Goal: Task Accomplishment & Management: Manage account settings

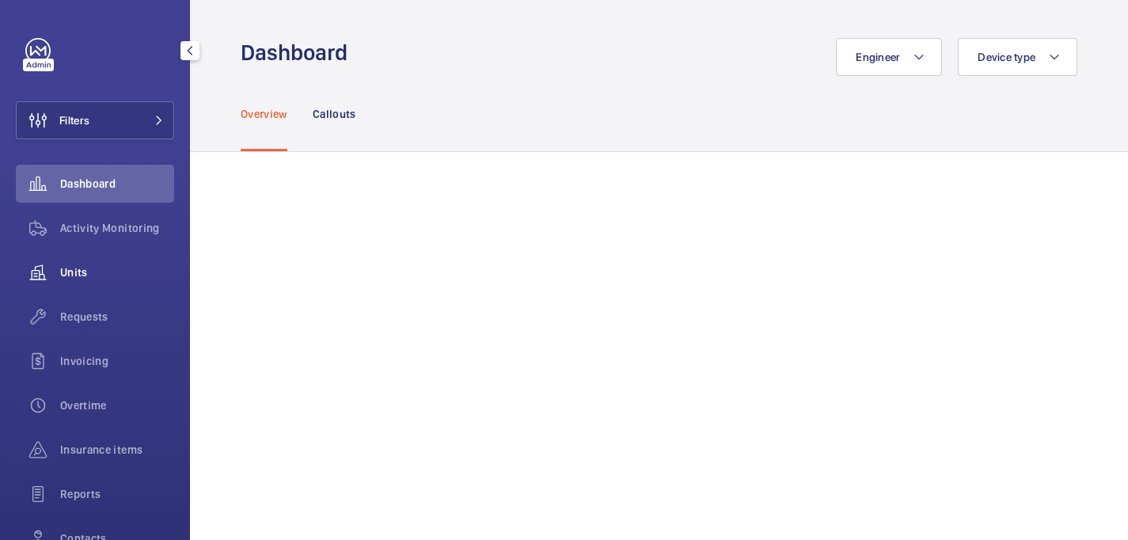
click at [74, 286] on div "Units" at bounding box center [95, 272] width 158 height 38
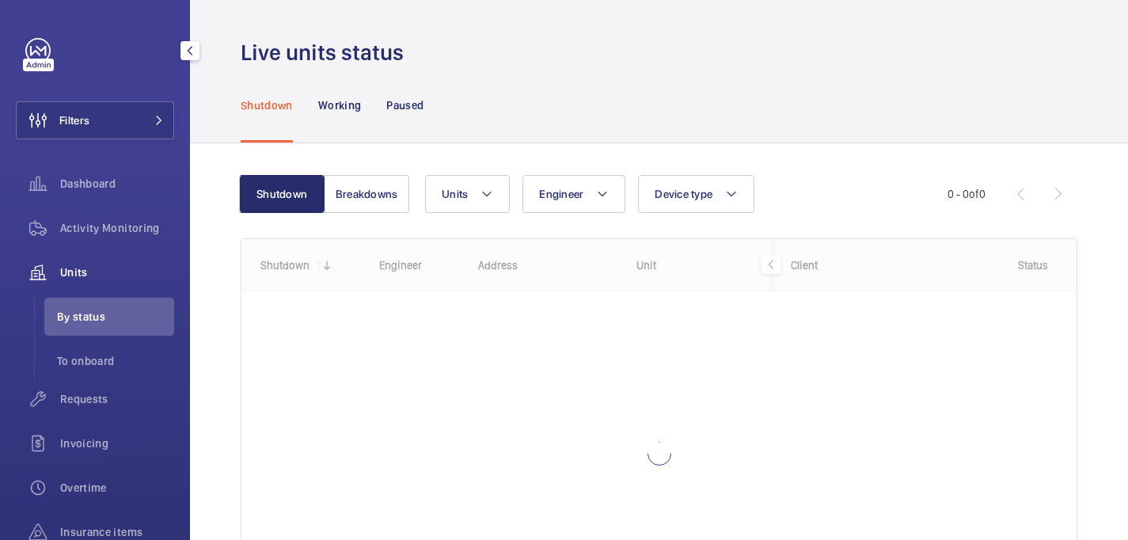
click at [127, 141] on div "Filters Dashboard Activity Monitoring Units By status To onboard Requests Invoi…" at bounding box center [95, 364] width 158 height 652
drag, startPoint x: 153, startPoint y: 123, endPoint x: 181, endPoint y: 118, distance: 28.9
click at [153, 123] on span at bounding box center [154, 120] width 19 height 9
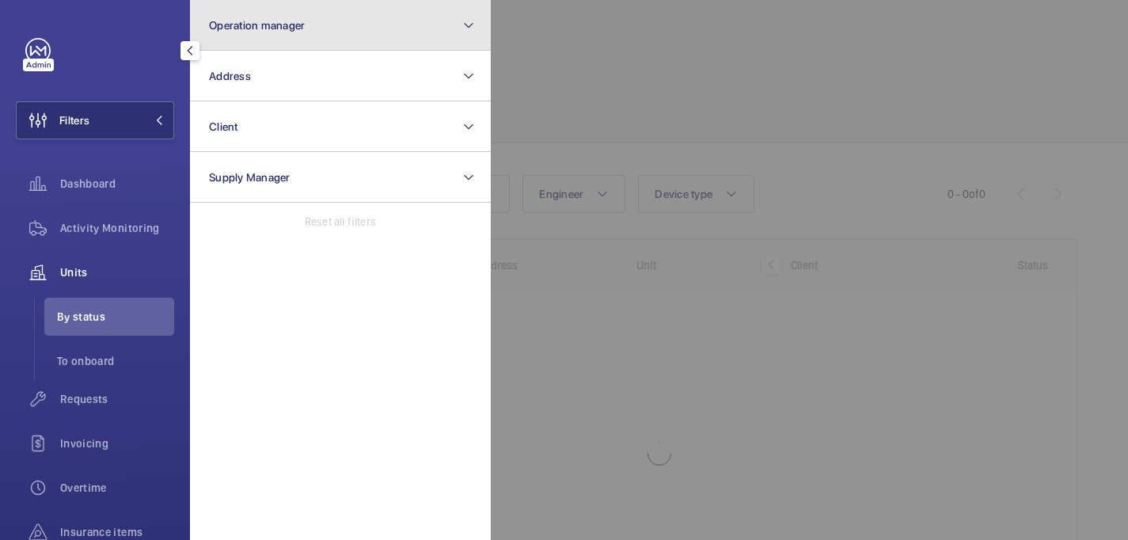
click at [319, 44] on button "Operation manager" at bounding box center [340, 25] width 301 height 51
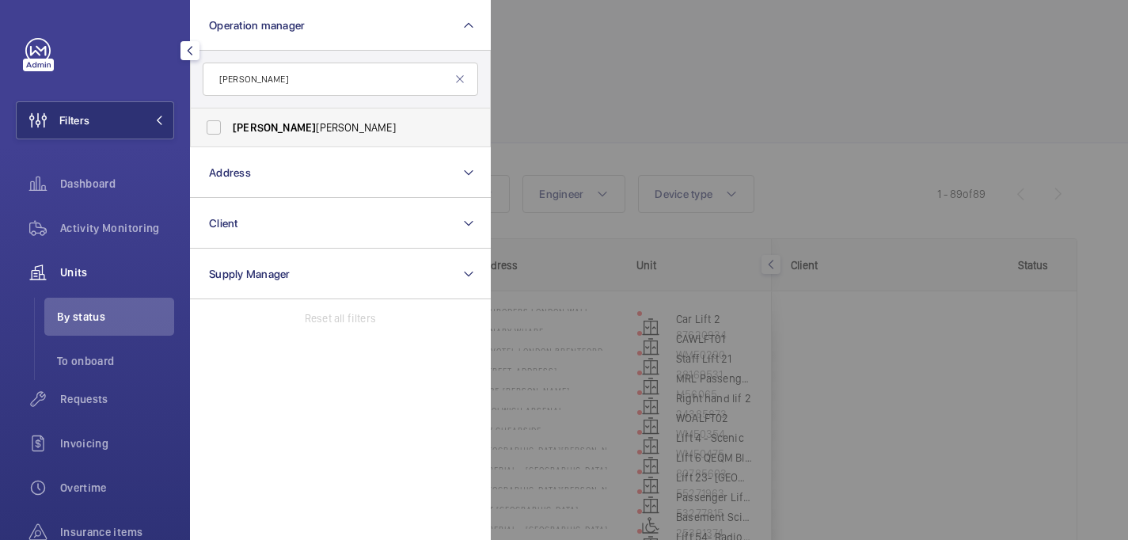
type input "[PERSON_NAME]"
drag, startPoint x: 366, startPoint y: 123, endPoint x: 522, endPoint y: 65, distance: 166.6
click at [366, 123] on span "[PERSON_NAME]" at bounding box center [342, 128] width 218 height 16
click at [230, 123] on input "[PERSON_NAME]" at bounding box center [214, 128] width 32 height 32
checkbox input "true"
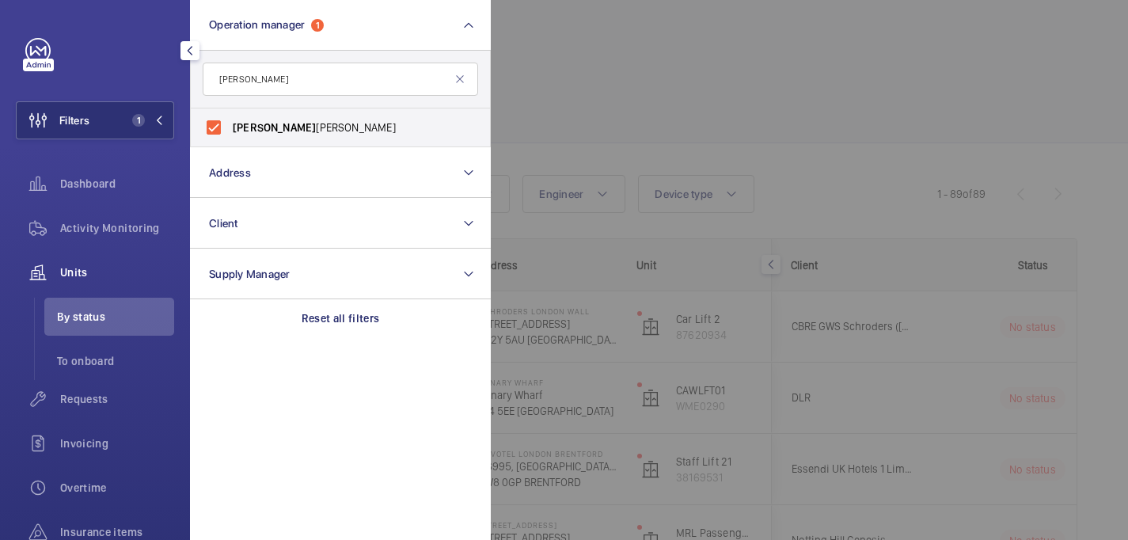
click at [682, 12] on div at bounding box center [1055, 270] width 1128 height 540
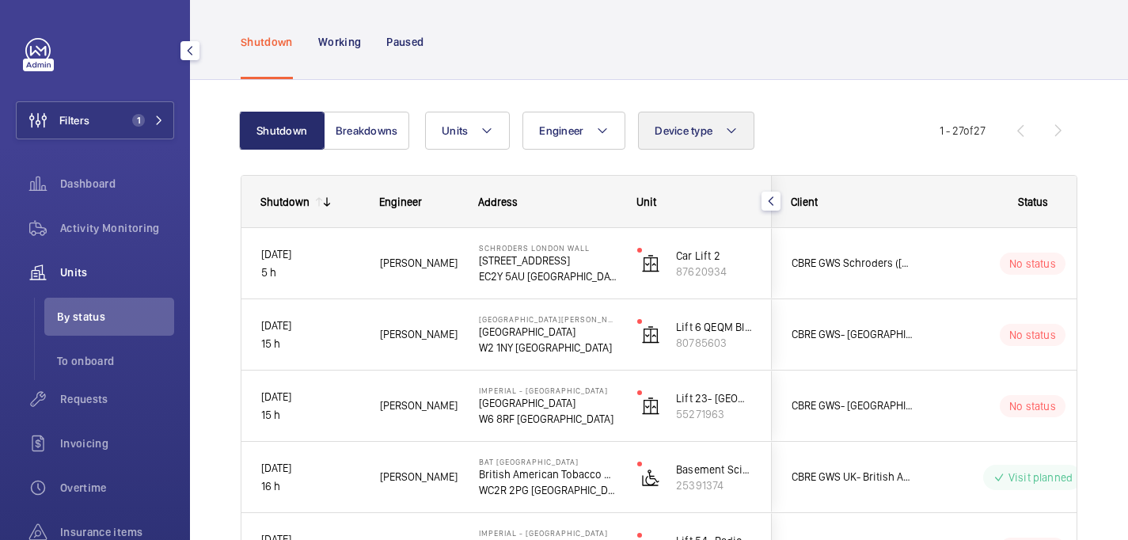
scroll to position [78, 0]
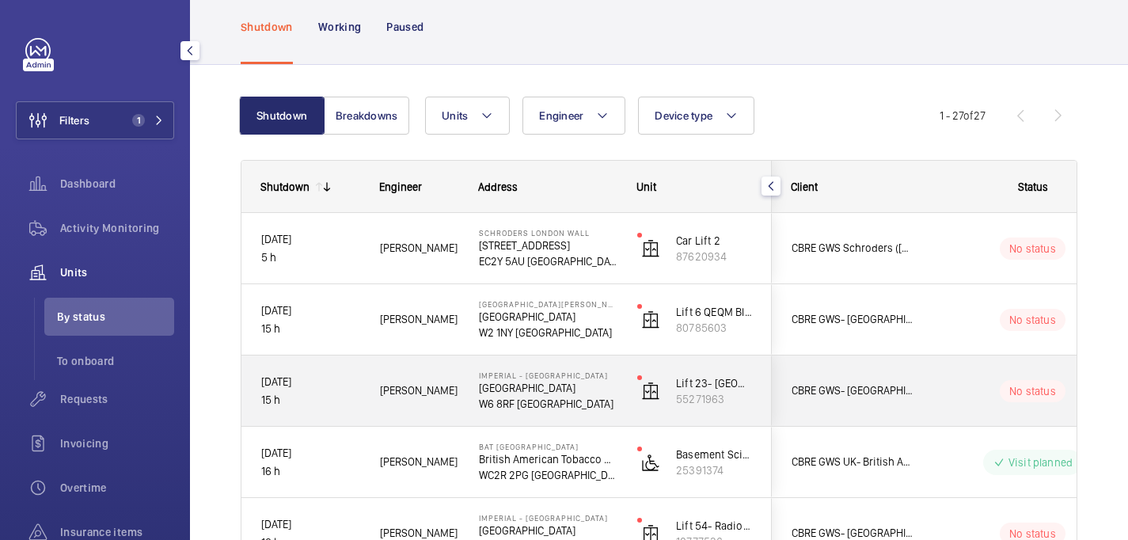
click at [451, 396] on span "[PERSON_NAME]" at bounding box center [419, 391] width 78 height 18
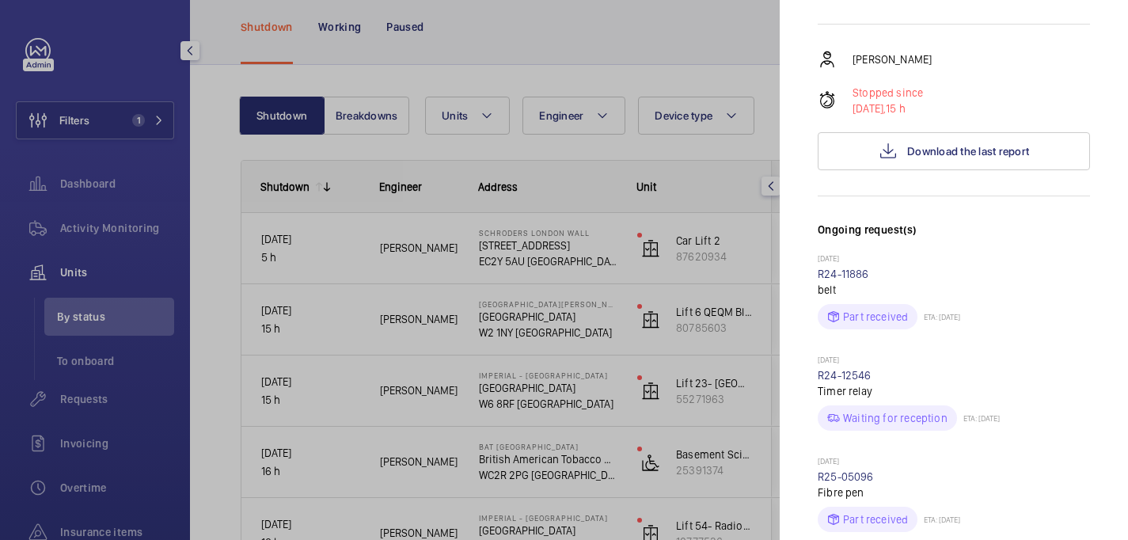
scroll to position [181, 0]
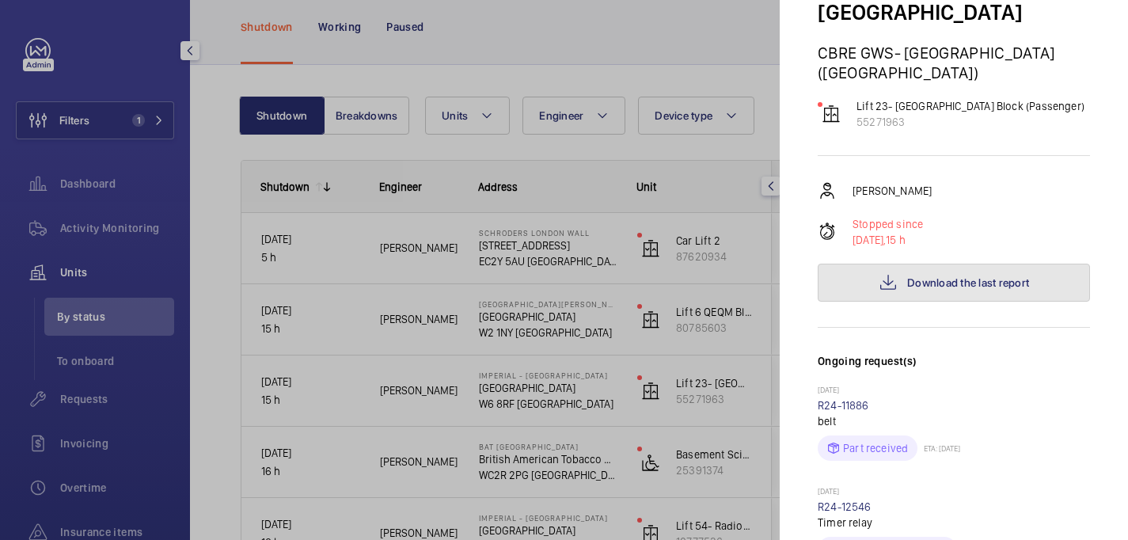
click at [935, 276] on span "Download the last report" at bounding box center [968, 282] width 122 height 13
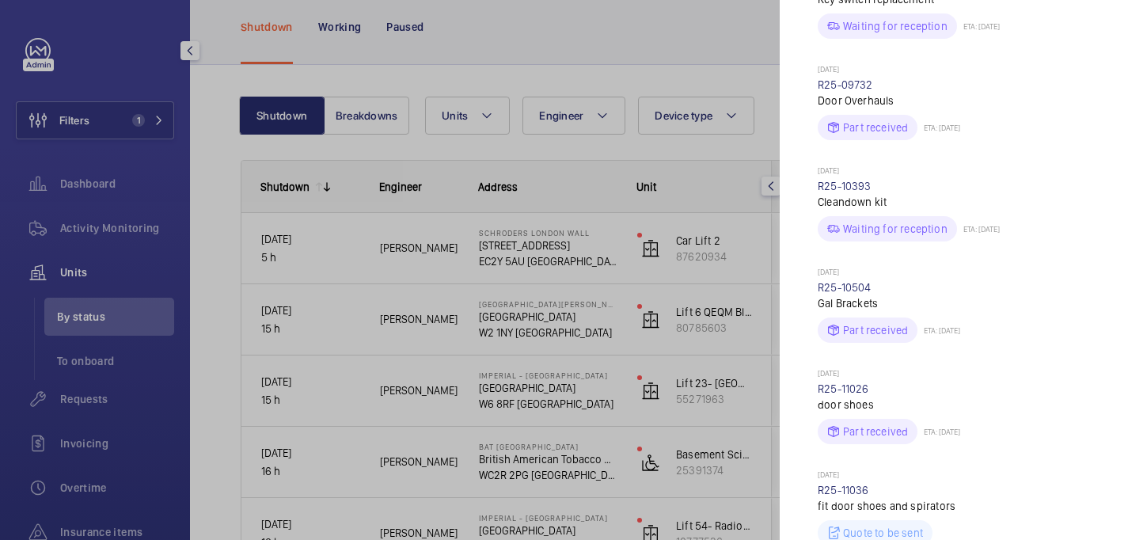
scroll to position [1475, 0]
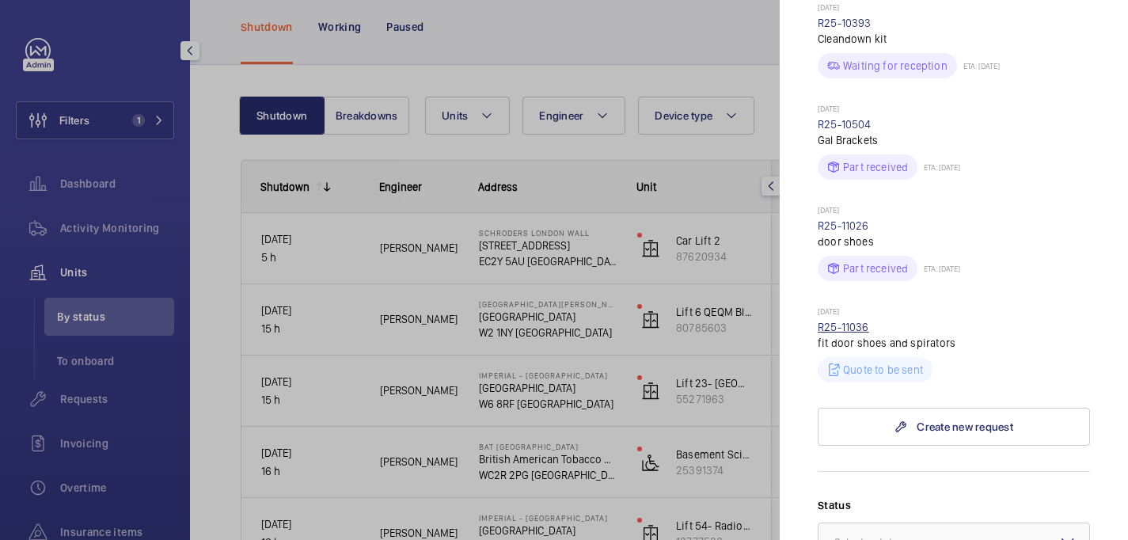
click at [839, 321] on link "R25-11036" at bounding box center [843, 327] width 51 height 13
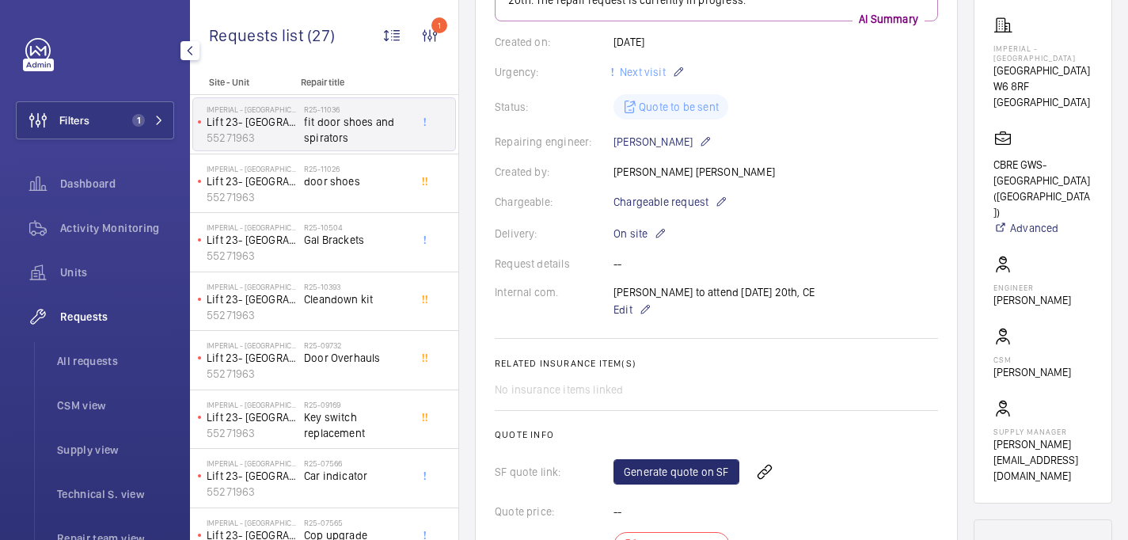
scroll to position [281, 0]
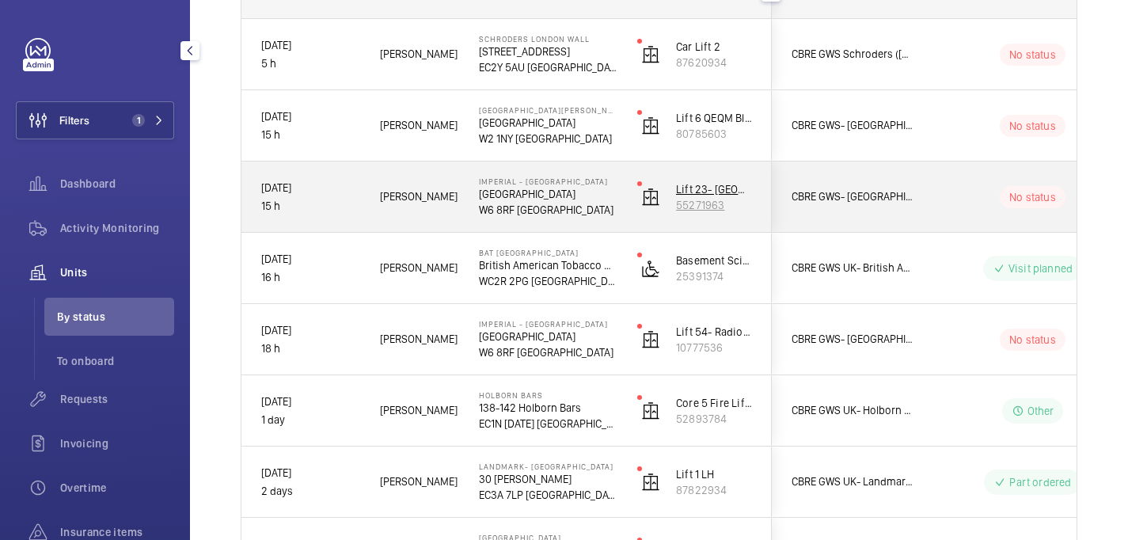
scroll to position [277, 0]
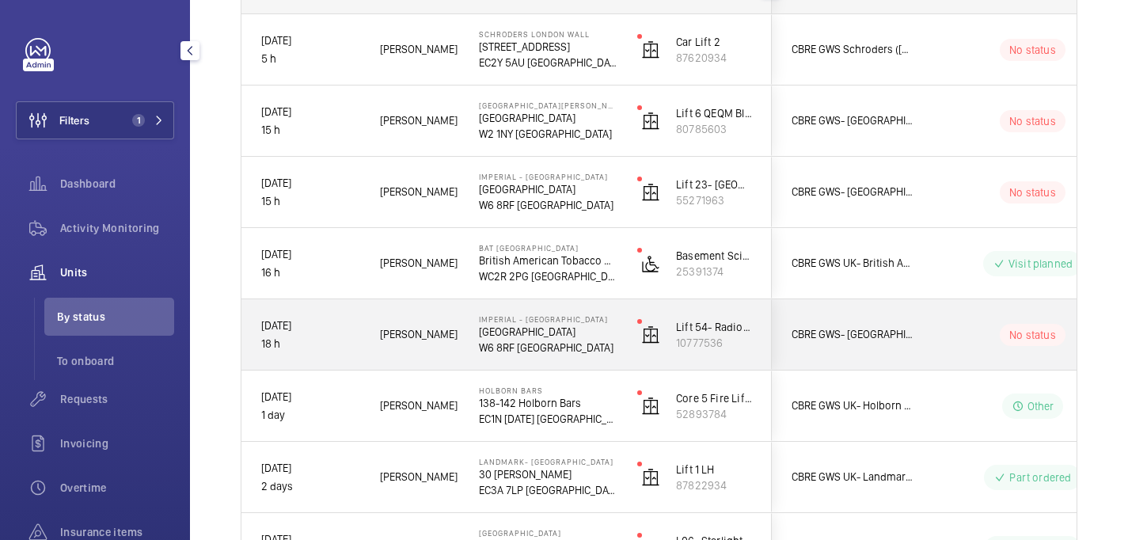
click at [449, 351] on div "Levi E." at bounding box center [409, 335] width 97 height 50
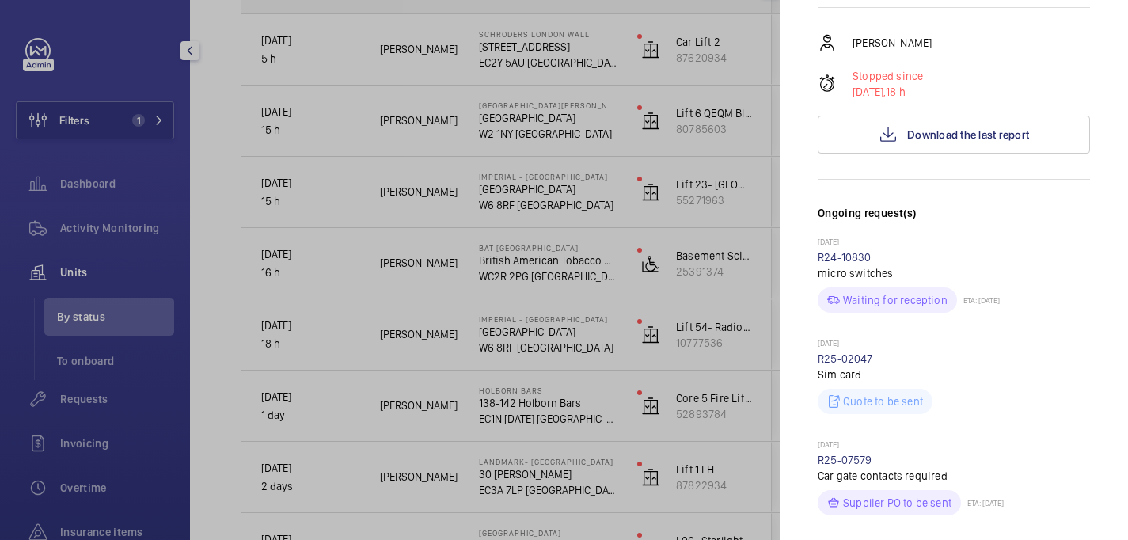
scroll to position [0, 0]
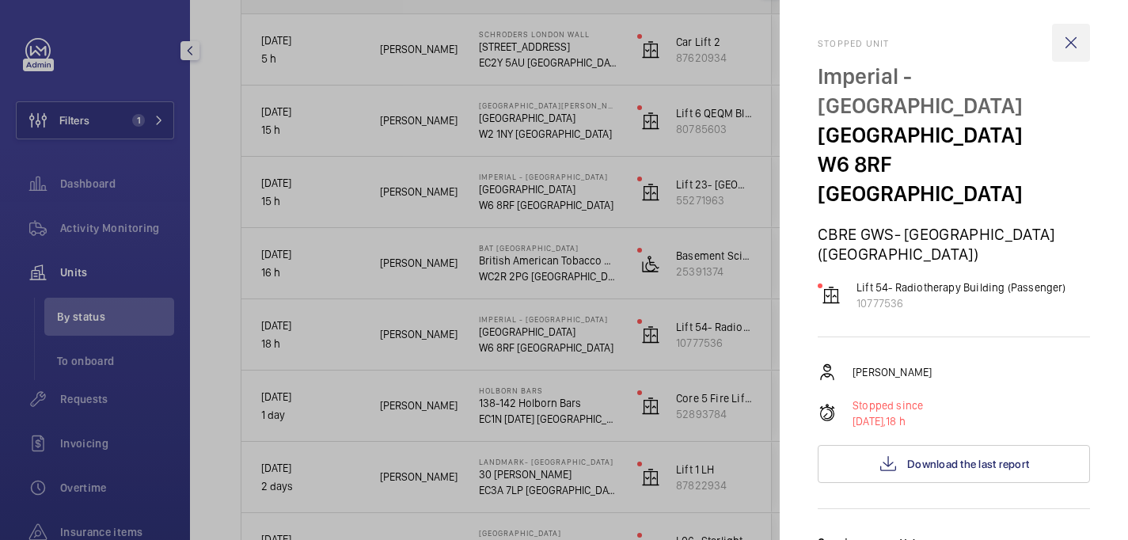
click at [1073, 41] on wm-front-icon-button at bounding box center [1071, 43] width 38 height 38
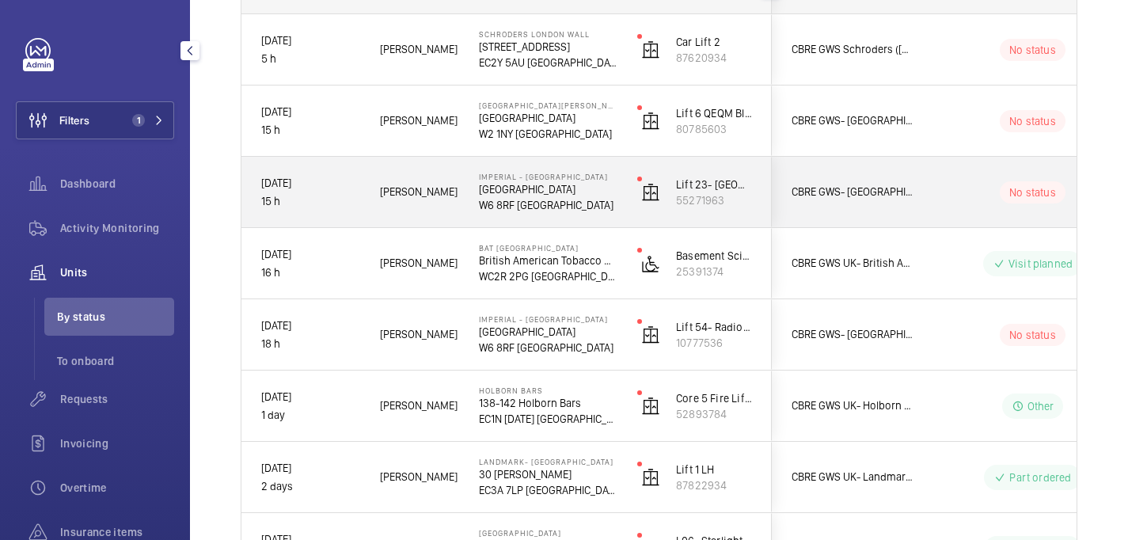
click at [898, 212] on div "CBRE GWS- Imperial Hospital (Charing Cross)" at bounding box center [843, 192] width 141 height 50
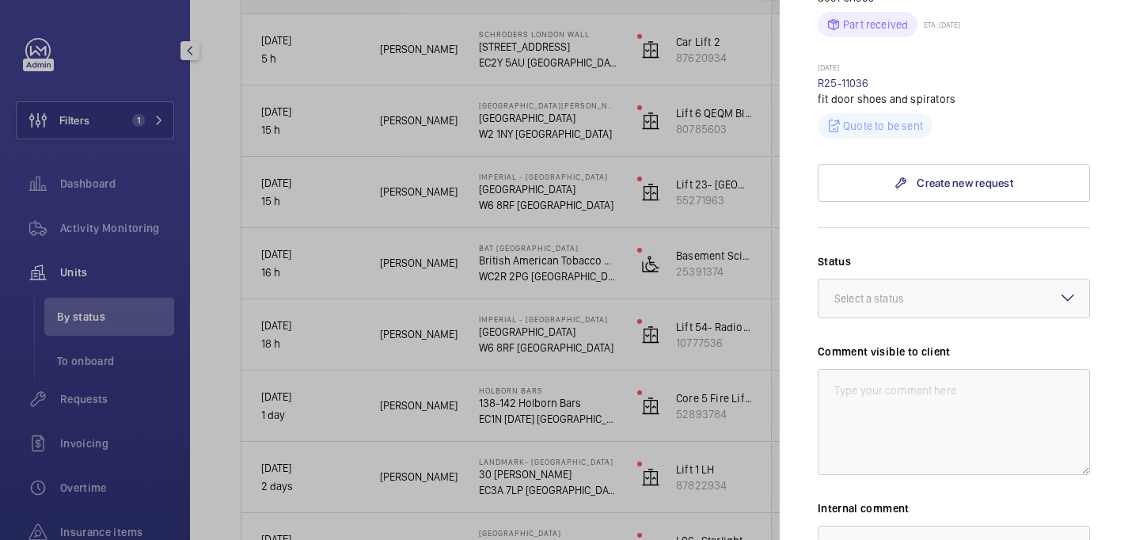
scroll to position [1935, 0]
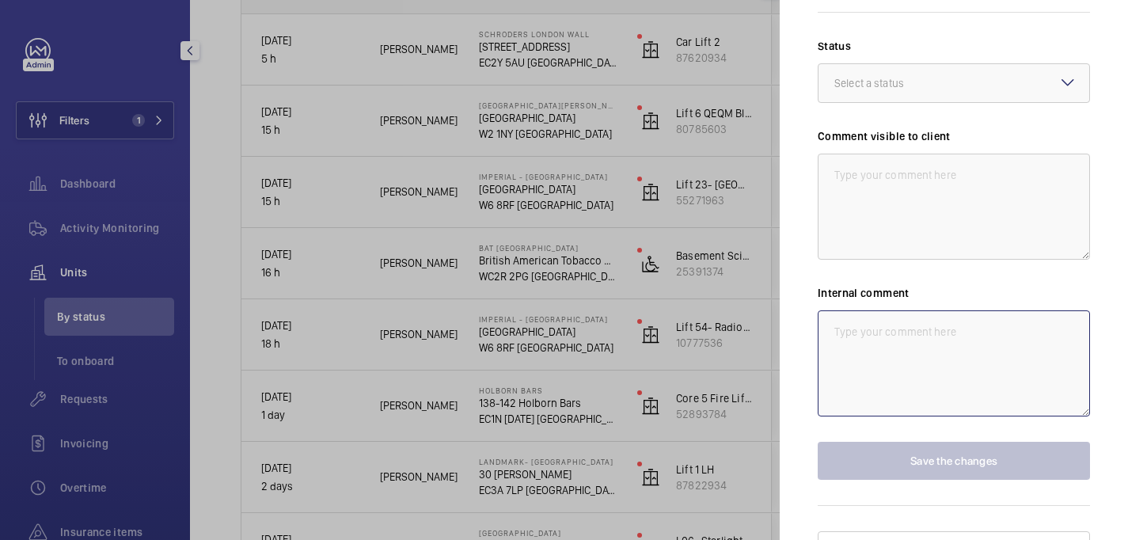
click at [898, 310] on textarea at bounding box center [954, 363] width 272 height 106
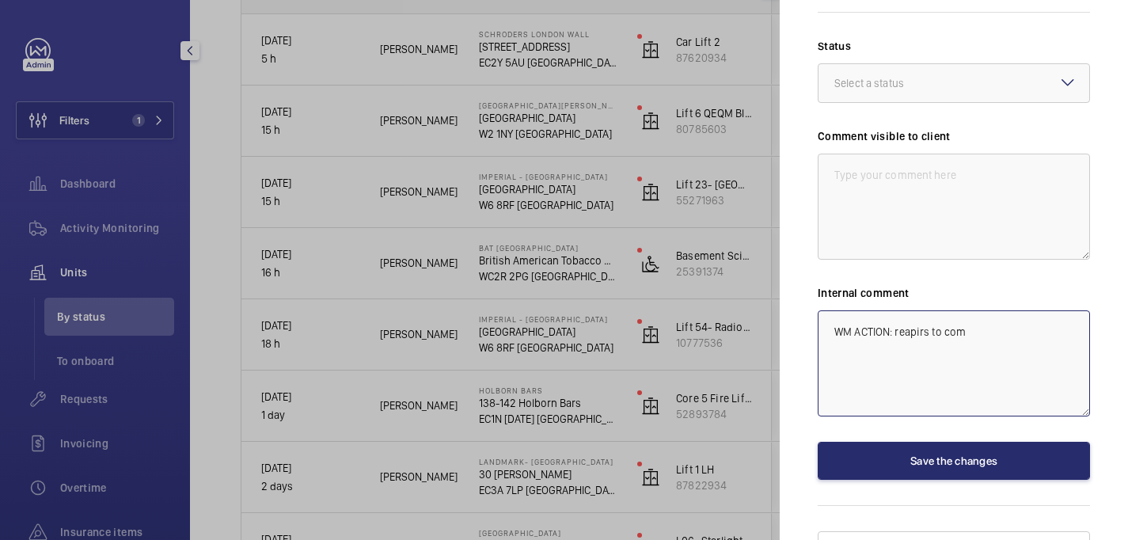
click at [931, 310] on textarea "WM ACTION: reapirs to com" at bounding box center [954, 363] width 272 height 106
click at [973, 310] on textarea "WM ACTION: repairs to com" at bounding box center [954, 363] width 272 height 106
paste textarea "d fitting spirators and new door shoes on all floors."
click at [995, 310] on textarea "WM ACTION: repairs to complete d fitting spirators and new door shoes on all fl…" at bounding box center [954, 363] width 272 height 106
click at [1004, 323] on textarea "WM ACTION: repairs to complete fitting spirators and new door shoes on all floo…" at bounding box center [954, 363] width 272 height 106
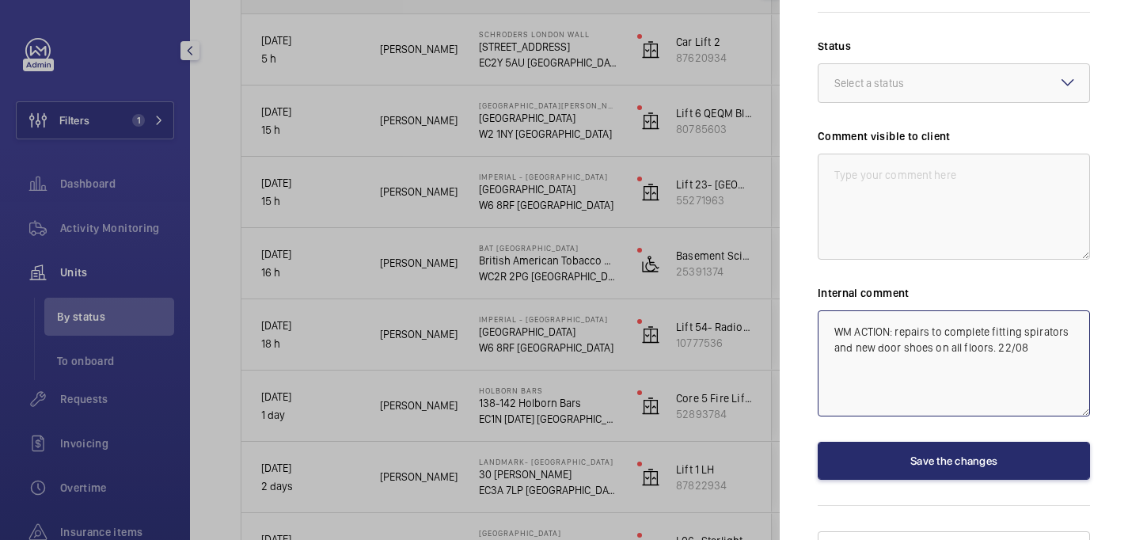
type textarea "WM ACTION: repairs to complete fitting spirators and new door shoes on all floo…"
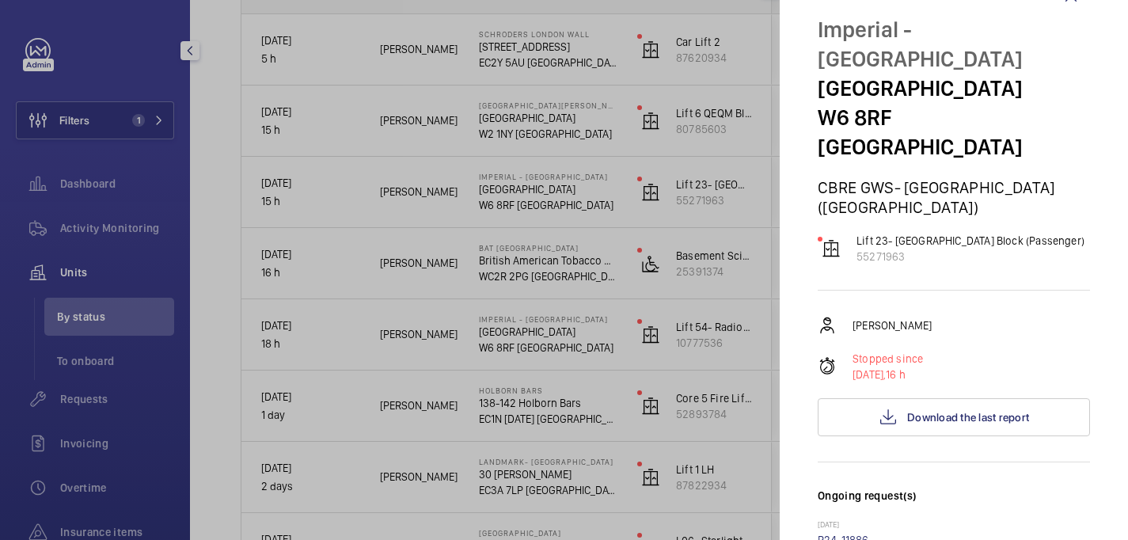
scroll to position [0, 0]
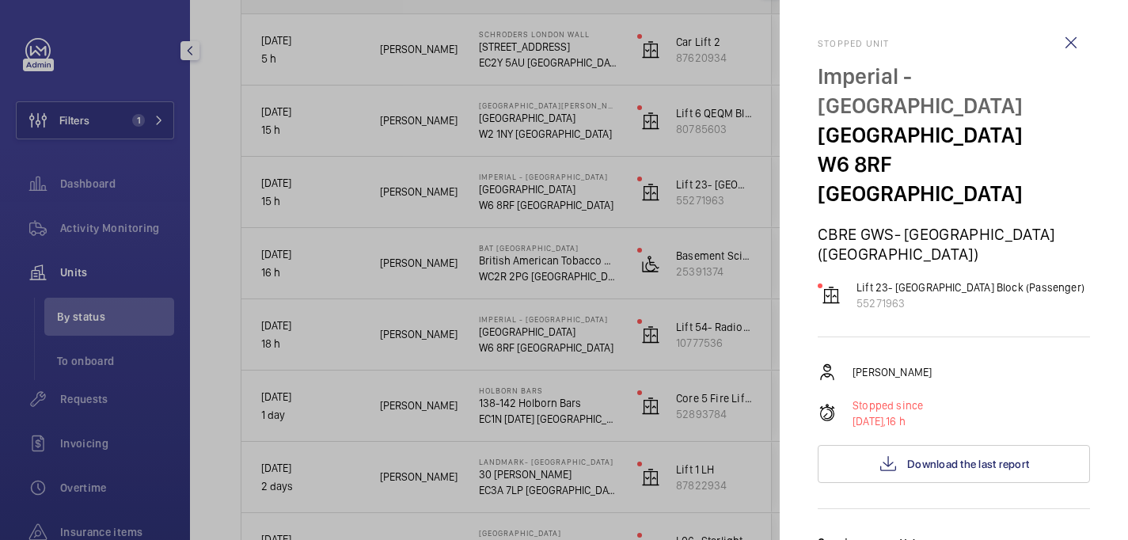
drag, startPoint x: 815, startPoint y: 75, endPoint x: 925, endPoint y: 117, distance: 117.8
click at [925, 117] on mat-sidenav "Stopped unit Imperial - Charing Cross Hospital Charing Cross Hospital W6 8RF LO…" at bounding box center [954, 270] width 348 height 540
click at [925, 117] on p "Imperial - Charing Cross Hospital" at bounding box center [954, 91] width 272 height 59
drag, startPoint x: 906, startPoint y: 101, endPoint x: 796, endPoint y: 70, distance: 115.0
click at [796, 70] on mat-sidenav "Stopped unit Imperial - Charing Cross Hospital Charing Cross Hospital W6 8RF LO…" at bounding box center [954, 270] width 348 height 540
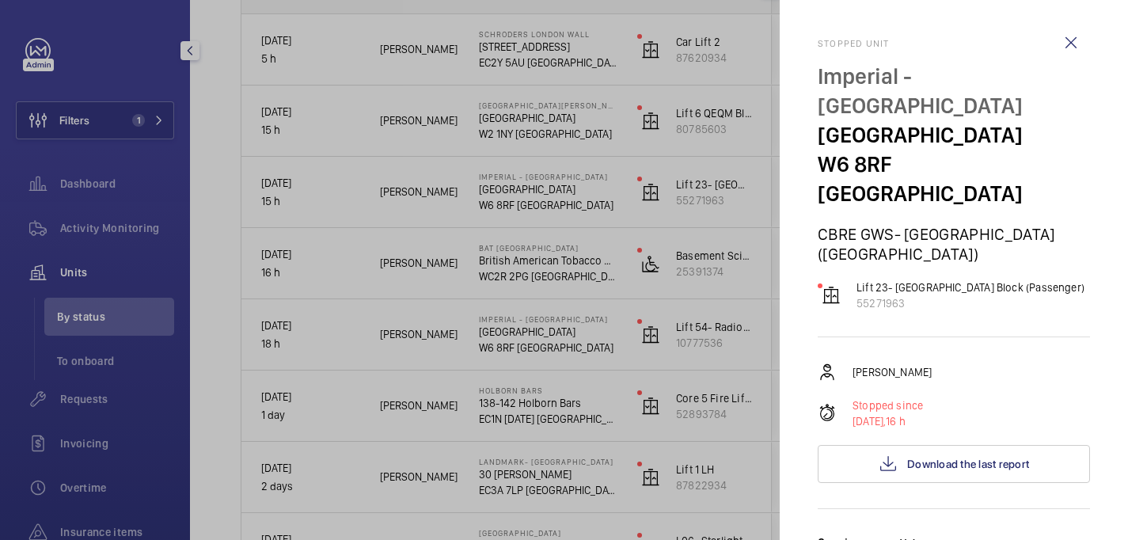
copy p "Imperial - Charing Cross Hospital"
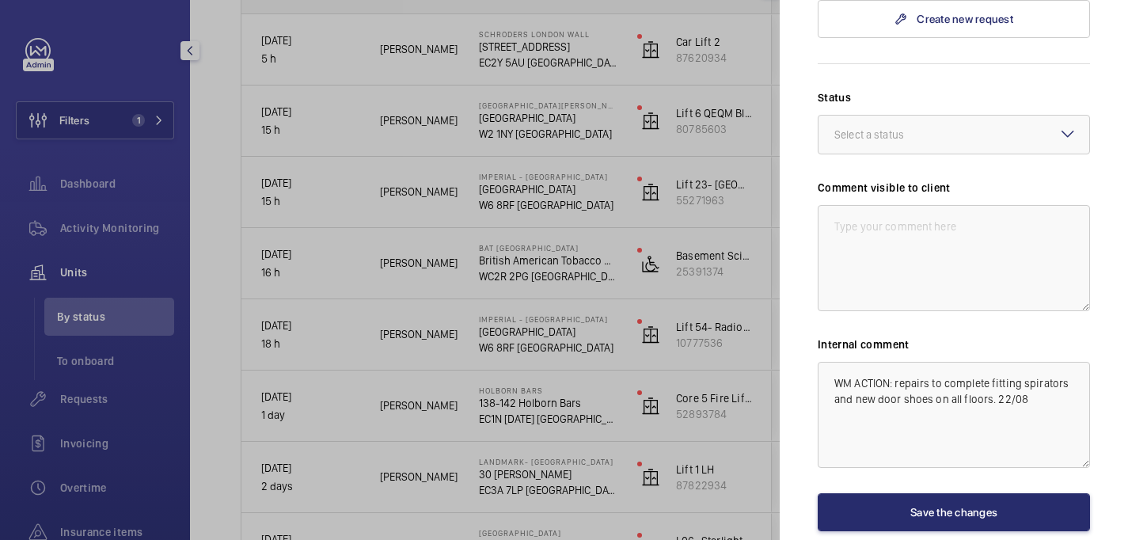
scroll to position [1882, 0]
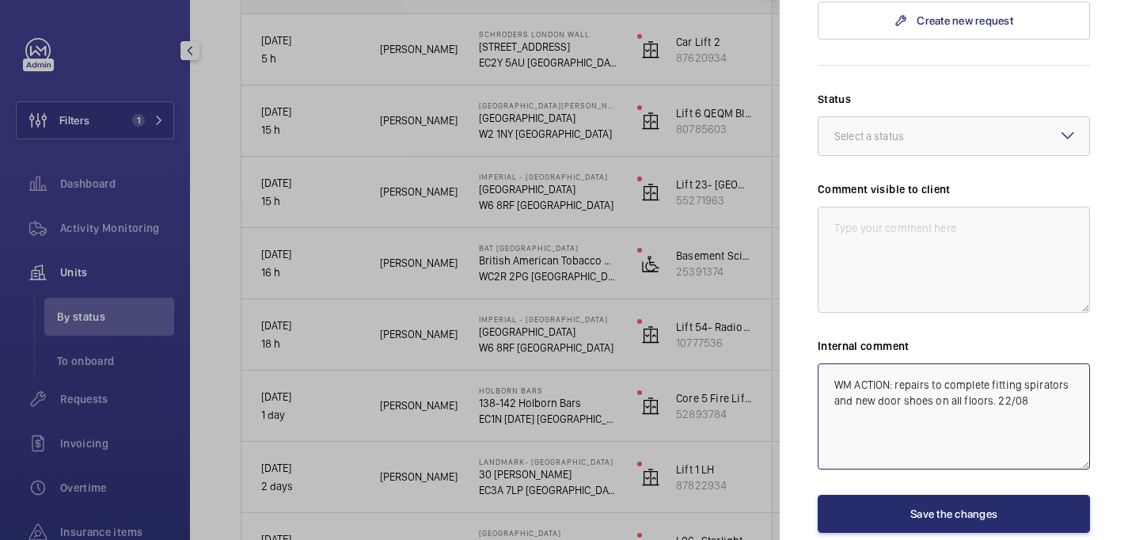
drag, startPoint x: 895, startPoint y: 357, endPoint x: 1048, endPoint y: 370, distance: 153.4
click at [1048, 370] on textarea "WM ACTION: repairs to complete fitting spirators and new door shoes on all floo…" at bounding box center [954, 416] width 272 height 106
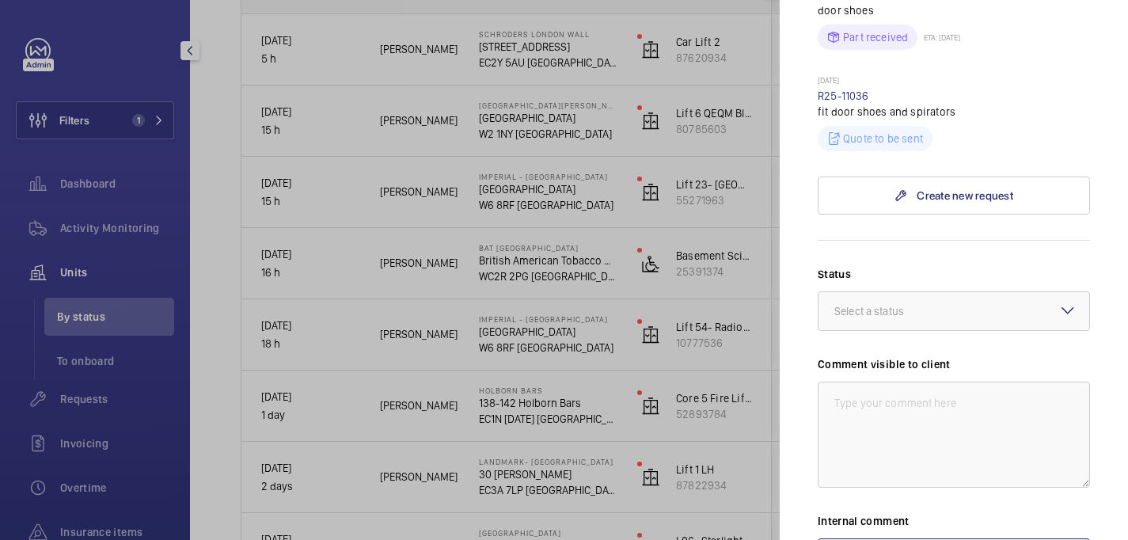
scroll to position [1935, 0]
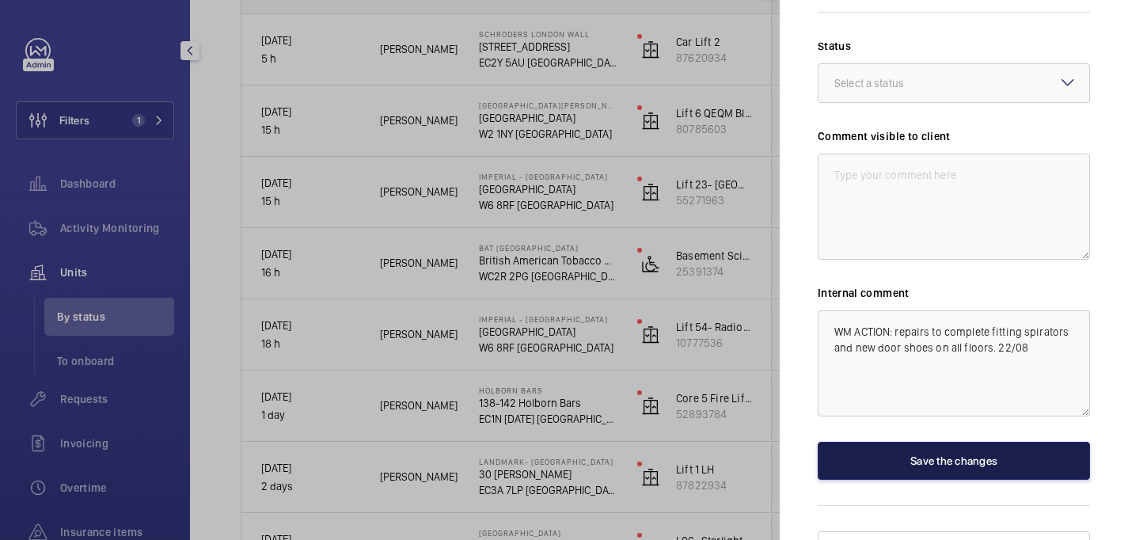
click at [945, 442] on button "Save the changes" at bounding box center [954, 461] width 272 height 38
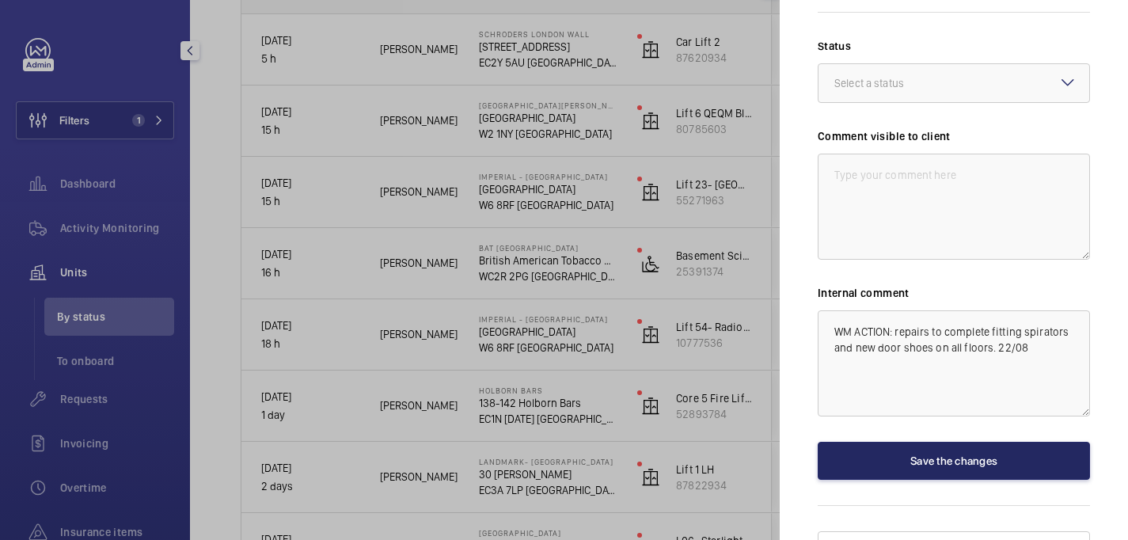
scroll to position [0, 0]
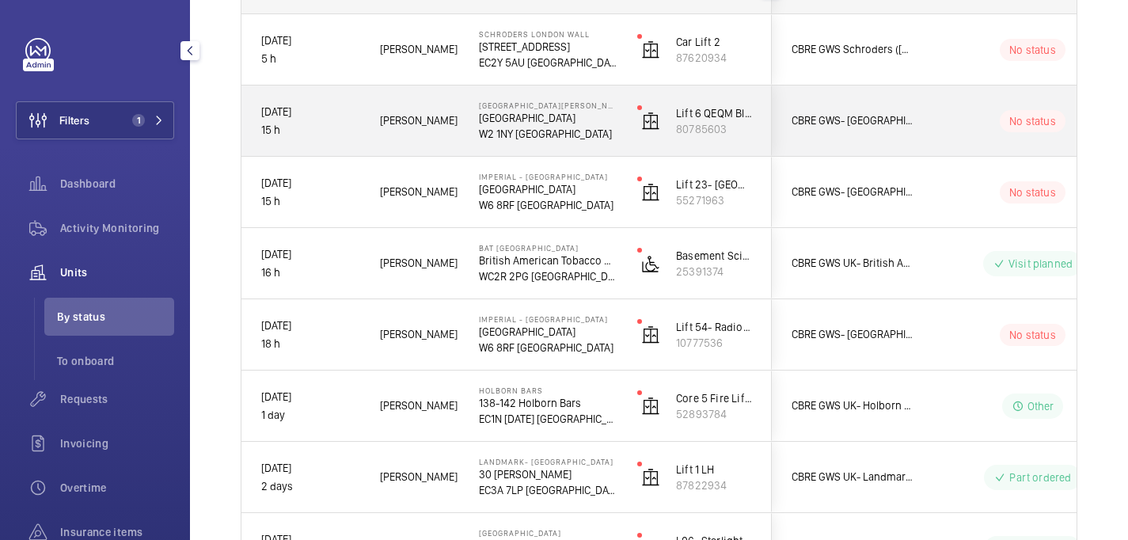
click at [935, 111] on wm-front-pills-cell "No status" at bounding box center [1032, 121] width 197 height 22
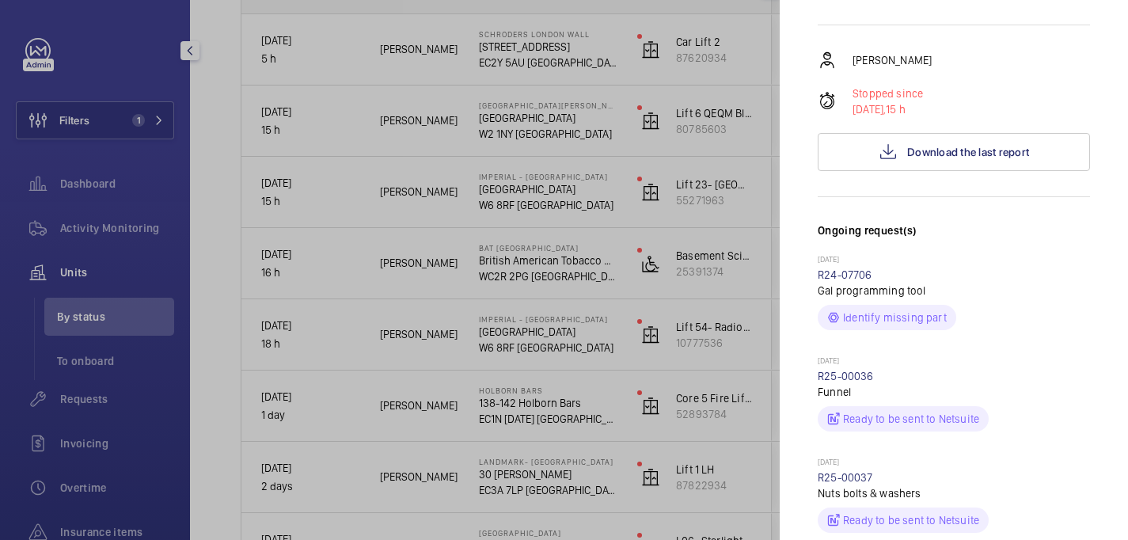
scroll to position [238, 0]
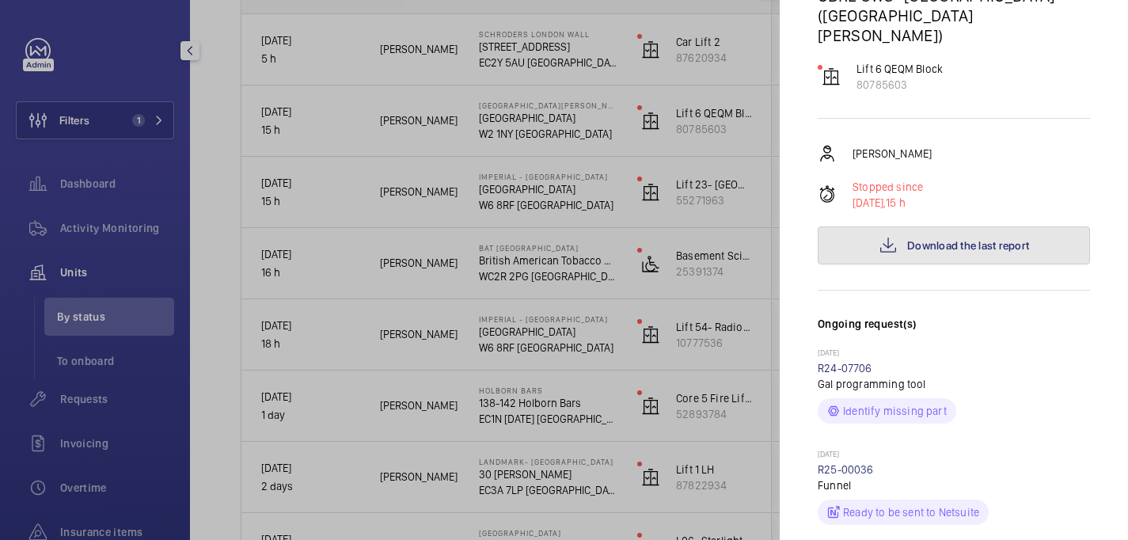
click at [939, 239] on span "Download the last report" at bounding box center [968, 245] width 122 height 13
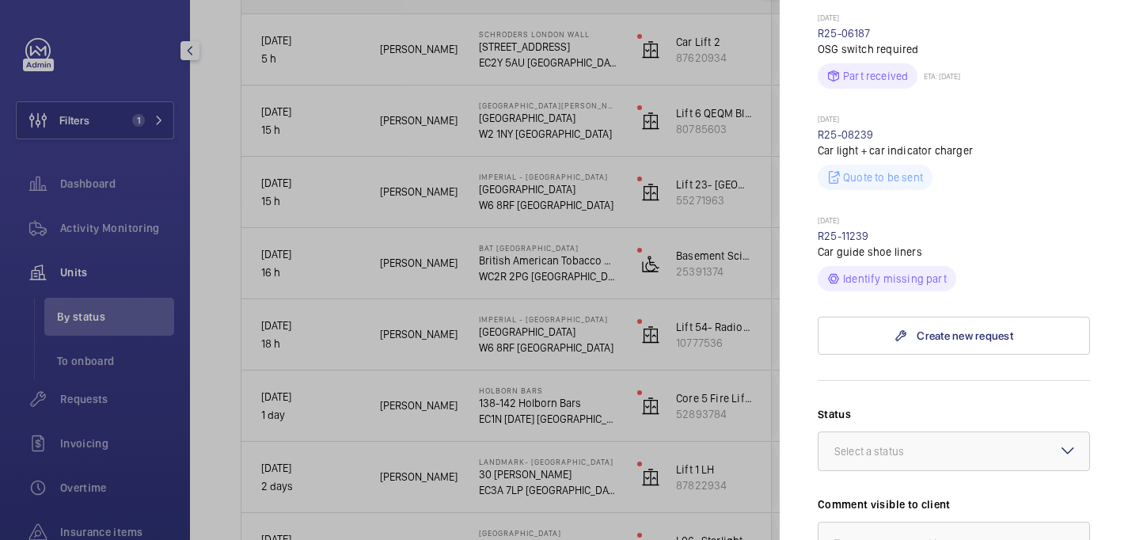
scroll to position [1080, 0]
click at [837, 229] on link "R25-11239" at bounding box center [843, 235] width 51 height 13
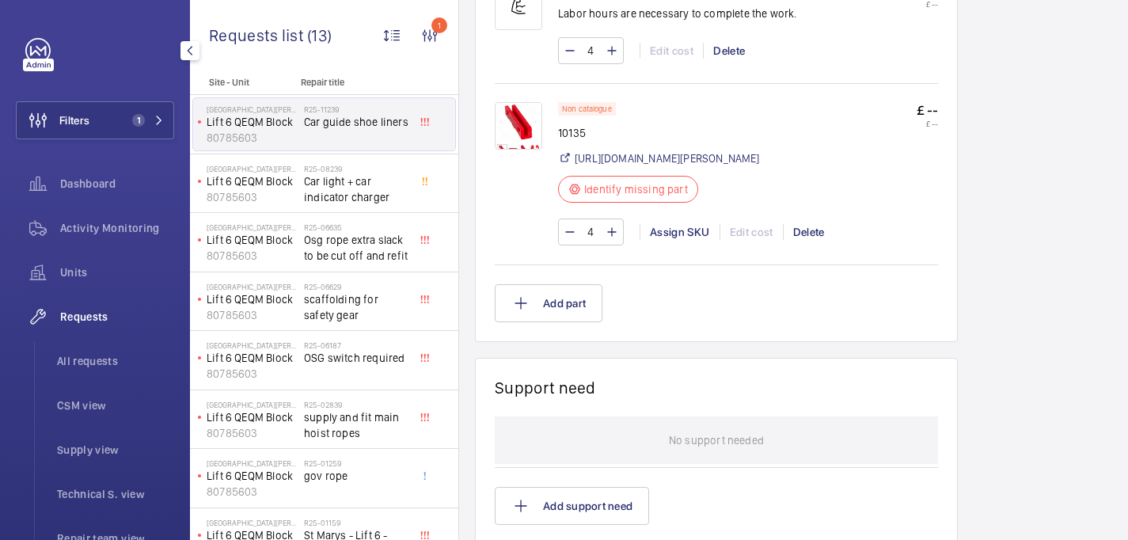
scroll to position [974, 0]
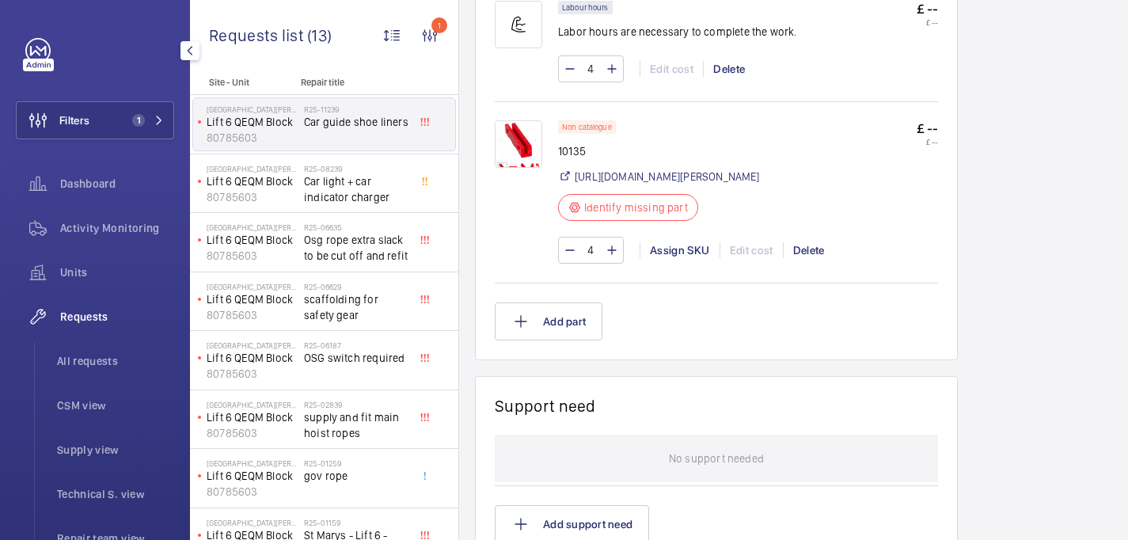
click at [511, 146] on img at bounding box center [518, 143] width 47 height 47
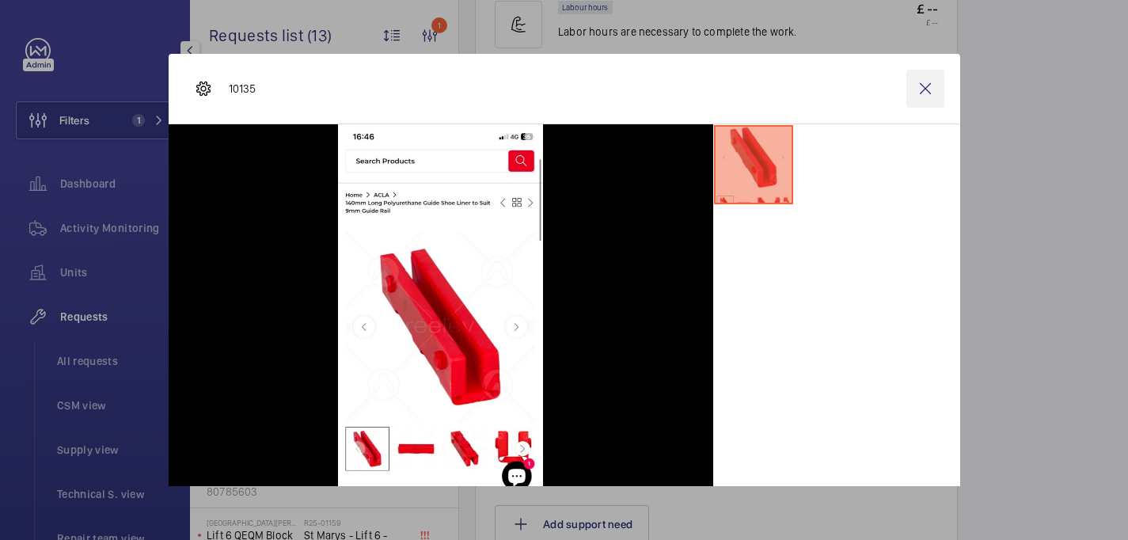
click at [917, 79] on wm-front-icon-button at bounding box center [925, 89] width 38 height 38
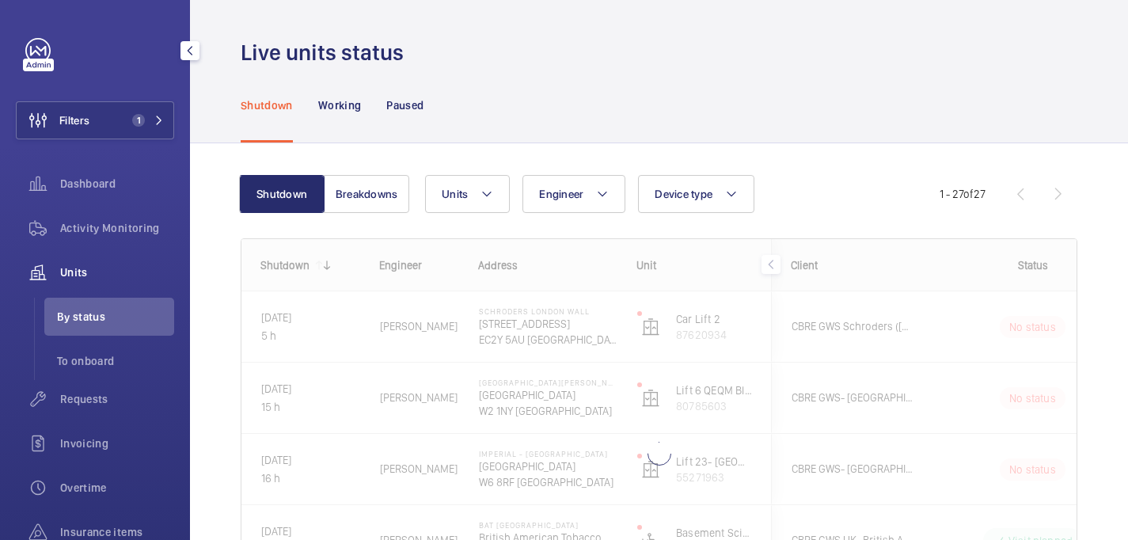
scroll to position [153, 0]
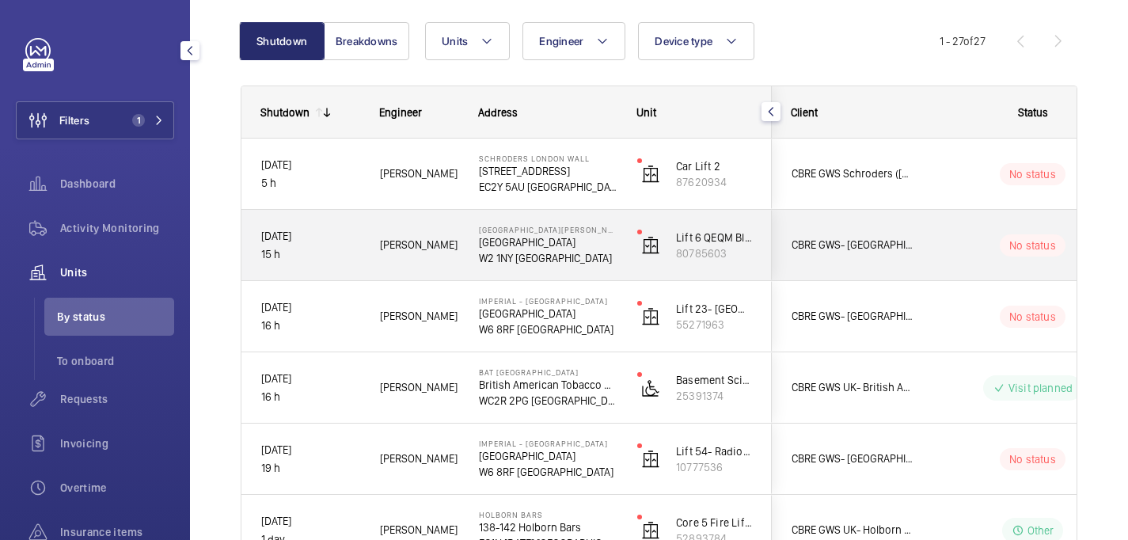
click at [605, 263] on p "W2 1NY LONDON" at bounding box center [548, 258] width 138 height 16
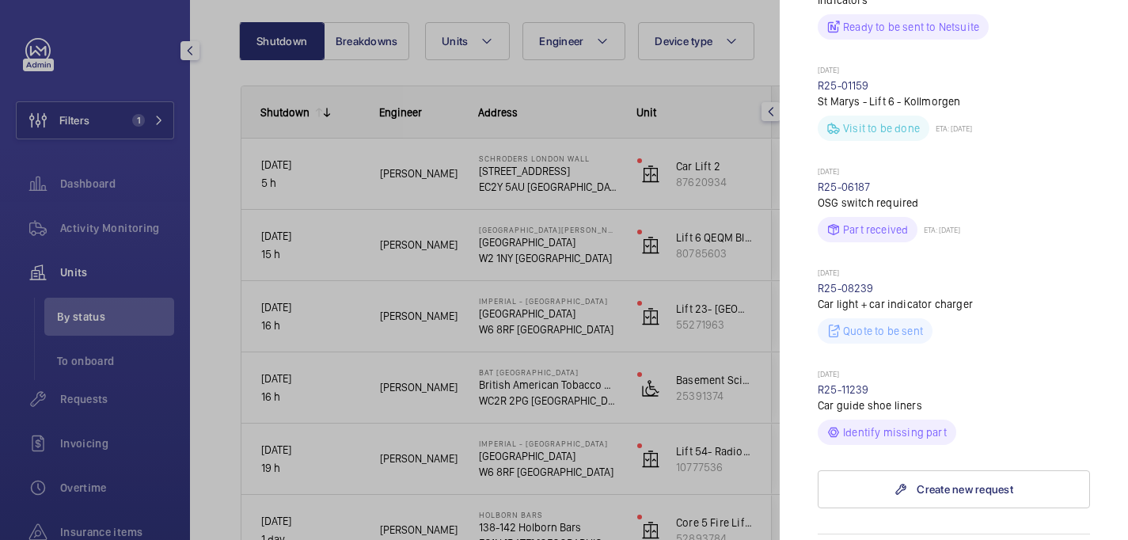
scroll to position [1399, 0]
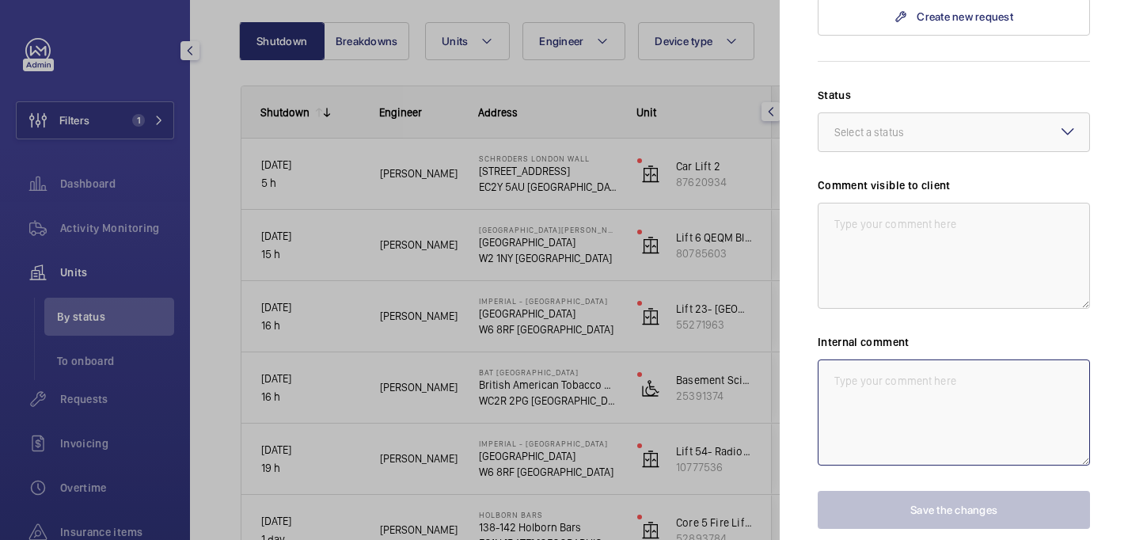
click at [855, 359] on textarea at bounding box center [954, 412] width 272 height 106
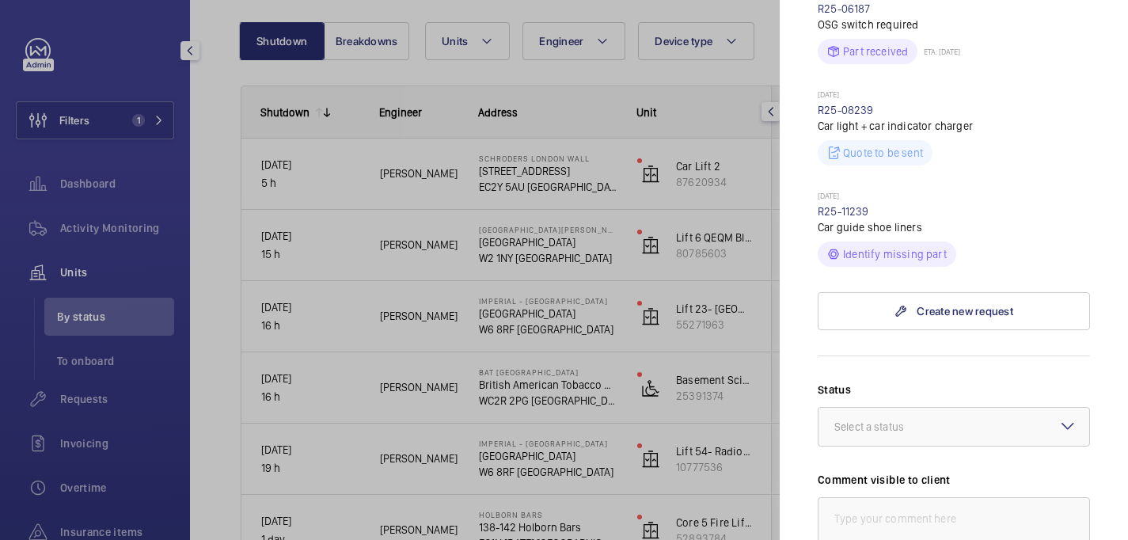
scroll to position [1108, 0]
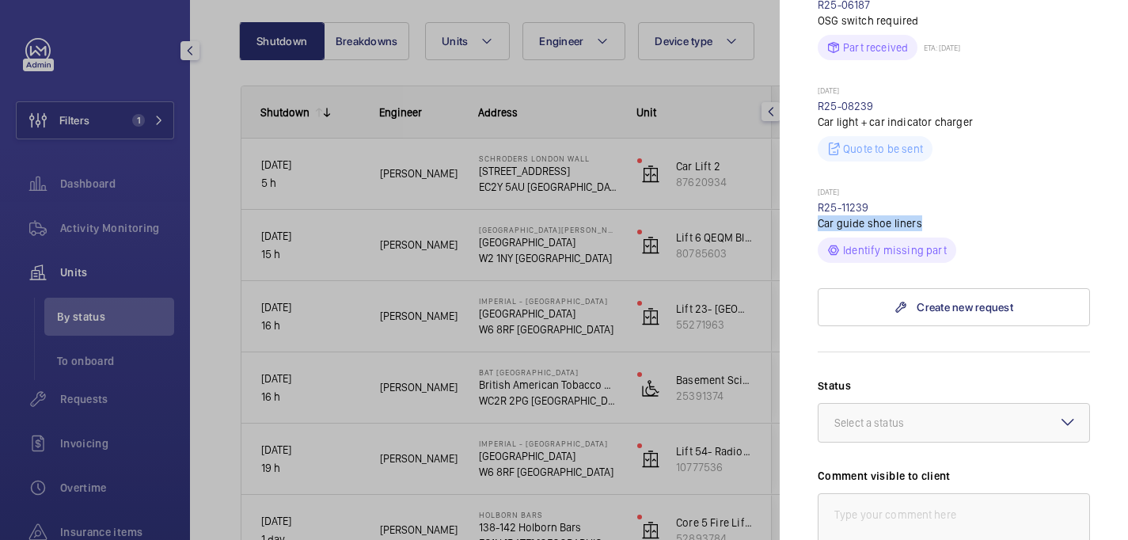
drag, startPoint x: 819, startPoint y: 145, endPoint x: 963, endPoint y: 146, distance: 143.3
click at [963, 215] on p "Car guide shoe liners" at bounding box center [954, 223] width 272 height 16
copy p "Car guide shoe liners"
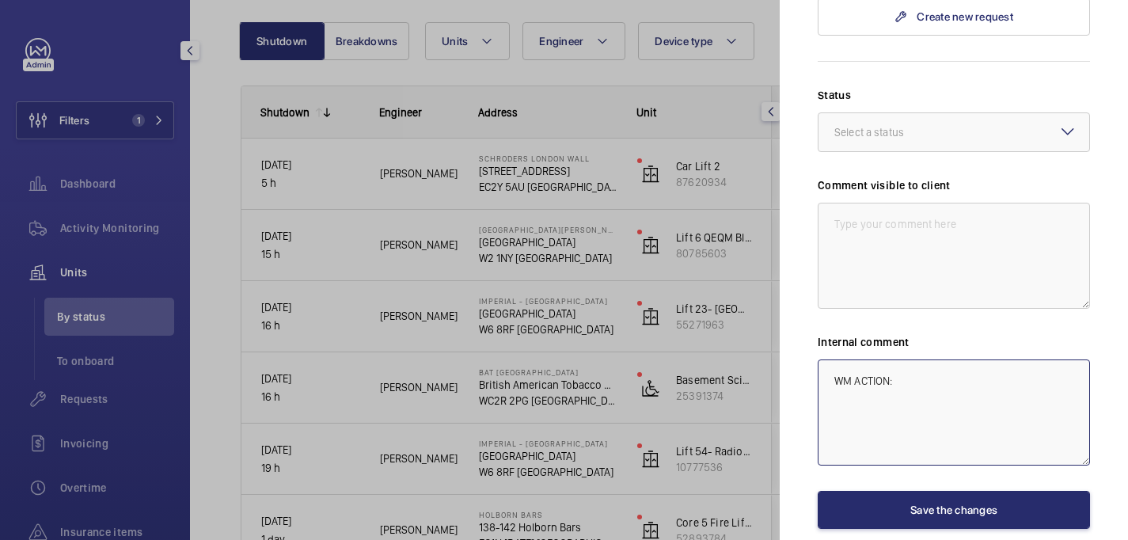
click at [950, 359] on textarea "WM ACTION:" at bounding box center [954, 412] width 272 height 106
paste textarea "Car guide shoe liners"
click at [902, 359] on textarea "WM ACTION: Car guide shoe liners to be replaced. Will be ordeerd today and prov…" at bounding box center [954, 412] width 272 height 106
click at [872, 359] on textarea "WM ACTION: Car guide shoe liners to be replaced. Will be ordered today and prov…" at bounding box center [954, 412] width 272 height 106
drag, startPoint x: 869, startPoint y: 336, endPoint x: 822, endPoint y: 305, distance: 56.6
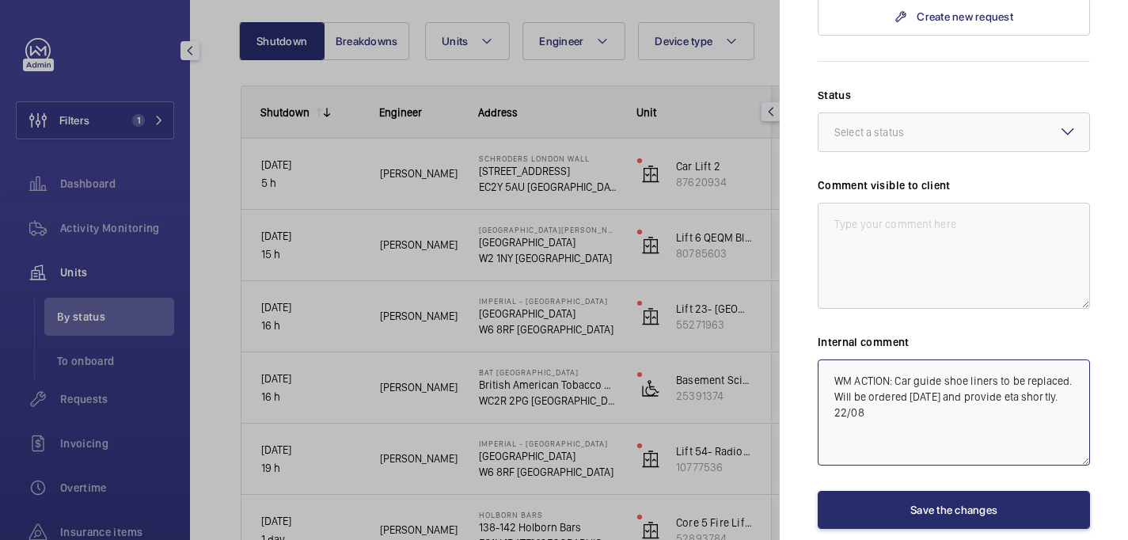
click at [822, 359] on textarea "WM ACTION: Car guide shoe liners to be replaced. Will be ordered today and prov…" at bounding box center [954, 412] width 272 height 106
type textarea "WM ACTION: Car guide shoe liners to be replaced. Will be ordered today and prov…"
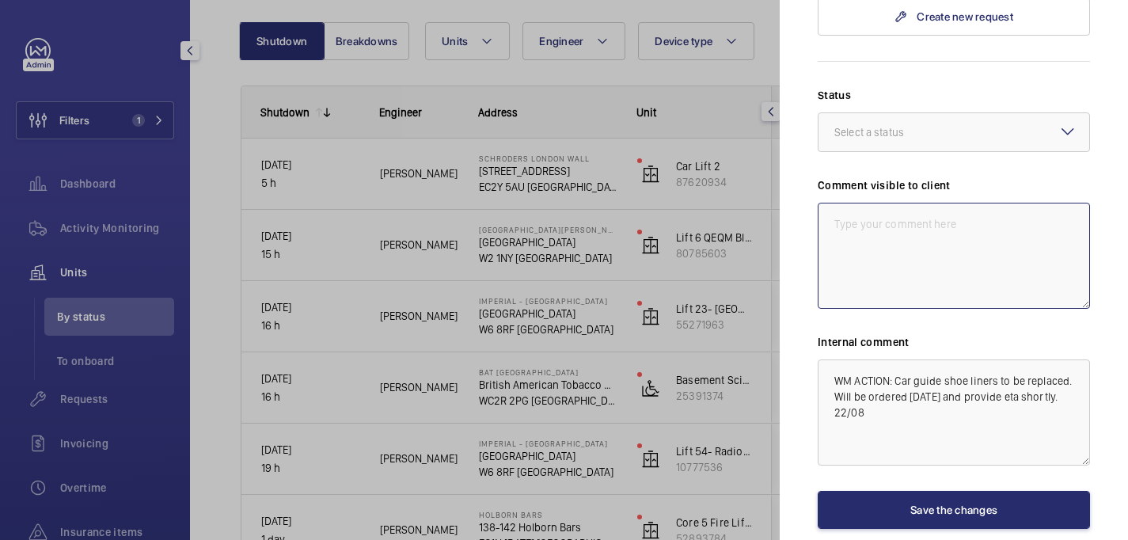
click at [854, 203] on textarea at bounding box center [954, 256] width 272 height 106
paste textarea "WM ACTION: Car guide shoe liners to be replaced. Will be ordered today and prov…"
click at [920, 124] on div "Select a status" at bounding box center [888, 132] width 109 height 16
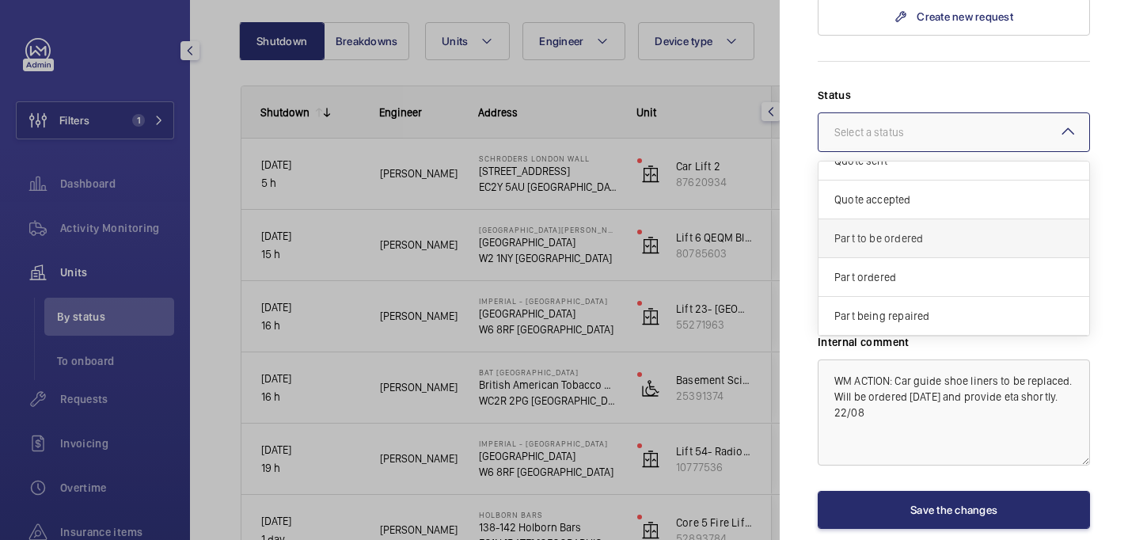
scroll to position [63, 0]
click at [898, 226] on span "Part to be ordered" at bounding box center [953, 234] width 239 height 16
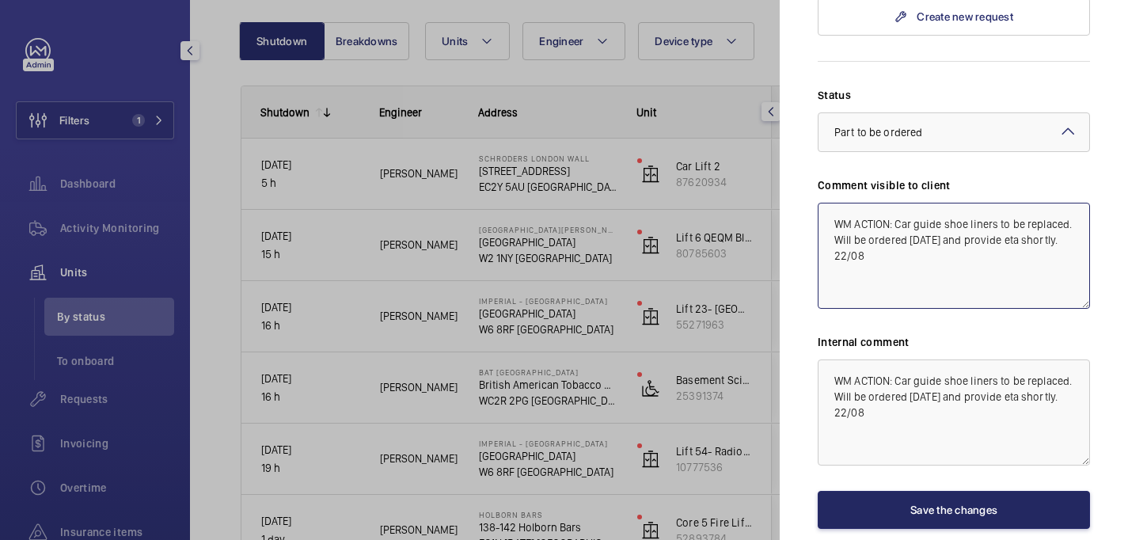
type textarea "WM ACTION: Car guide shoe liners to be replaced. Will be ordered today and prov…"
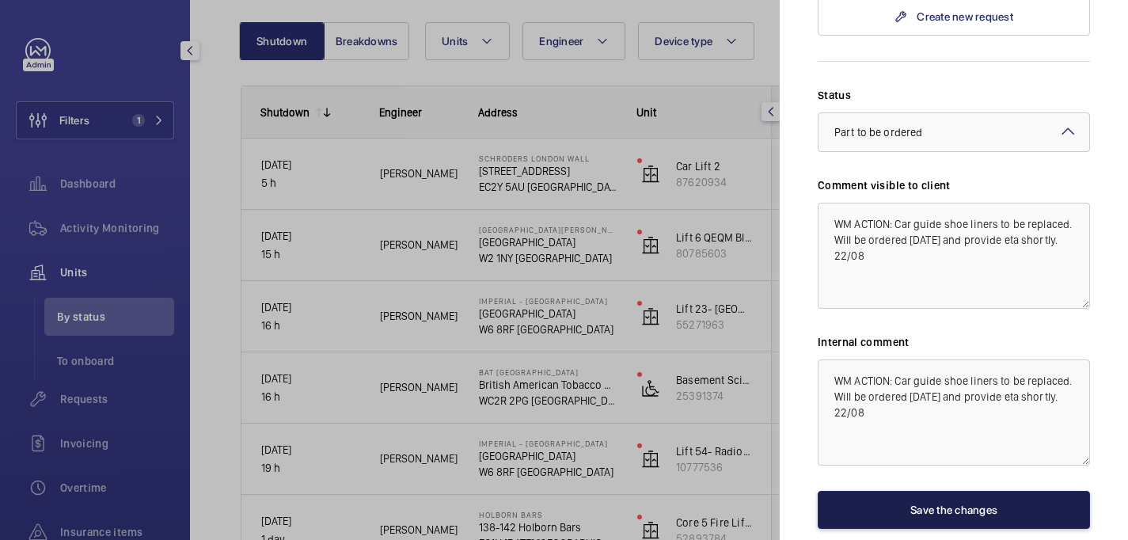
click at [951, 491] on button "Save the changes" at bounding box center [954, 510] width 272 height 38
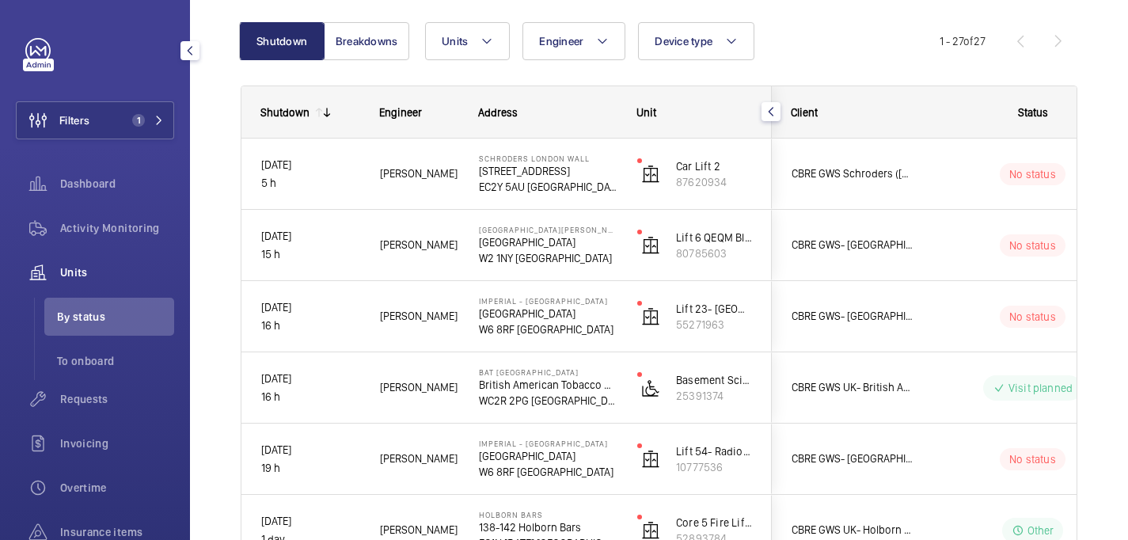
scroll to position [0, 0]
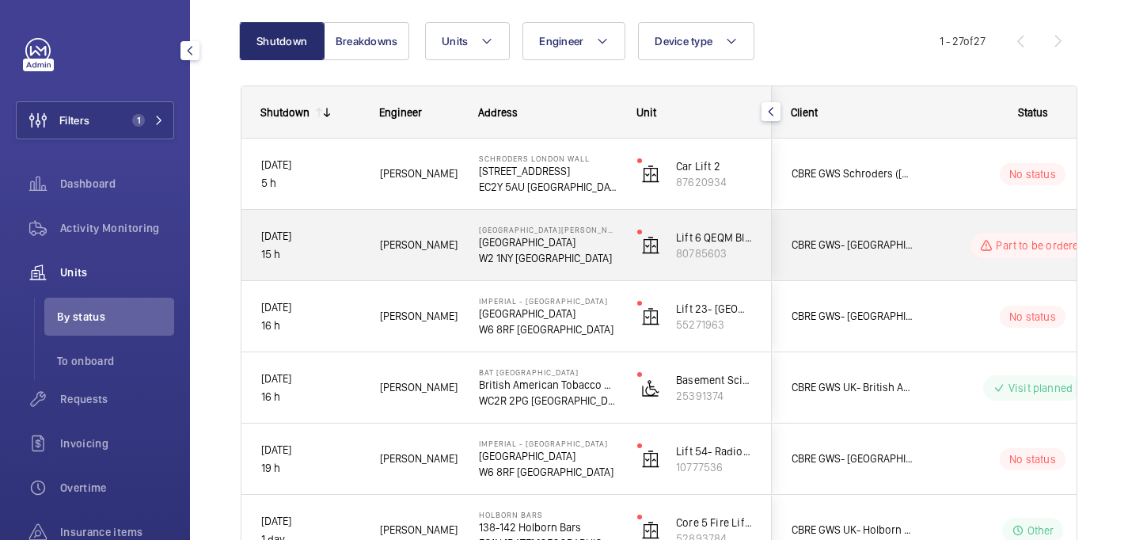
click at [579, 235] on p "Praed Street" at bounding box center [548, 242] width 138 height 16
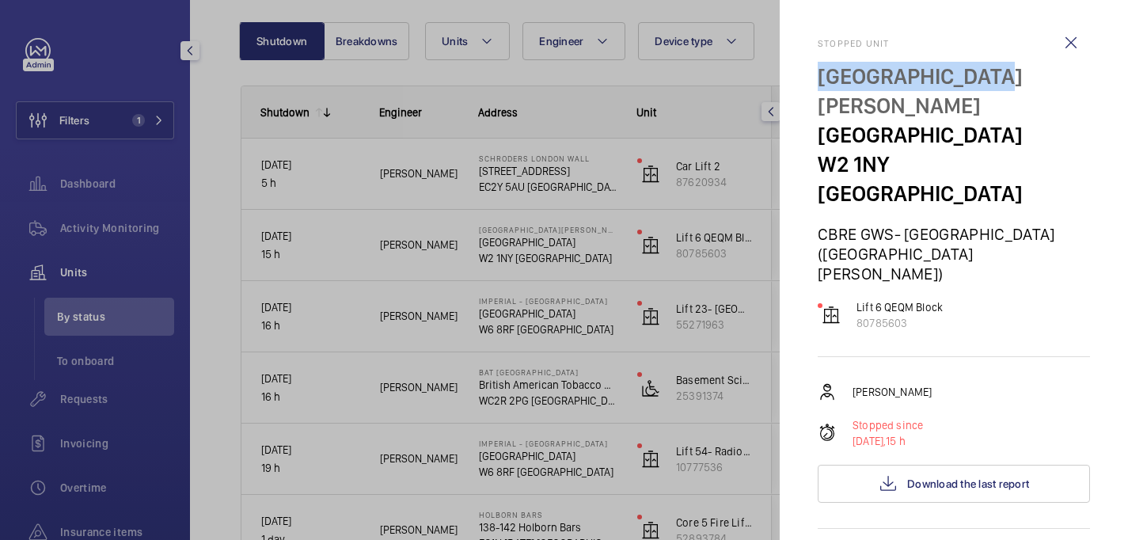
drag, startPoint x: 810, startPoint y: 71, endPoint x: 1001, endPoint y: 72, distance: 191.6
click at [1001, 72] on mat-sidenav "Stopped unit St Mary Hospital Praed Street W2 1NY LONDON CBRE GWS- Imperial Hos…" at bounding box center [954, 270] width 348 height 540
copy p "St Mary Hospital"
click at [1073, 28] on wm-front-icon-button at bounding box center [1071, 43] width 38 height 38
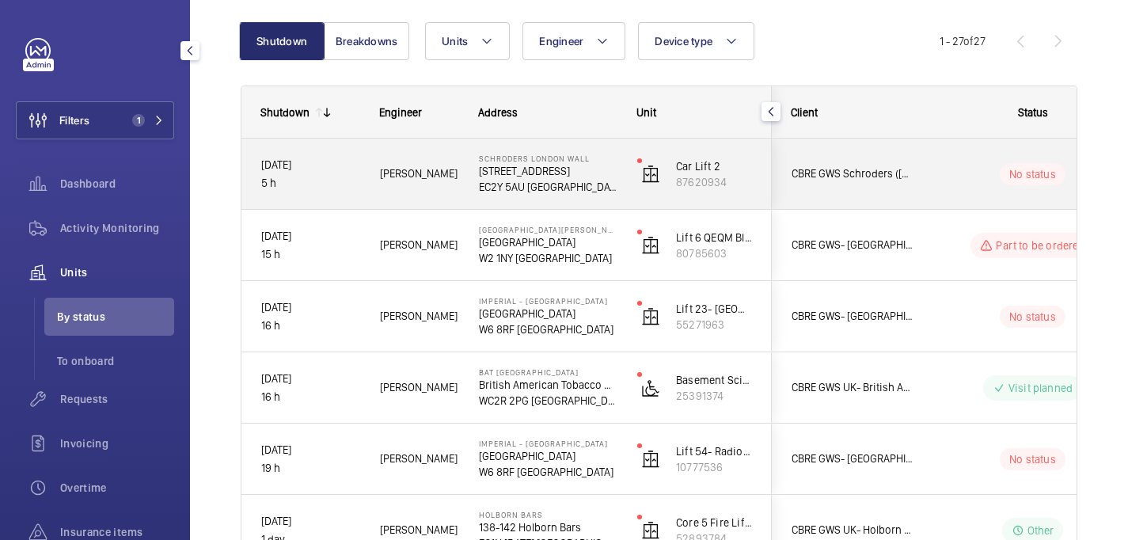
click at [588, 197] on div "Schroders London Wall 1 London Wall Place EC2Y 5AU LONDON" at bounding box center [538, 174] width 157 height 71
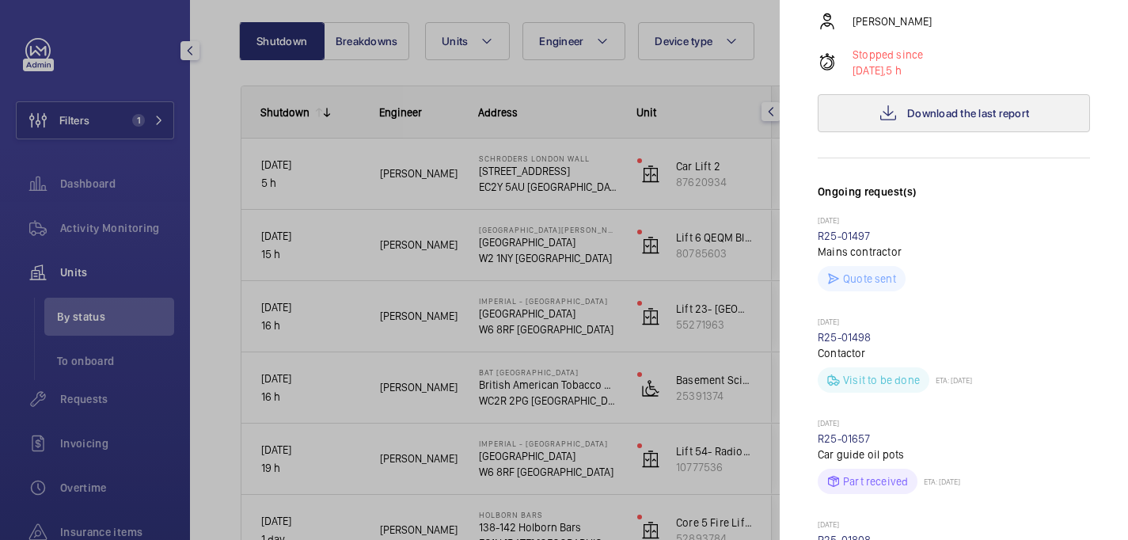
scroll to position [325, 0]
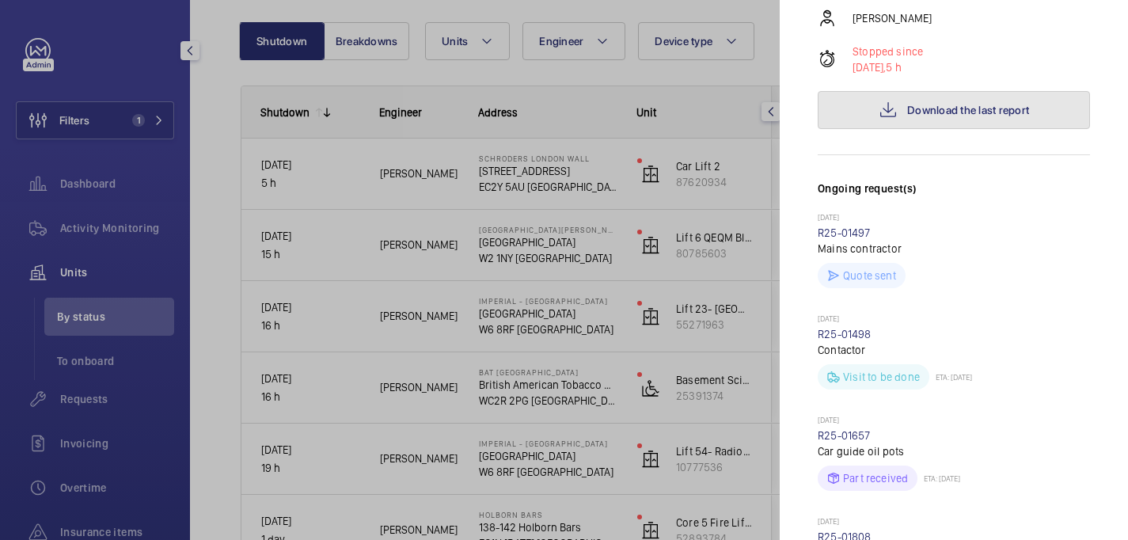
click at [924, 91] on button "Download the last report" at bounding box center [954, 110] width 272 height 38
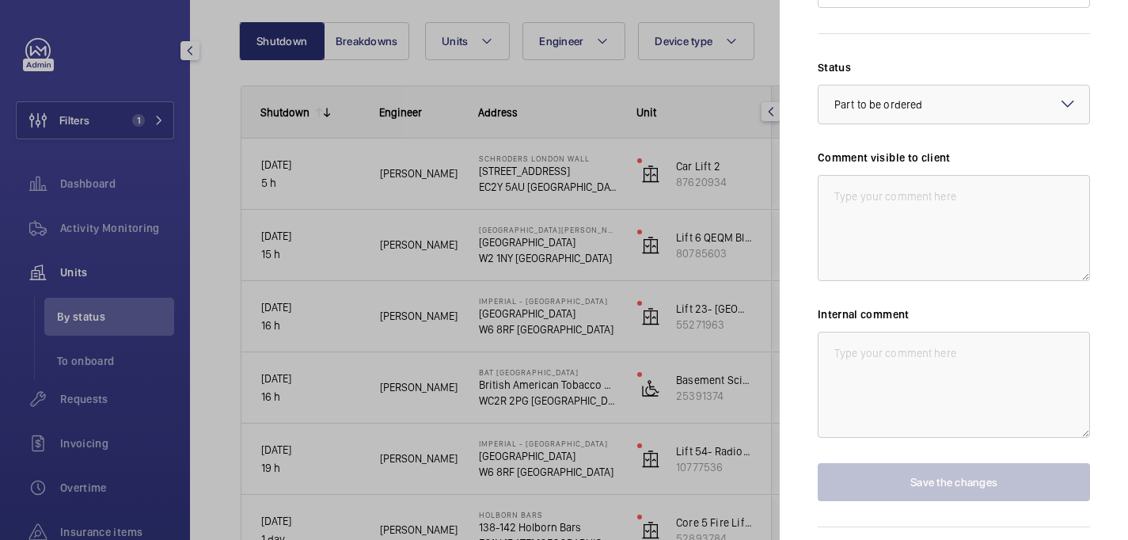
scroll to position [1176, 0]
click at [877, 330] on textarea at bounding box center [954, 383] width 272 height 106
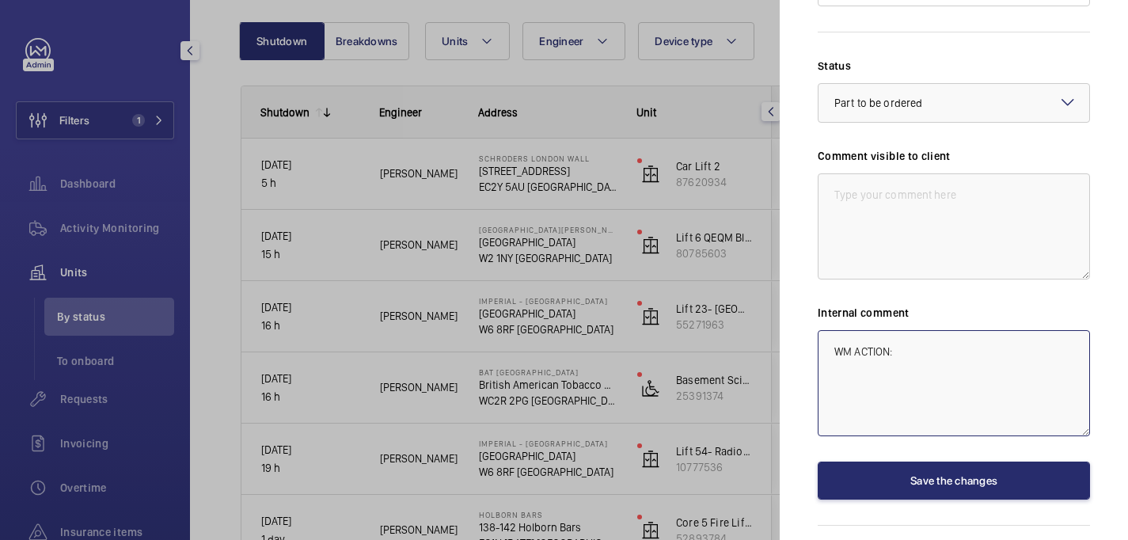
paste textarea "Mark Knowles for visit on 22/08."
click at [1023, 330] on textarea "WM ACTION: Mark Knowles for visit on 22/08." at bounding box center [954, 383] width 272 height 106
drag, startPoint x: 1023, startPoint y: 303, endPoint x: 967, endPoint y: 303, distance: 55.4
click at [967, 330] on textarea "WM ACTION: Mark Knowles for visit on 22/08." at bounding box center [954, 383] width 272 height 106
click at [1009, 330] on textarea "WM ACTION: Mark Knowles to furhter invisitgate 22/08." at bounding box center [954, 383] width 272 height 106
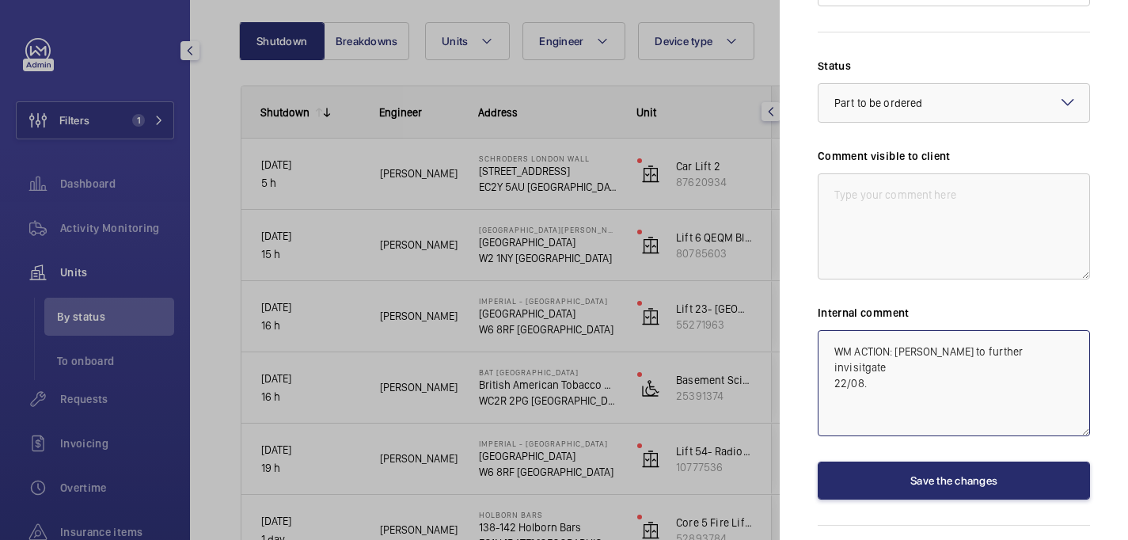
click at [1065, 330] on textarea "WM ACTION: Mark Knowles to further invisitgate 22/08." at bounding box center [954, 383] width 272 height 106
paste textarea "investigate"
click at [836, 337] on textarea "WM ACTION: Mark Knowles to further investigate on 22/08." at bounding box center [954, 383] width 272 height 106
type textarea "WM ACTION: Mark Knowles to further investigate on 22/08."
click at [861, 173] on textarea at bounding box center [954, 226] width 272 height 106
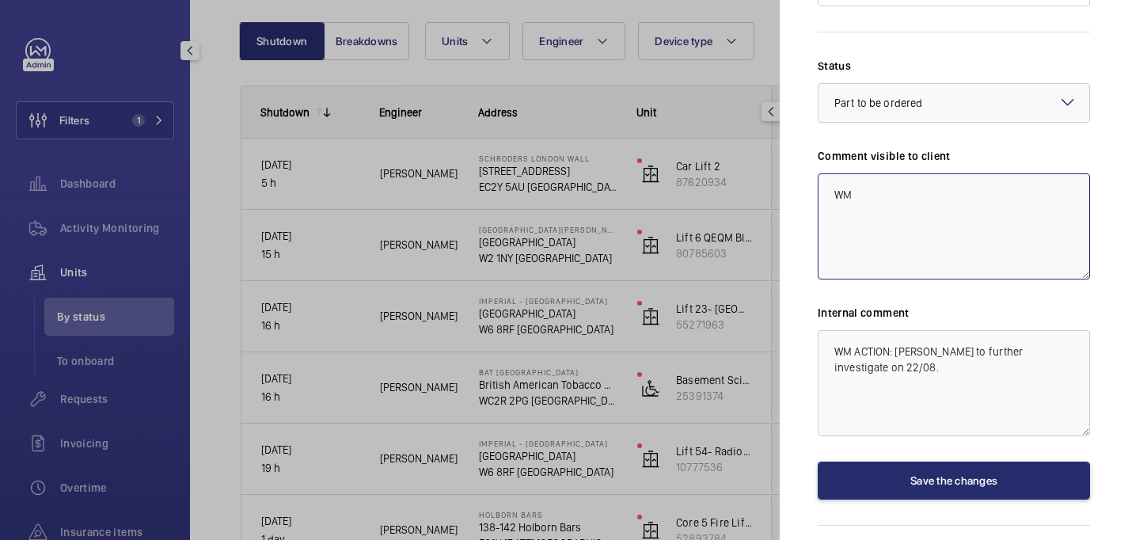
type textarea "W"
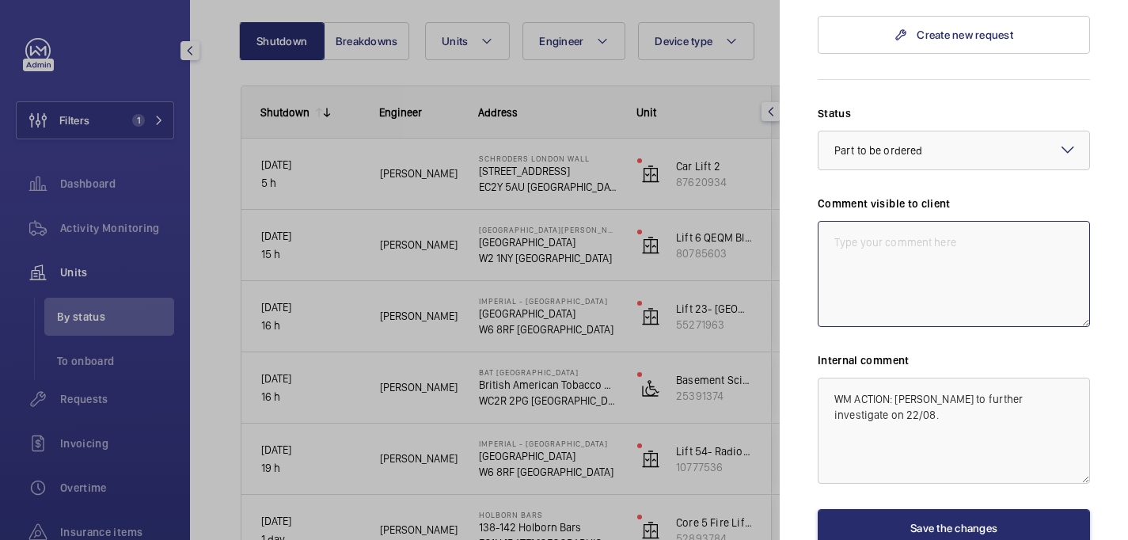
scroll to position [1142, 0]
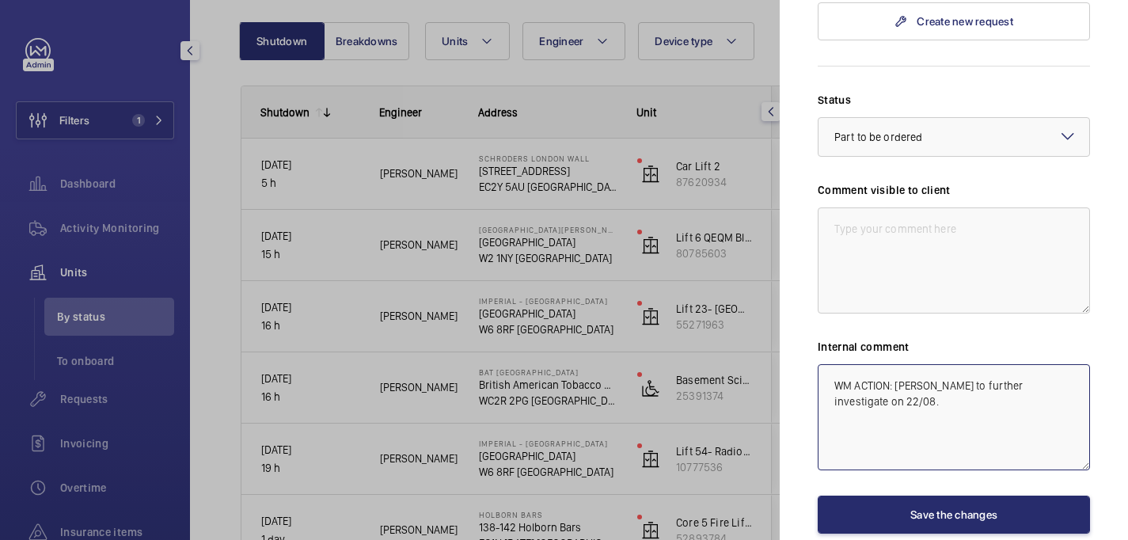
drag, startPoint x: 901, startPoint y: 356, endPoint x: 963, endPoint y: 340, distance: 63.7
click at [963, 364] on textarea "WM ACTION: Mark Knowles to further investigate on 22/08." at bounding box center [954, 417] width 272 height 106
click at [1035, 364] on textarea "WM ACTION: Mark Knowles has confimred lift is back in serive form this mornring…" at bounding box center [954, 417] width 272 height 106
click at [900, 364] on textarea "WM ACTION: Mark Knowles has confirmed lift is back in serive form this mornring…" at bounding box center [954, 417] width 272 height 106
click at [932, 364] on textarea "WM ACTION: Mark Knowles has confirmed lift is back in service form this mornrin…" at bounding box center [954, 417] width 272 height 106
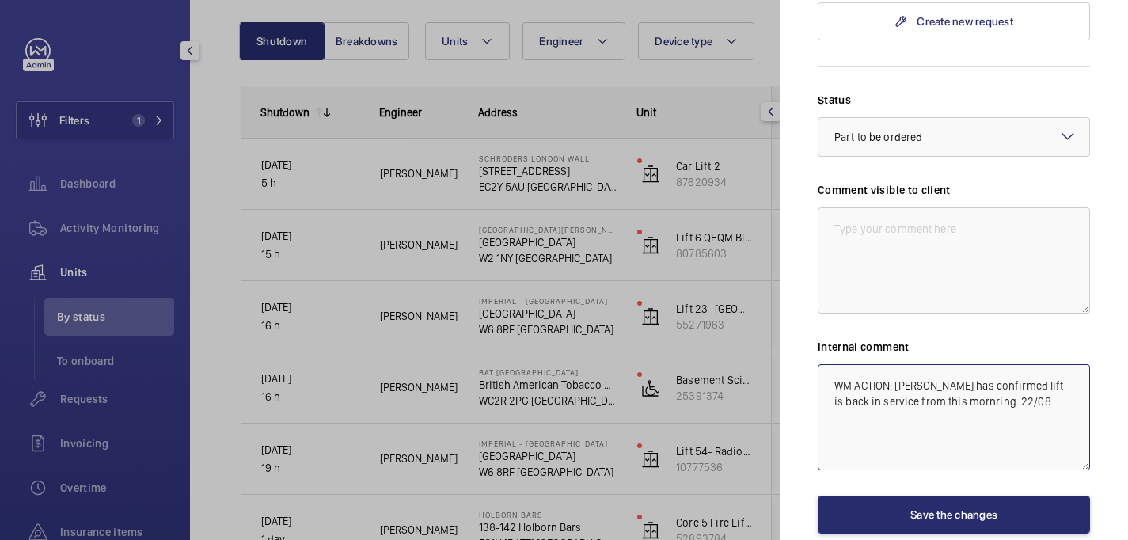
click at [997, 364] on textarea "WM ACTION: Mark Knowles has confirmed lift is back in service from this mornrin…" at bounding box center [954, 417] width 272 height 106
click at [1075, 368] on textarea "WM ACTION: Mark Knowles has confirmed lift is back in service from this morning…" at bounding box center [954, 417] width 272 height 106
click at [897, 118] on div at bounding box center [953, 137] width 271 height 38
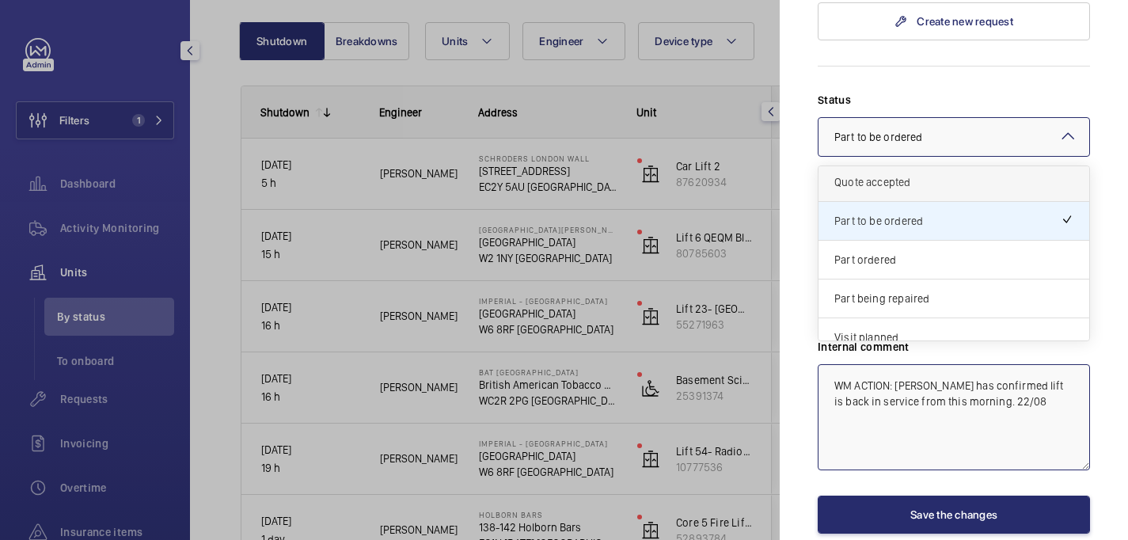
scroll to position [135, 0]
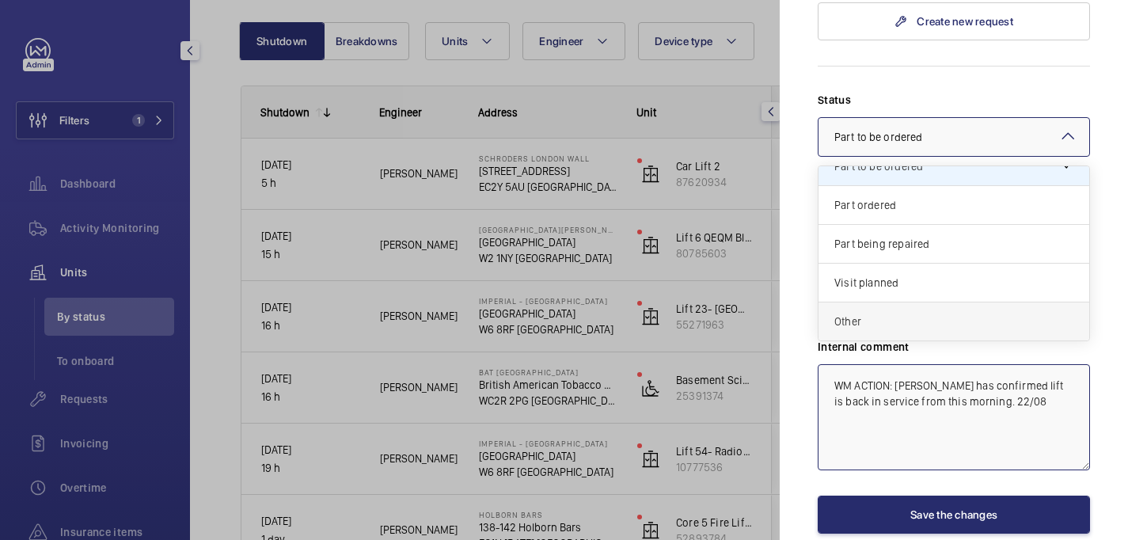
click at [884, 313] on span "Other" at bounding box center [953, 321] width 239 height 16
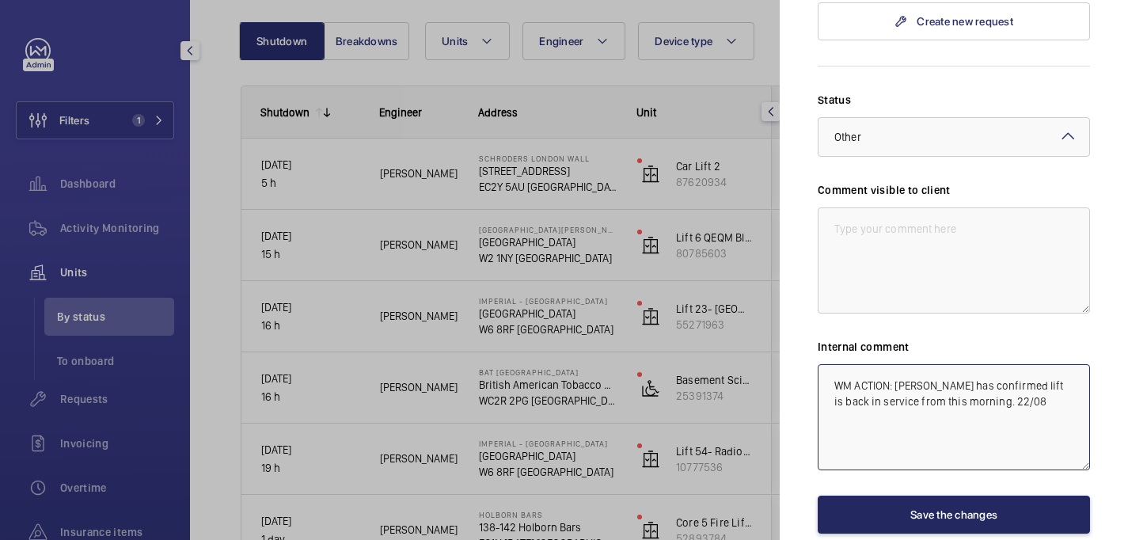
type textarea "WM ACTION: Mark Knowles has confirmed lift is back in service from this morning…"
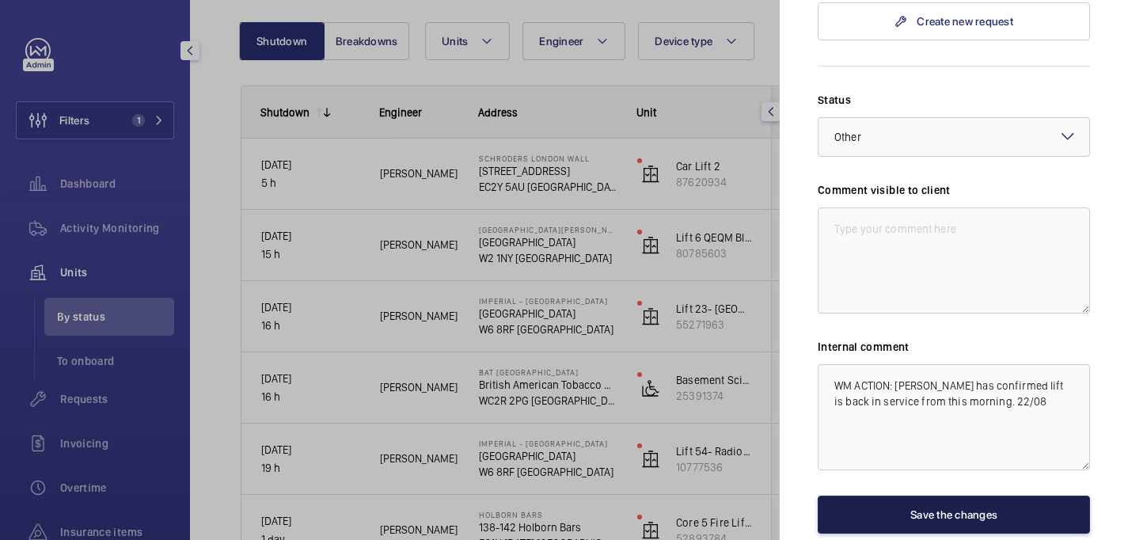
click at [966, 496] on button "Save the changes" at bounding box center [954, 515] width 272 height 38
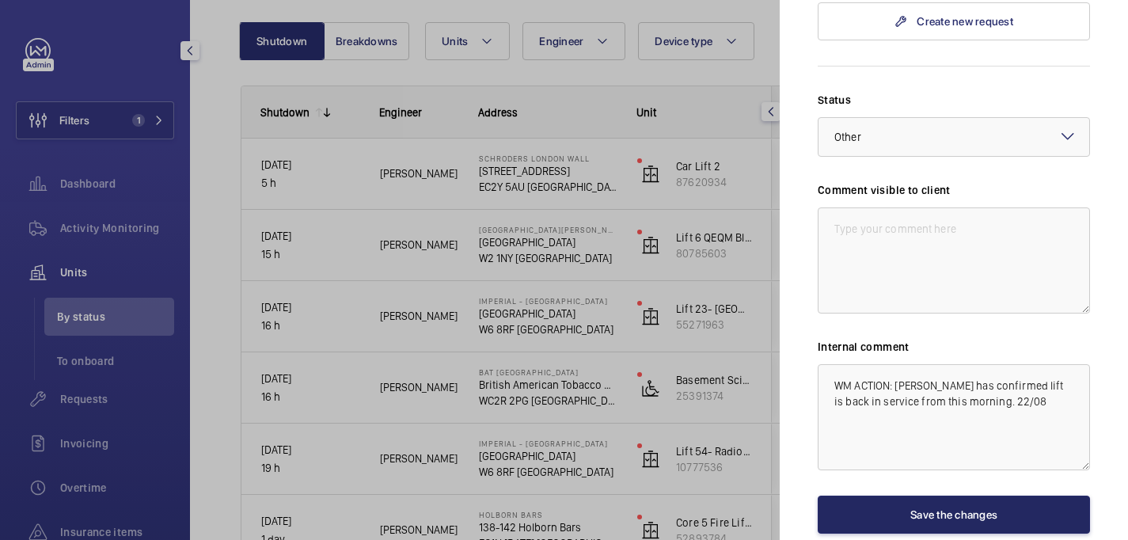
scroll to position [0, 0]
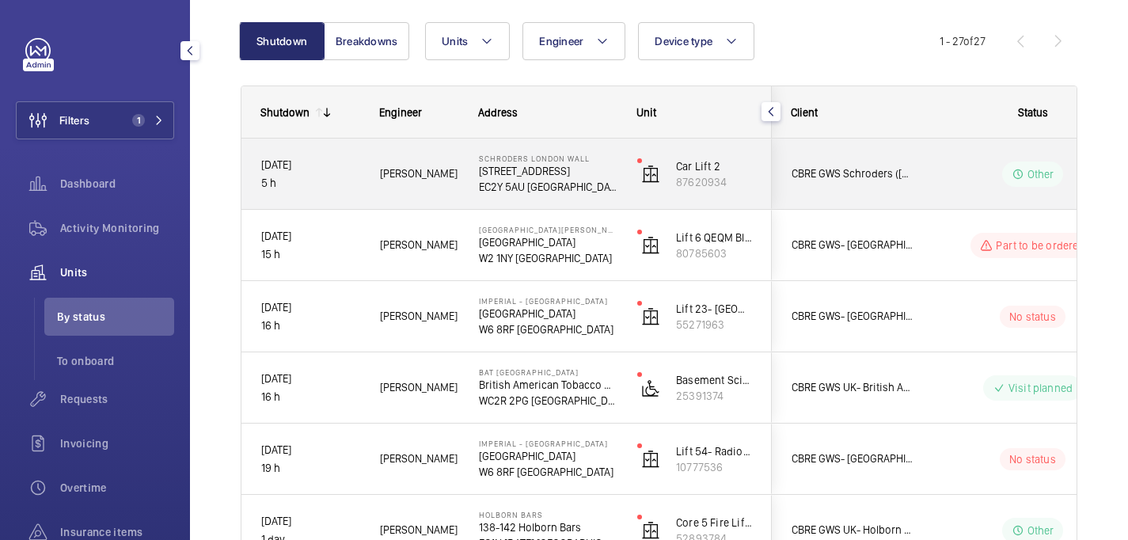
click at [929, 169] on div "Other" at bounding box center [1023, 174] width 216 height 57
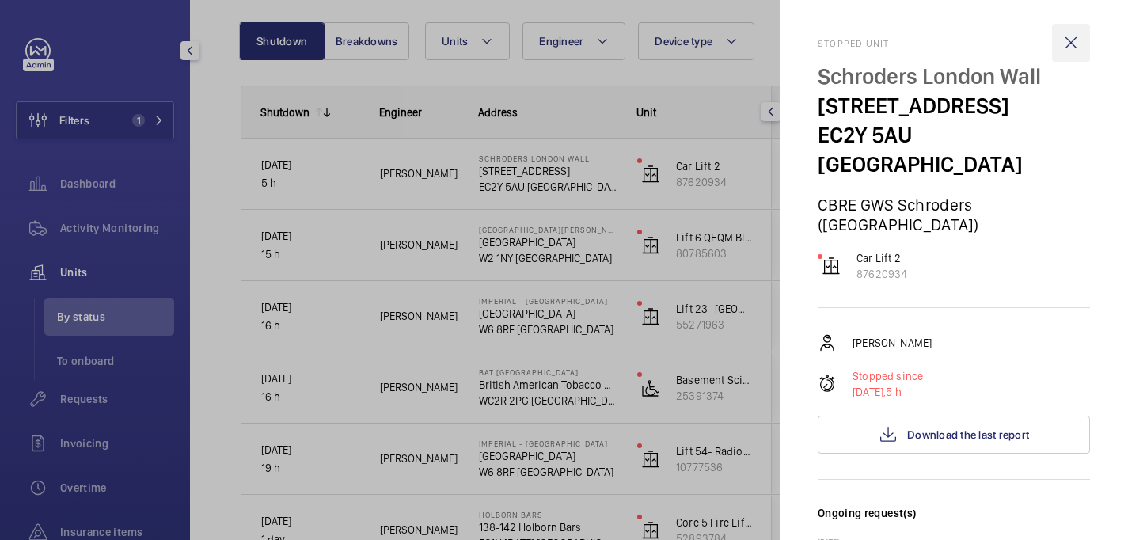
click at [1067, 46] on wm-front-icon-button at bounding box center [1071, 43] width 38 height 38
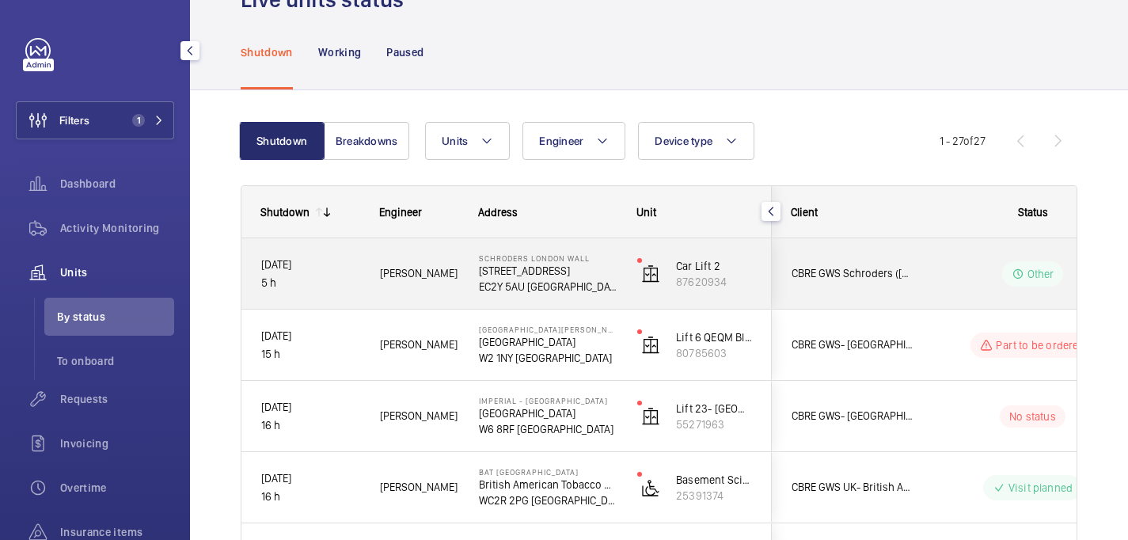
scroll to position [52, 0]
click at [317, 277] on p "5 h" at bounding box center [310, 284] width 98 height 18
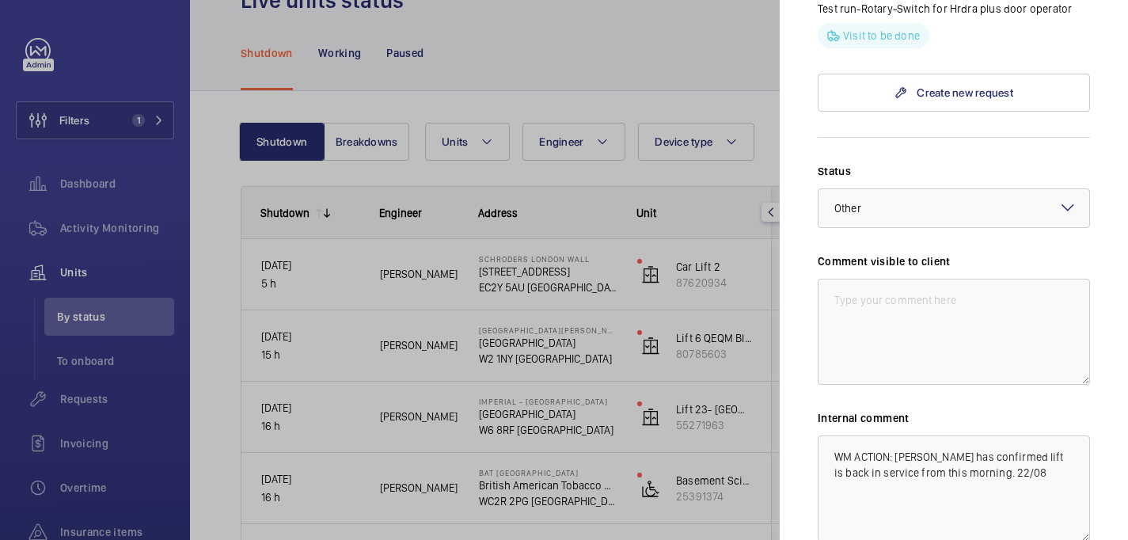
scroll to position [1176, 0]
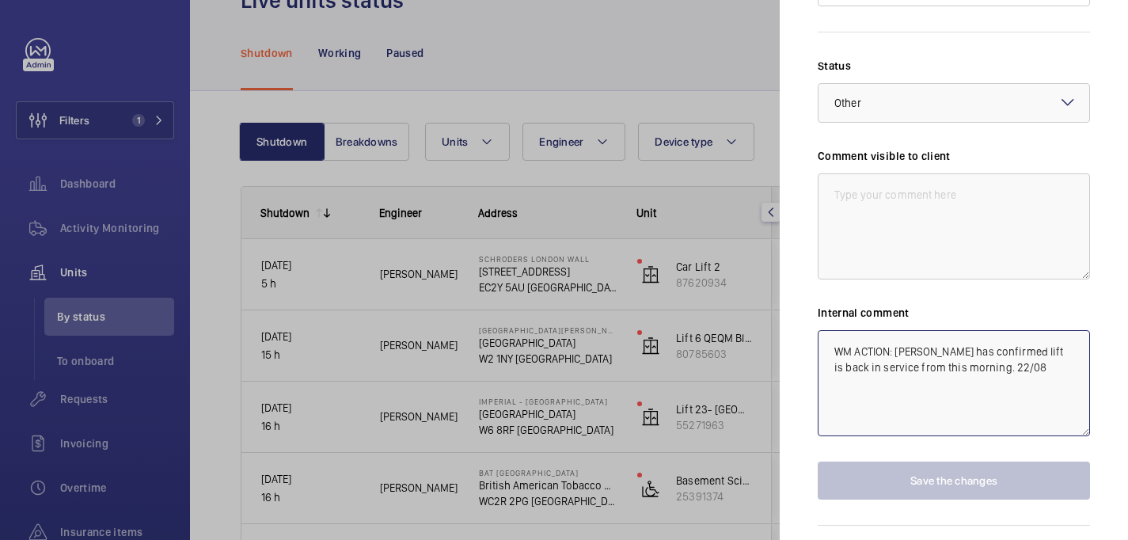
drag, startPoint x: 831, startPoint y: 304, endPoint x: 1046, endPoint y: 326, distance: 216.4
click at [1046, 330] on textarea "WM ACTION: Mark Knowles has confirmed lift is back in service from this morning…" at bounding box center [954, 383] width 272 height 106
click at [913, 173] on textarea at bounding box center [954, 226] width 272 height 106
paste textarea "WM ACTION: Mark Knowles has confirmed lift is back in service from this morning…"
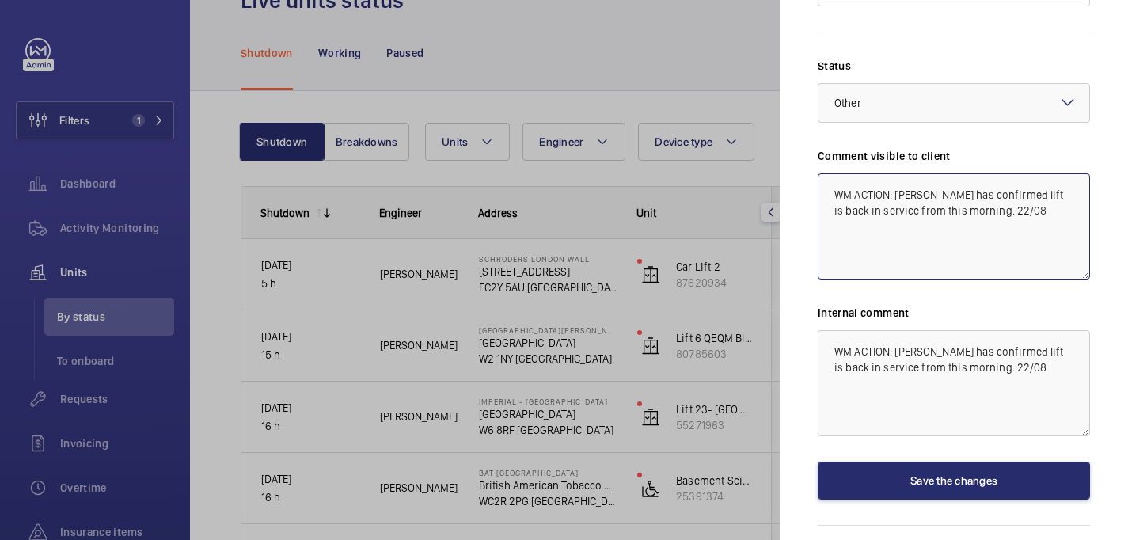
drag, startPoint x: 994, startPoint y: 165, endPoint x: 912, endPoint y: 165, distance: 82.3
click at [912, 173] on textarea "WM ACTION: Mark Knowles has confirmed lift is back in service from this morning…" at bounding box center [954, 226] width 272 height 106
click at [891, 84] on div at bounding box center [953, 103] width 271 height 38
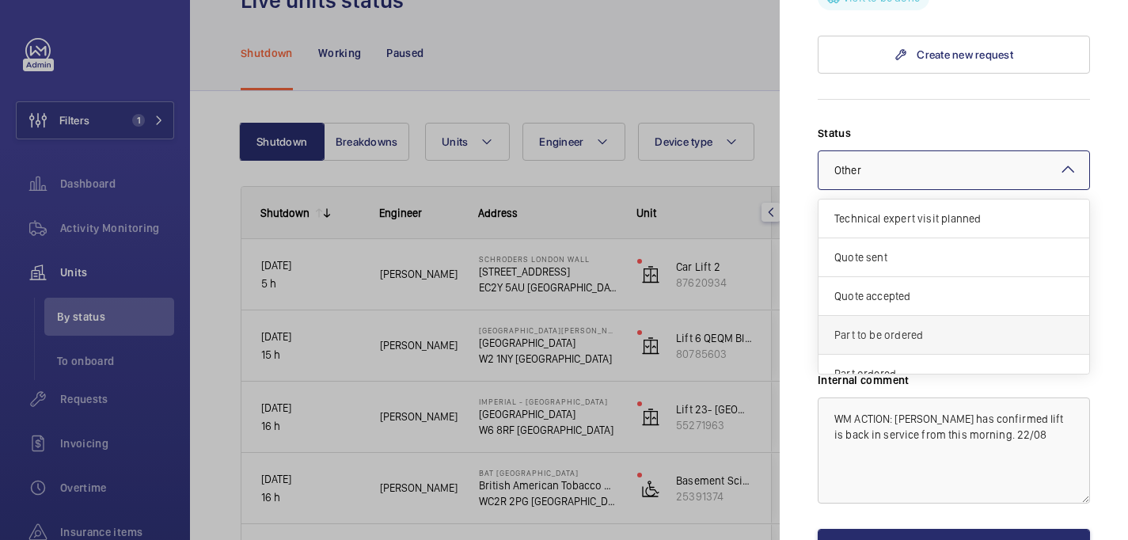
scroll to position [135, 0]
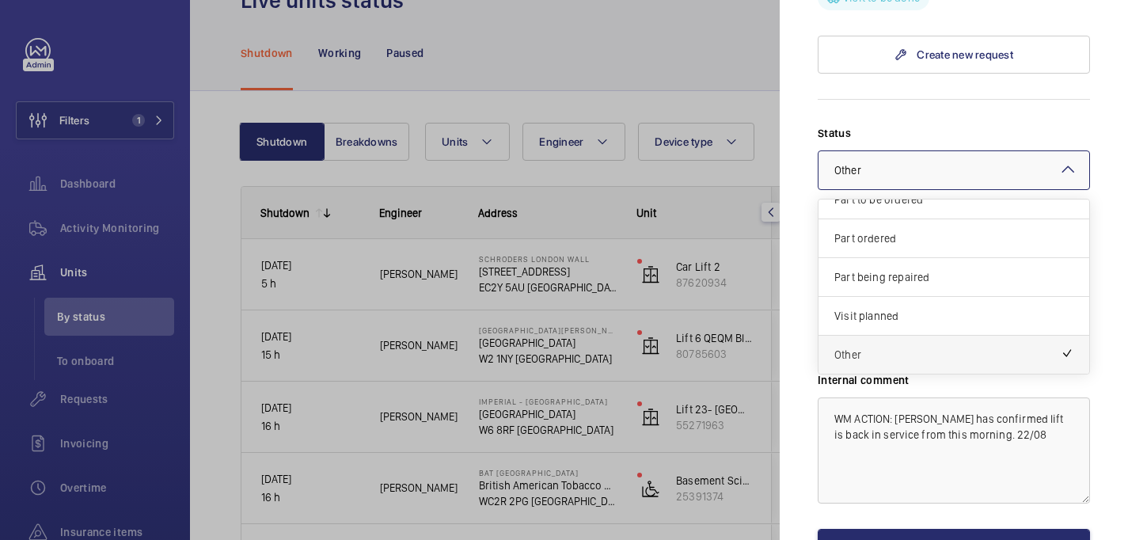
click at [887, 336] on div "Other" at bounding box center [953, 355] width 271 height 38
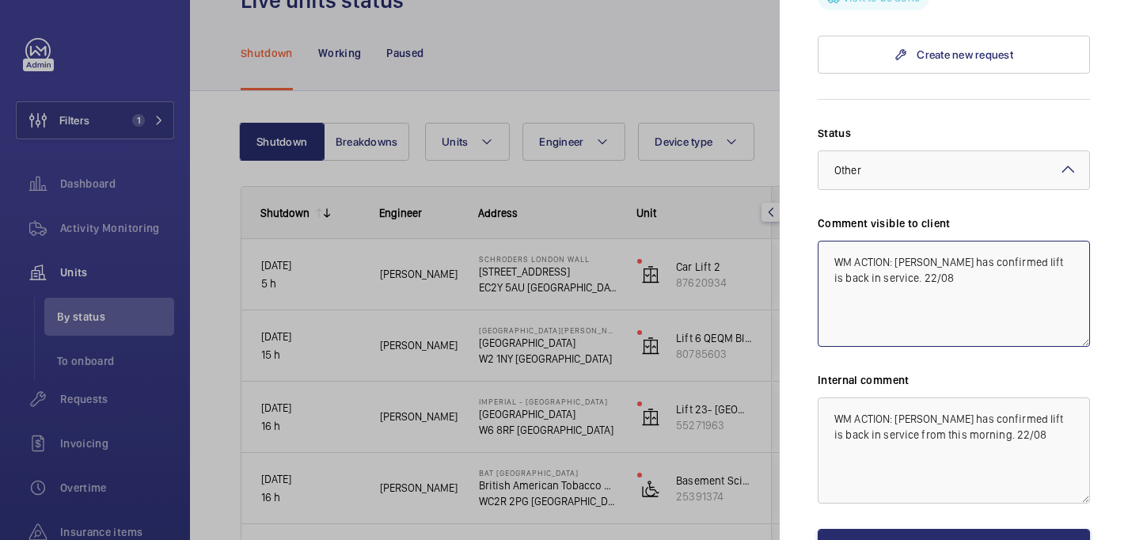
scroll to position [1176, 0]
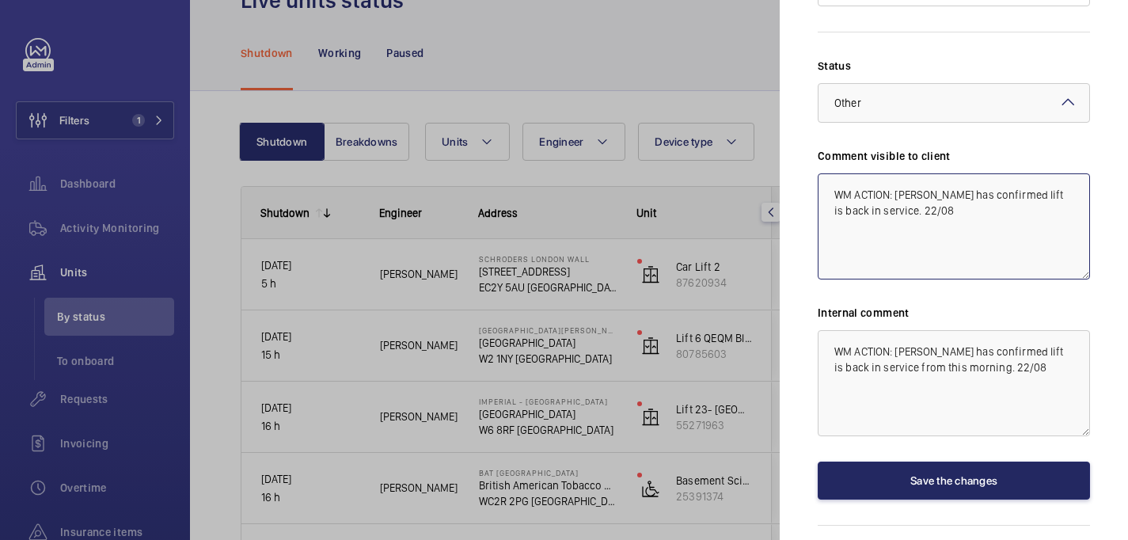
type textarea "WM ACTION: Mark Knowles has confirmed lift is back in service. 22/08"
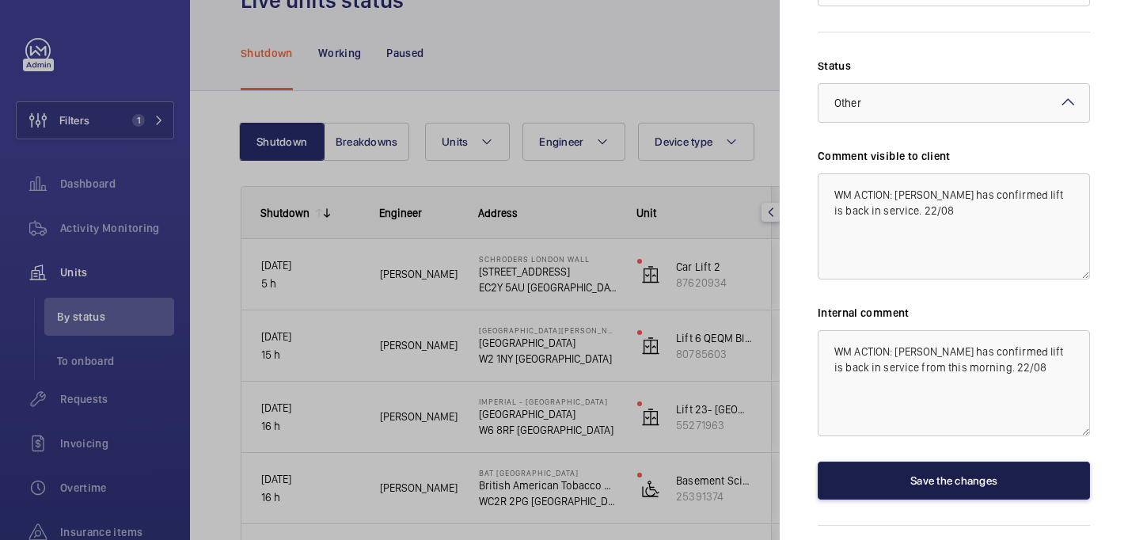
click at [940, 461] on button "Save the changes" at bounding box center [954, 480] width 272 height 38
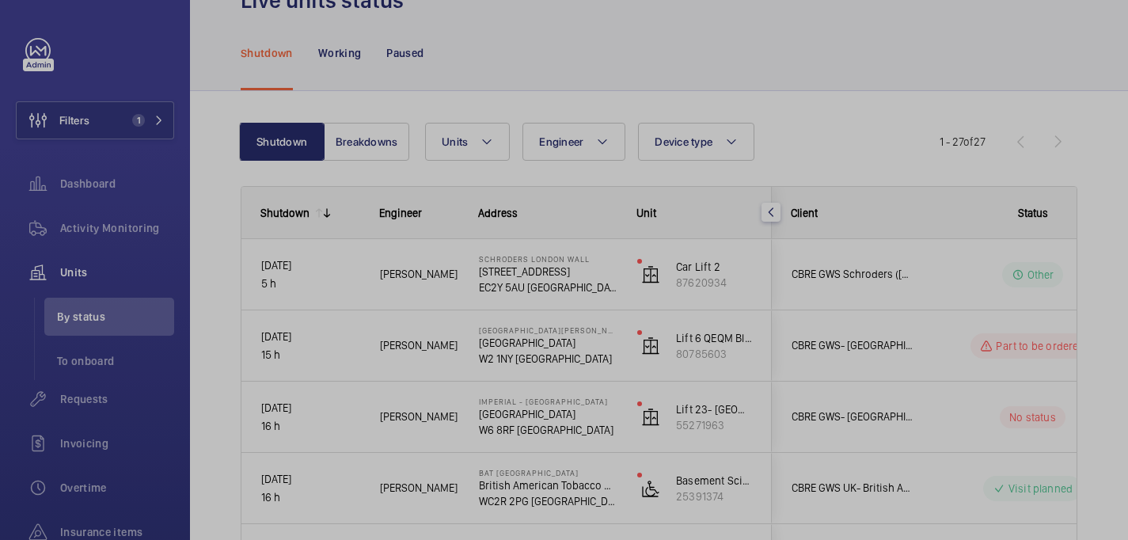
scroll to position [0, 0]
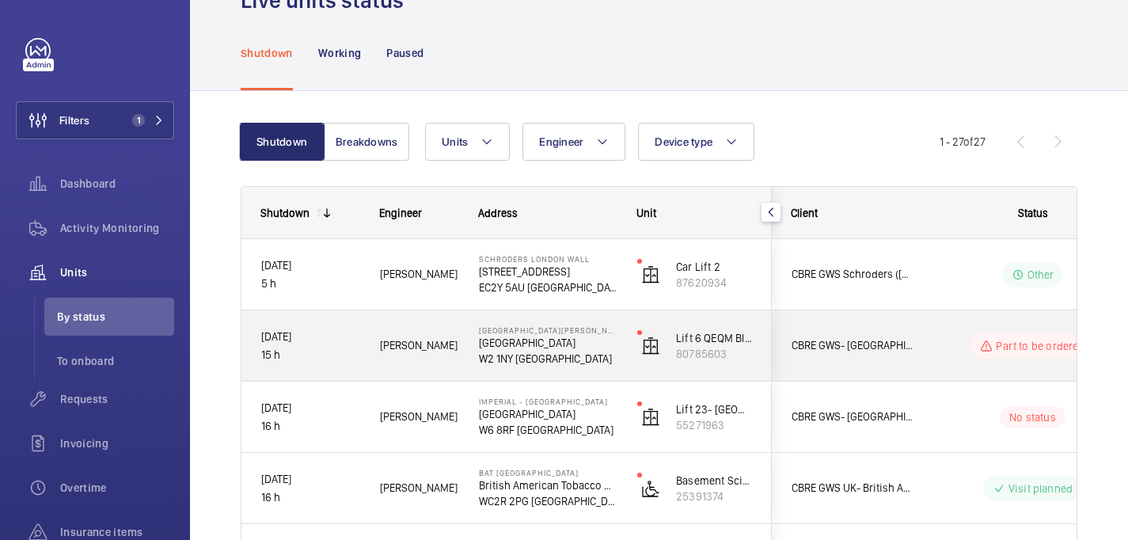
click at [437, 367] on div "Piotr K." at bounding box center [409, 346] width 97 height 50
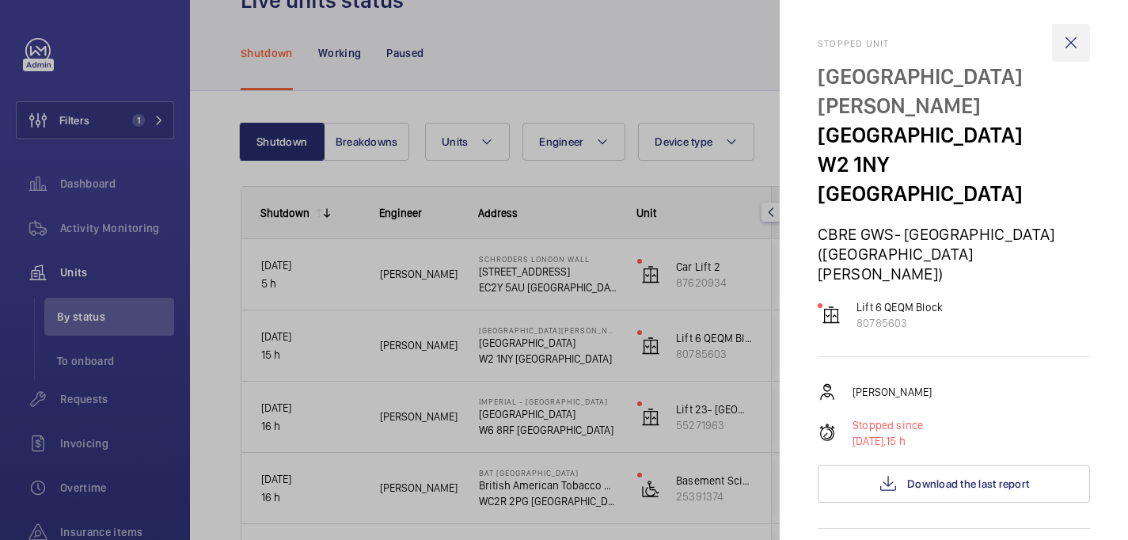
click at [1075, 39] on wm-front-icon-button at bounding box center [1071, 43] width 38 height 38
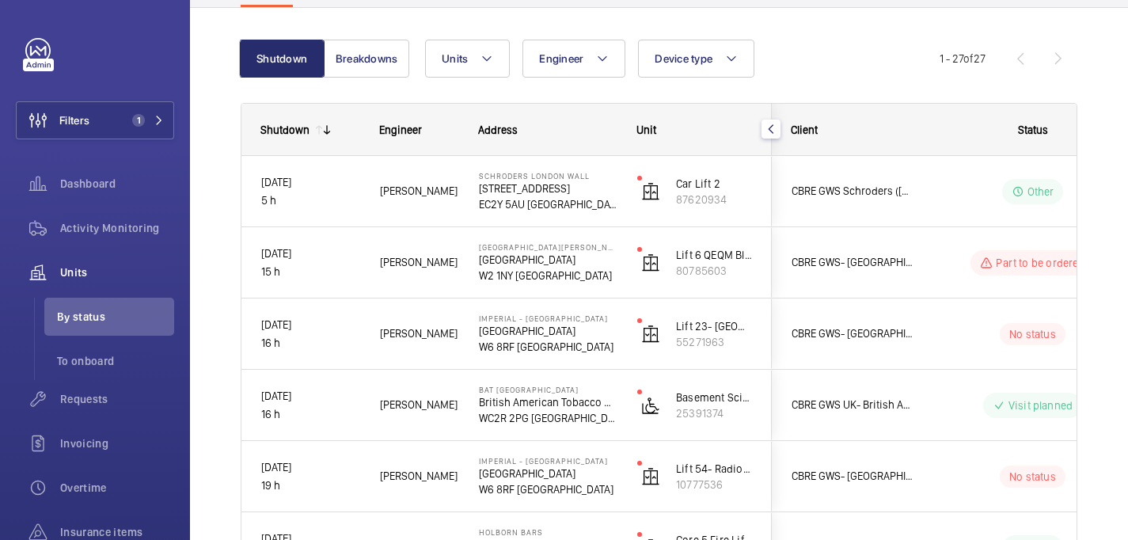
scroll to position [146, 0]
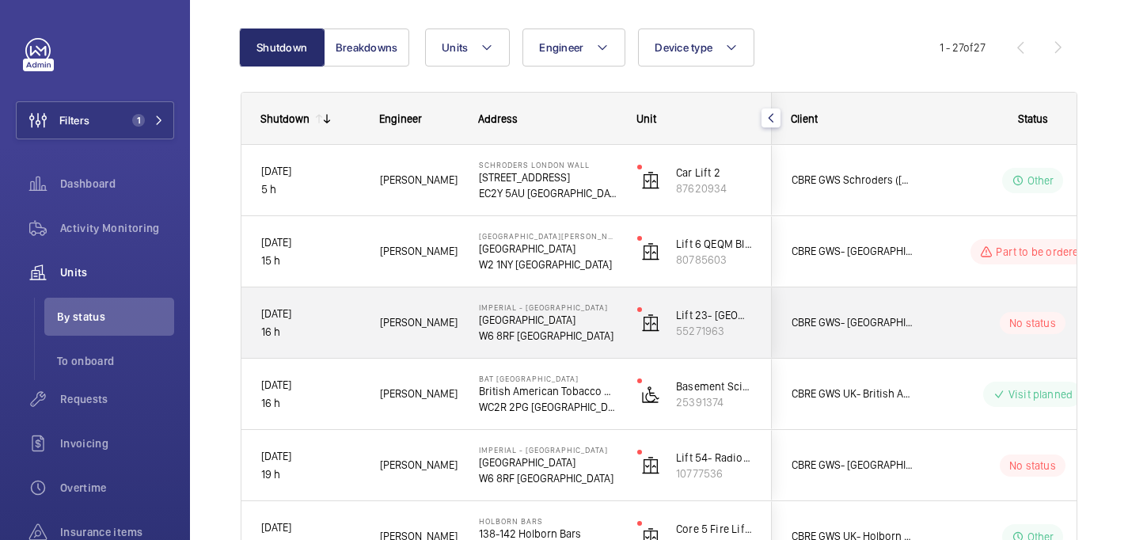
click at [927, 329] on div "No status" at bounding box center [1023, 323] width 216 height 54
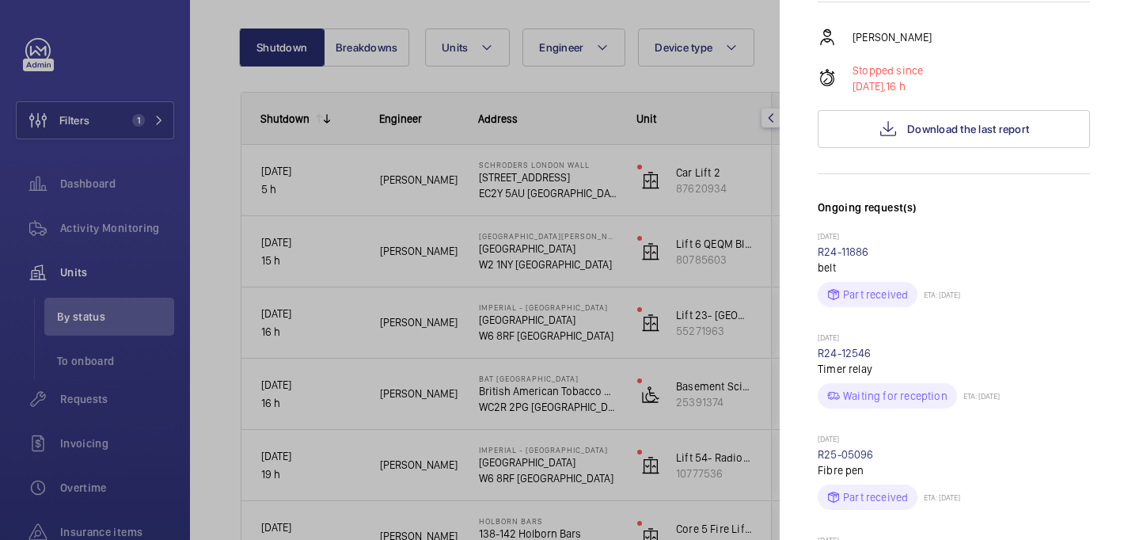
scroll to position [245, 0]
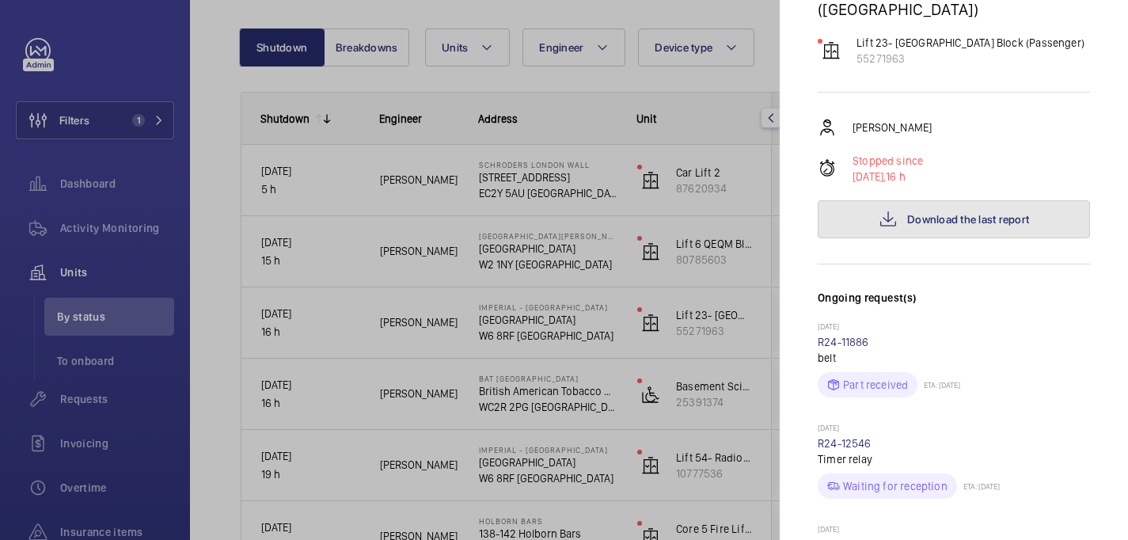
click at [1003, 213] on span "Download the last report" at bounding box center [968, 219] width 122 height 13
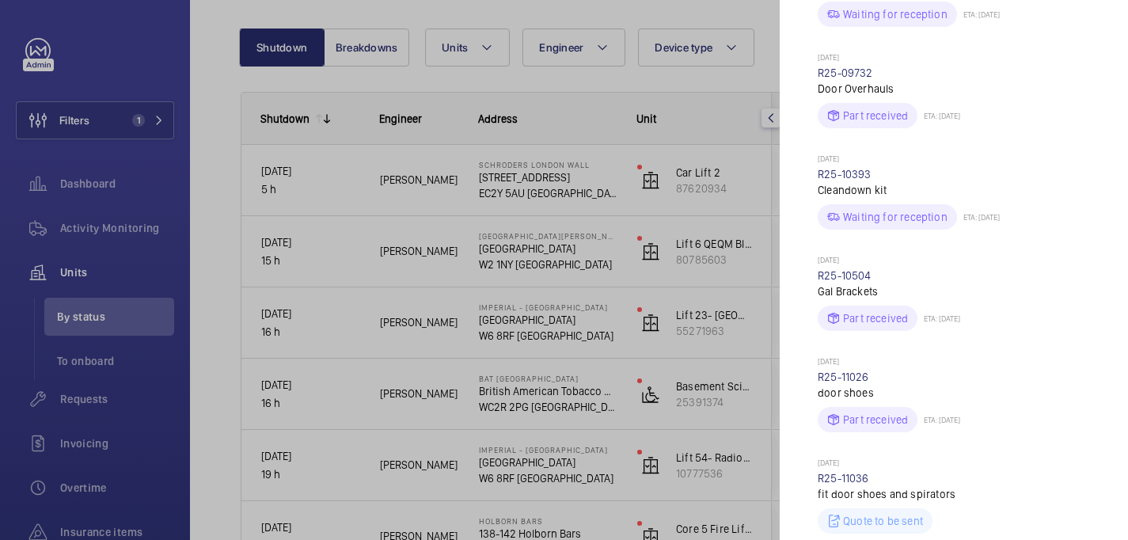
scroll to position [1500, 0]
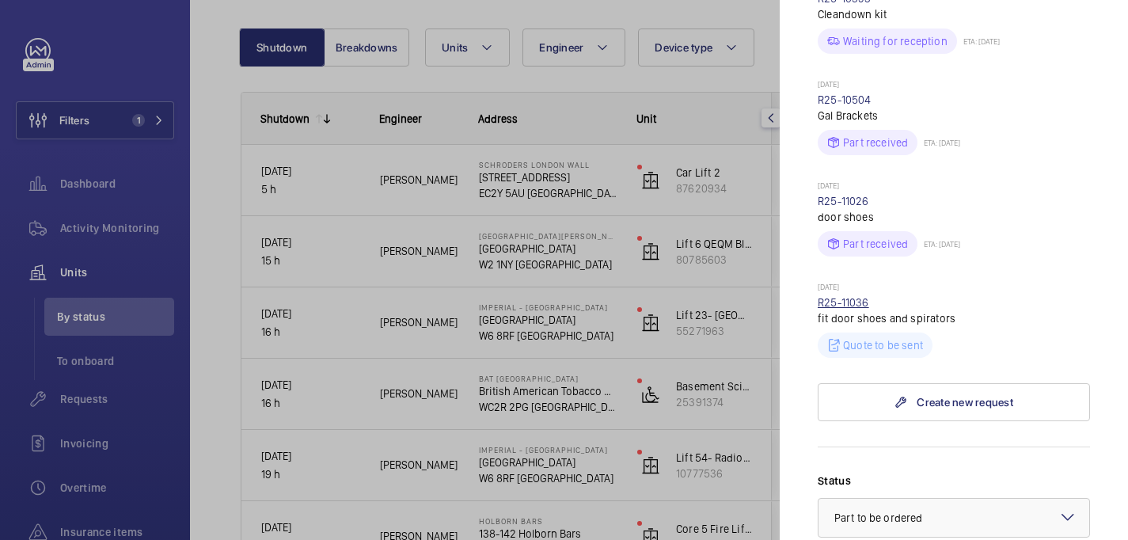
click at [848, 296] on link "R25-11036" at bounding box center [843, 302] width 51 height 13
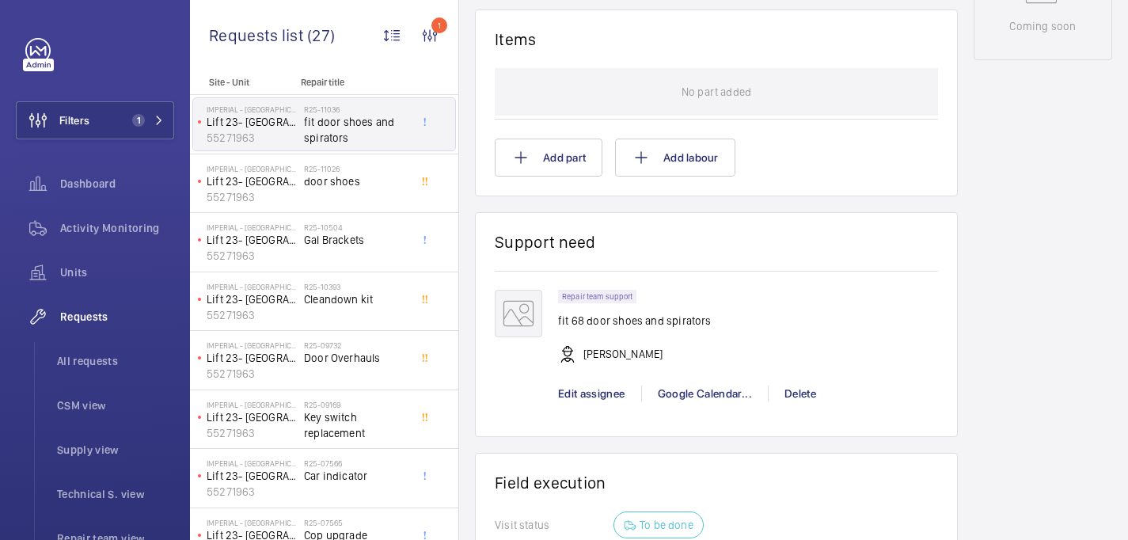
scroll to position [945, 0]
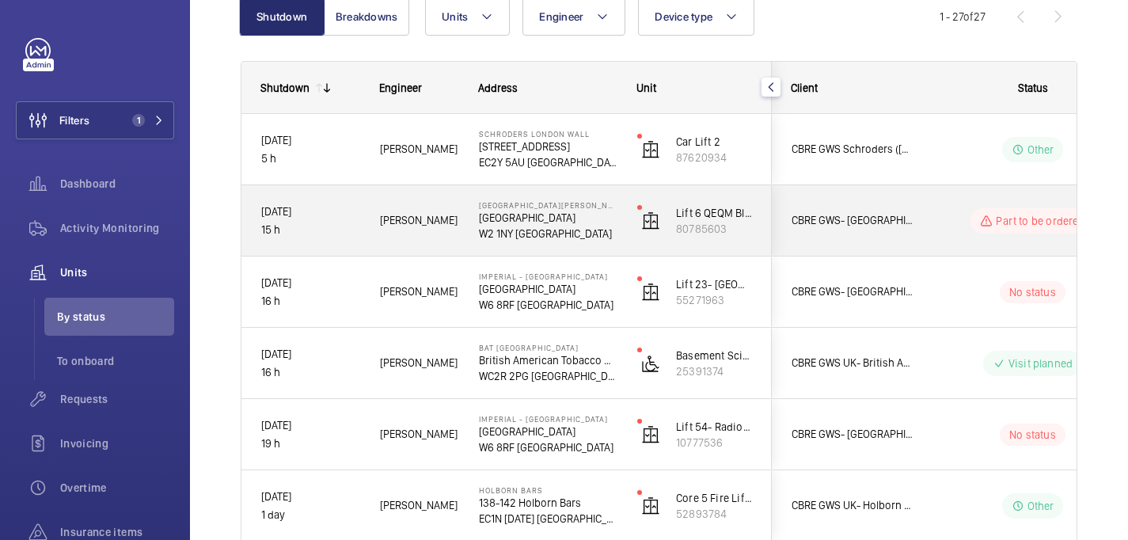
scroll to position [179, 0]
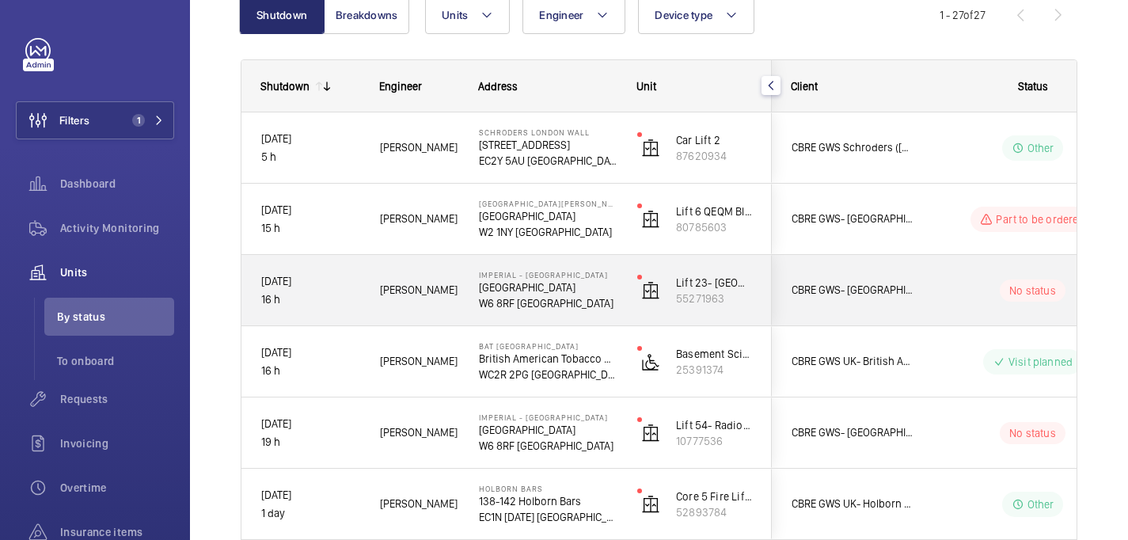
click at [822, 321] on div "CBRE GWS- Imperial Hospital (Charing Cross)" at bounding box center [843, 290] width 142 height 70
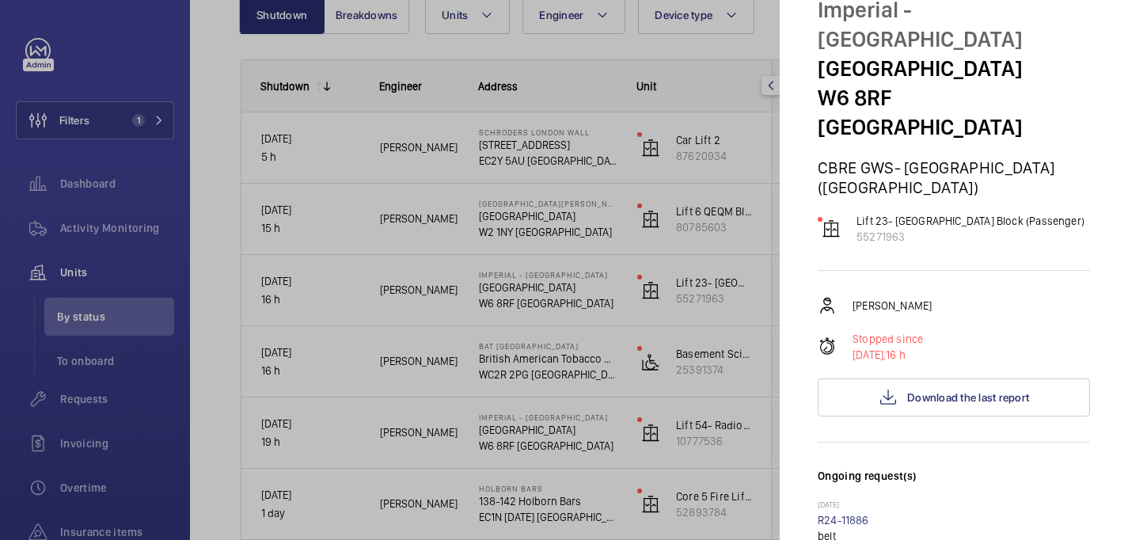
scroll to position [0, 0]
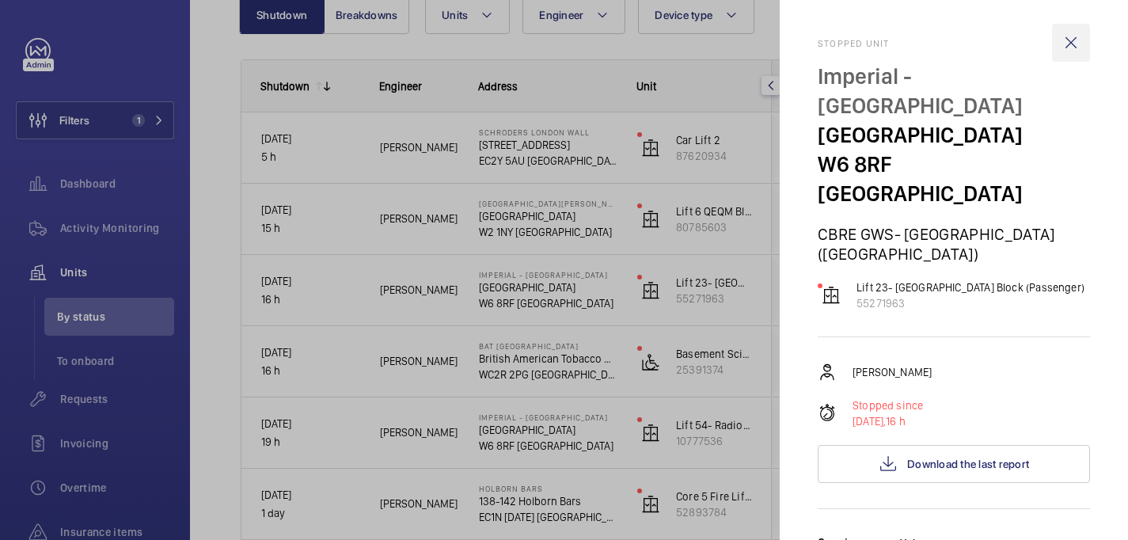
click at [1080, 40] on wm-front-icon-button at bounding box center [1071, 43] width 38 height 38
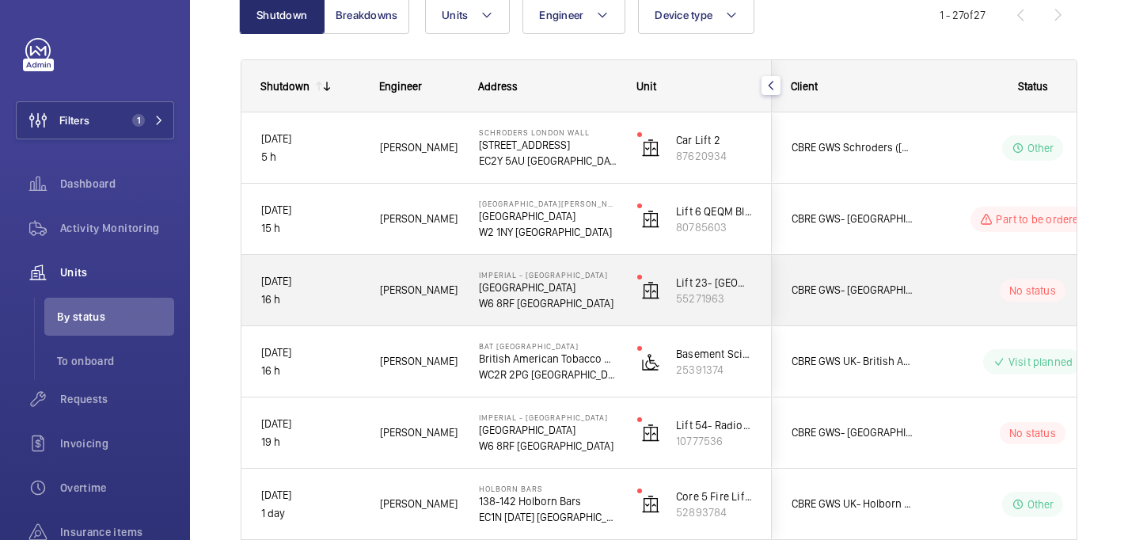
click at [947, 281] on wm-front-pills-cell "No status" at bounding box center [1032, 290] width 197 height 22
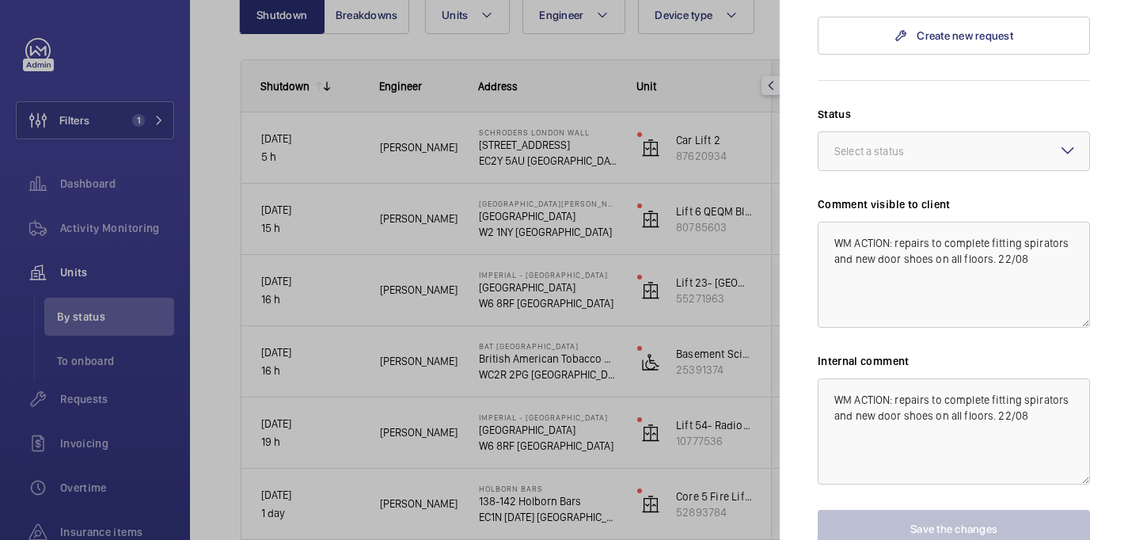
scroll to position [1912, 0]
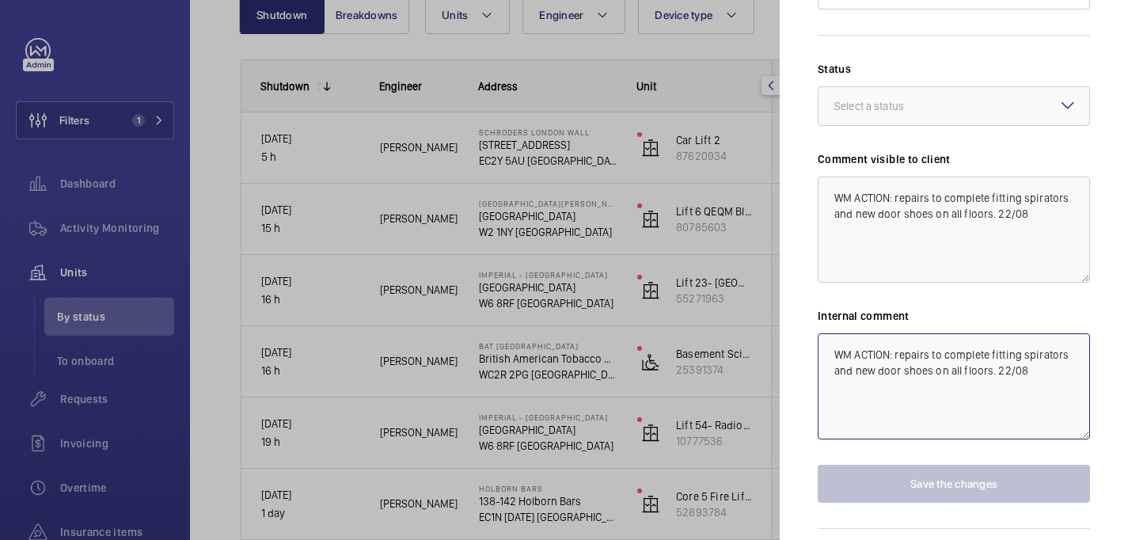
click at [1045, 349] on textarea "WM ACTION: repairs to complete fitting spirators and new door shoes on all floo…" at bounding box center [954, 386] width 272 height 106
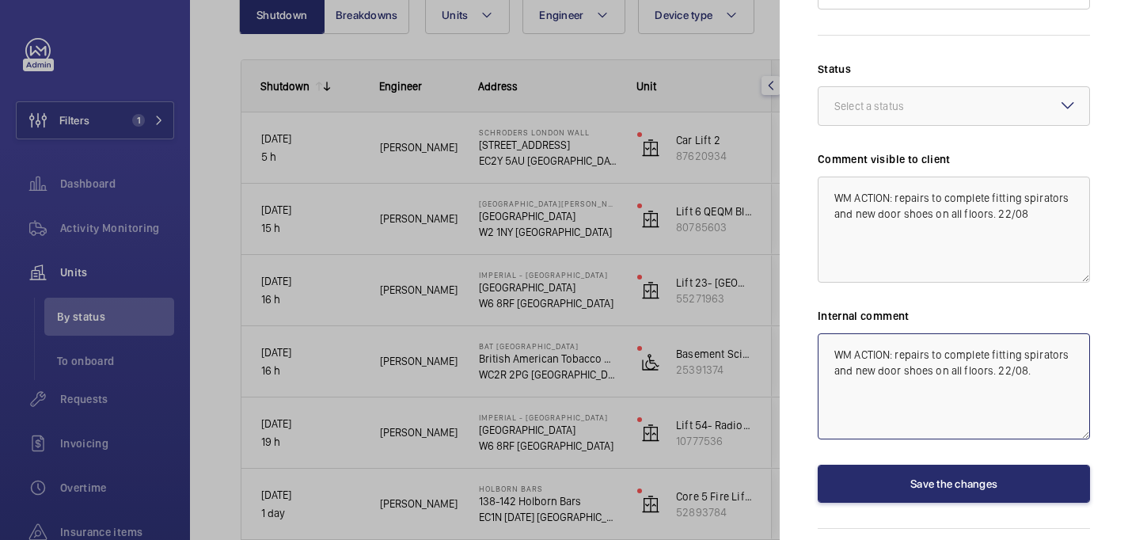
drag, startPoint x: 1045, startPoint y: 349, endPoint x: 1020, endPoint y: 249, distance: 103.5
click at [1042, 333] on textarea "WM ACTION: repairs to complete fitting spirators and new door shoes on all floo…" at bounding box center [954, 386] width 272 height 106
type textarea "WM ACTION: repairs to complete fitting spirators and new door shoes on all floo…"
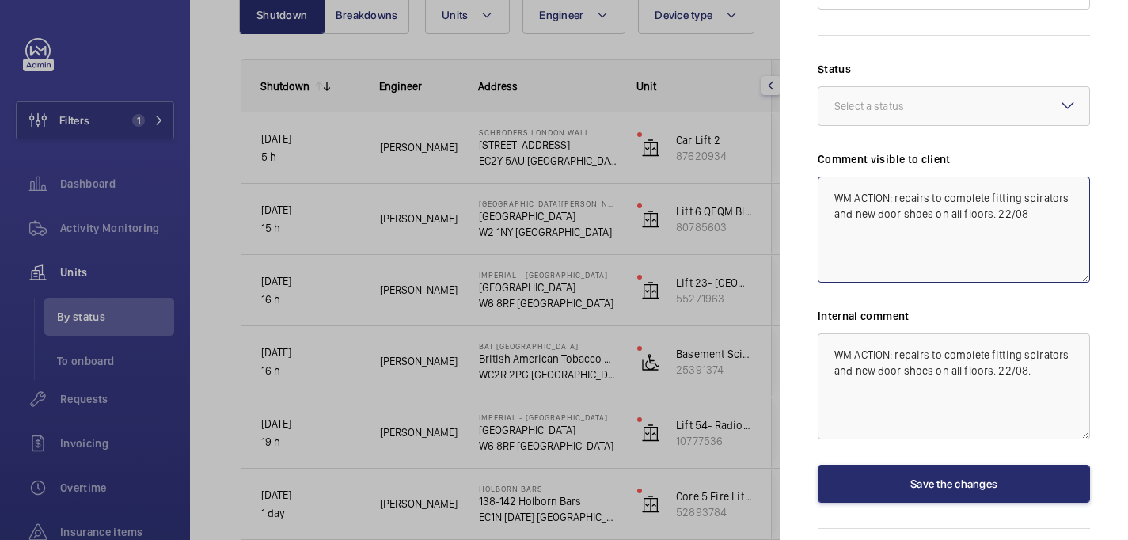
click at [1026, 193] on textarea "WM ACTION: repairs to complete fitting spirators and new door shoes on all floo…" at bounding box center [954, 230] width 272 height 106
type textarea "WM ACTION: repairs to complete fitting spirators and new door shoes on all floo…"
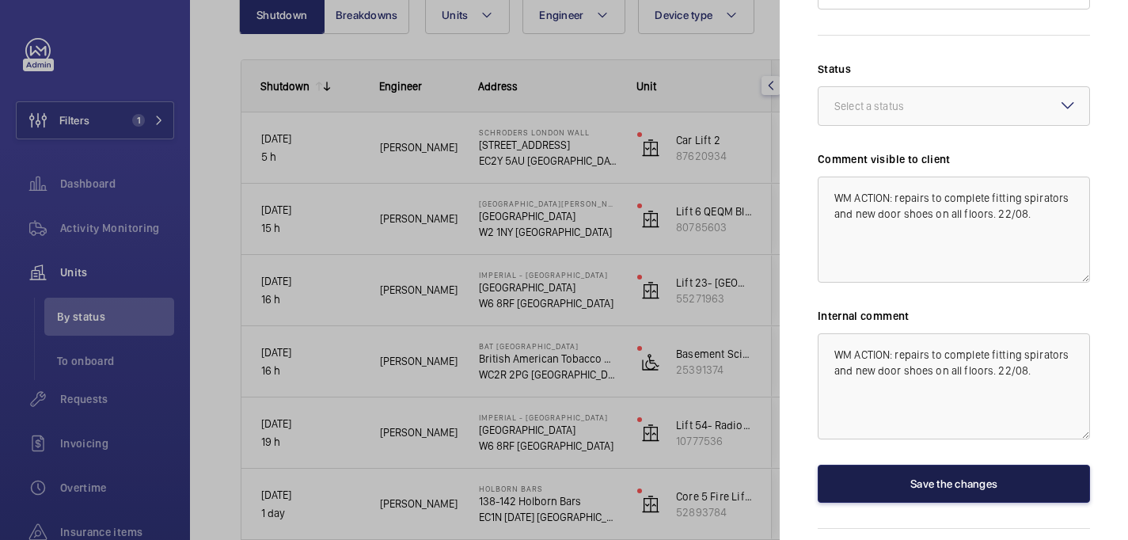
click at [986, 472] on button "Save the changes" at bounding box center [954, 484] width 272 height 38
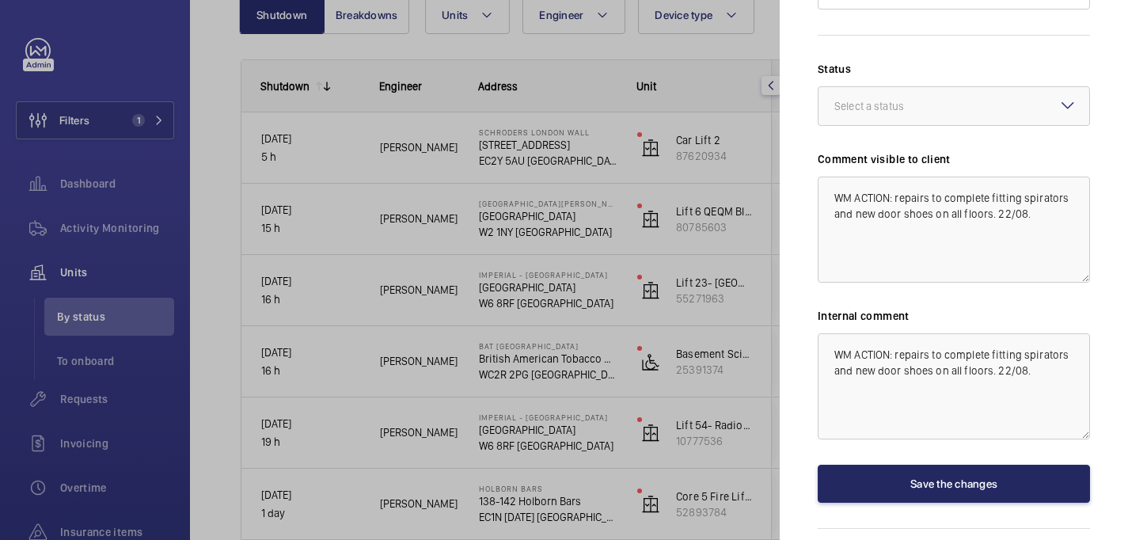
scroll to position [0, 0]
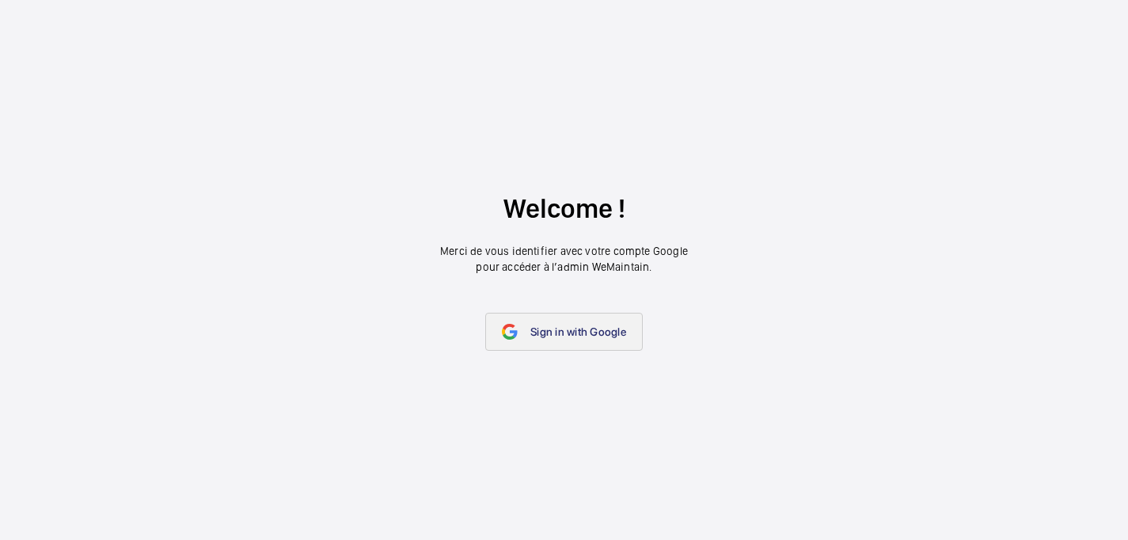
click at [553, 324] on link "Sign in with Google" at bounding box center [564, 332] width 158 height 38
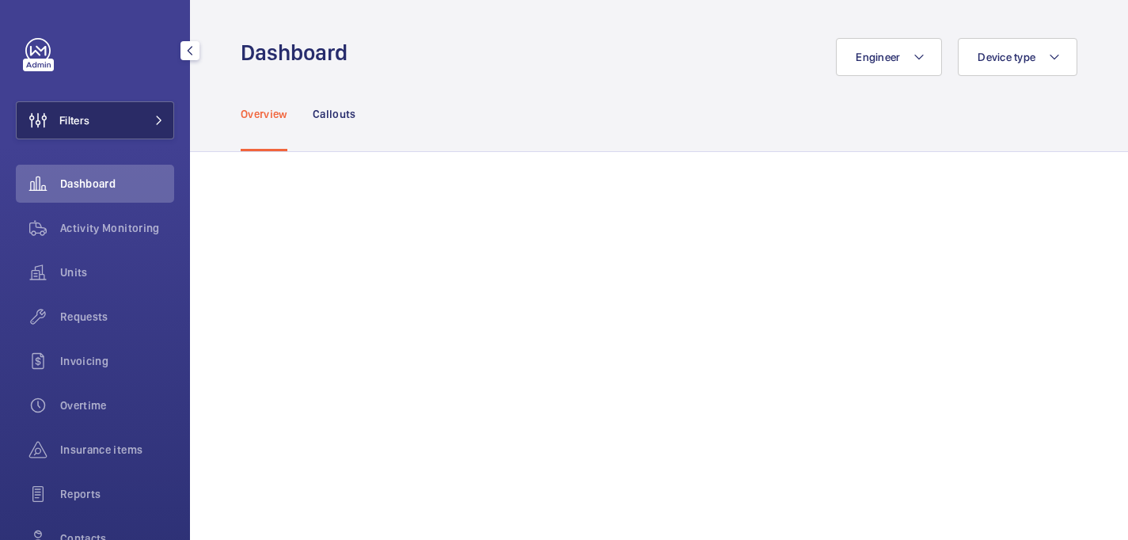
click at [104, 143] on div "Filters Dashboard Activity Monitoring Units Requests Invoicing Overtime Insuran…" at bounding box center [95, 323] width 158 height 570
click at [104, 123] on button "Filters" at bounding box center [95, 120] width 158 height 38
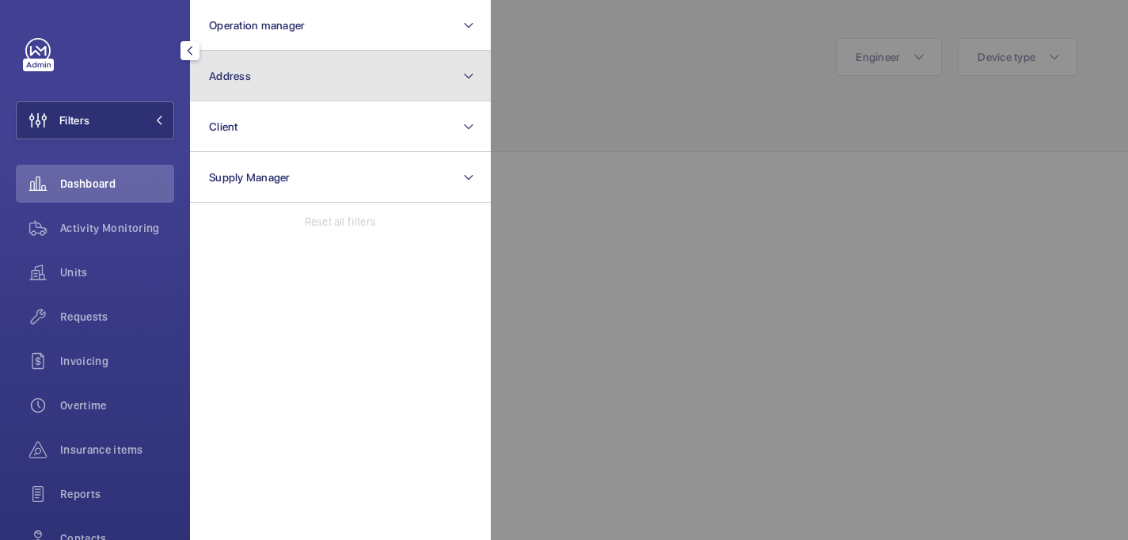
click at [261, 82] on button "Address" at bounding box center [340, 76] width 301 height 51
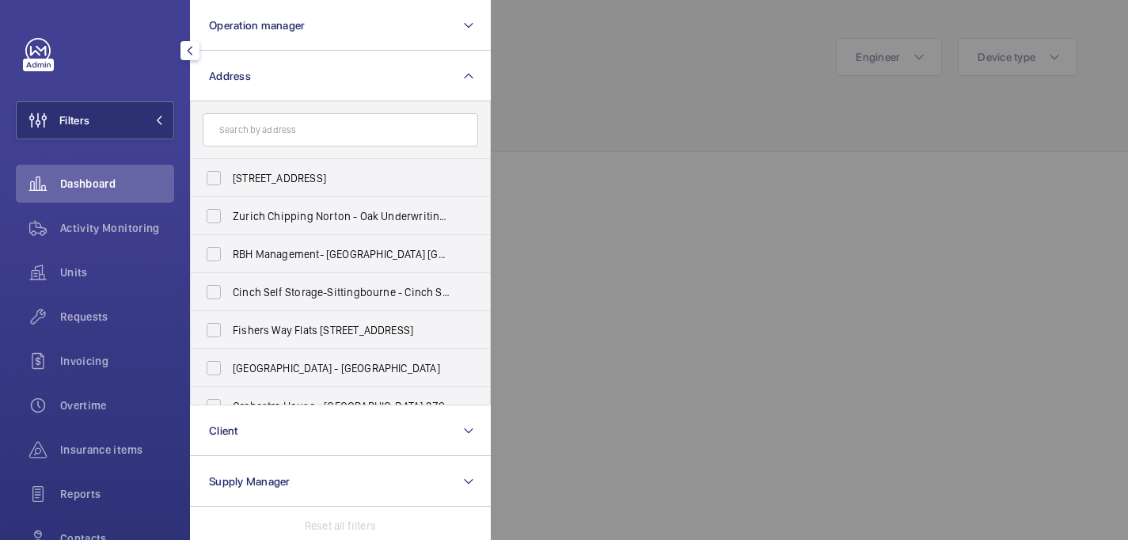
type input "PI London Stratford"
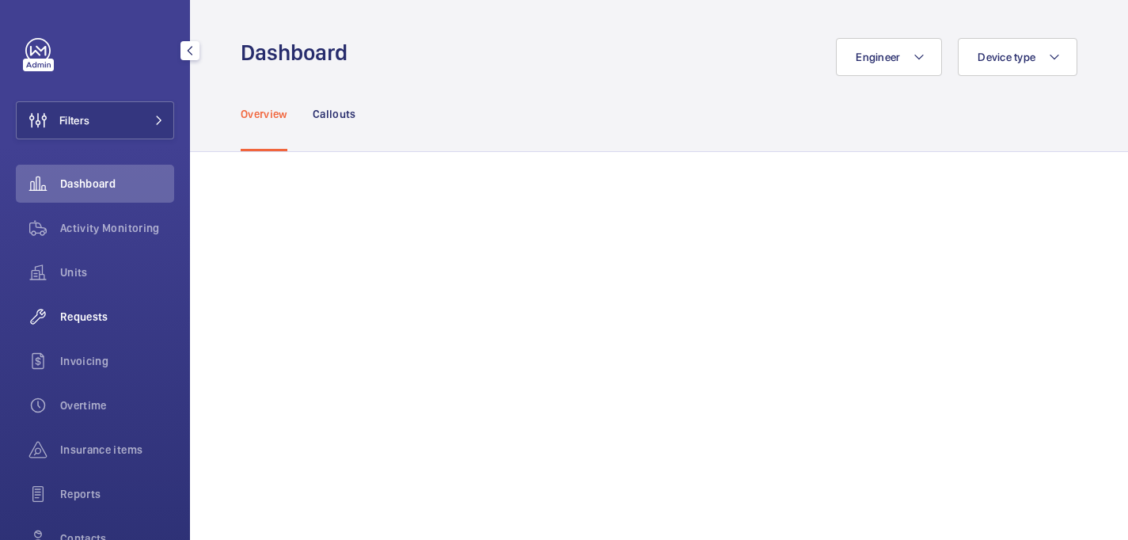
click at [93, 318] on span "Requests" at bounding box center [117, 317] width 114 height 16
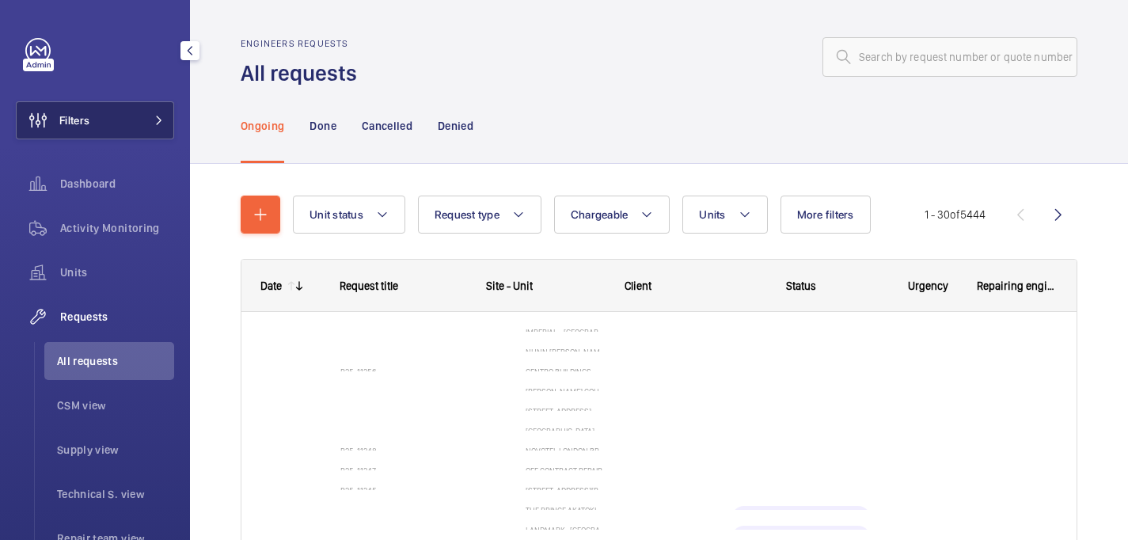
click at [121, 117] on button "Filters" at bounding box center [95, 120] width 158 height 38
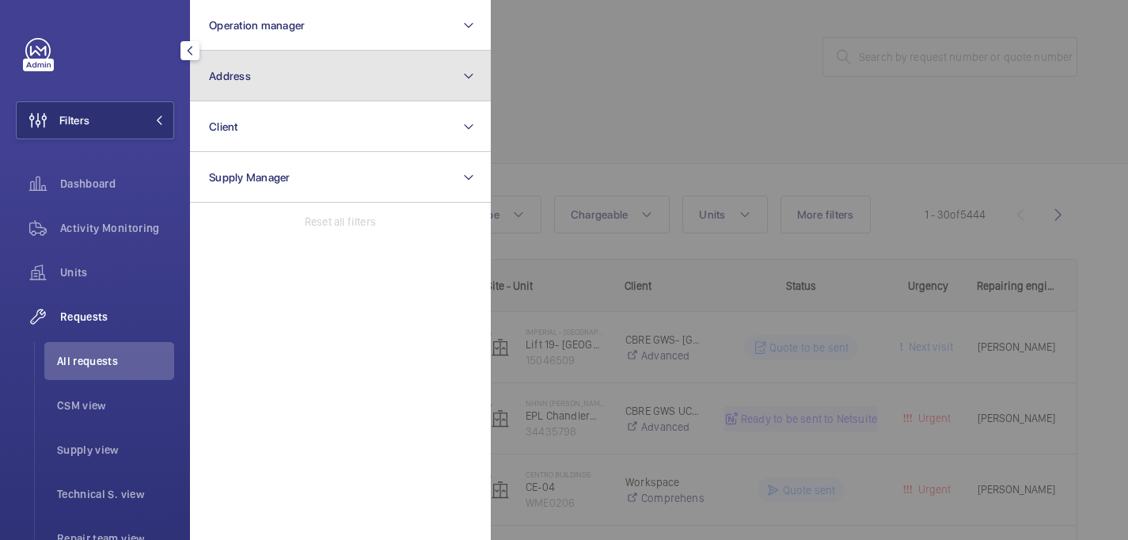
click at [375, 55] on button "Address" at bounding box center [340, 76] width 301 height 51
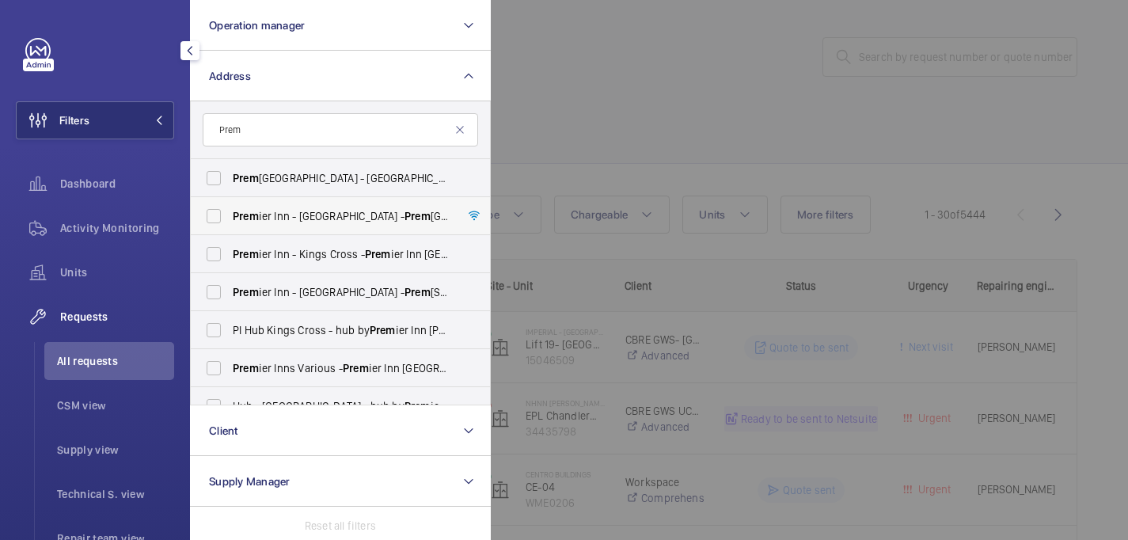
type input "Prem"
click at [387, 222] on span "Prem ier Inn - Stratford - Prem ier Inn London Stratford hotel, LONDON E20 1EE" at bounding box center [342, 216] width 218 height 16
click at [230, 222] on input "Prem ier Inn - Stratford - Prem ier Inn London Stratford hotel, LONDON E20 1EE" at bounding box center [214, 216] width 32 height 32
checkbox input "true"
click at [604, 161] on div at bounding box center [1055, 270] width 1128 height 540
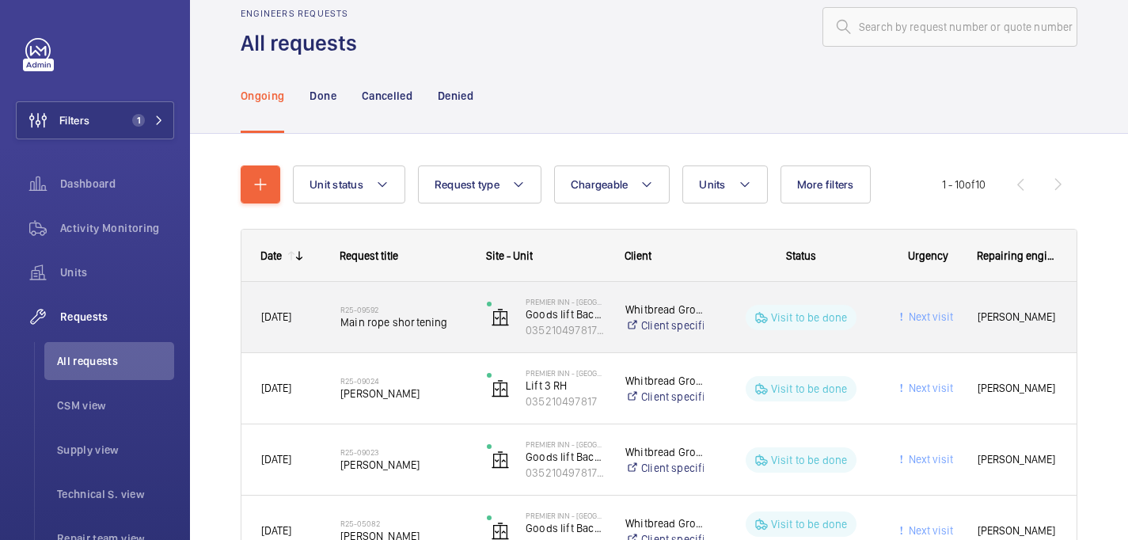
scroll to position [32, 0]
click at [417, 305] on h2 "R25-09592" at bounding box center [403, 307] width 126 height 9
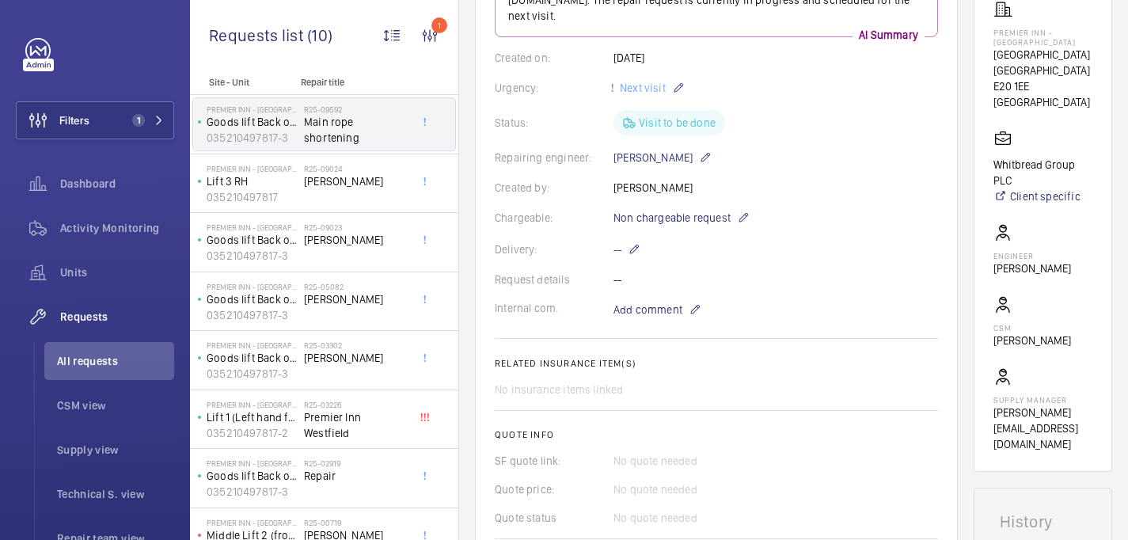
scroll to position [283, 0]
click at [358, 192] on div "R25-09024 Chris Cole" at bounding box center [356, 187] width 104 height 46
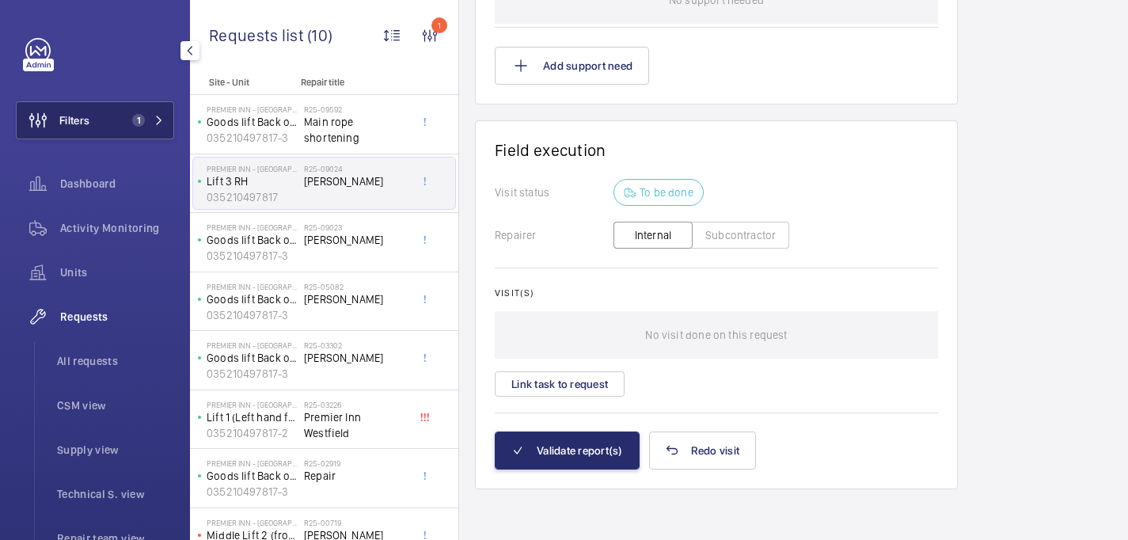
click at [109, 116] on button "Filters 1" at bounding box center [95, 120] width 158 height 38
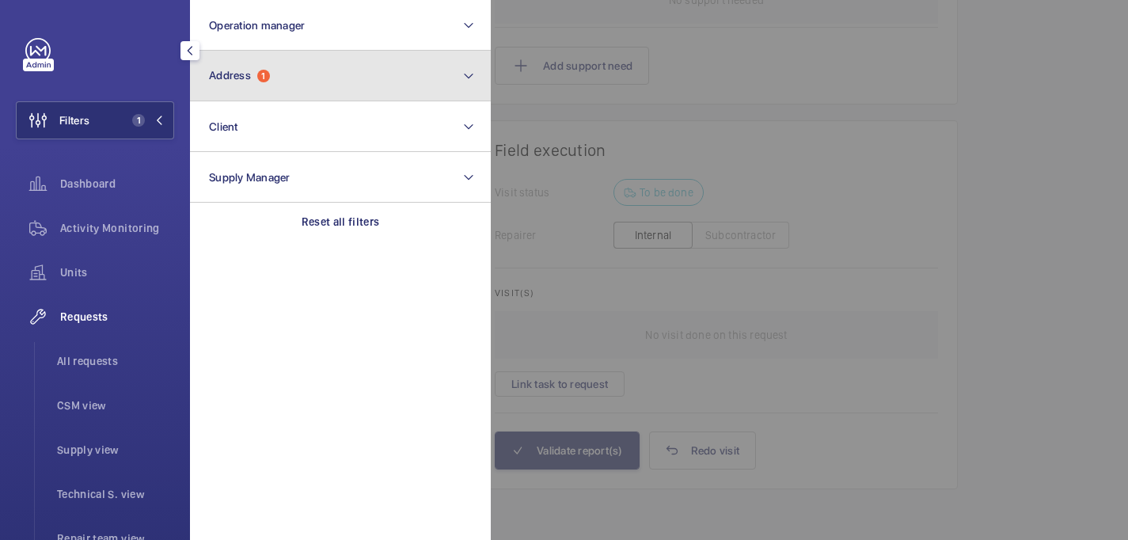
click at [343, 77] on button "Address 1" at bounding box center [340, 76] width 301 height 51
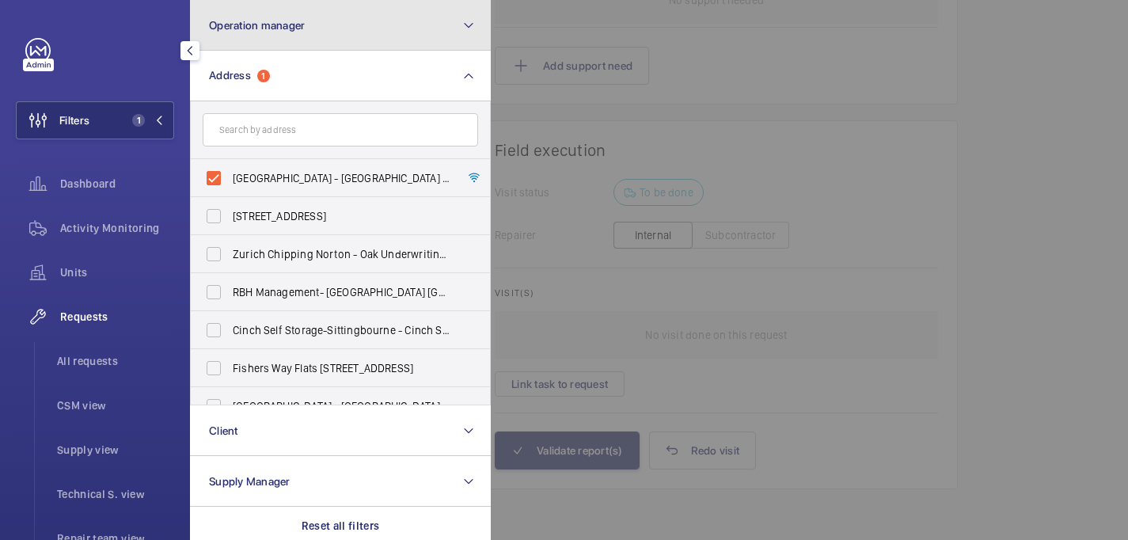
click at [256, 29] on span "Operation manager" at bounding box center [257, 25] width 96 height 13
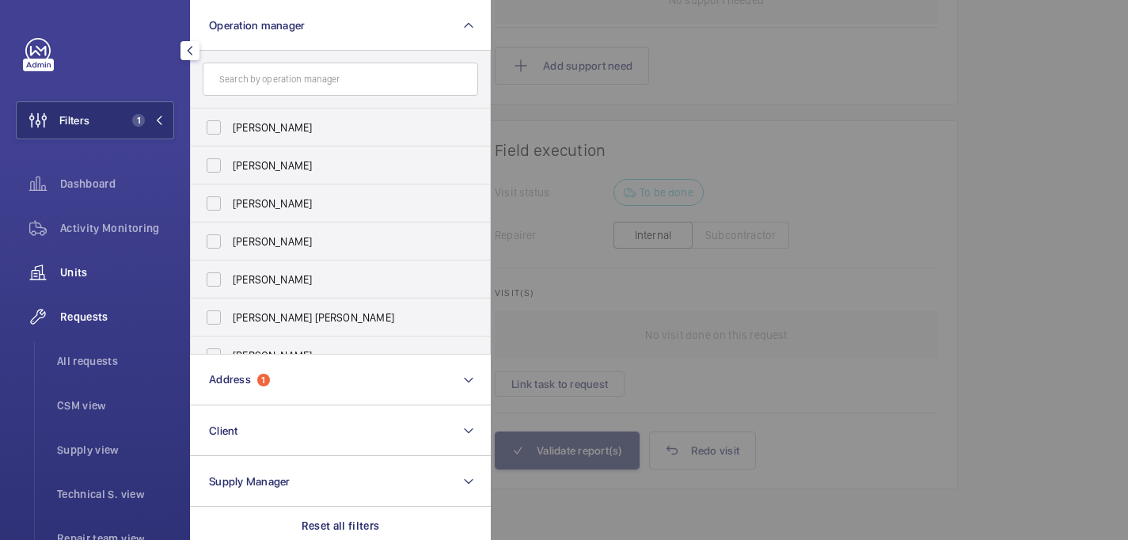
click at [78, 279] on span "Units" at bounding box center [117, 272] width 114 height 16
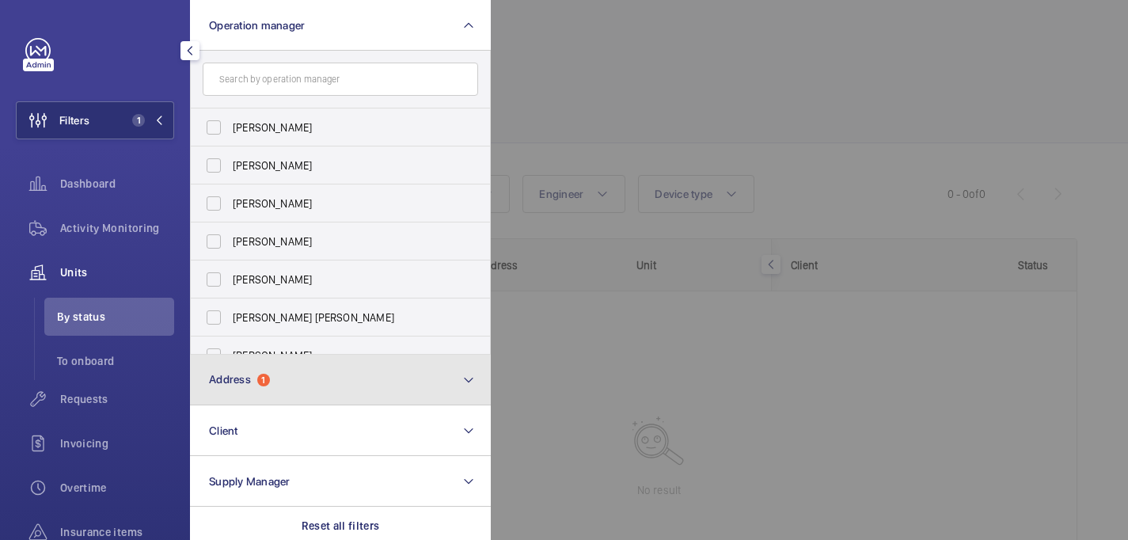
click at [281, 392] on button "Address 1" at bounding box center [340, 380] width 301 height 51
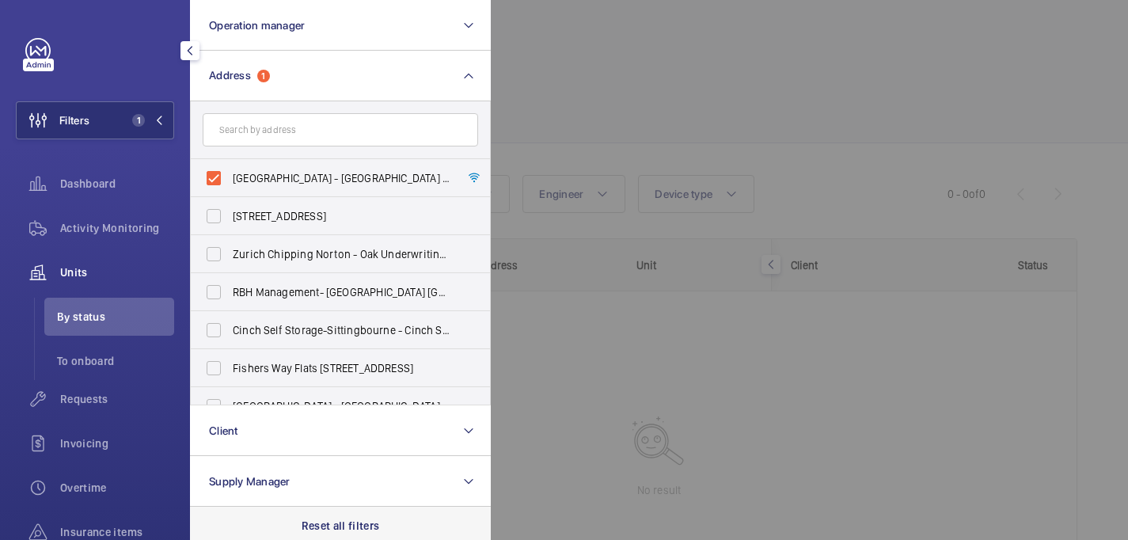
click at [346, 512] on div "Reset all filters" at bounding box center [340, 526] width 301 height 38
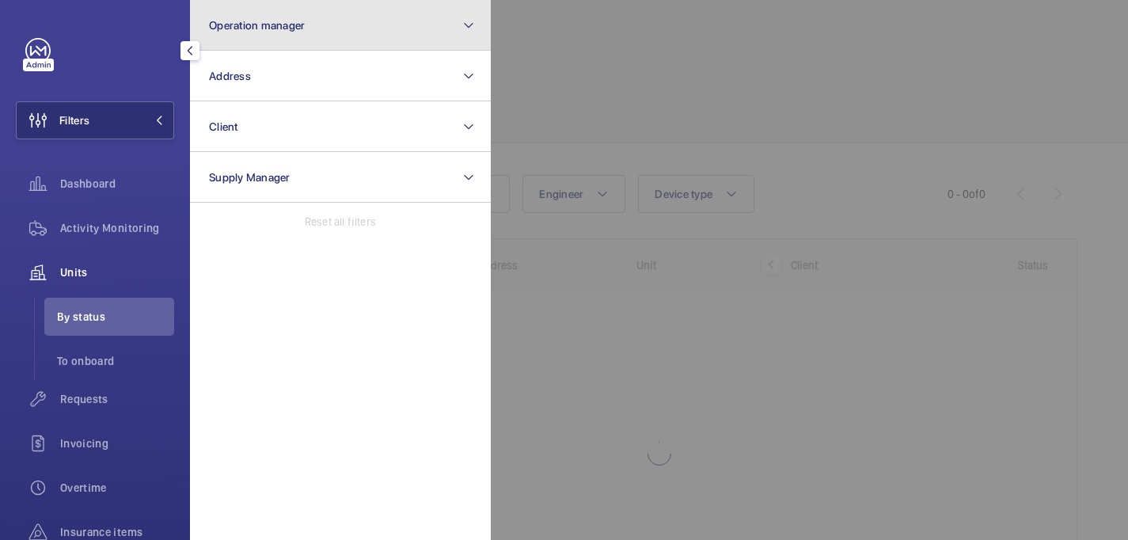
click at [339, 28] on button "Operation manager" at bounding box center [340, 25] width 301 height 51
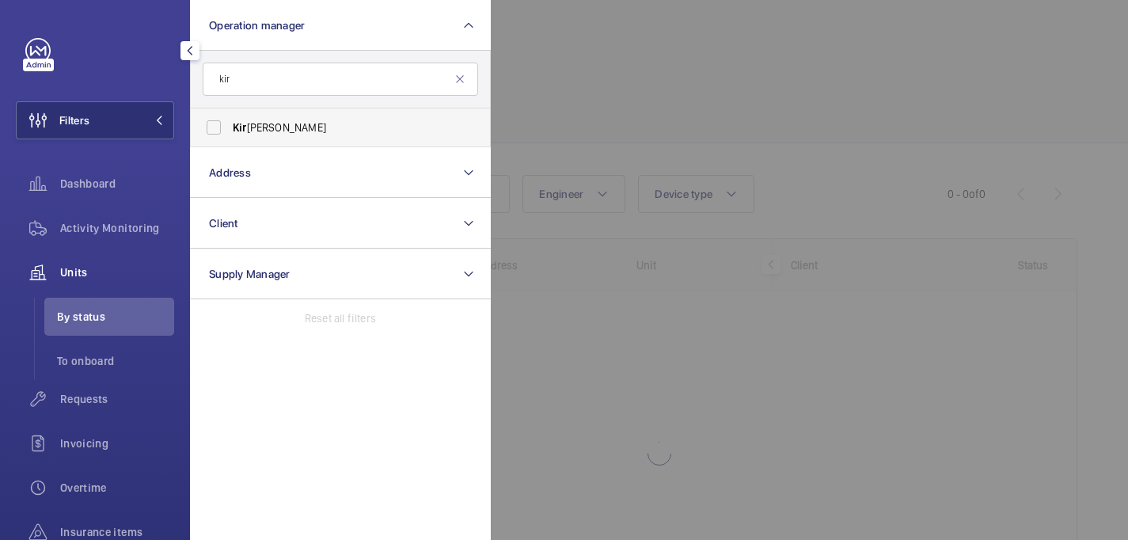
type input "kir"
click at [333, 124] on span "Kir sten Kalaher" at bounding box center [342, 128] width 218 height 16
click at [230, 124] on input "Kir sten Kalaher" at bounding box center [214, 128] width 32 height 32
checkbox input "true"
click at [730, 86] on div at bounding box center [1055, 270] width 1128 height 540
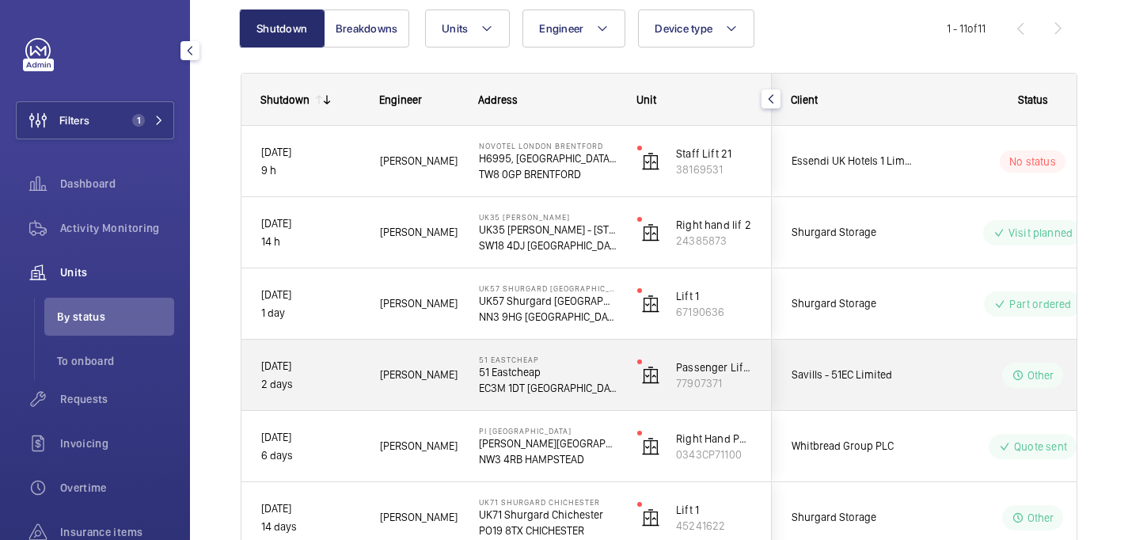
scroll to position [177, 0]
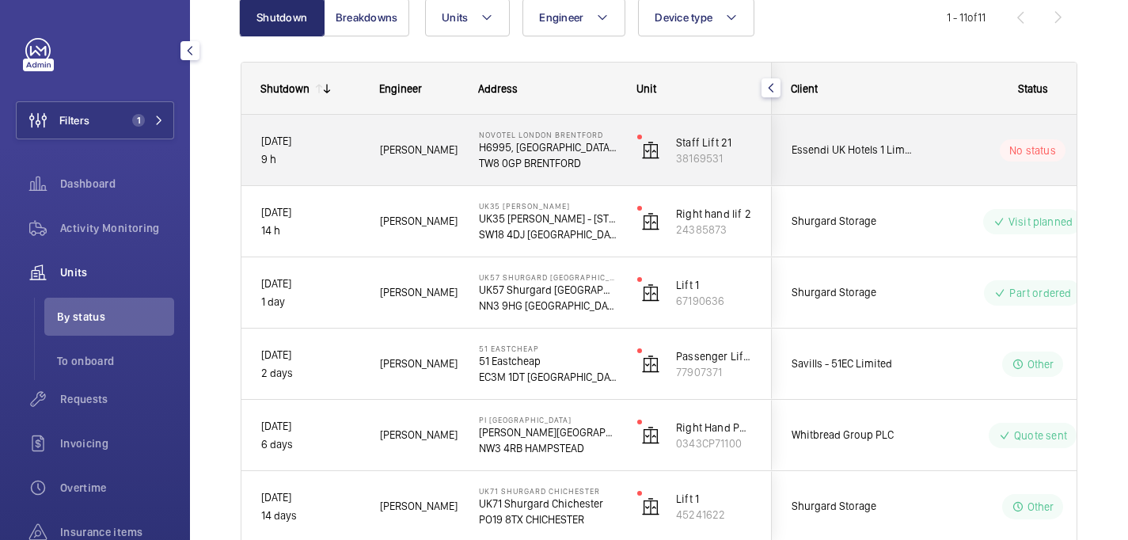
click at [450, 176] on div "Solomon F." at bounding box center [409, 150] width 99 height 70
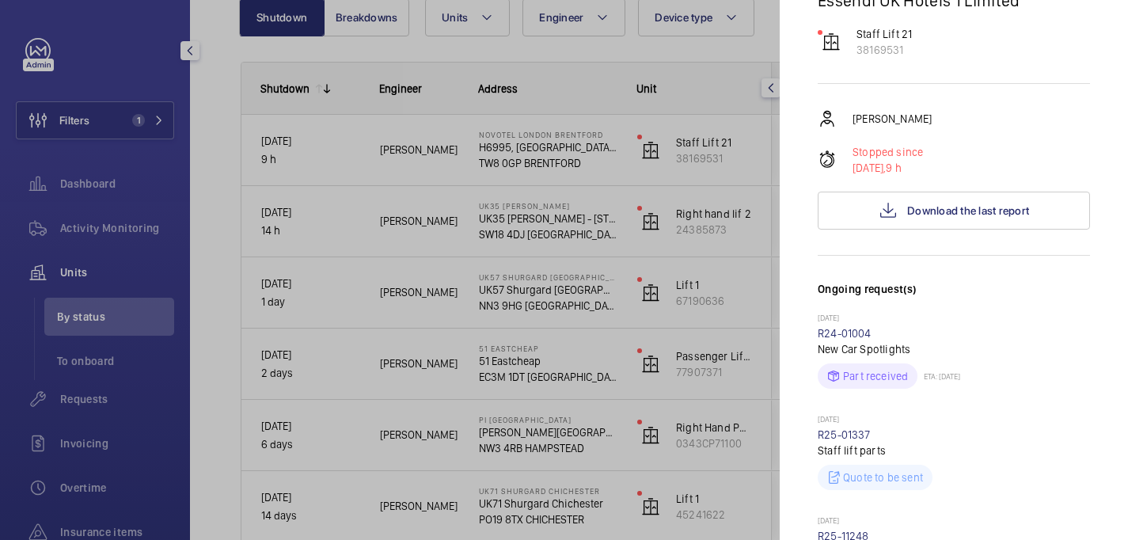
scroll to position [134, 0]
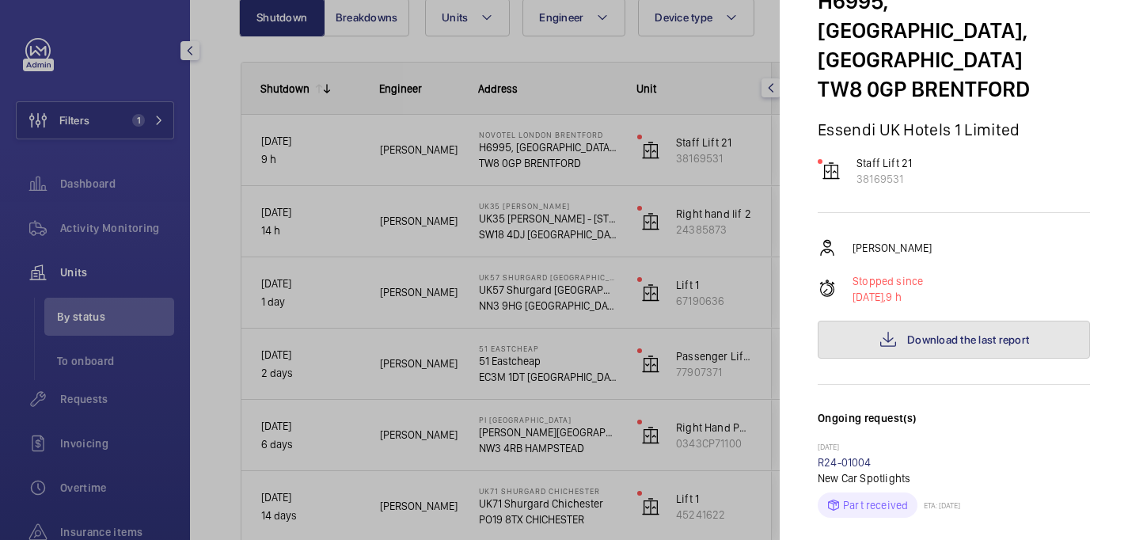
click at [894, 330] on mat-icon at bounding box center [888, 339] width 19 height 19
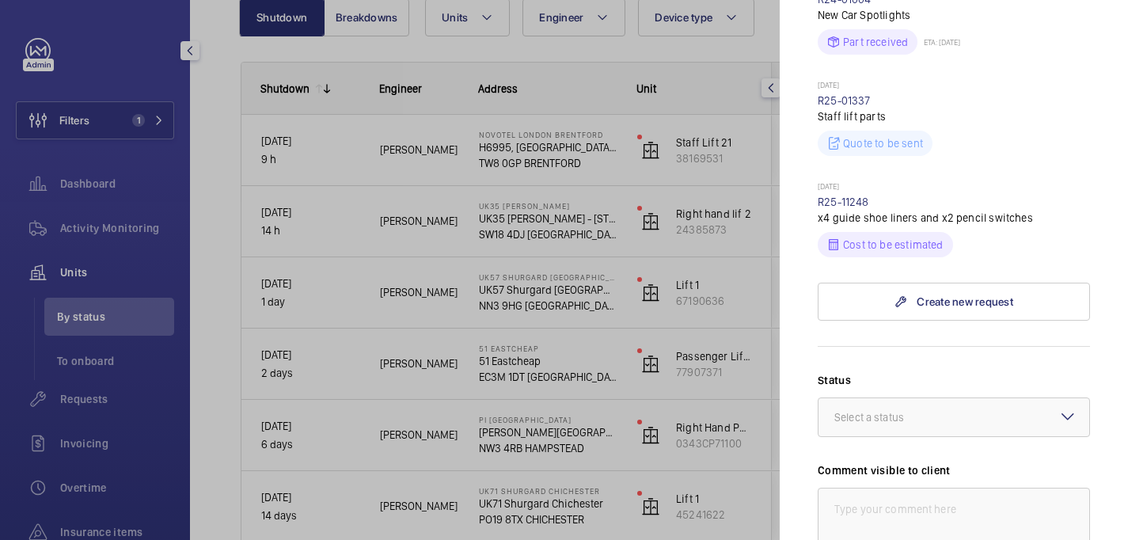
scroll to position [591, 0]
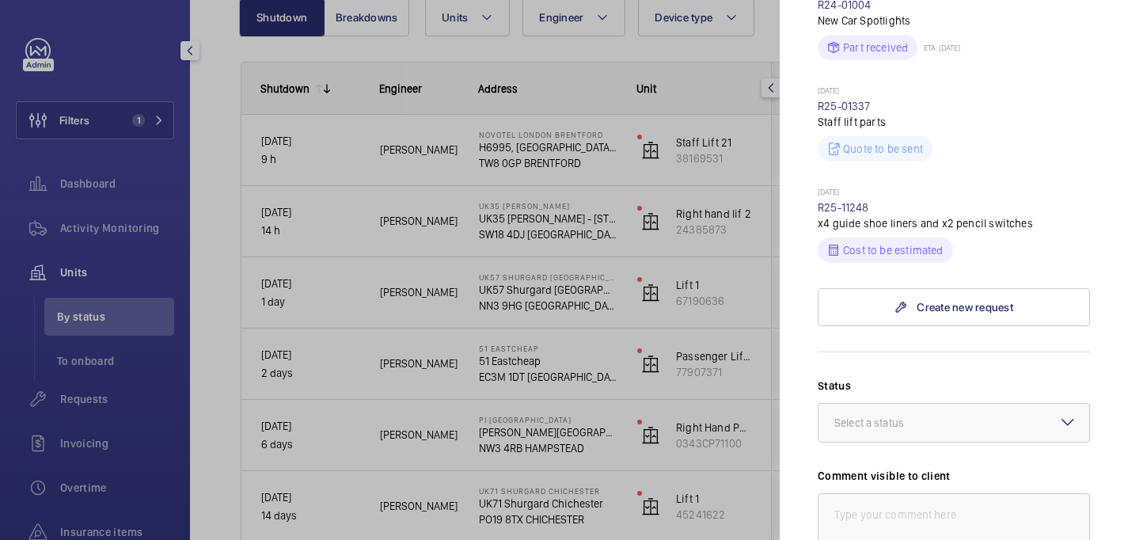
click at [841, 187] on wm-front-repair-request-minimized-display-item "Today R25-11248 x4 guide shoe liners and x2 pencil switches Cost to be estimated" at bounding box center [954, 225] width 272 height 76
click at [842, 201] on link "R25-11248" at bounding box center [843, 207] width 51 height 13
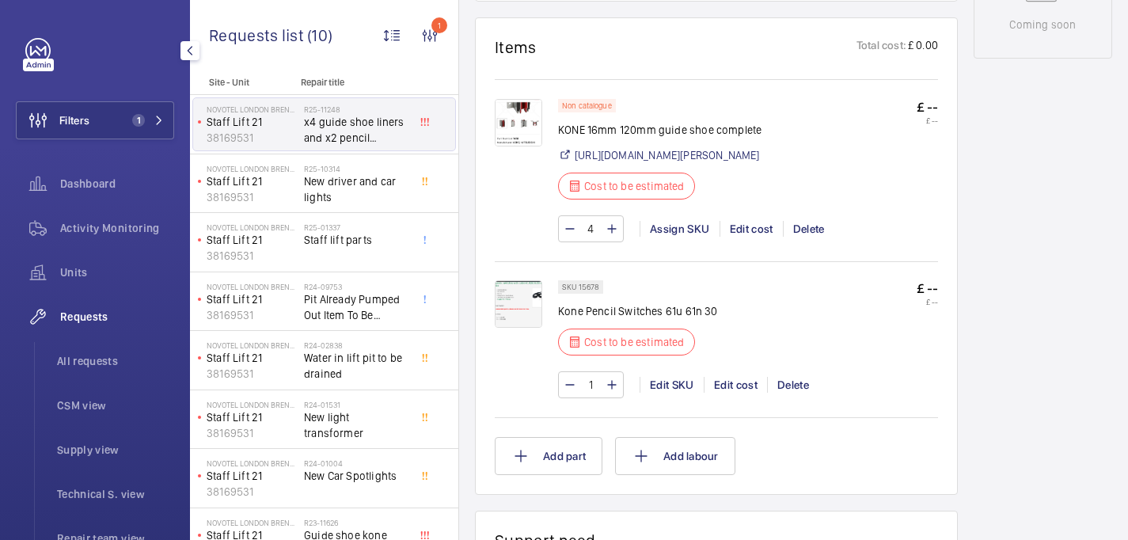
scroll to position [877, 0]
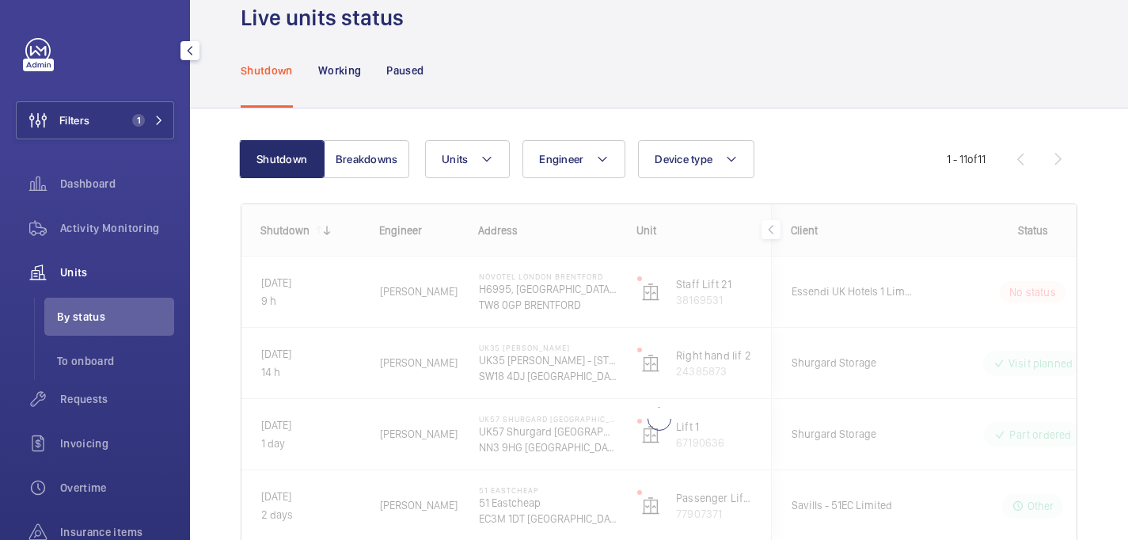
scroll to position [36, 0]
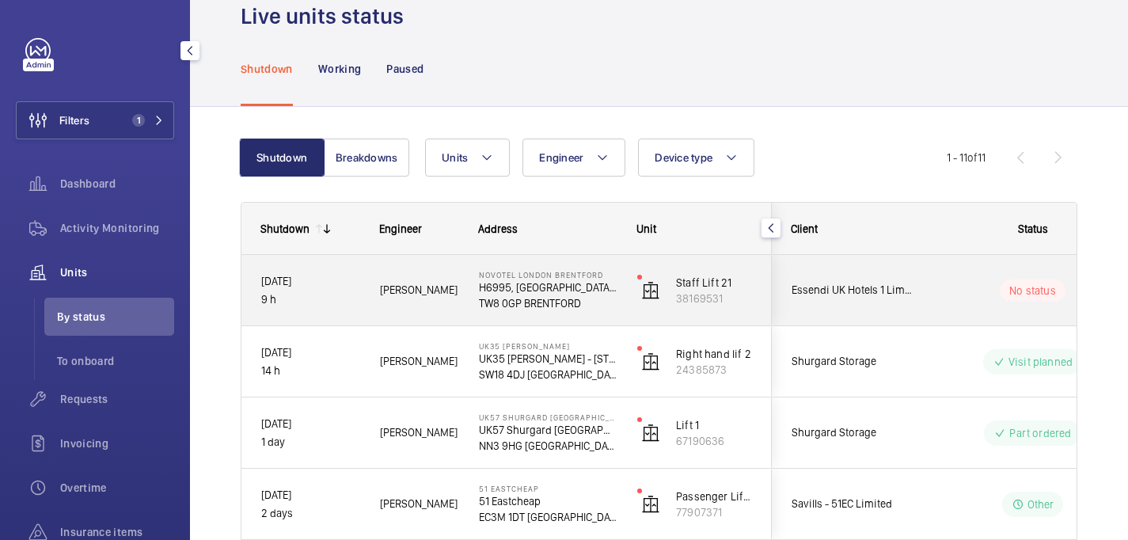
click at [894, 291] on span "Essendi UK Hotels 1 Limited" at bounding box center [853, 290] width 122 height 18
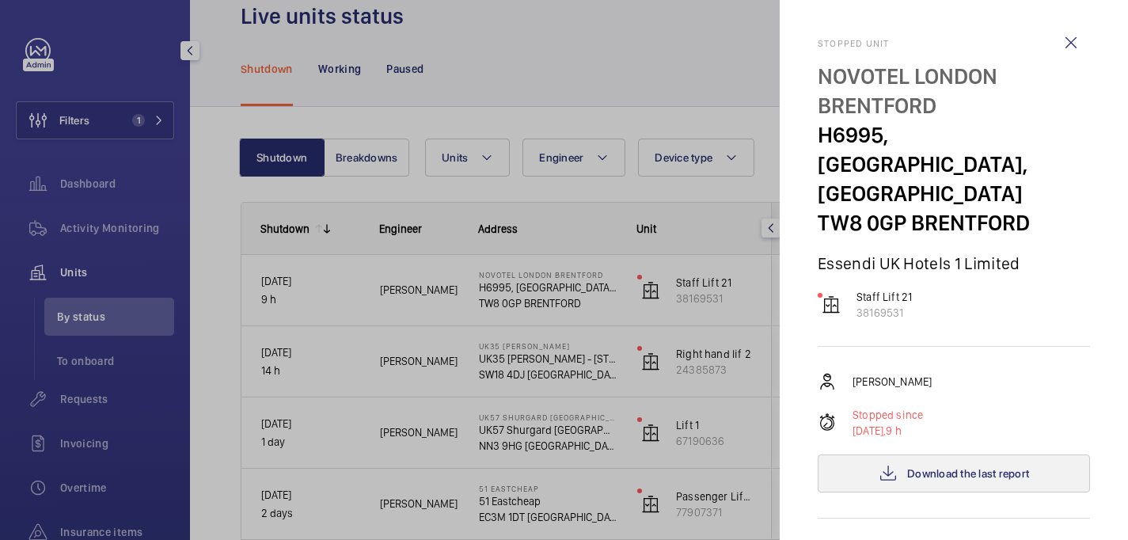
scroll to position [738, 0]
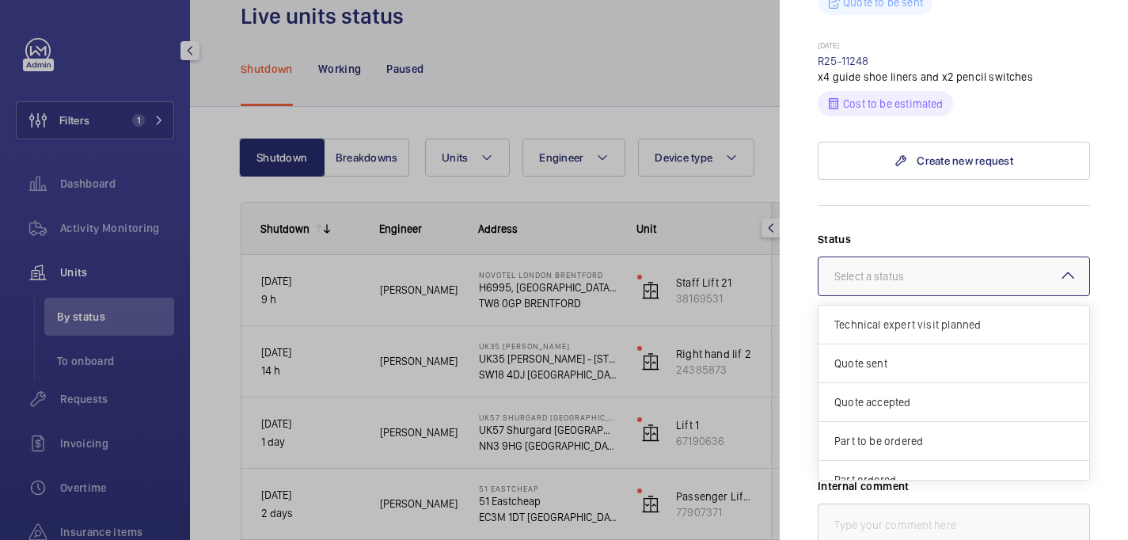
click at [912, 268] on div "Select a status" at bounding box center [888, 276] width 109 height 16
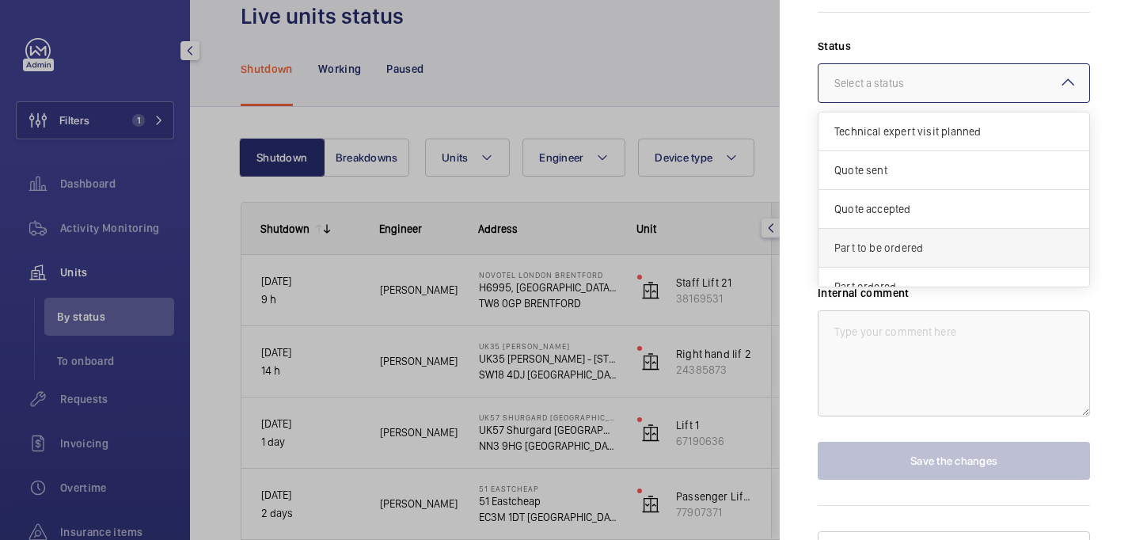
scroll to position [46, 0]
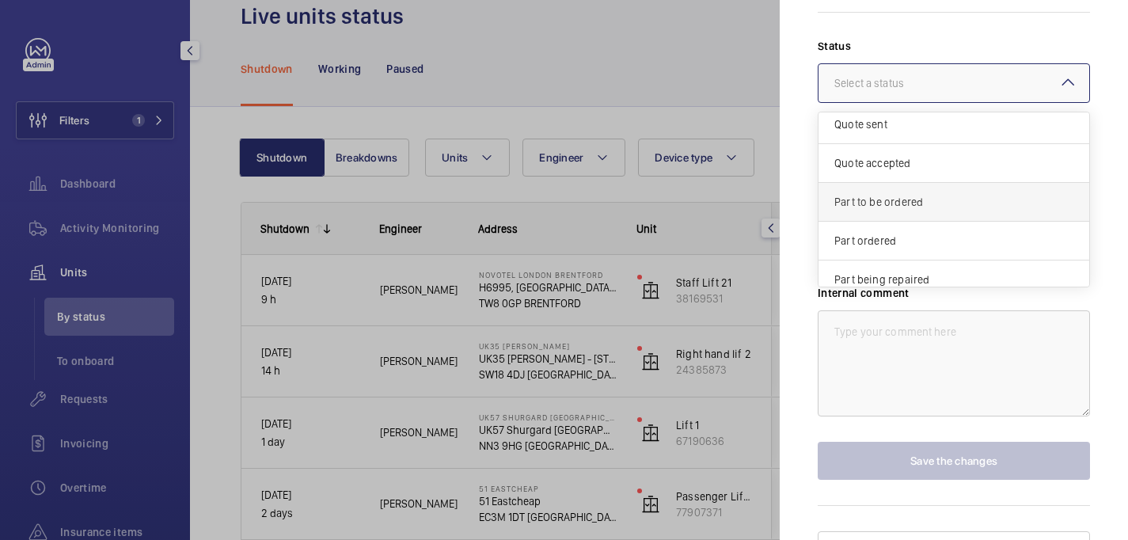
click at [902, 194] on span "Part to be ordered" at bounding box center [953, 202] width 239 height 16
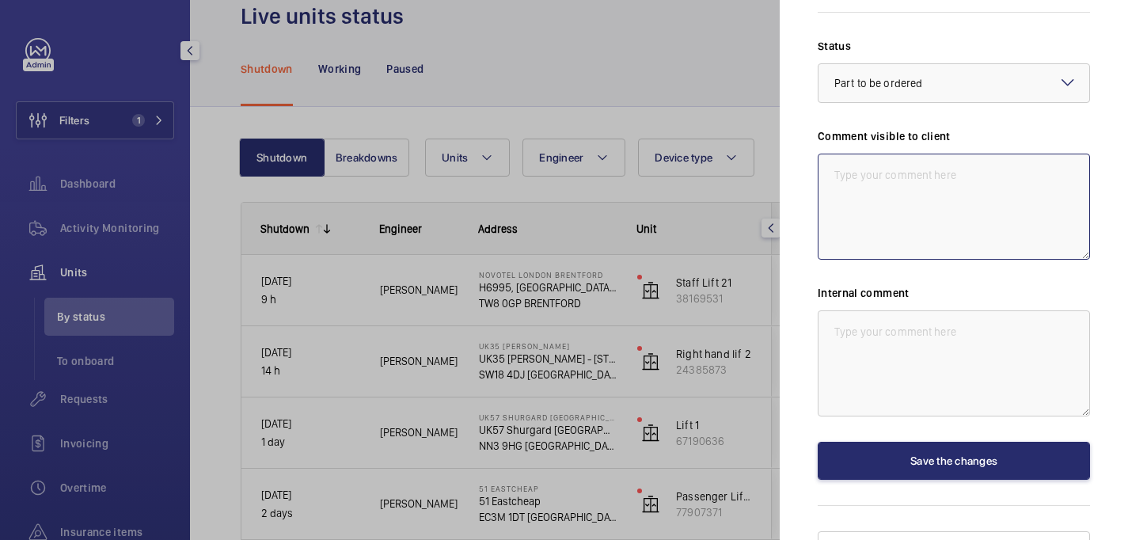
click at [859, 171] on textarea at bounding box center [954, 207] width 272 height 106
click at [1065, 154] on textarea "WM ACTION: Sourcing parts. eta to be confimred. 22/08" at bounding box center [954, 207] width 272 height 106
click at [928, 165] on textarea "WM ACTION: Sourcing parts. eta to be confirmed. 22/08" at bounding box center [954, 207] width 272 height 106
drag, startPoint x: 884, startPoint y: 167, endPoint x: 813, endPoint y: 142, distance: 75.6
click at [813, 142] on mat-sidenav "Stopped unit NOVOTEL LONDON BRENTFORD H6995, NOVOTEL LONDON BRENTFORD, Great We…" at bounding box center [954, 270] width 348 height 540
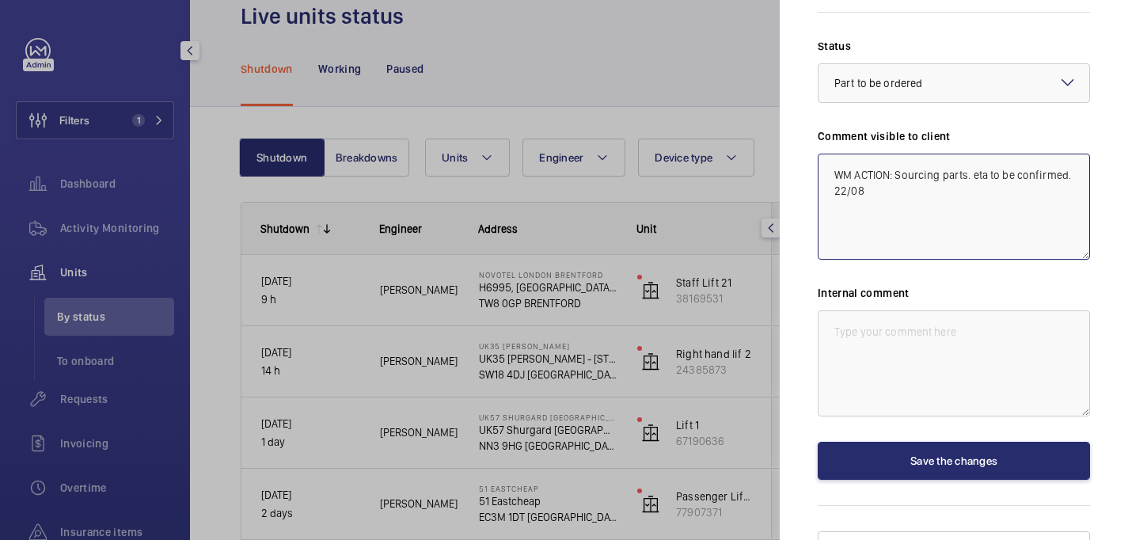
type textarea "WM ACTION: Sourcing parts. eta to be confirmed. 22/08"
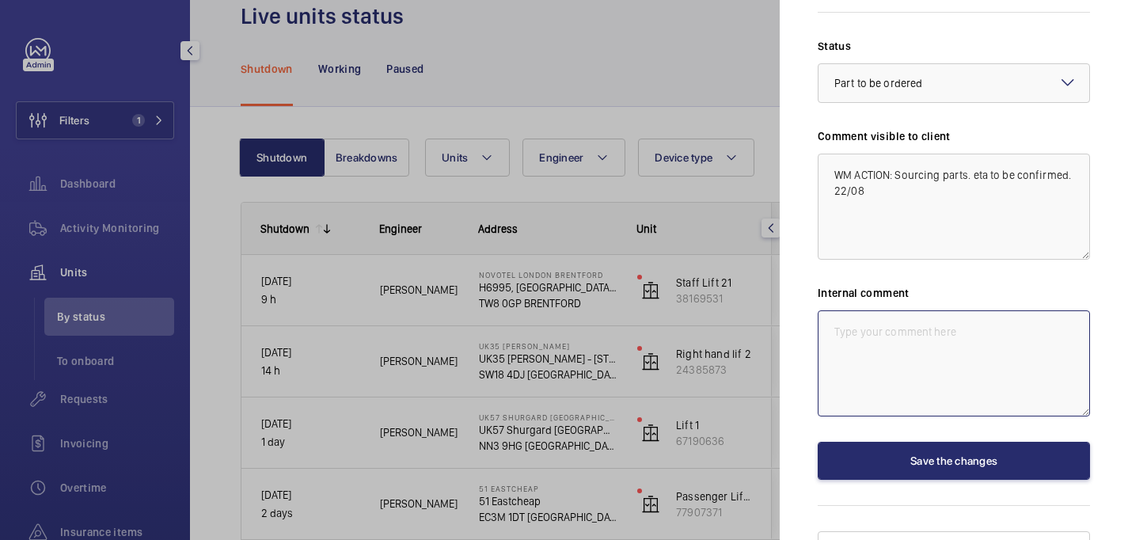
click at [895, 310] on textarea at bounding box center [954, 363] width 272 height 106
paste textarea "WM ACTION: Sourcing parts. eta to be confirmed. 22/08"
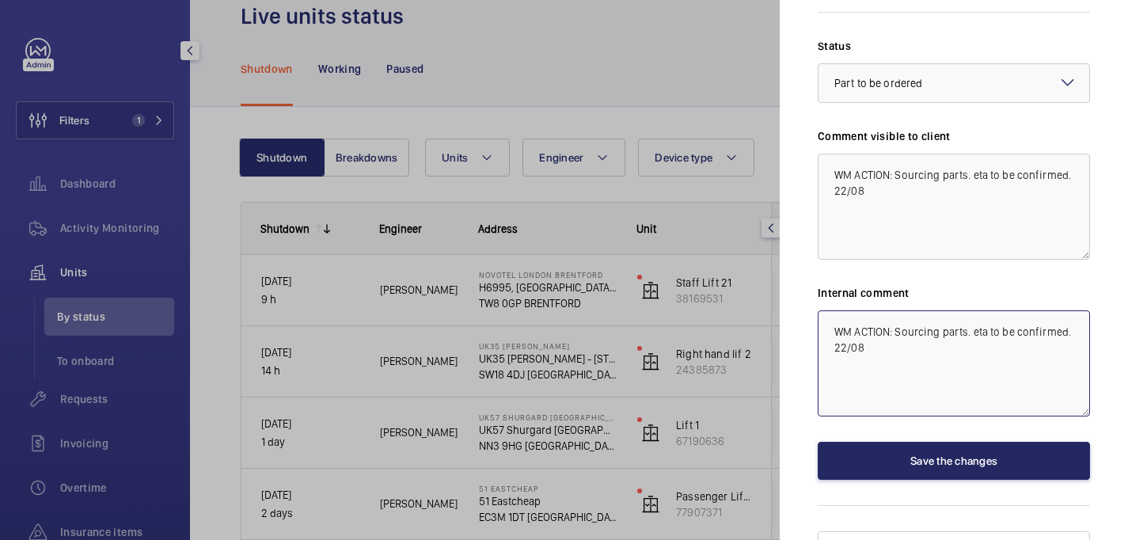
type textarea "WM ACTION: Sourcing parts. eta to be confirmed. 22/08"
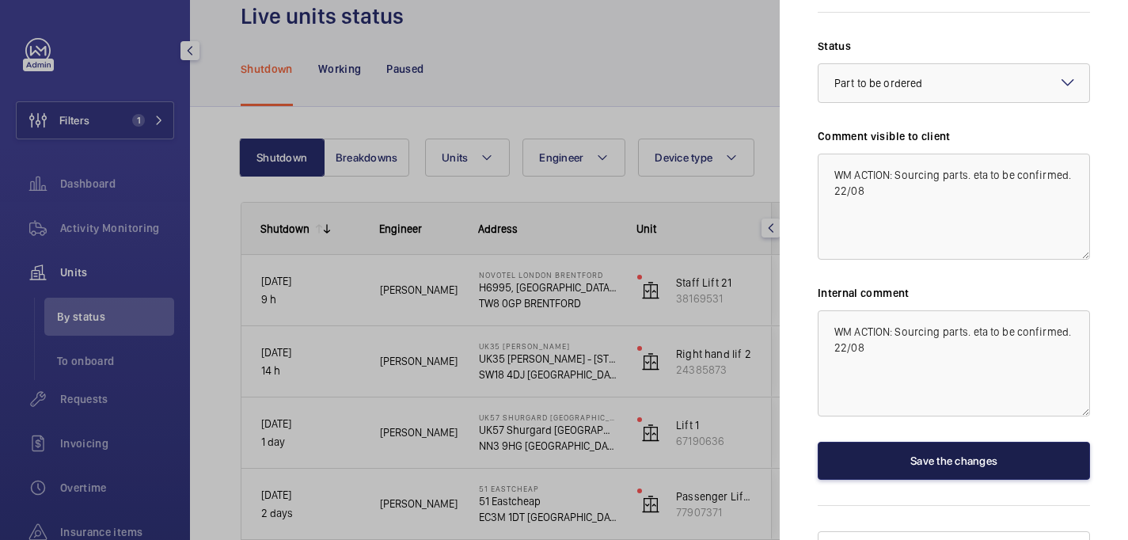
click at [951, 442] on button "Save the changes" at bounding box center [954, 461] width 272 height 38
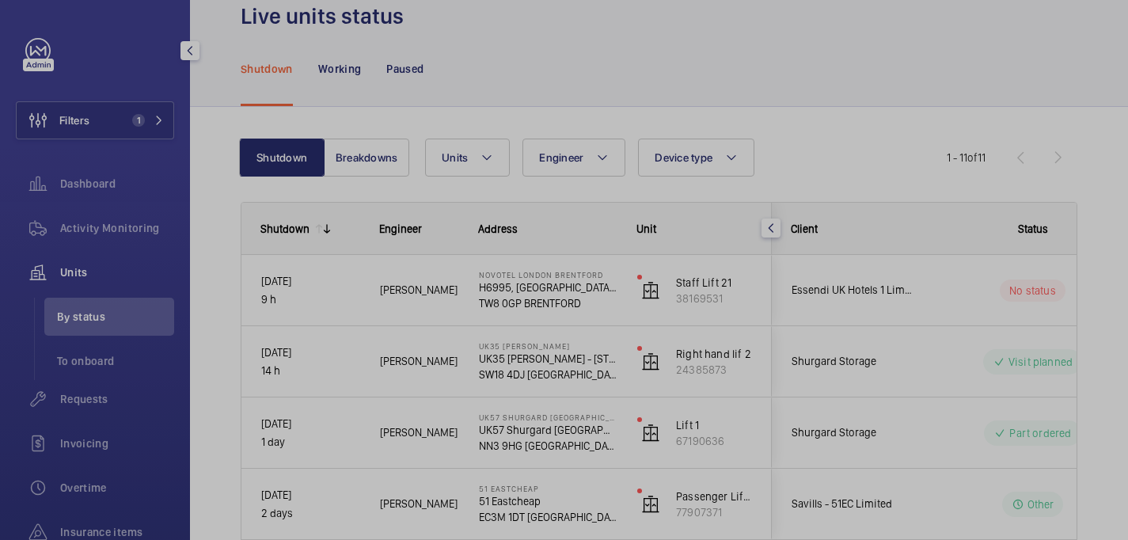
scroll to position [0, 0]
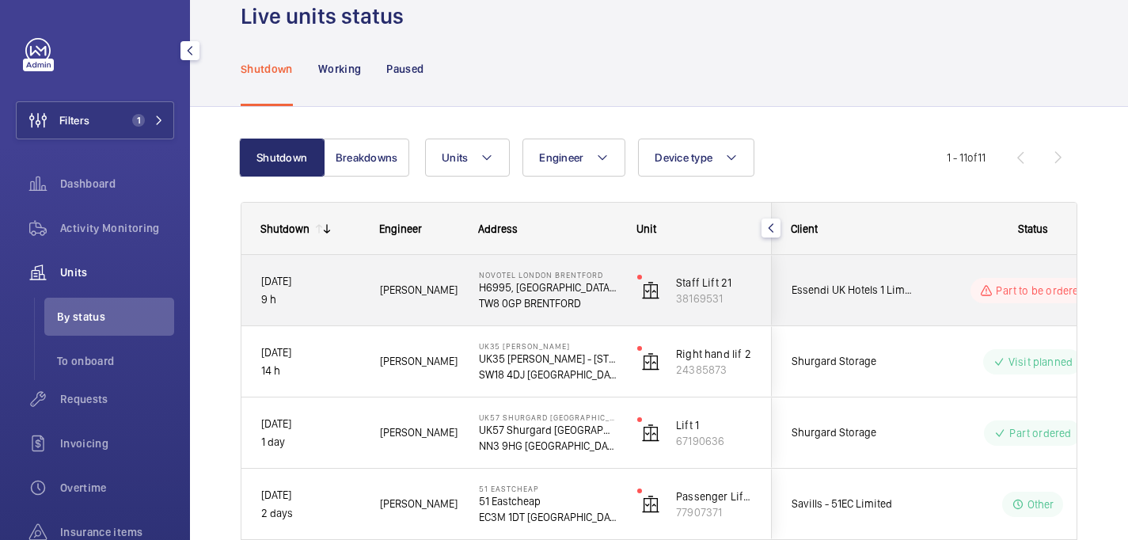
click at [926, 303] on div "Part to be ordered" at bounding box center [1023, 290] width 216 height 57
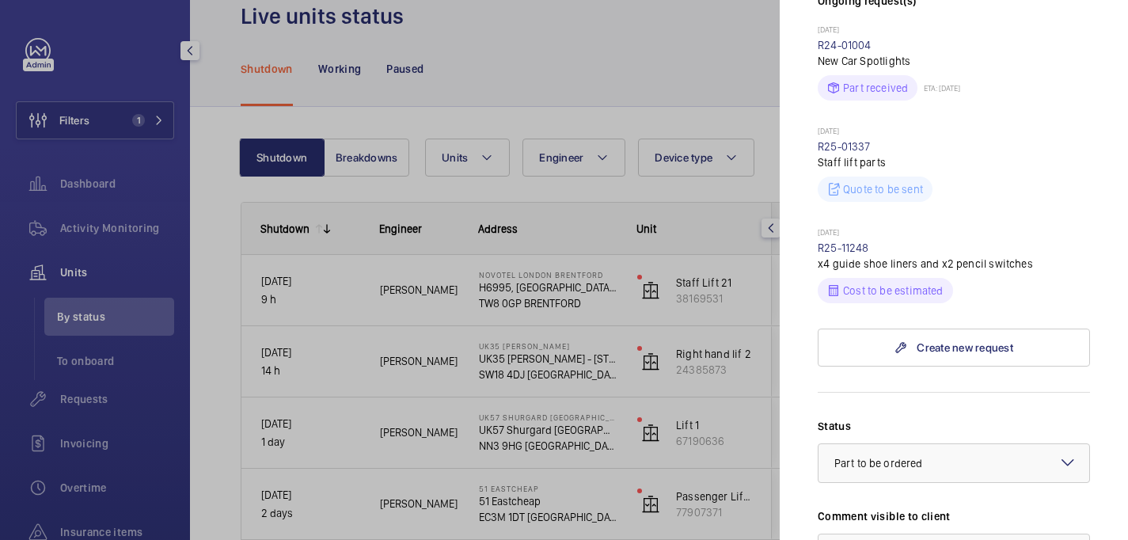
scroll to position [708, 0]
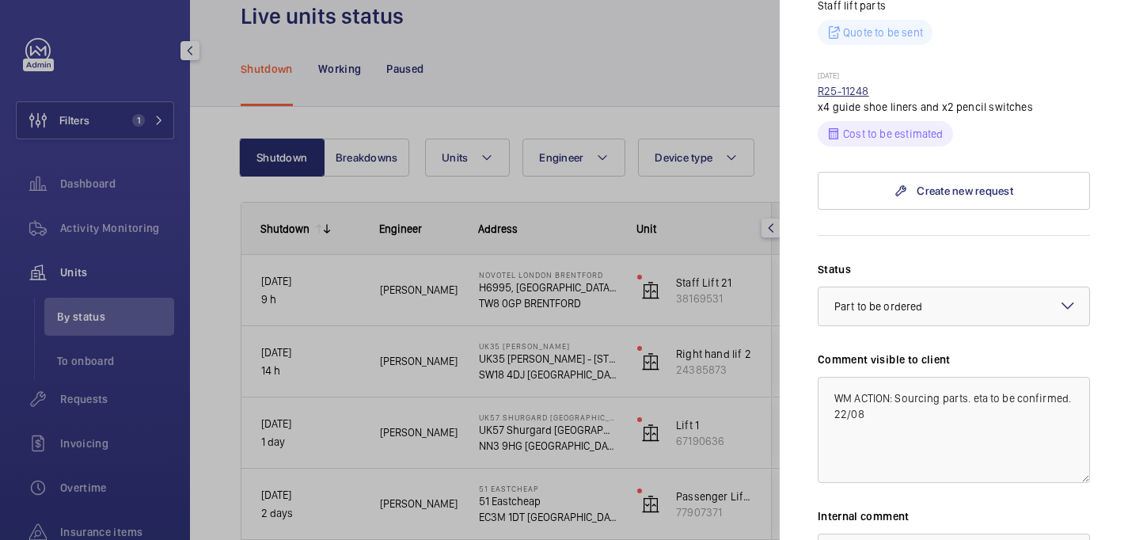
click at [845, 85] on link "R25-11248" at bounding box center [843, 91] width 51 height 13
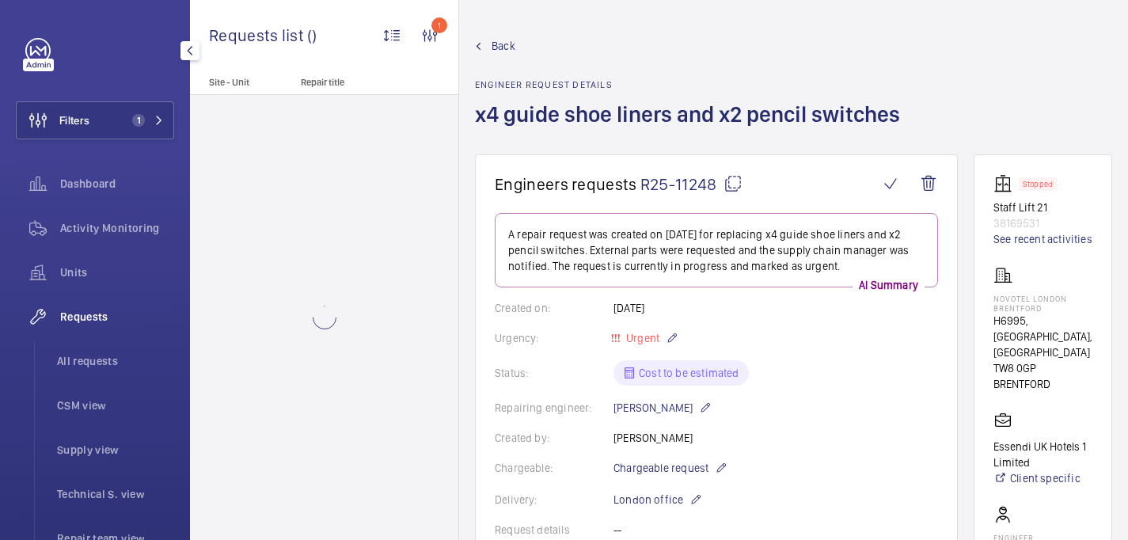
click at [727, 180] on mat-icon at bounding box center [732, 183] width 19 height 19
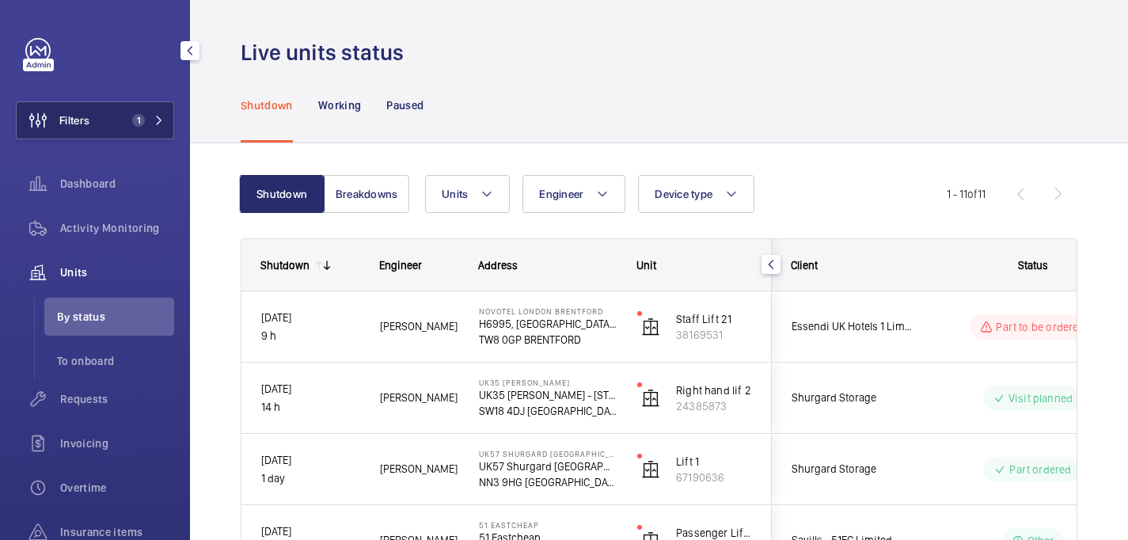
click at [132, 118] on span "1" at bounding box center [138, 120] width 13 height 13
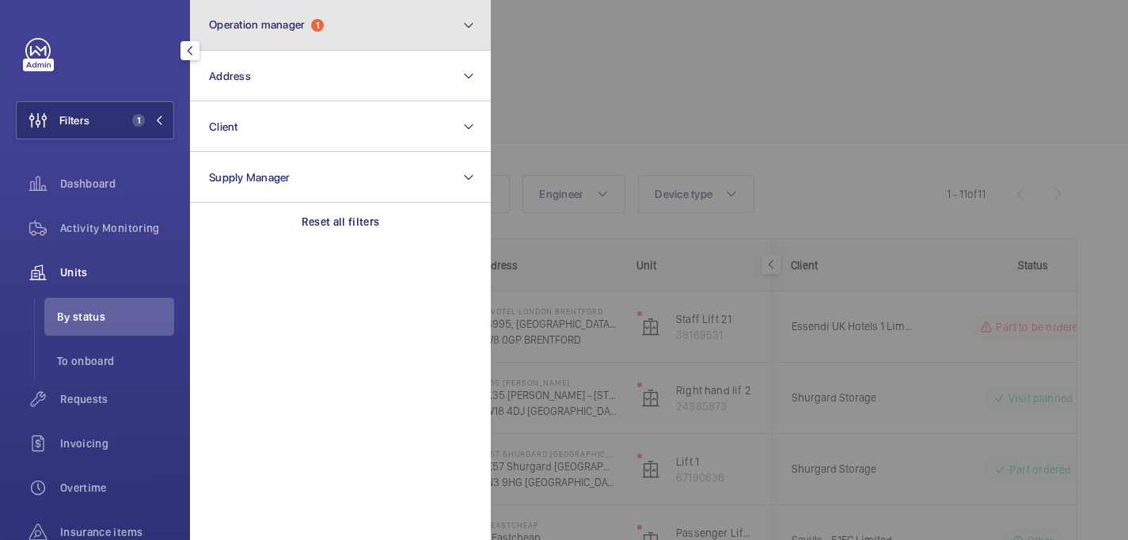
click at [350, 29] on button "Operation manager 1" at bounding box center [340, 25] width 301 height 51
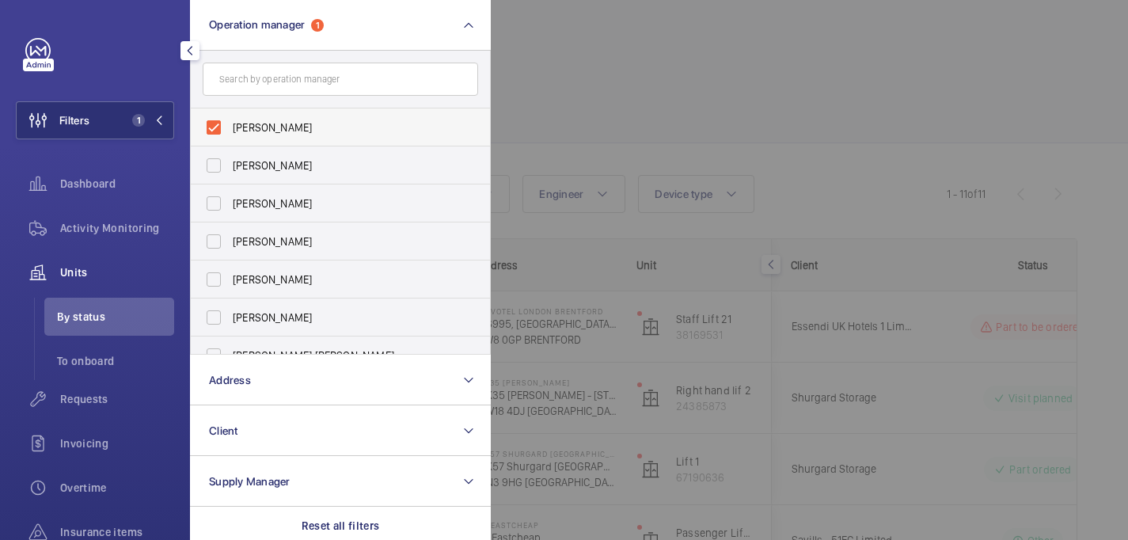
click at [279, 128] on span "[PERSON_NAME]" at bounding box center [342, 128] width 218 height 16
click at [230, 128] on input "[PERSON_NAME]" at bounding box center [214, 128] width 32 height 32
checkbox input "false"
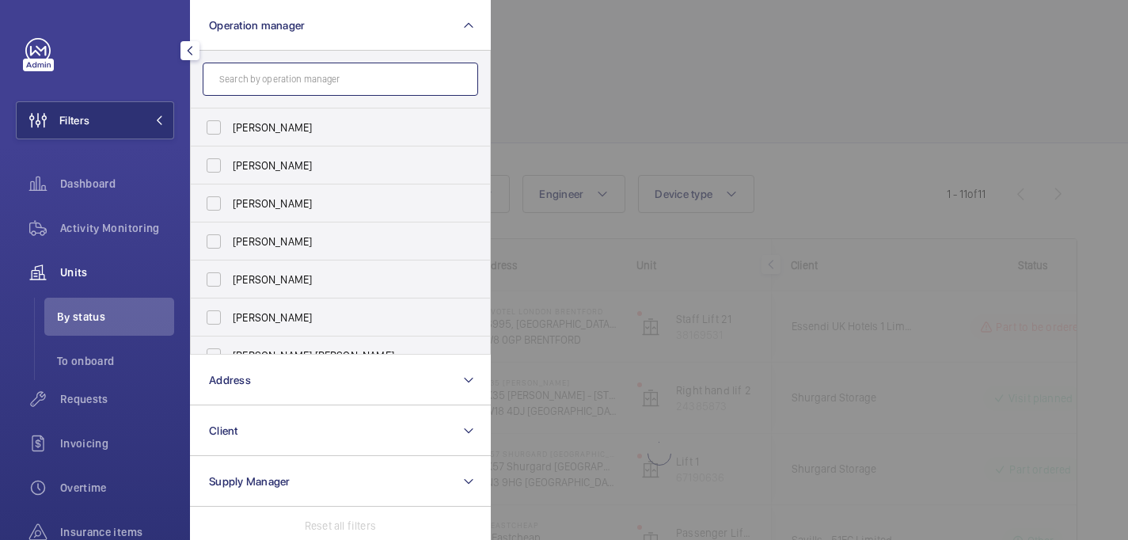
click at [285, 78] on input "text" at bounding box center [340, 79] width 275 height 33
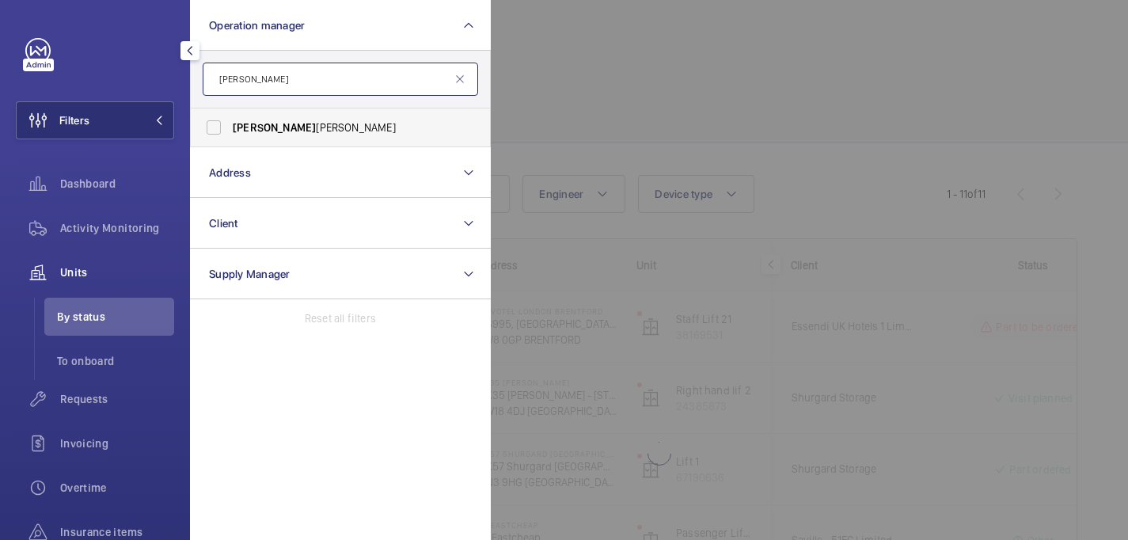
type input "john"
click at [342, 131] on span "John Smith" at bounding box center [342, 128] width 218 height 16
click at [230, 131] on input "John Smith" at bounding box center [214, 128] width 32 height 32
checkbox input "true"
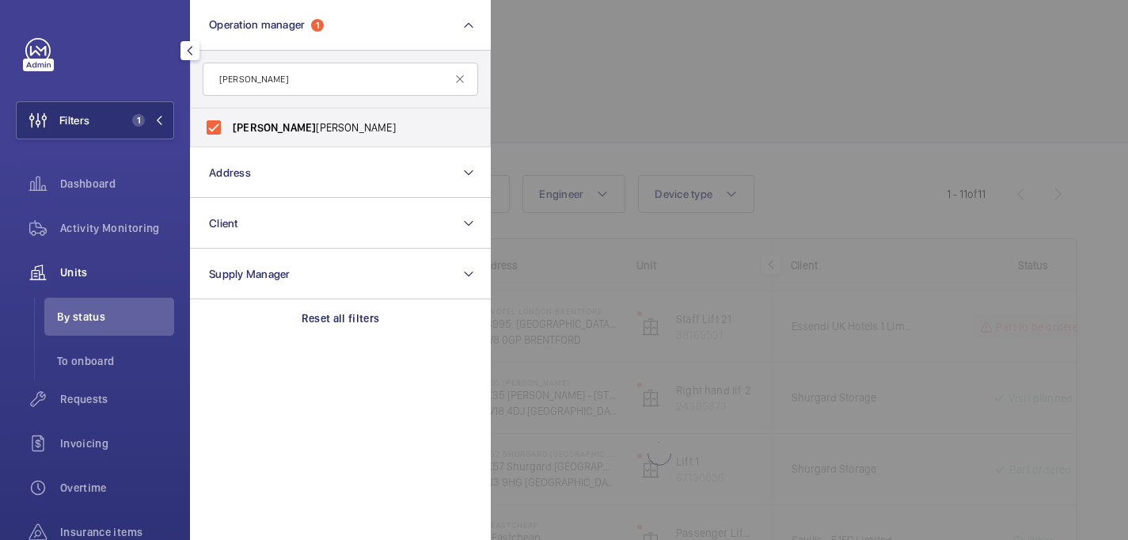
click at [715, 47] on div at bounding box center [1055, 270] width 1128 height 540
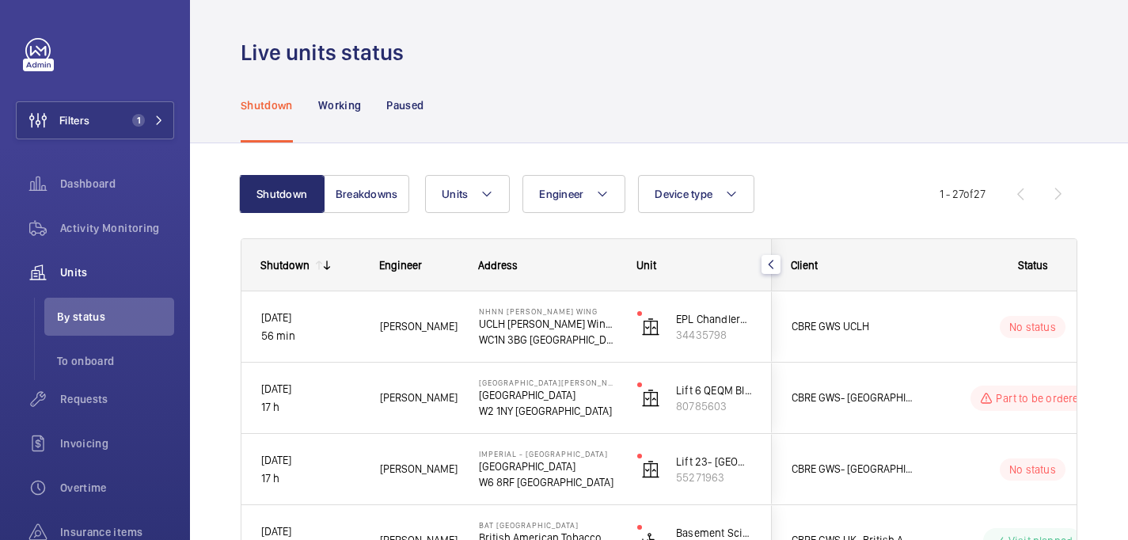
scroll to position [108, 0]
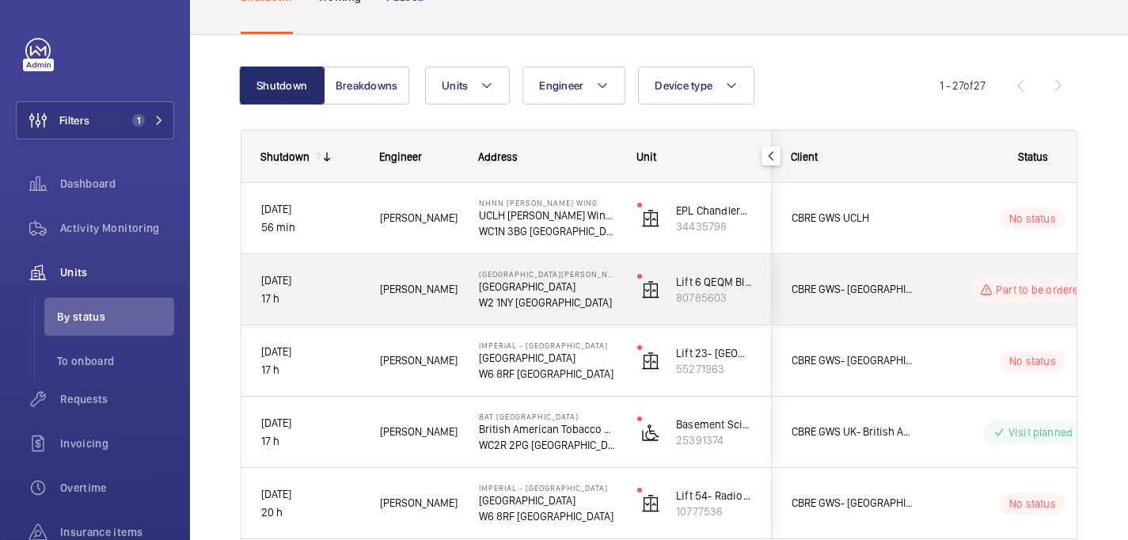
click at [606, 294] on p "W2 1NY LONDON" at bounding box center [548, 302] width 138 height 16
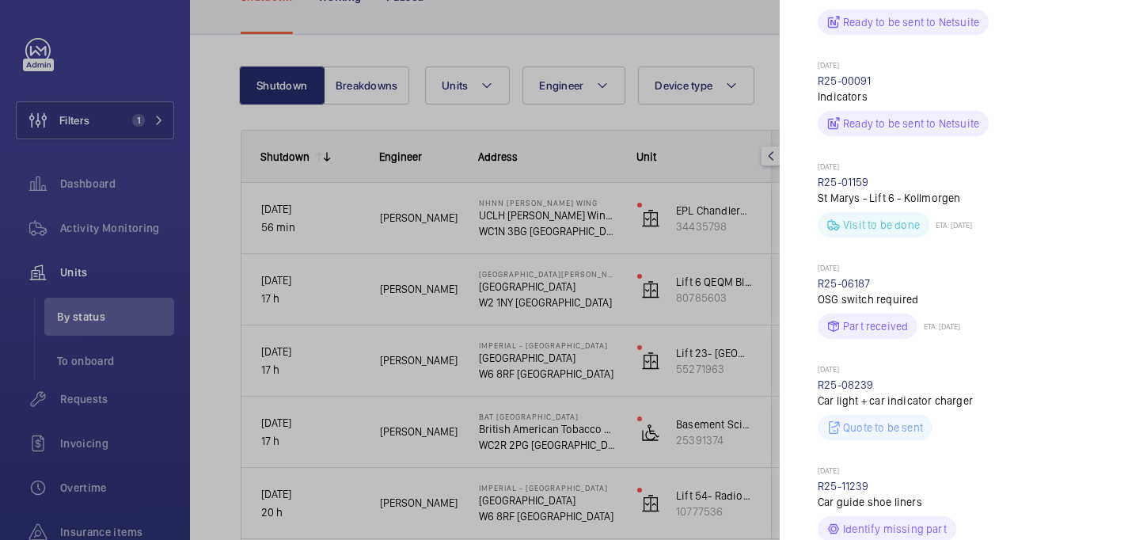
scroll to position [886, 0]
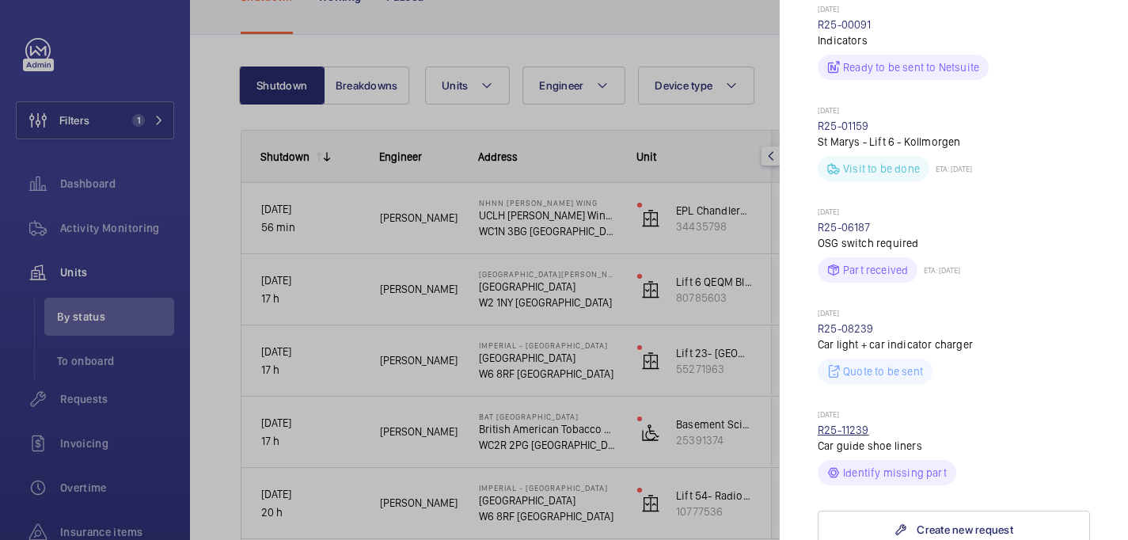
click at [832, 423] on link "R25-11239" at bounding box center [843, 429] width 51 height 13
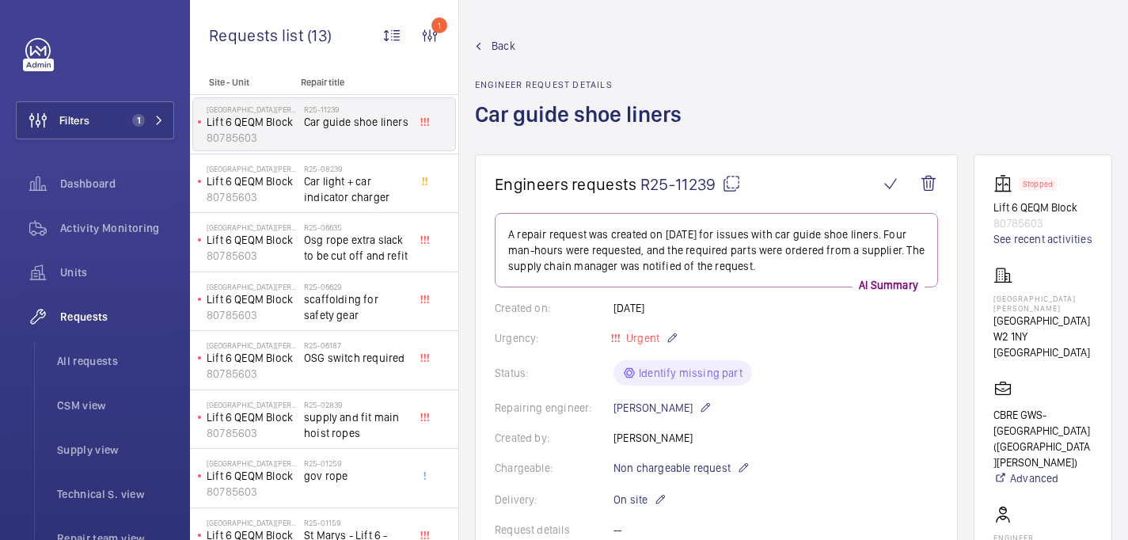
click at [729, 184] on mat-icon at bounding box center [731, 183] width 19 height 19
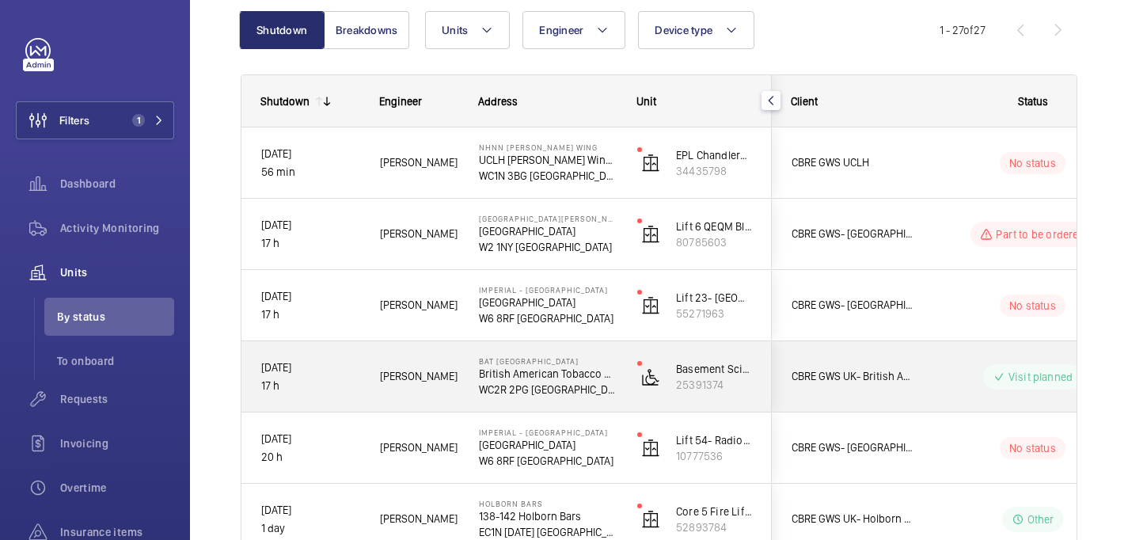
scroll to position [166, 0]
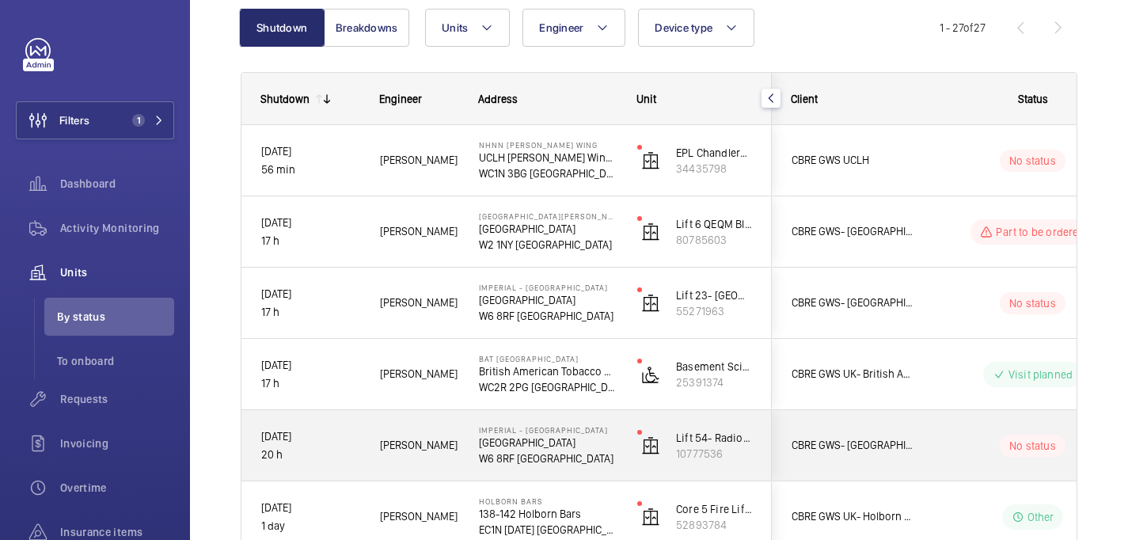
click at [744, 470] on div "Lift 54- Radiotherapy Building (Passenger) 10777536" at bounding box center [694, 445] width 153 height 71
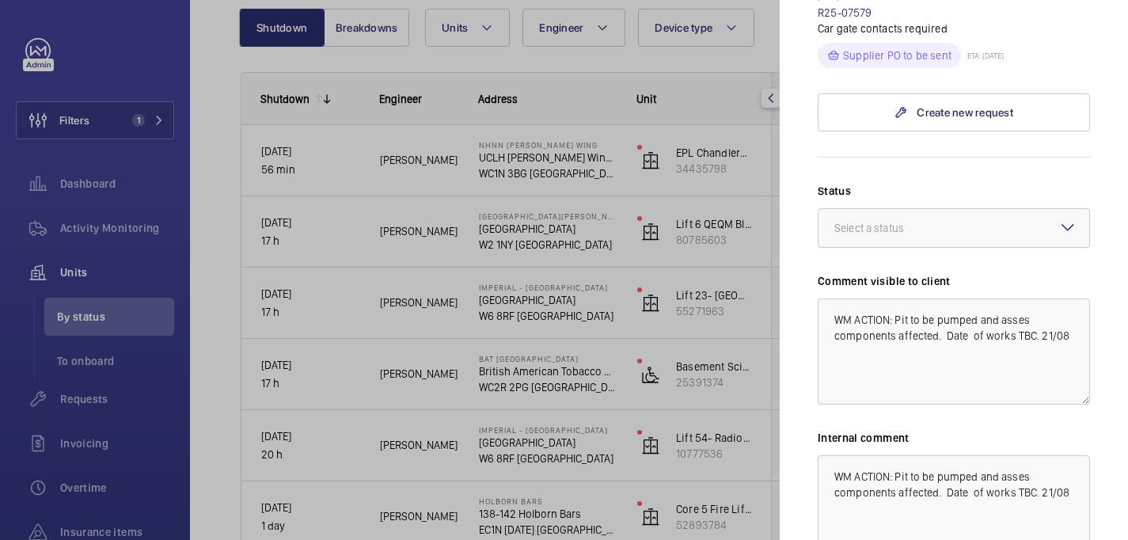
scroll to position [776, 0]
click at [997, 213] on div at bounding box center [953, 229] width 271 height 38
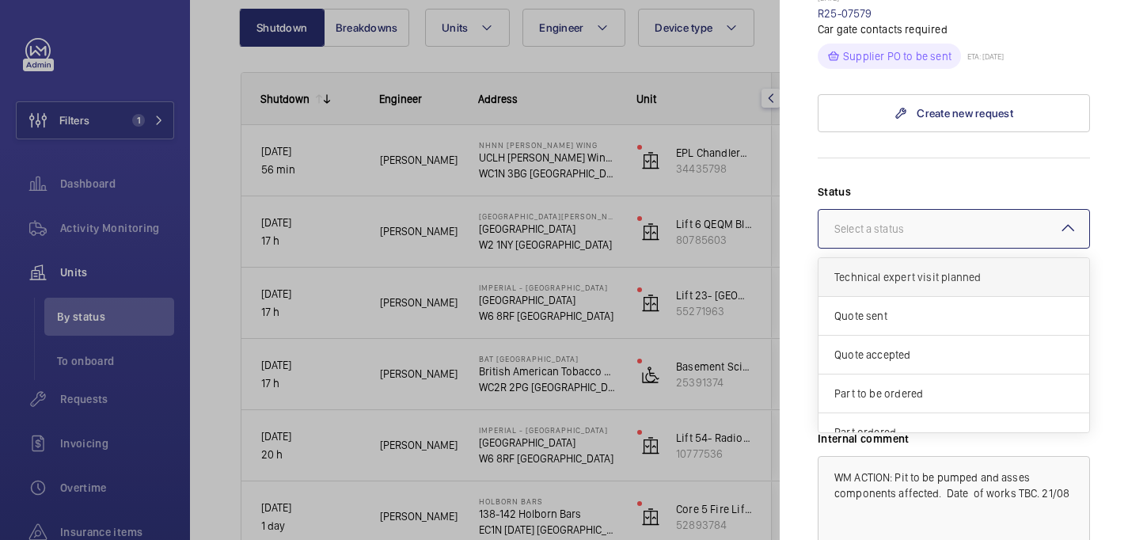
scroll to position [135, 0]
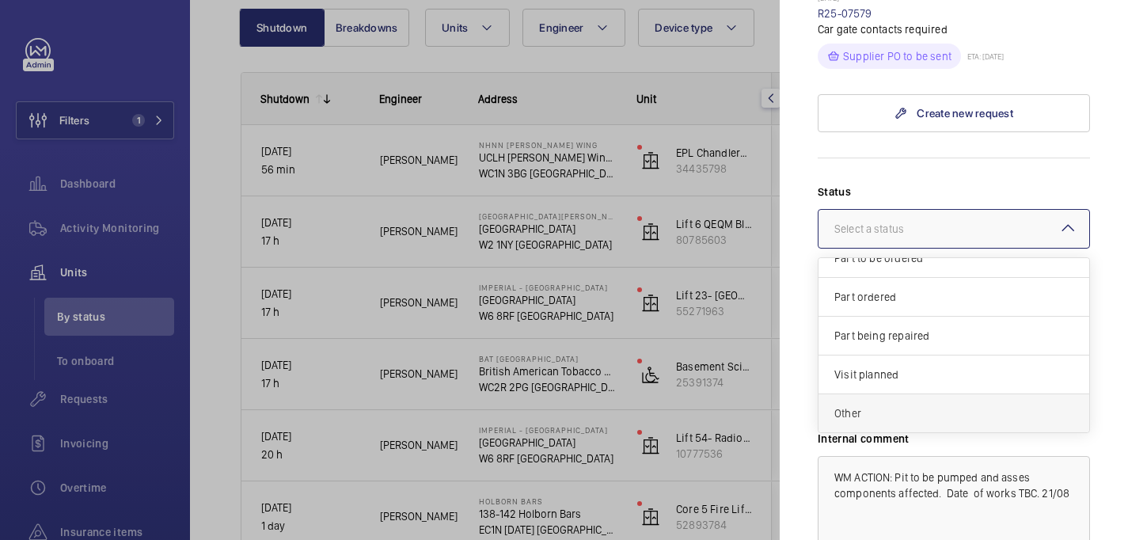
click at [951, 405] on span "Other" at bounding box center [953, 413] width 239 height 16
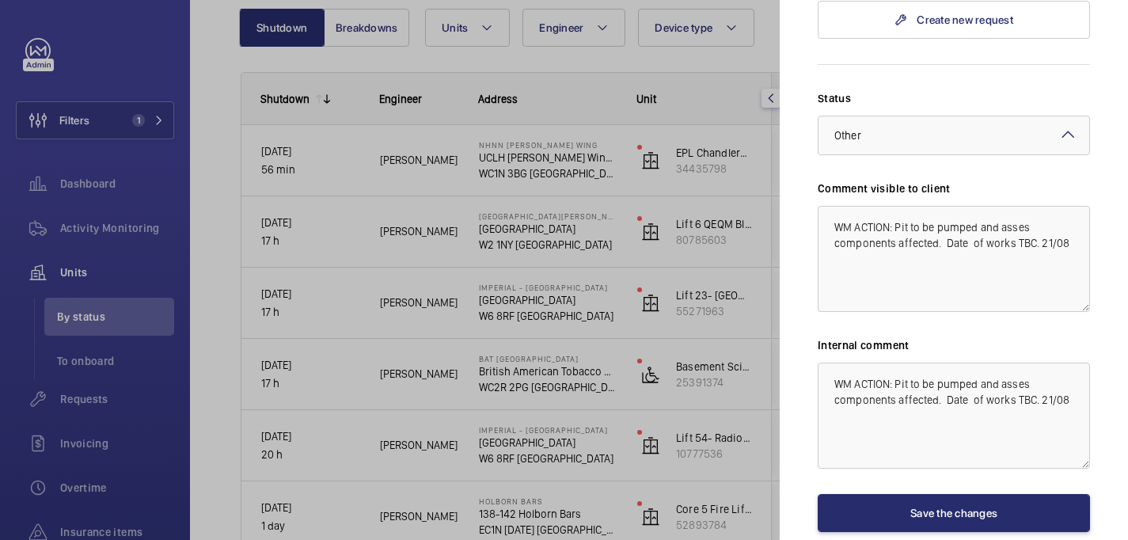
scroll to position [921, 0]
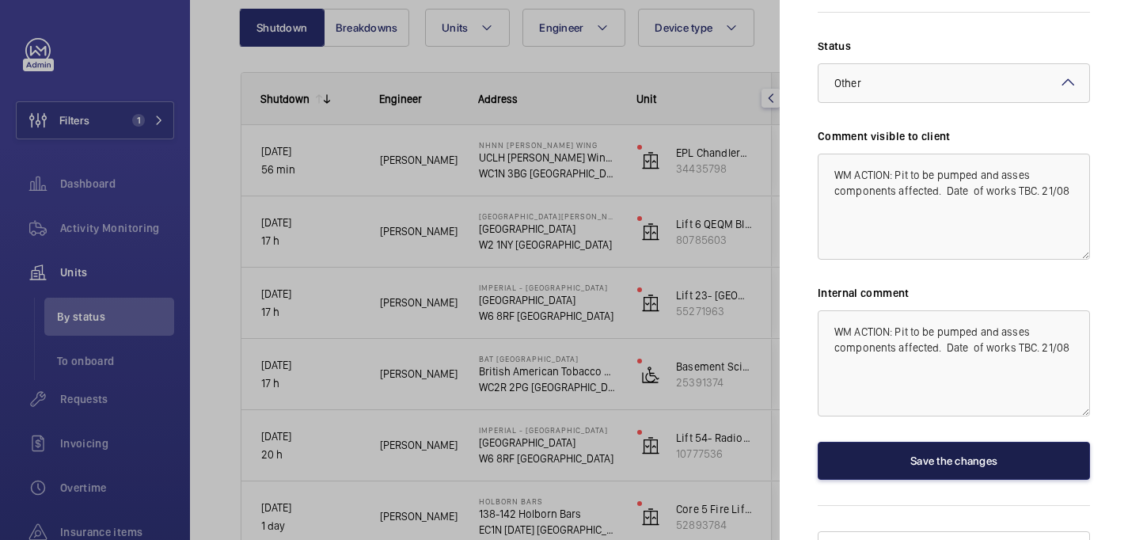
click at [967, 442] on button "Save the changes" at bounding box center [954, 461] width 272 height 38
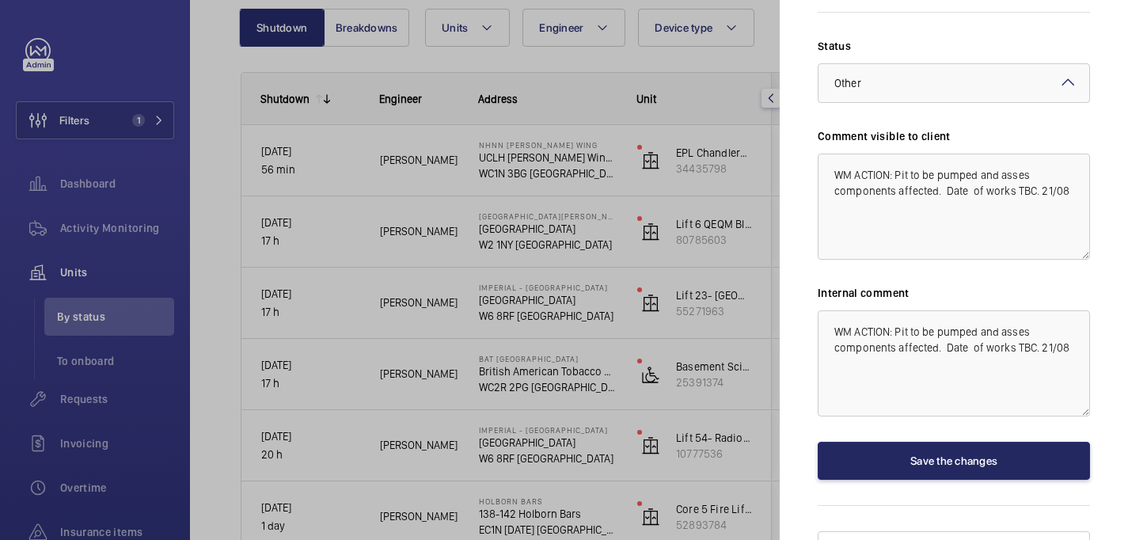
scroll to position [0, 0]
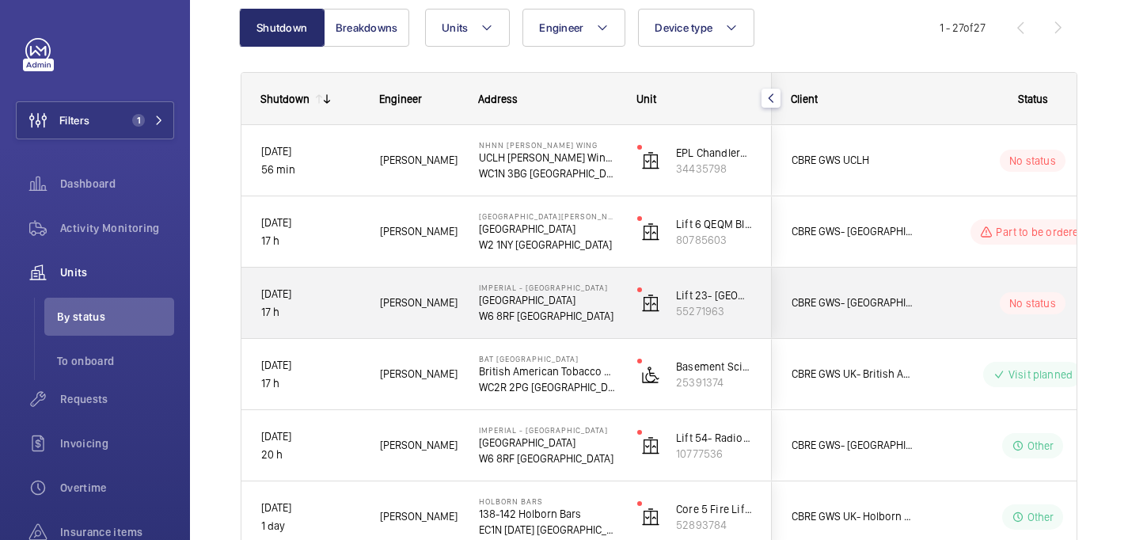
click at [928, 310] on div "No status" at bounding box center [1023, 303] width 216 height 54
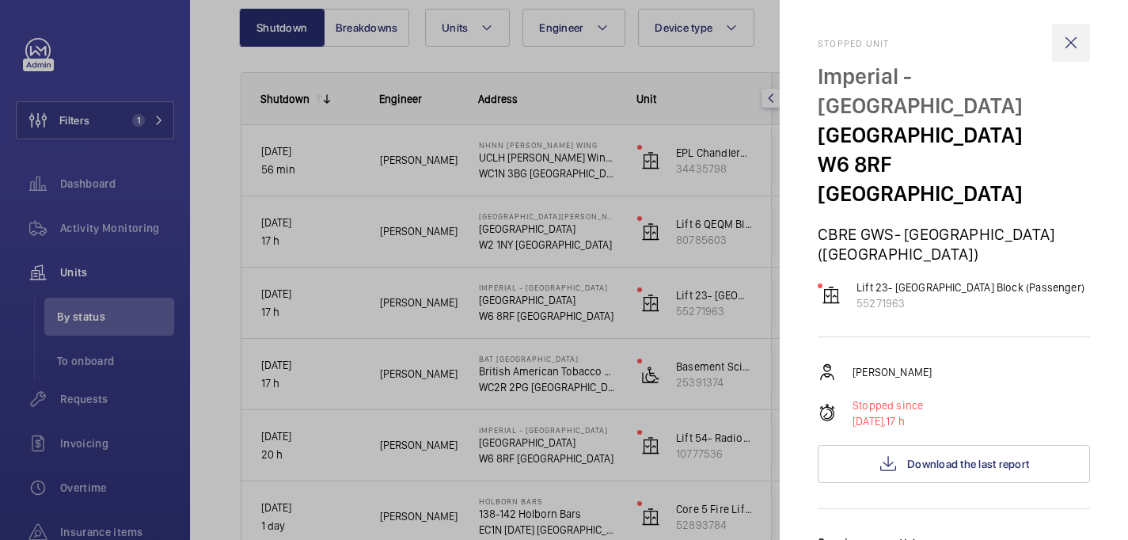
click at [1075, 45] on wm-front-icon-button at bounding box center [1071, 43] width 38 height 38
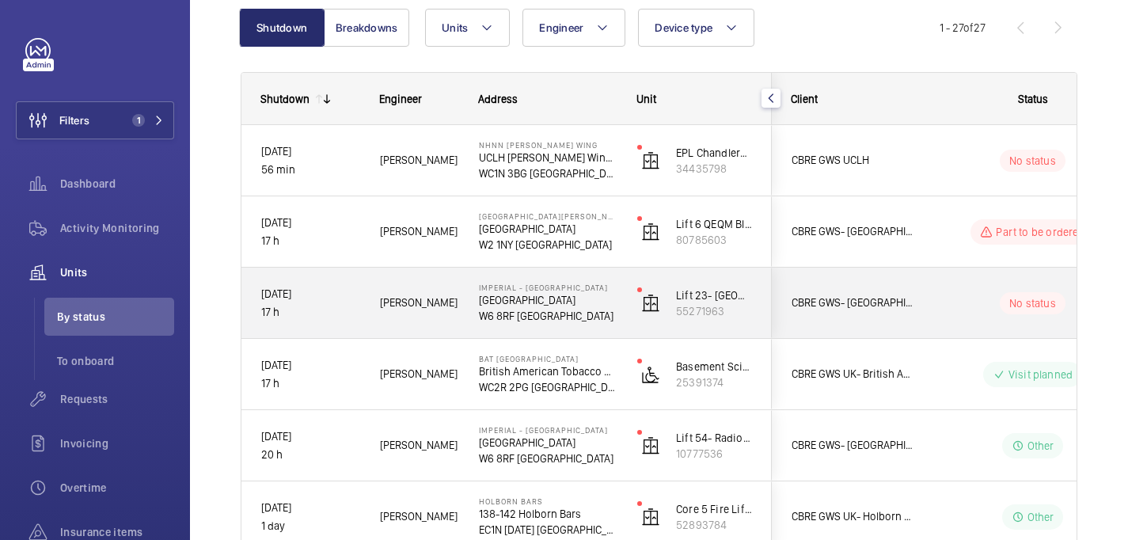
click at [942, 293] on wm-front-pills-cell "No status" at bounding box center [1032, 303] width 197 height 22
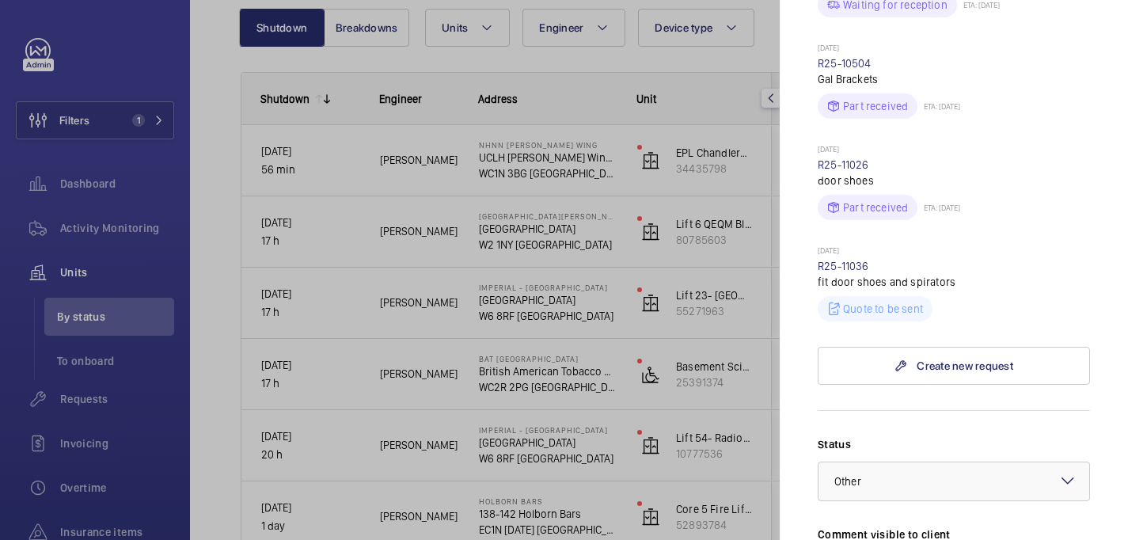
scroll to position [1539, 0]
click at [955, 460] on div at bounding box center [953, 479] width 271 height 38
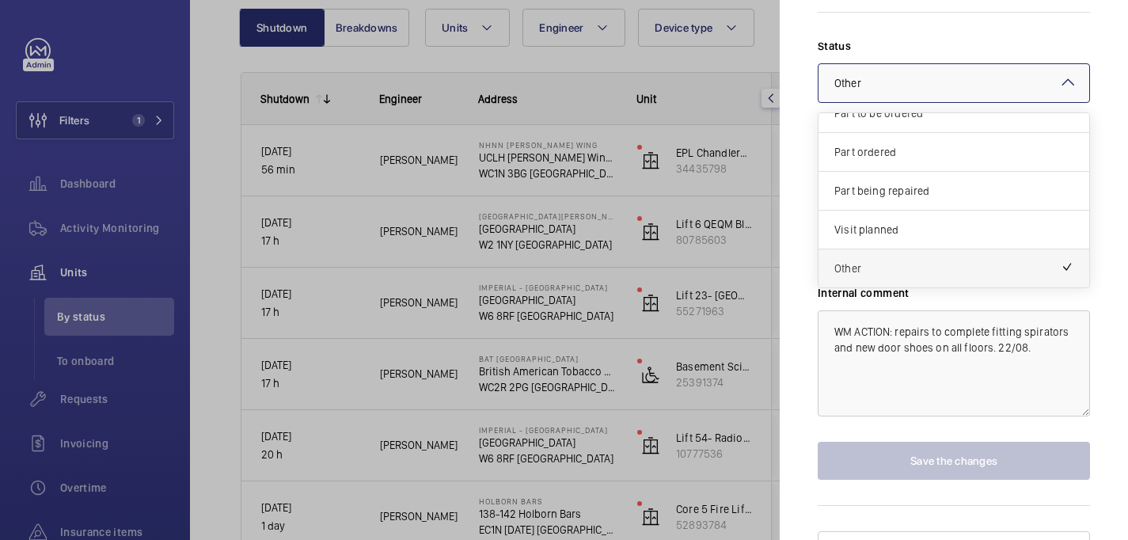
click at [911, 260] on span "Other" at bounding box center [947, 268] width 226 height 16
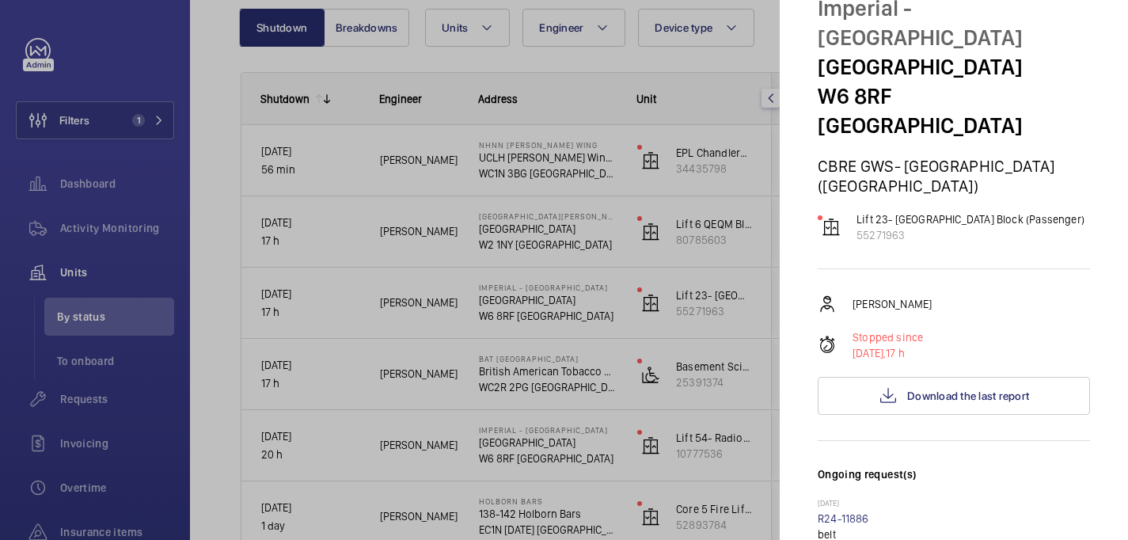
scroll to position [0, 0]
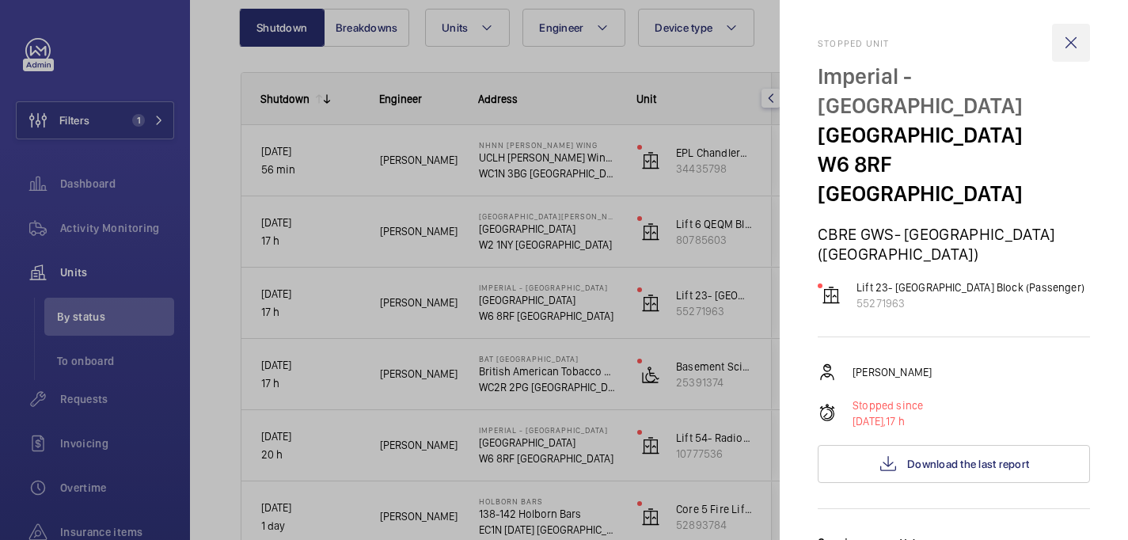
click at [1074, 45] on wm-front-icon-button at bounding box center [1071, 43] width 38 height 38
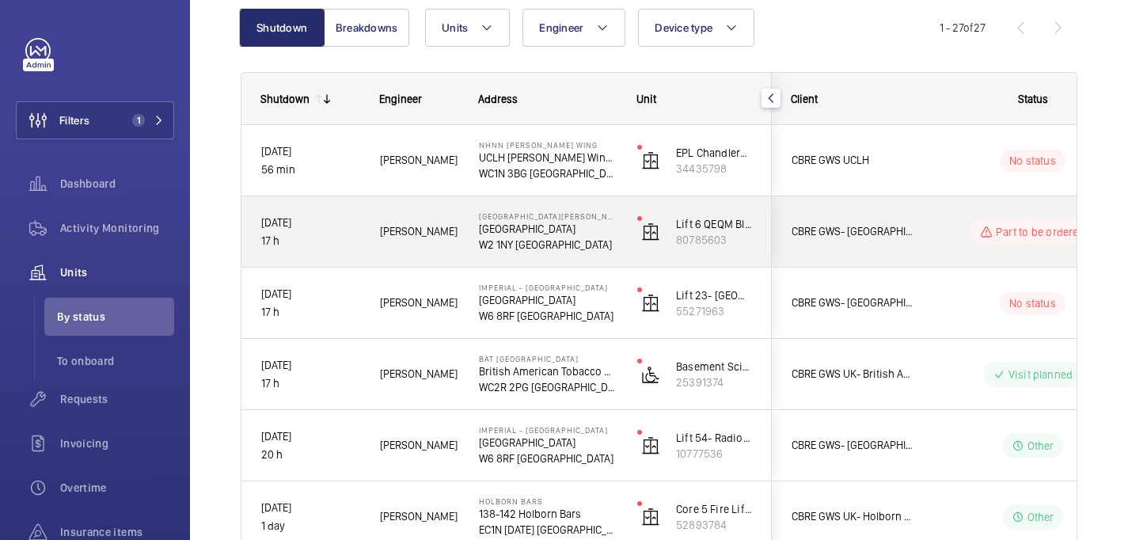
click at [913, 245] on div "CBRE GWS- Imperial Hospital (St Mary)" at bounding box center [843, 232] width 141 height 50
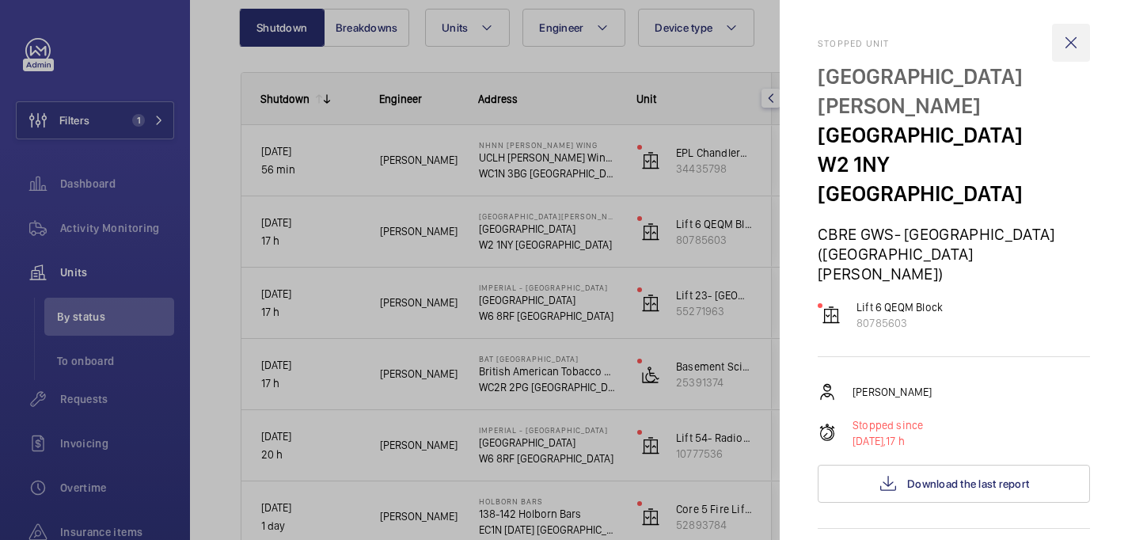
click at [1066, 42] on wm-front-icon-button at bounding box center [1071, 43] width 38 height 38
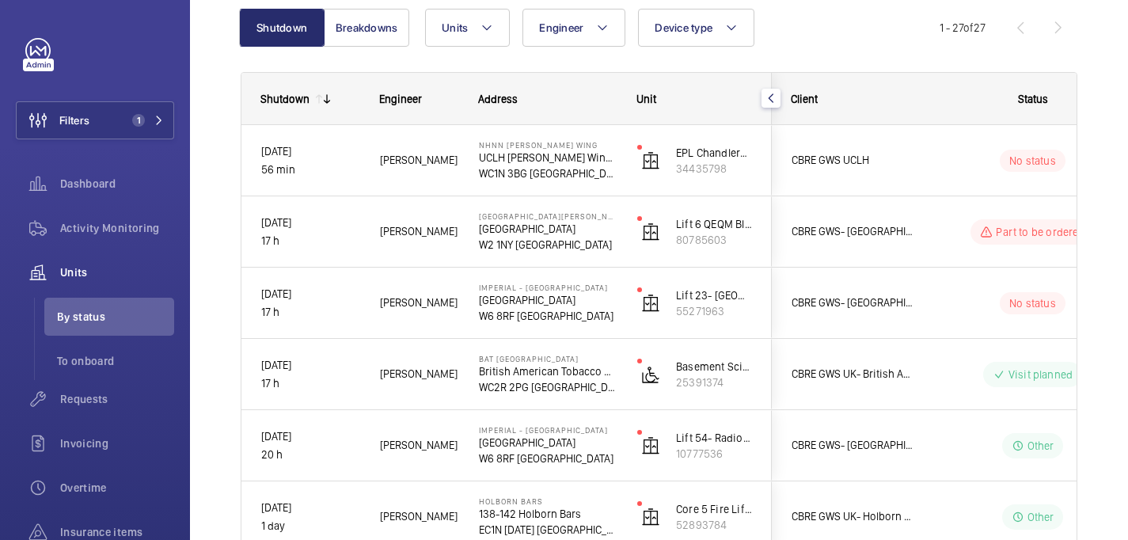
click at [942, 163] on mat-sidenav-container "Filters 1 Dashboard Activity Monitoring Units By status To onboard Requests Inv…" at bounding box center [564, 270] width 1128 height 540
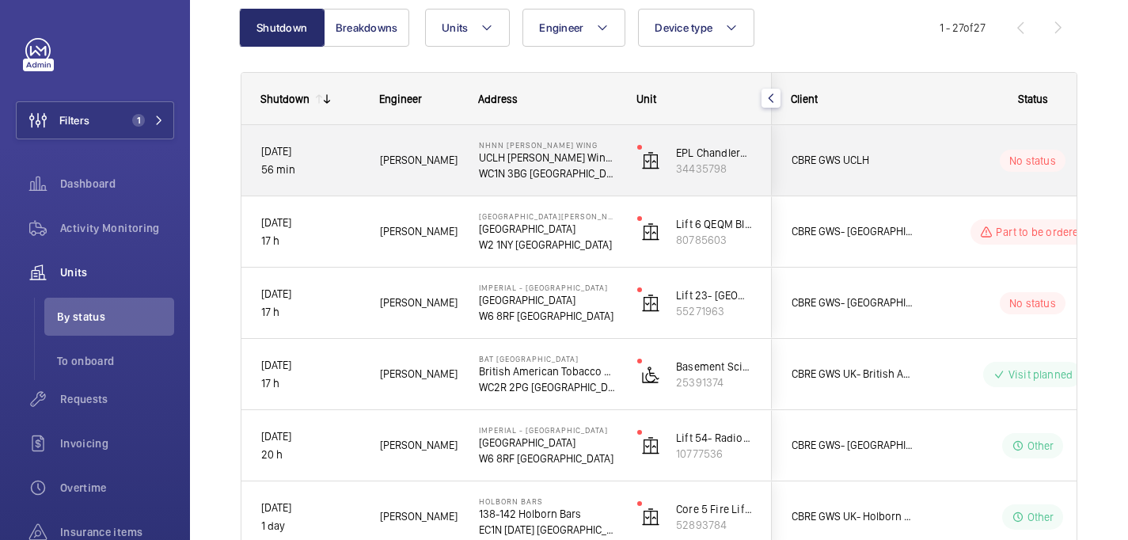
click at [944, 177] on div "No status" at bounding box center [1023, 161] width 216 height 54
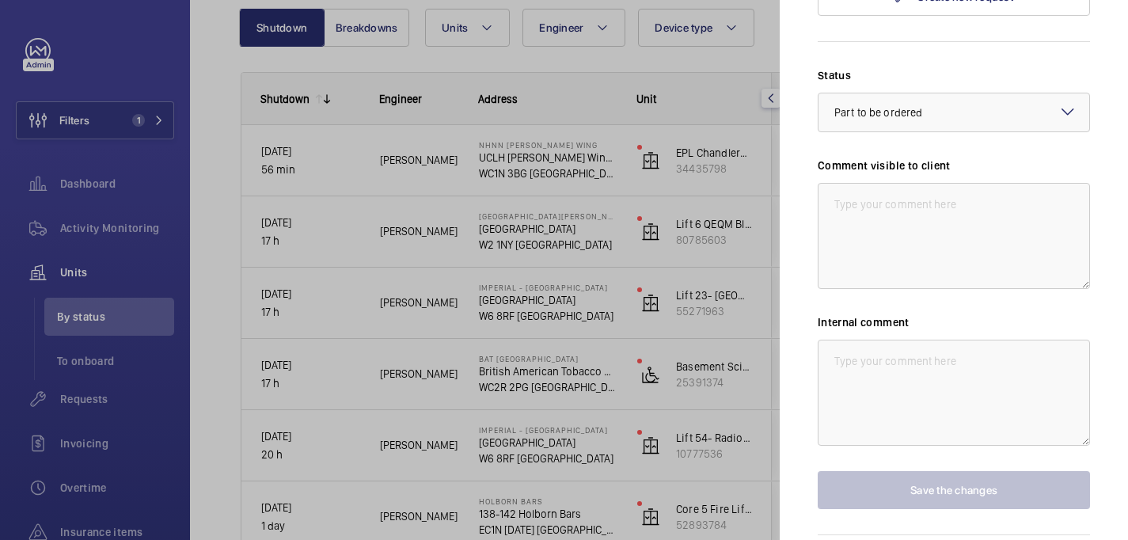
scroll to position [792, 0]
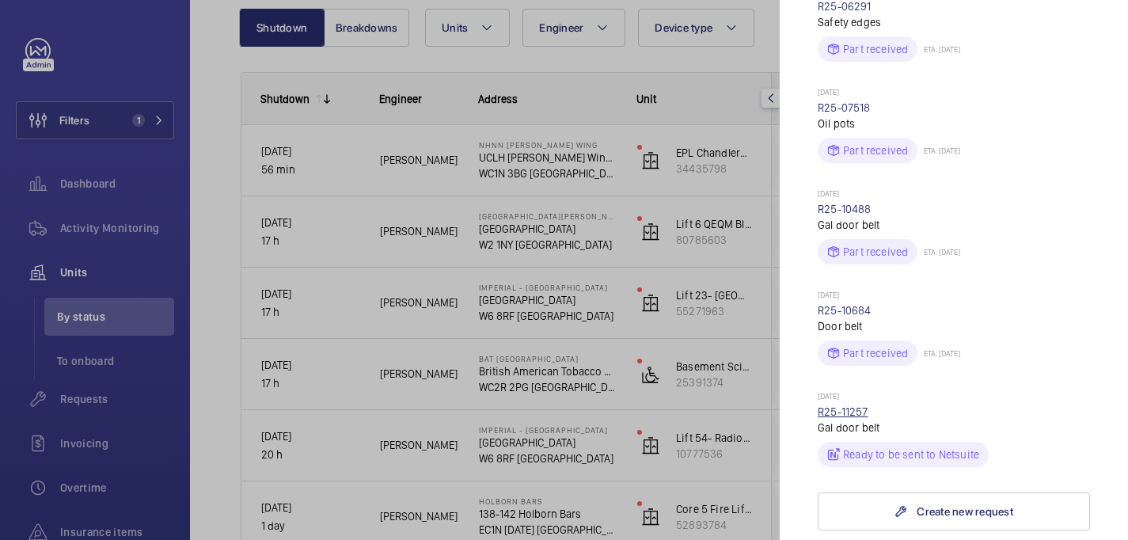
click at [853, 405] on link "R25-11257" at bounding box center [843, 411] width 51 height 13
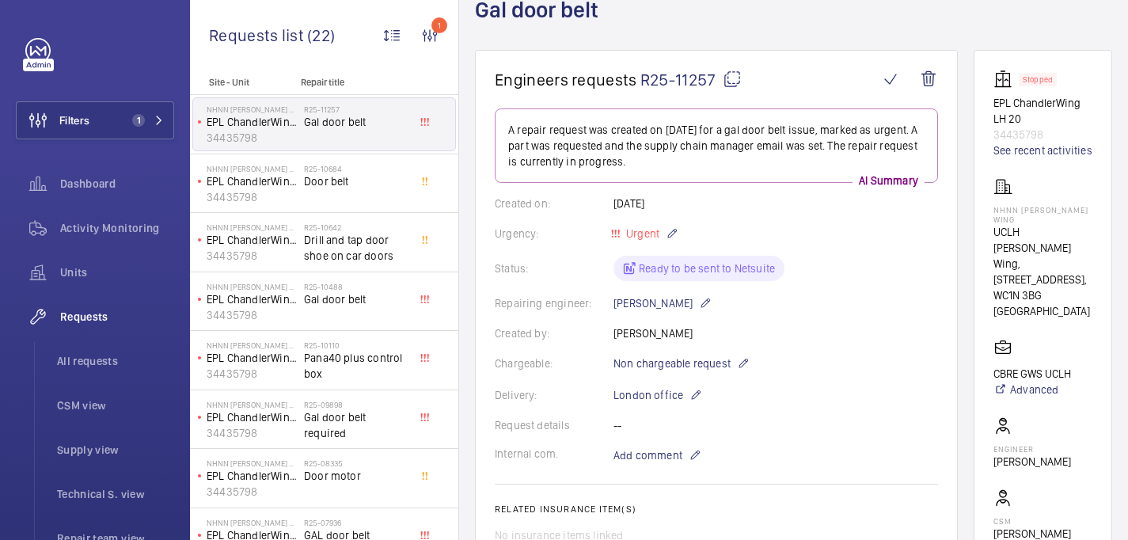
scroll to position [82, 0]
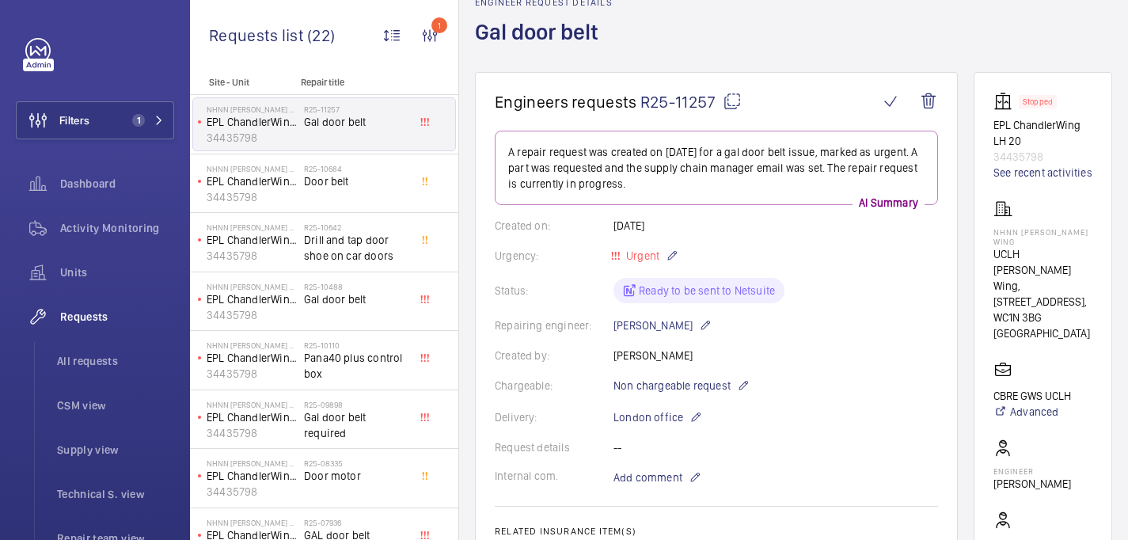
click at [737, 102] on mat-icon at bounding box center [732, 101] width 19 height 19
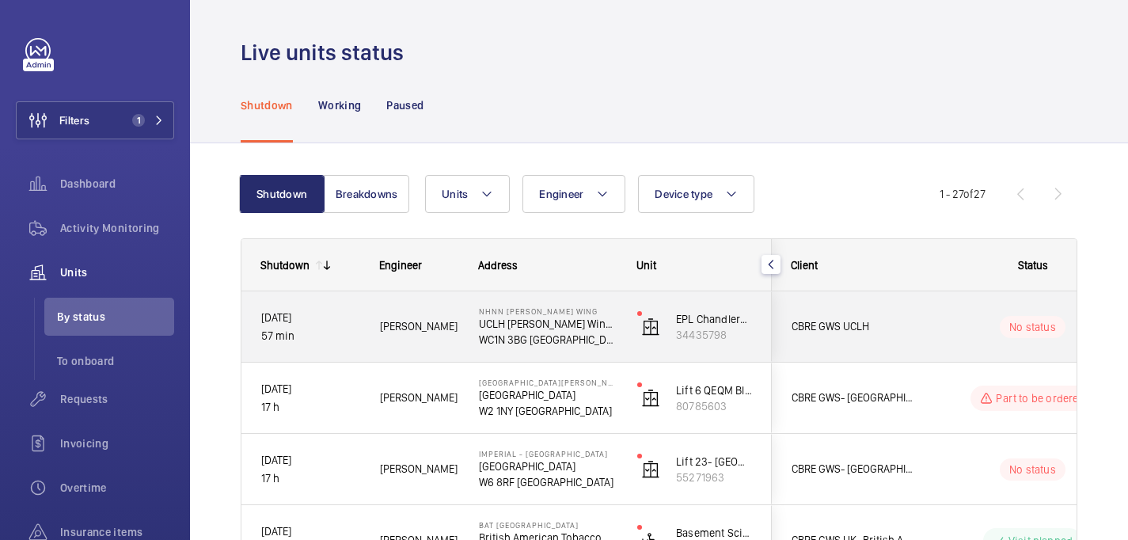
click at [906, 337] on div "CBRE GWS UCLH" at bounding box center [843, 327] width 141 height 50
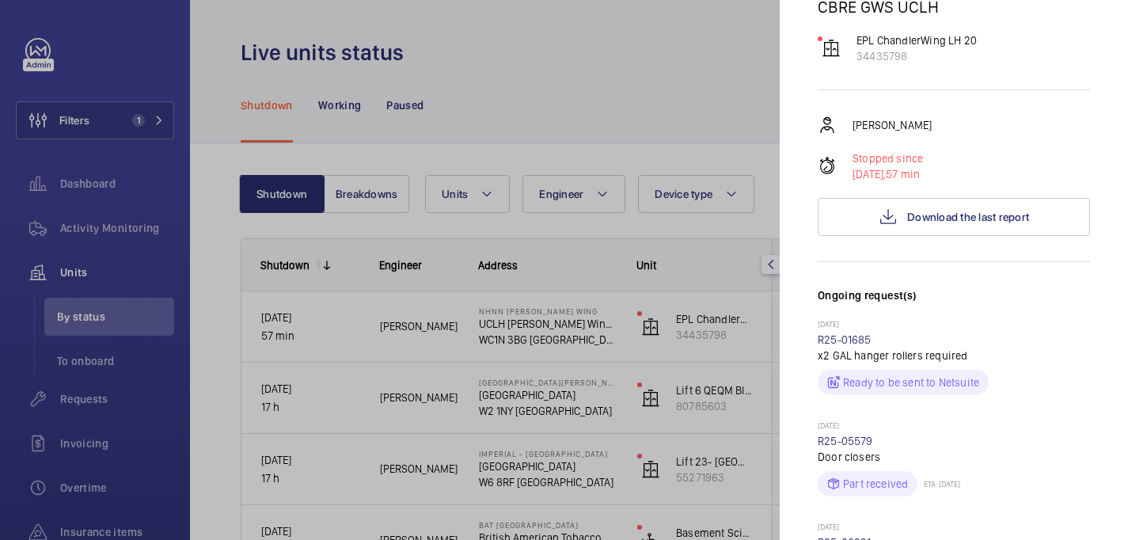
scroll to position [272, 0]
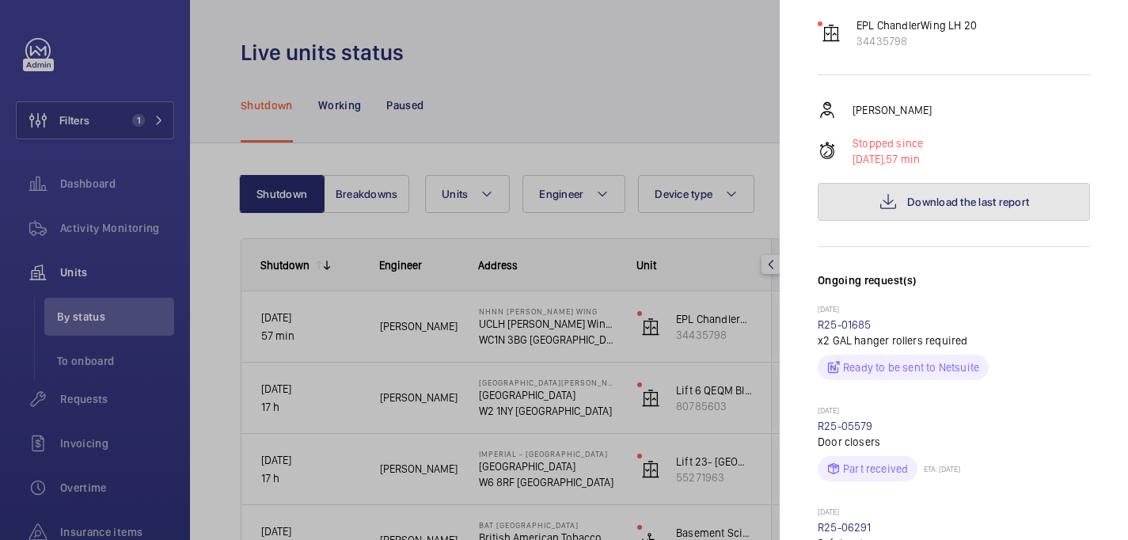
click at [974, 196] on span "Download the last report" at bounding box center [968, 202] width 122 height 13
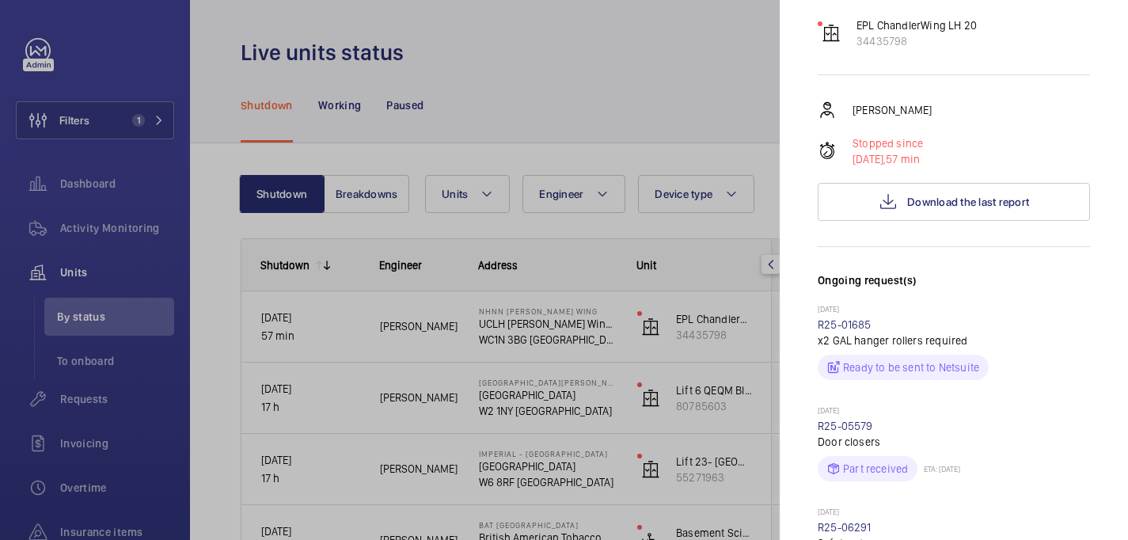
scroll to position [0, 0]
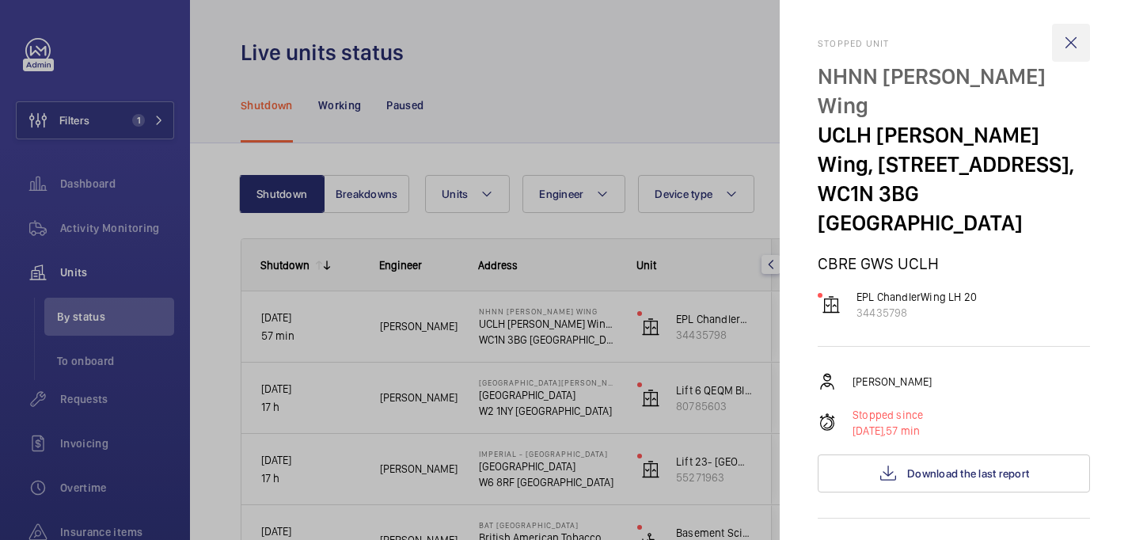
click at [1073, 49] on wm-front-icon-button at bounding box center [1071, 43] width 38 height 38
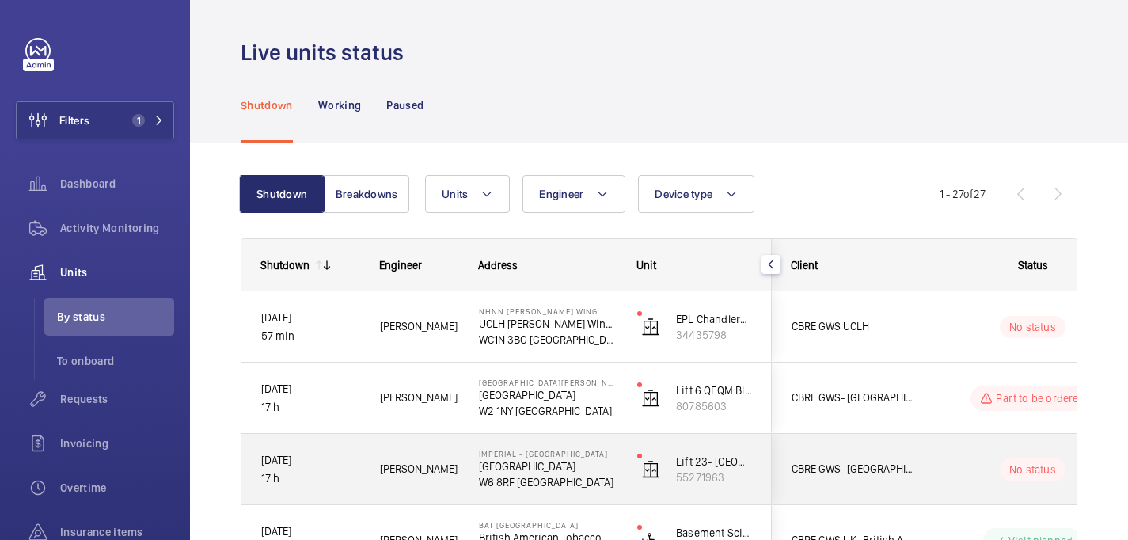
click at [912, 460] on span "CBRE GWS- Imperial Hospital (Charing Cross)" at bounding box center [853, 469] width 122 height 18
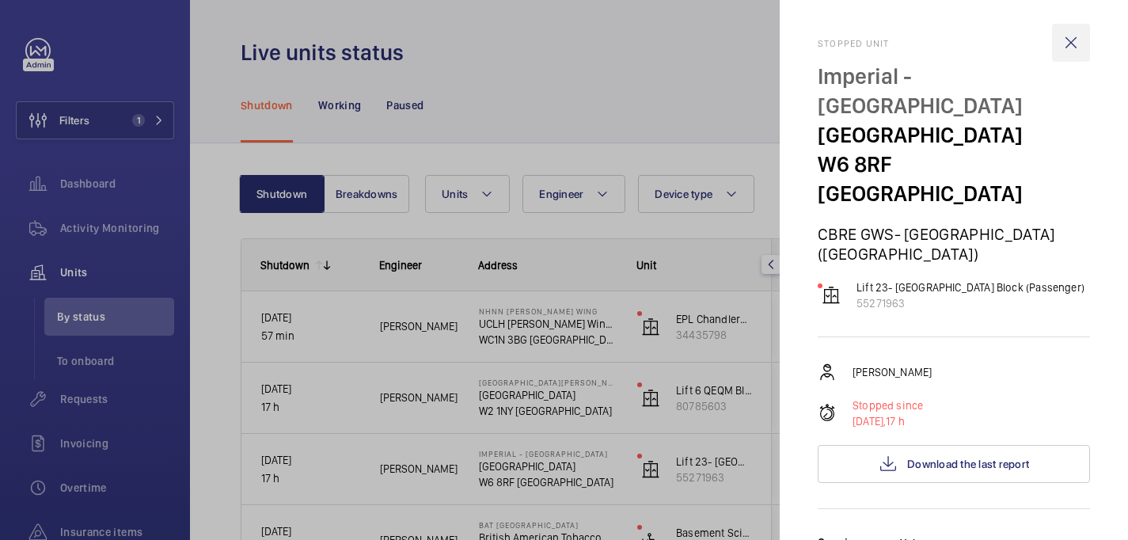
click at [1061, 42] on wm-front-icon-button at bounding box center [1071, 43] width 38 height 38
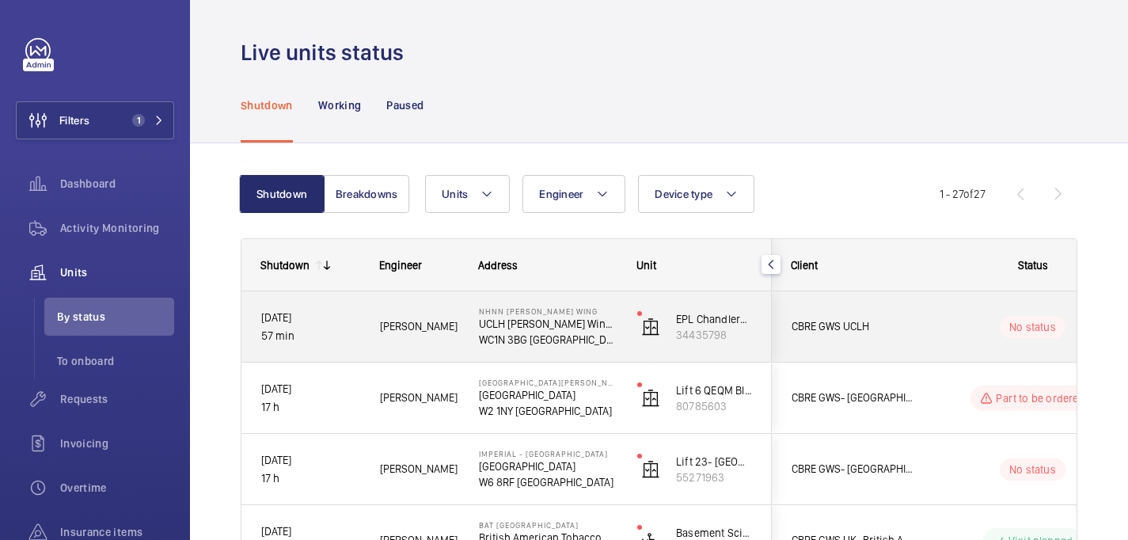
click at [895, 320] on span "CBRE GWS UCLH" at bounding box center [853, 326] width 122 height 18
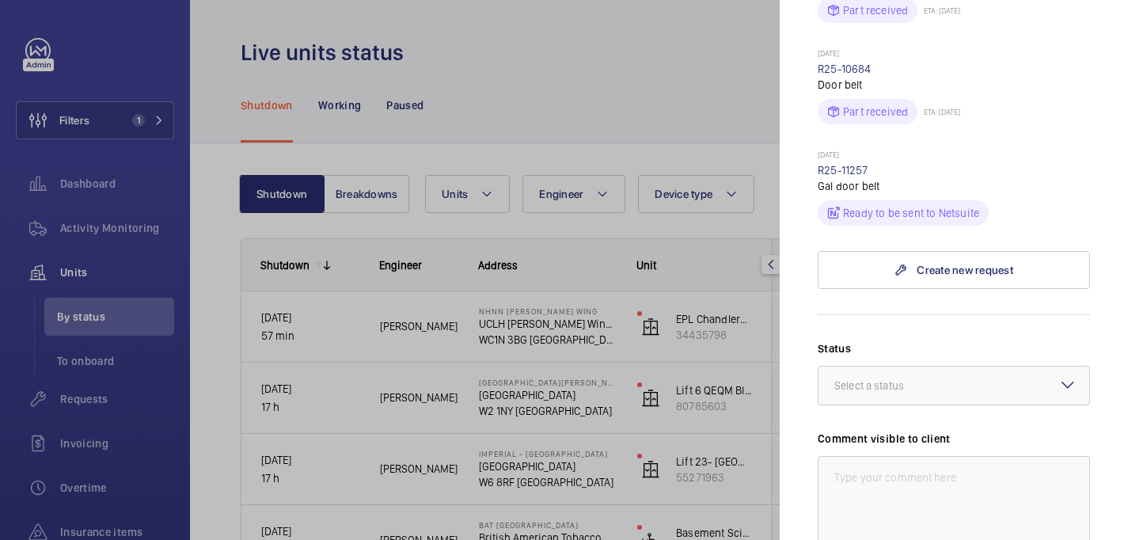
scroll to position [1162, 0]
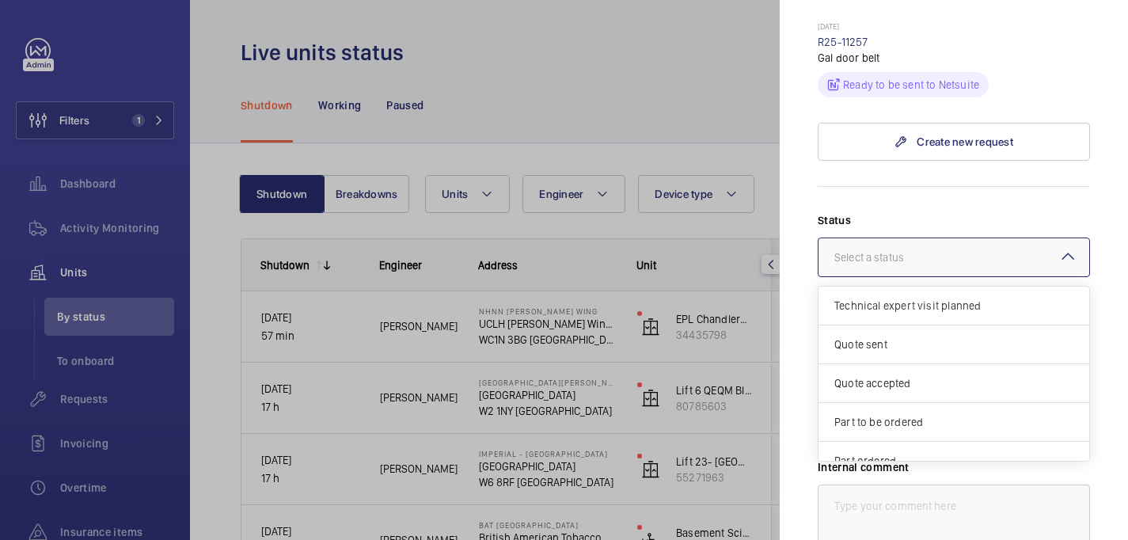
click at [882, 249] on div "Select a status" at bounding box center [888, 257] width 109 height 16
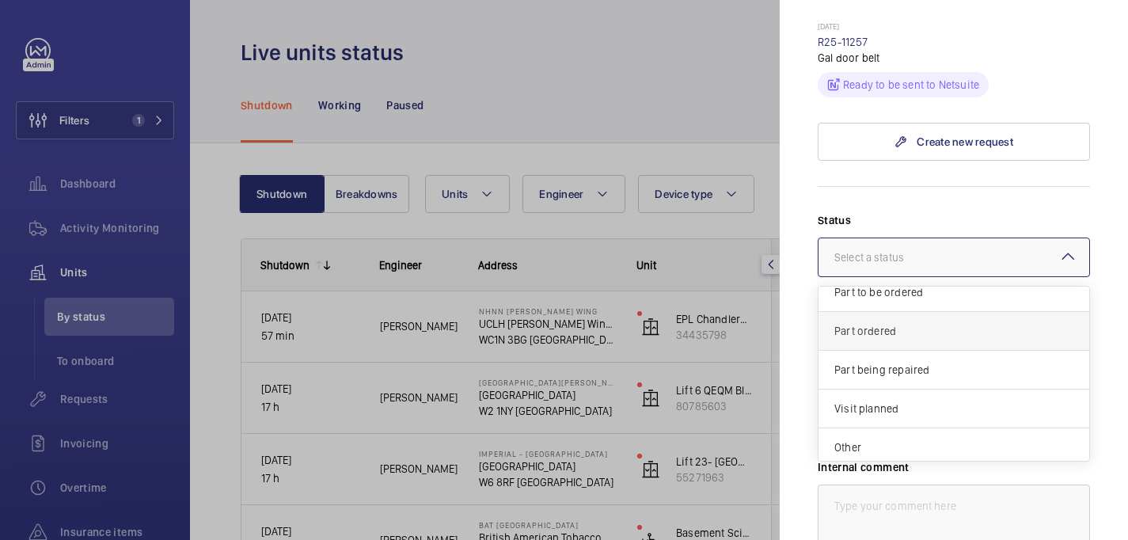
scroll to position [135, 0]
click at [870, 268] on div "Part to be ordered" at bounding box center [953, 287] width 271 height 39
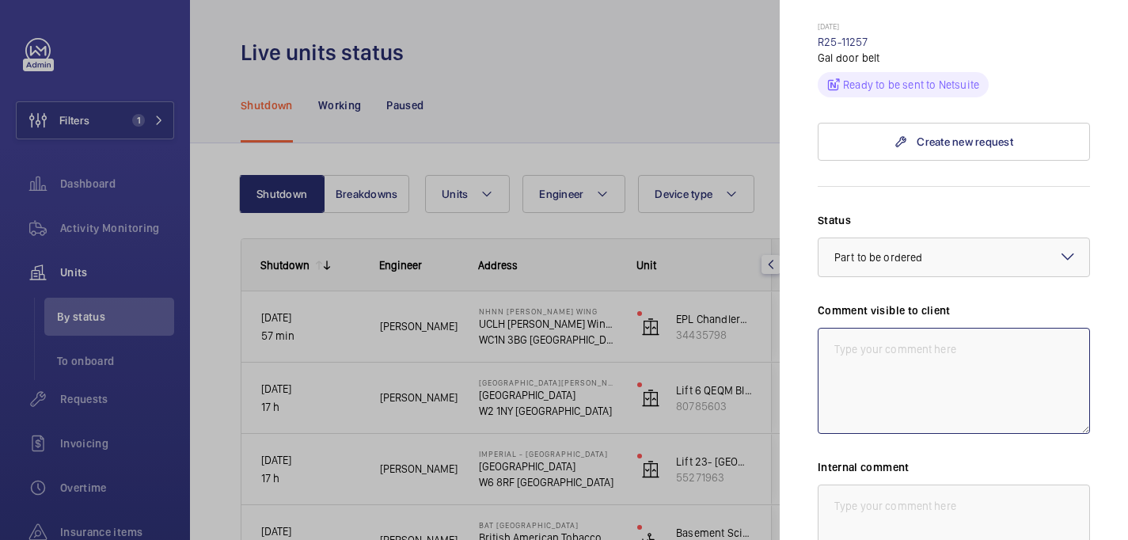
click at [867, 328] on textarea at bounding box center [954, 381] width 272 height 106
click at [1061, 328] on textarea "WM ACTION: Sourcing part, ETA to be confimred. 22.08" at bounding box center [954, 381] width 272 height 106
click at [988, 328] on textarea "WM ACTION: Sourcing part, ETA to be confirmed. 22.08" at bounding box center [954, 381] width 272 height 106
drag, startPoint x: 869, startPoint y: 309, endPoint x: 812, endPoint y: 292, distance: 59.4
click at [812, 292] on mat-sidenav "Stopped unit NHNN Chandler Wing UCLH Chandler Wing, 33 Queen Square, WC1N 3BG L…" at bounding box center [954, 270] width 348 height 540
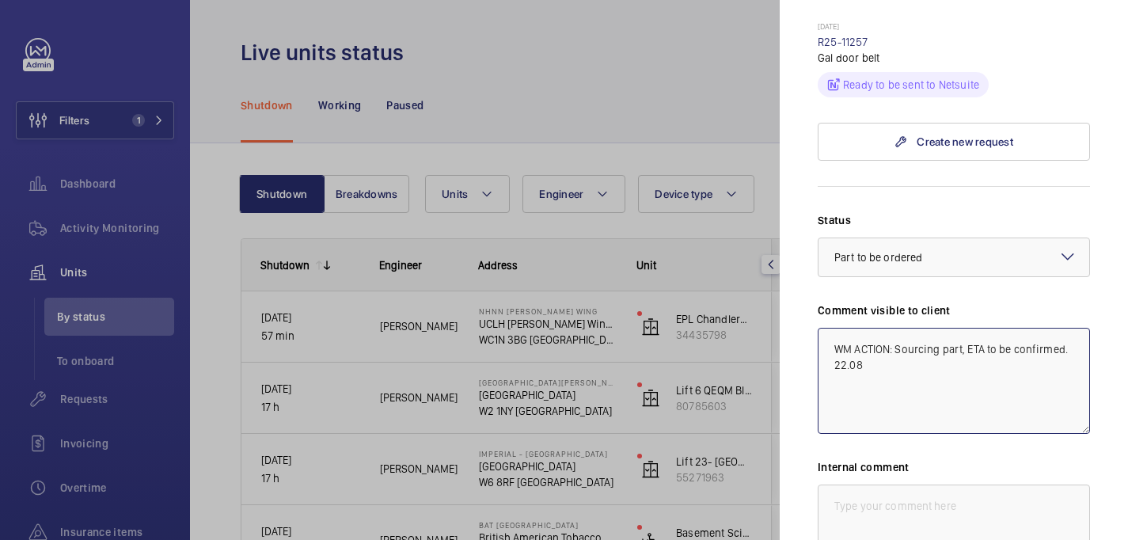
type textarea "WM ACTION: Sourcing part, ETA to be confirmed. 22.08"
click at [883, 484] on textarea at bounding box center [954, 537] width 272 height 106
paste textarea "WM ACTION: Sourcing part, ETA to be confirmed. 22.08"
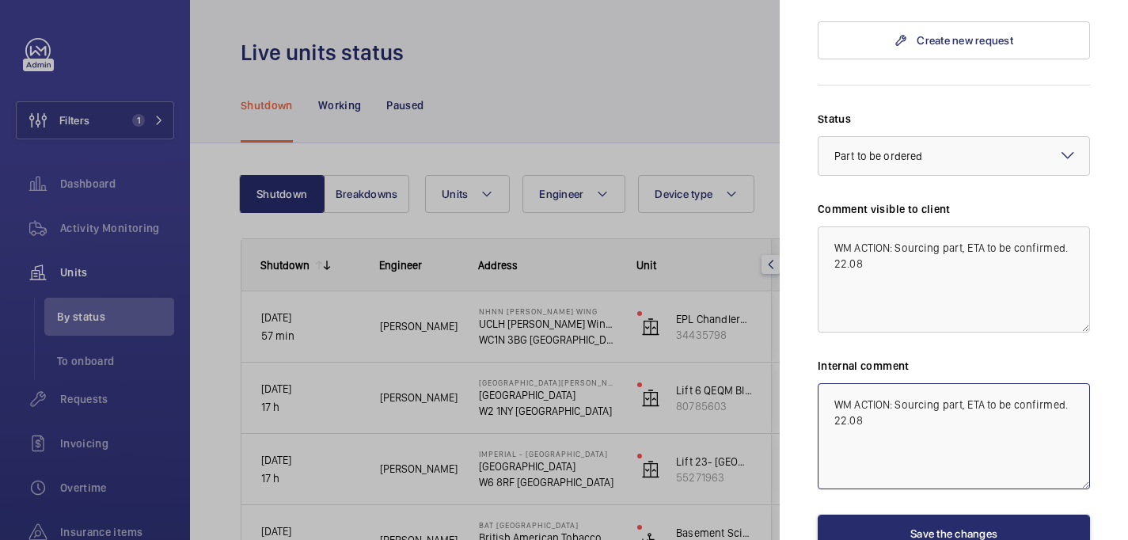
scroll to position [1264, 0]
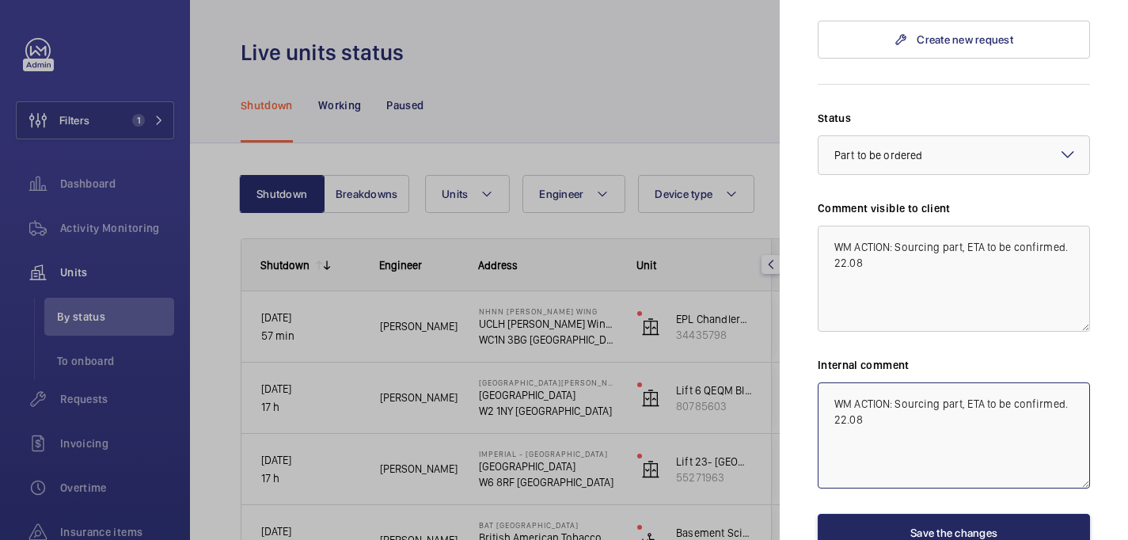
type textarea "WM ACTION: Sourcing part, ETA to be confirmed. 22.08"
click at [898, 514] on button "Save the changes" at bounding box center [954, 533] width 272 height 38
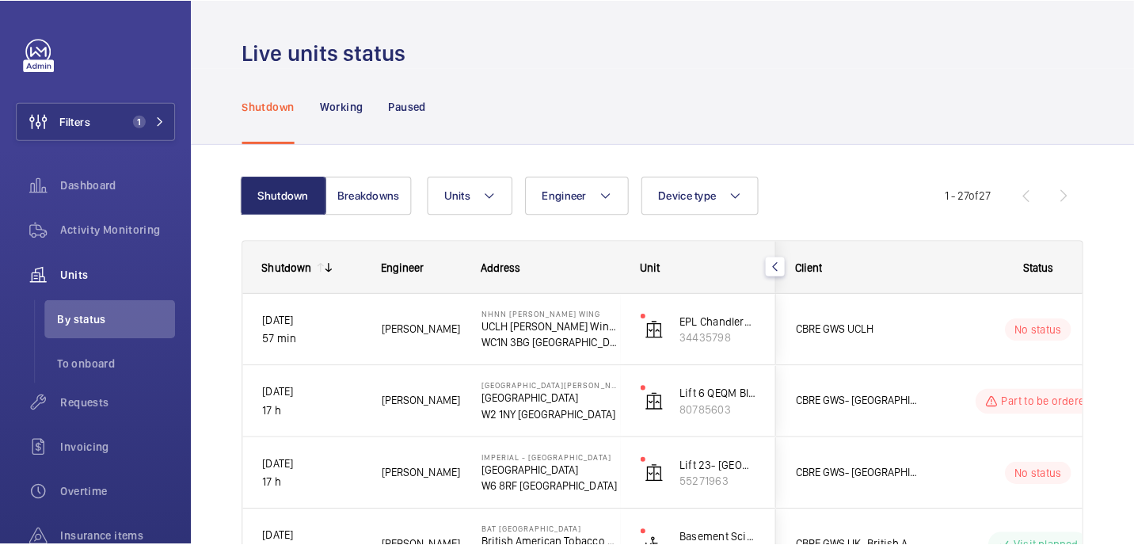
scroll to position [0, 0]
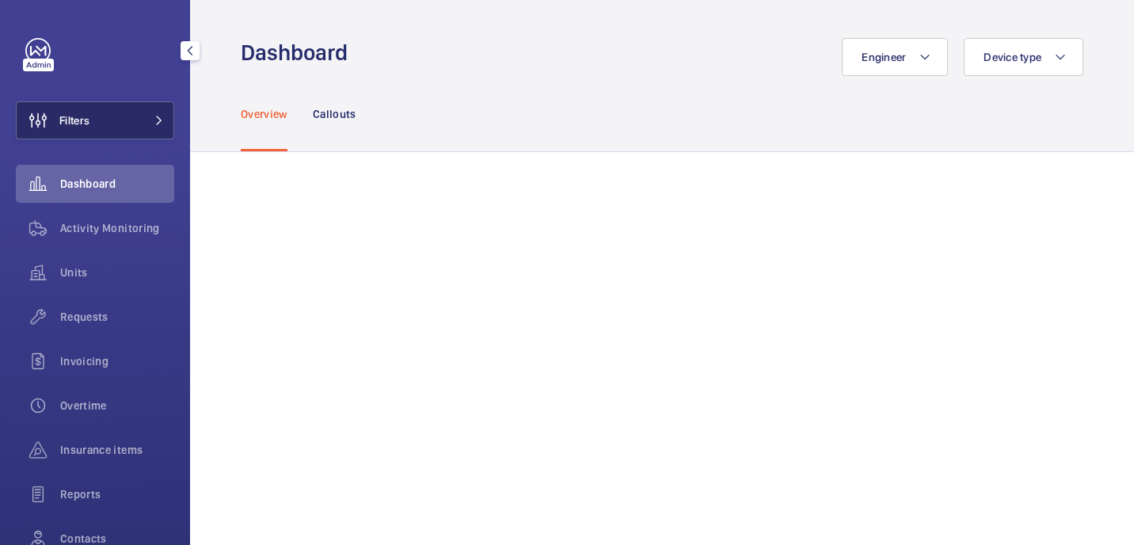
click at [94, 123] on button "Filters" at bounding box center [95, 120] width 158 height 38
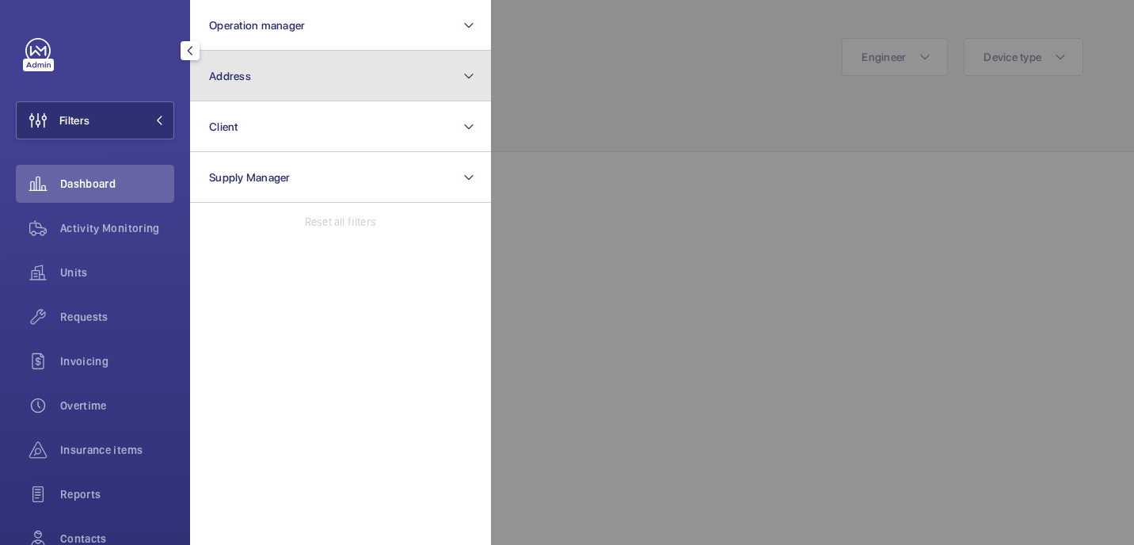
click at [311, 68] on button "Address" at bounding box center [340, 76] width 301 height 51
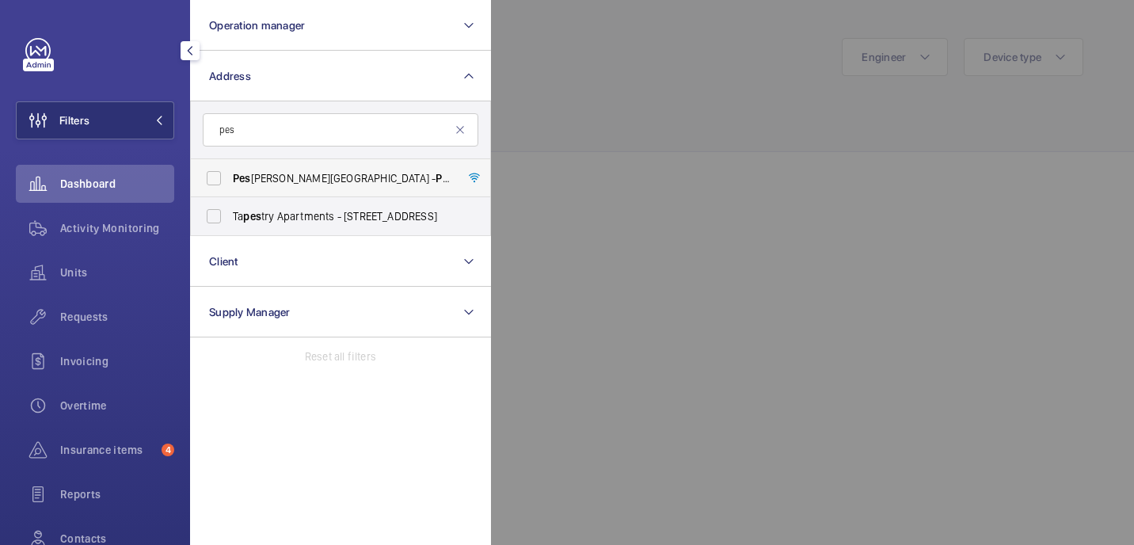
type input "pes"
click at [309, 185] on span "Pes tana Chelsea Bridge Hotel - Pes tana Chelsea Bridge Hotel, LONDON SW11 8AE" at bounding box center [342, 178] width 218 height 16
click at [230, 185] on input "Pes tana Chelsea Bridge Hotel - Pes tana Chelsea Bridge Hotel, LONDON SW11 8AE" at bounding box center [214, 178] width 32 height 32
checkbox input "true"
click at [693, 118] on div at bounding box center [1058, 272] width 1134 height 545
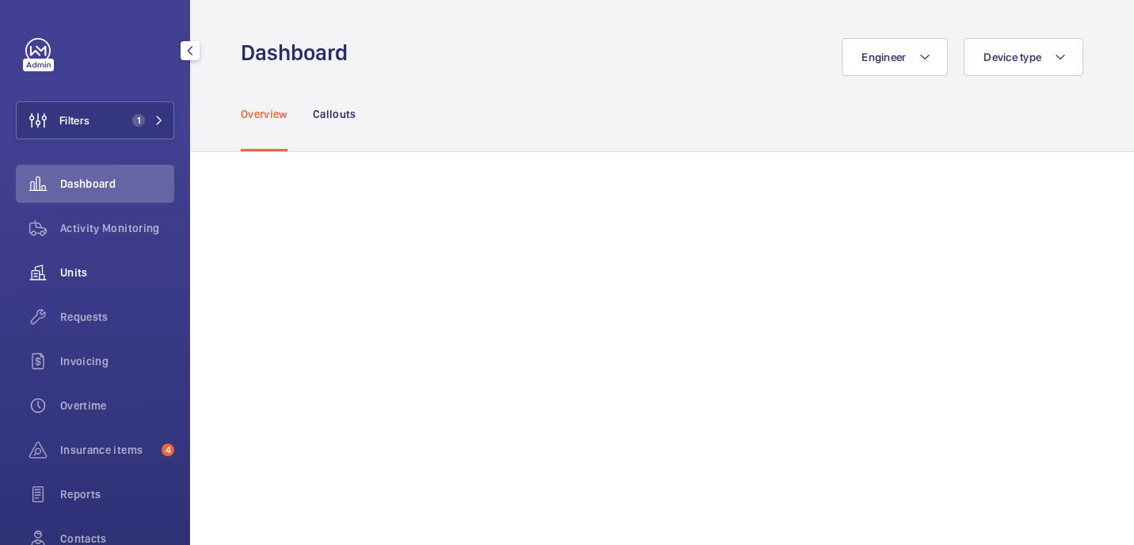
click at [105, 272] on span "Units" at bounding box center [117, 272] width 114 height 16
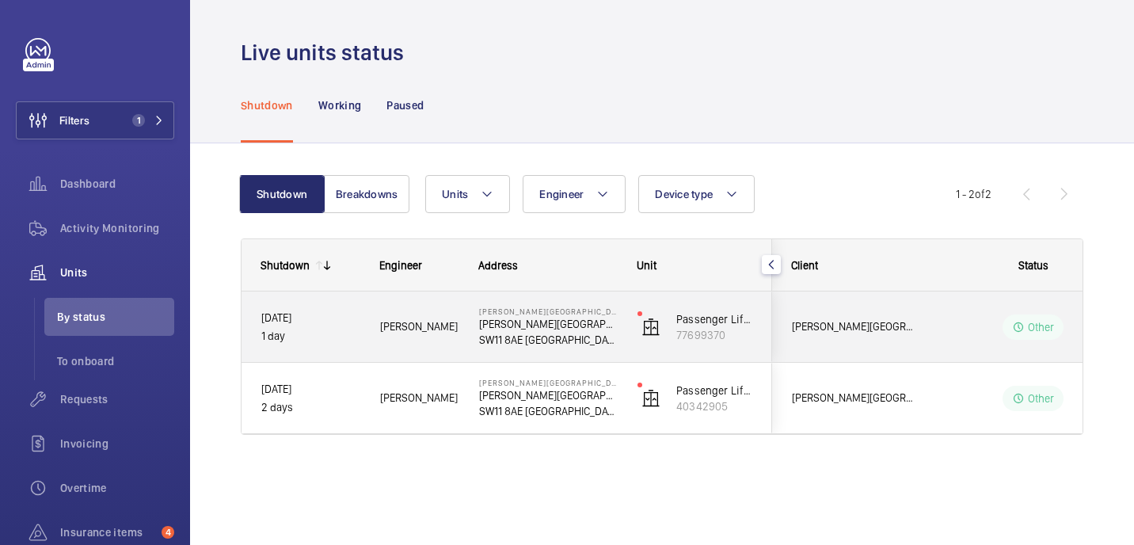
click at [427, 346] on div "[PERSON_NAME]" at bounding box center [409, 327] width 97 height 50
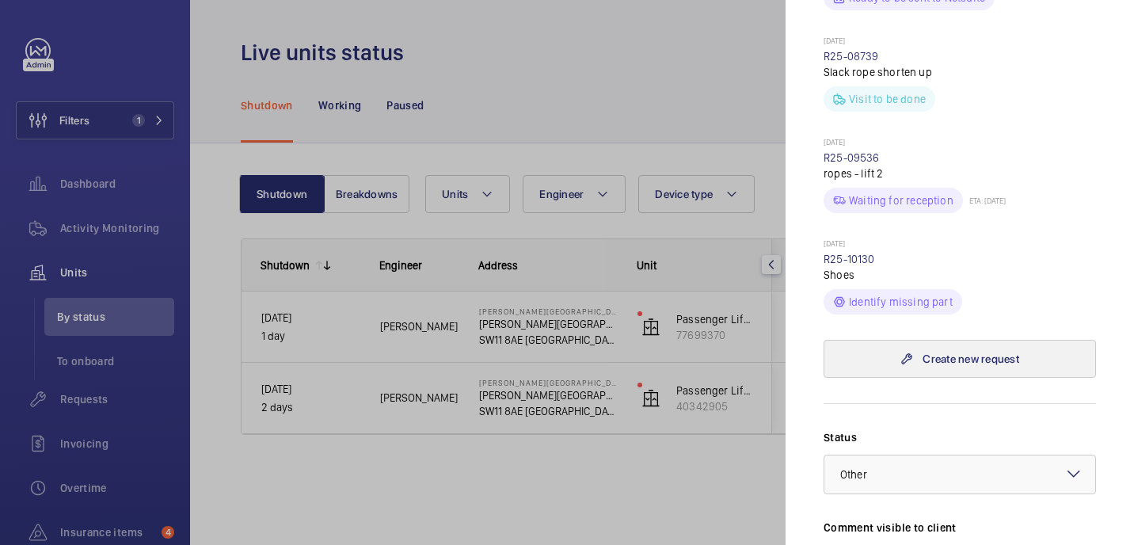
scroll to position [781, 0]
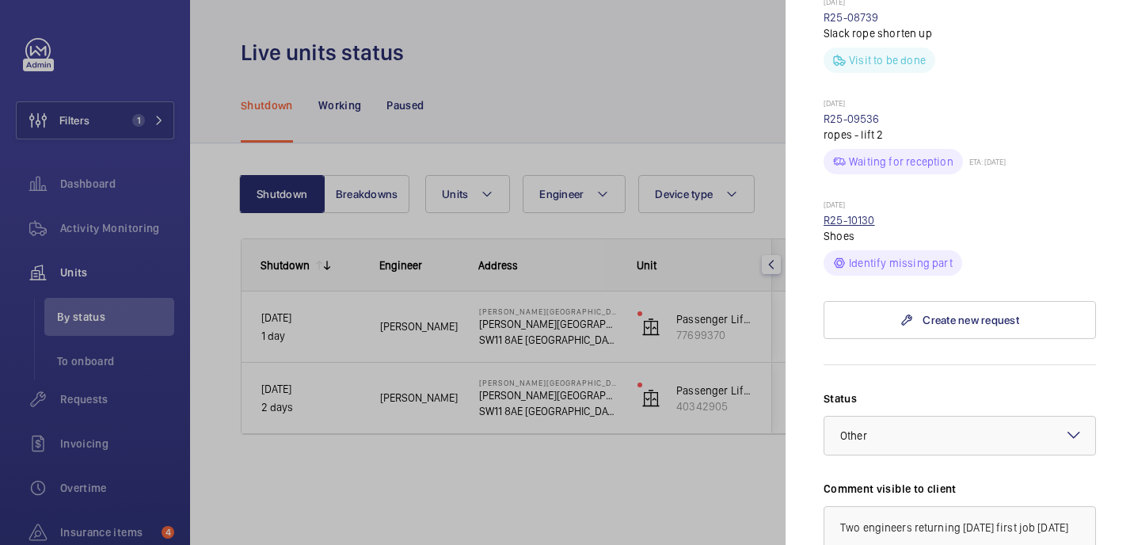
click at [862, 214] on link "R25-10130" at bounding box center [848, 220] width 51 height 13
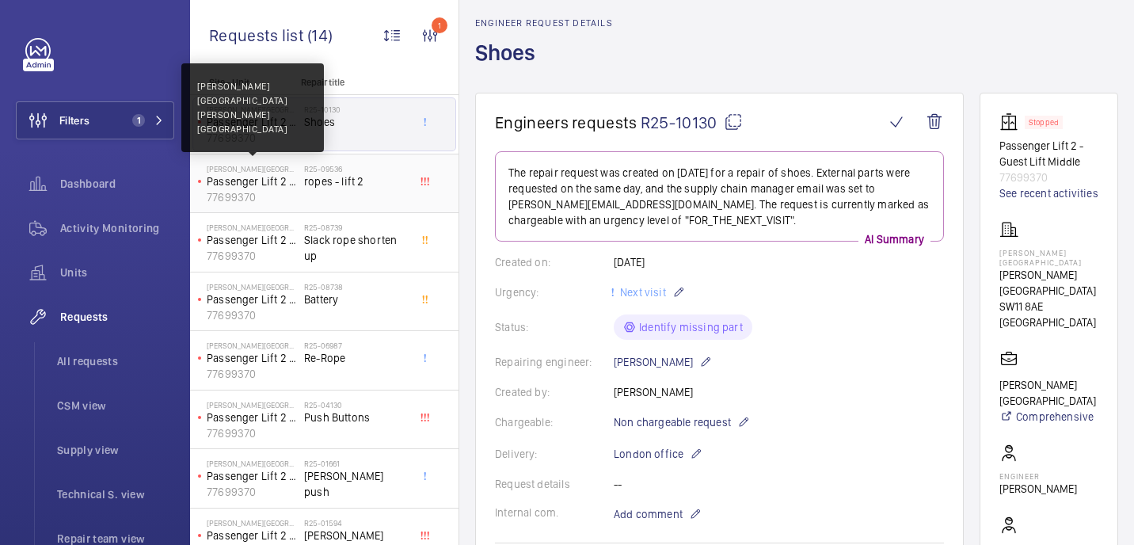
scroll to position [60, 0]
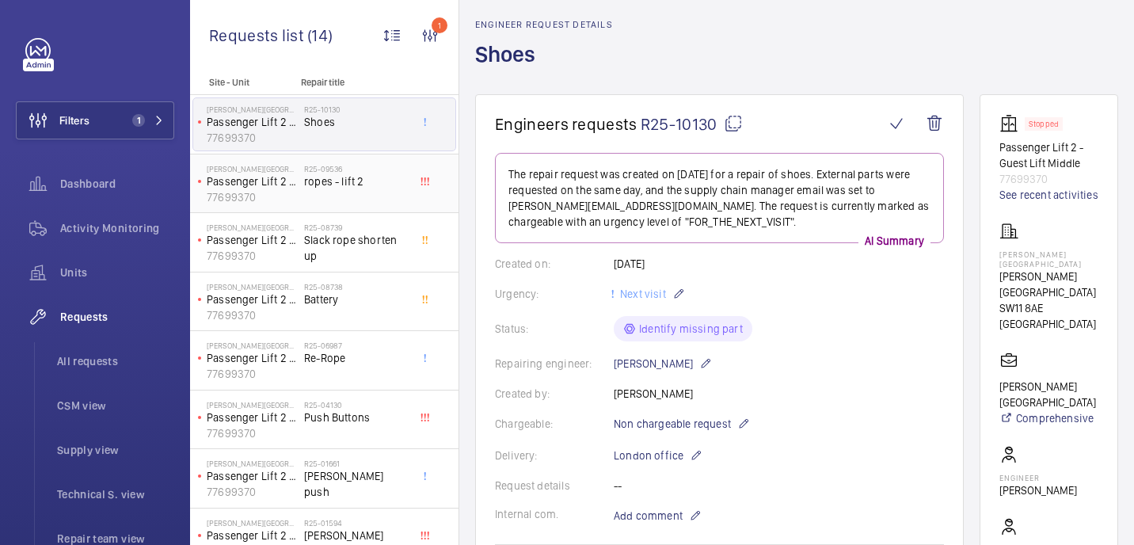
click at [347, 180] on span "ropes - lift 2" at bounding box center [356, 181] width 104 height 16
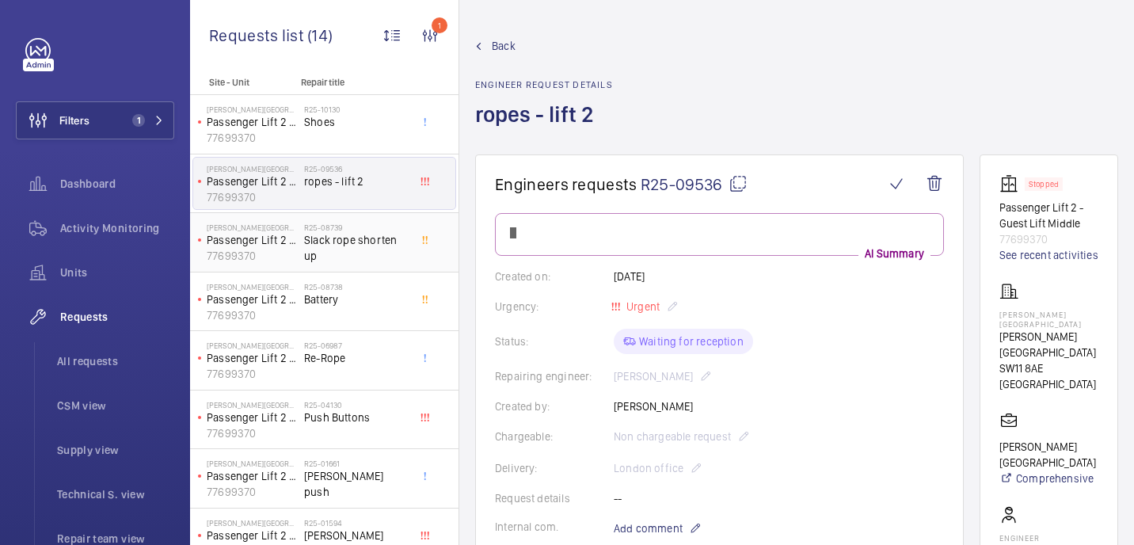
click at [351, 240] on span "Slack rope shorten up" at bounding box center [356, 248] width 104 height 32
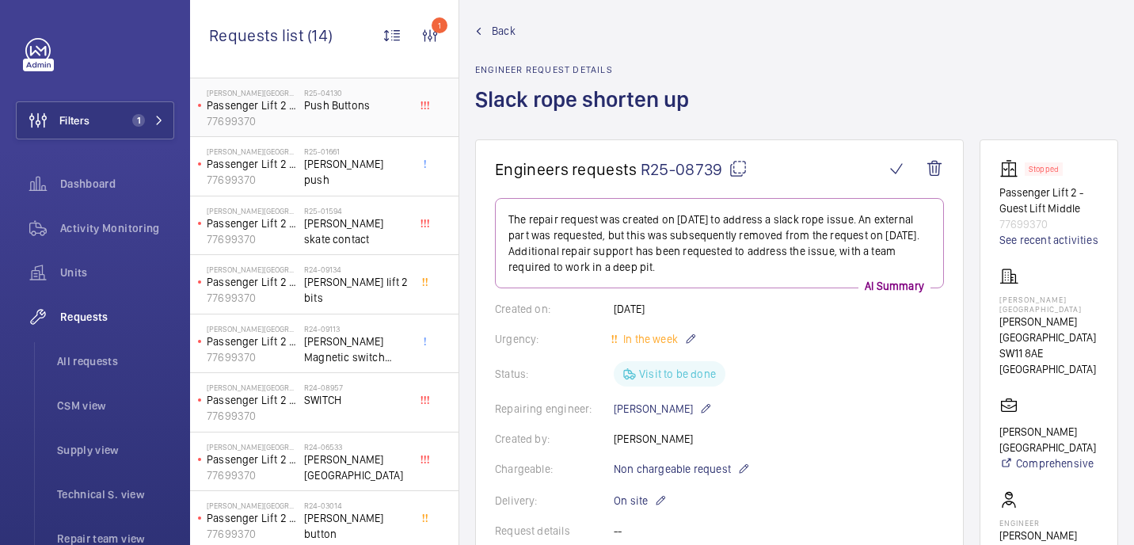
scroll to position [376, 0]
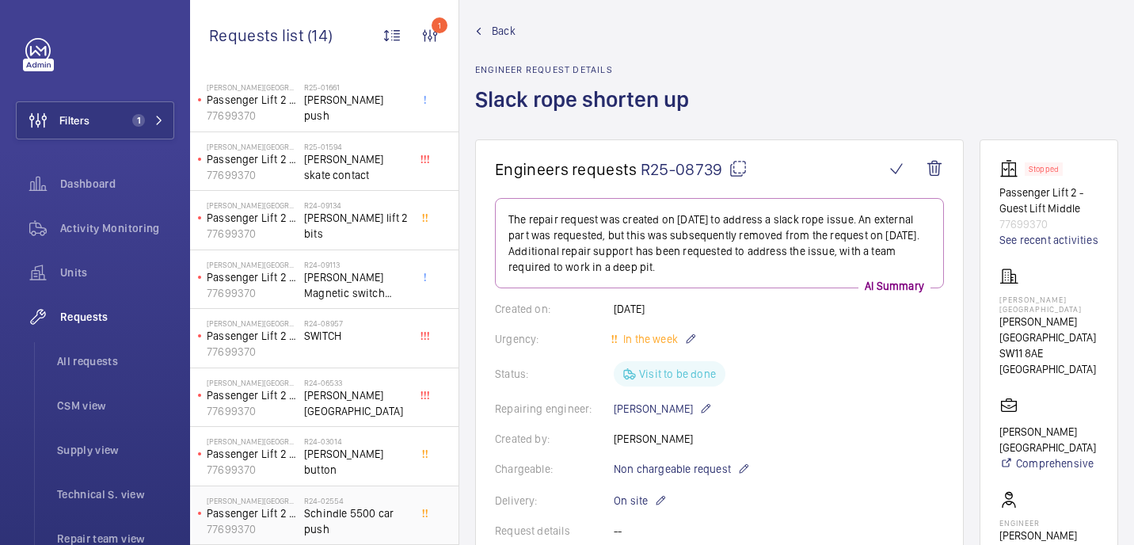
click at [358, 505] on span "Schindle 5500 car push" at bounding box center [356, 521] width 104 height 32
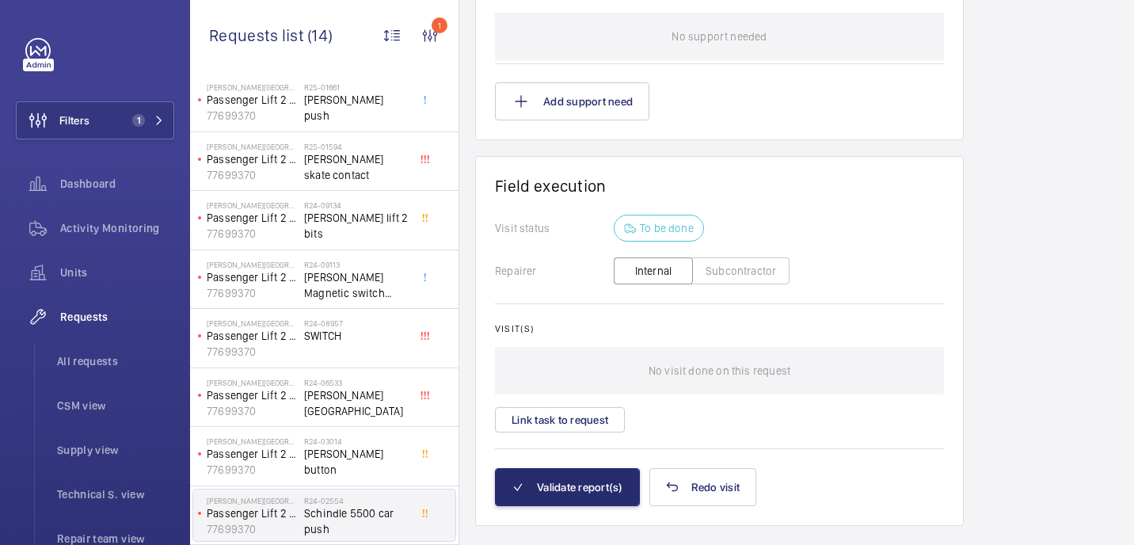
scroll to position [1168, 0]
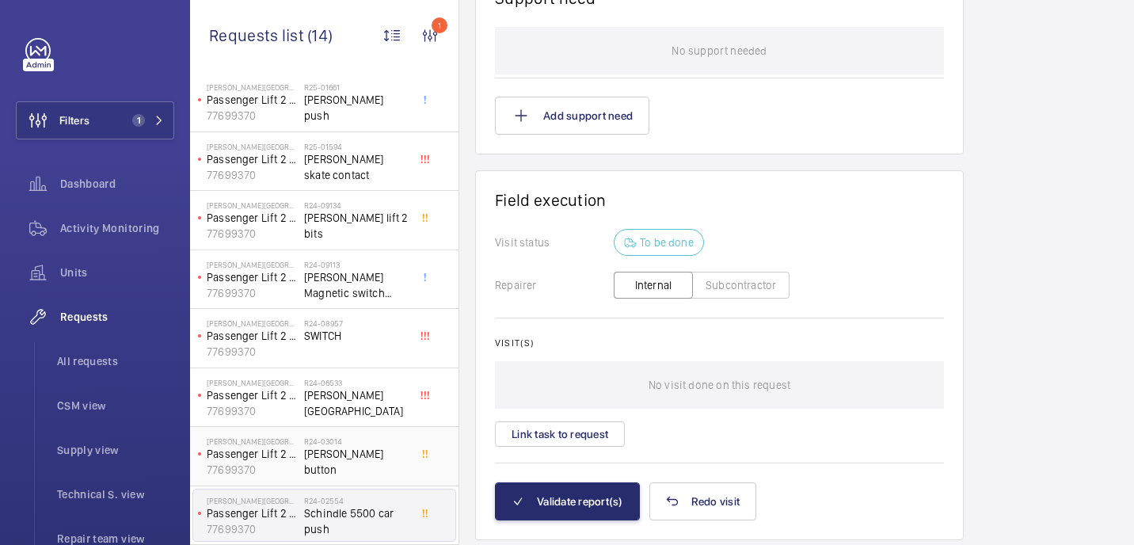
click at [341, 474] on div "R24-03014 Schindler button" at bounding box center [356, 459] width 104 height 46
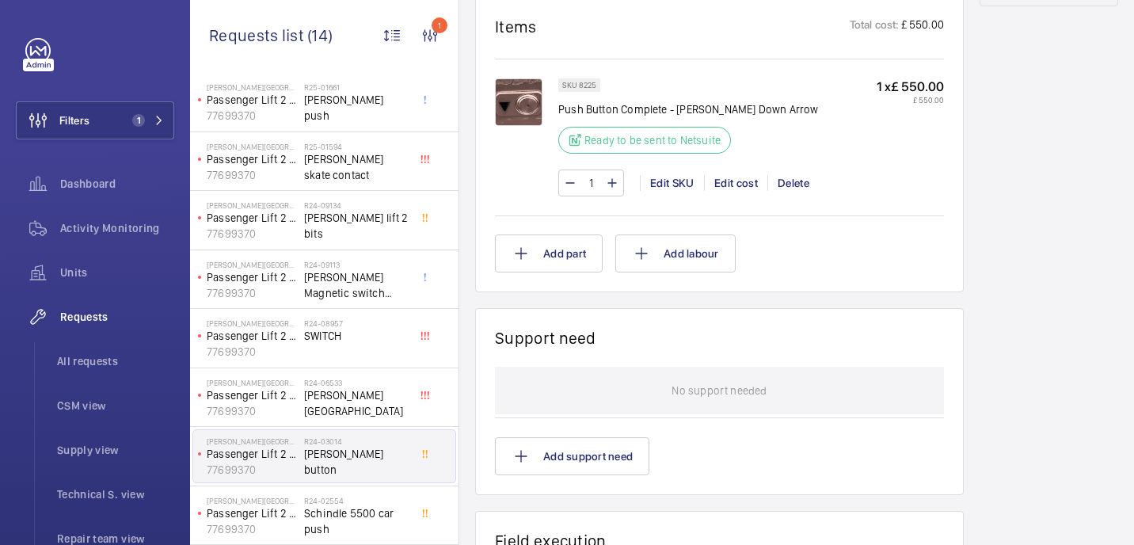
scroll to position [903, 0]
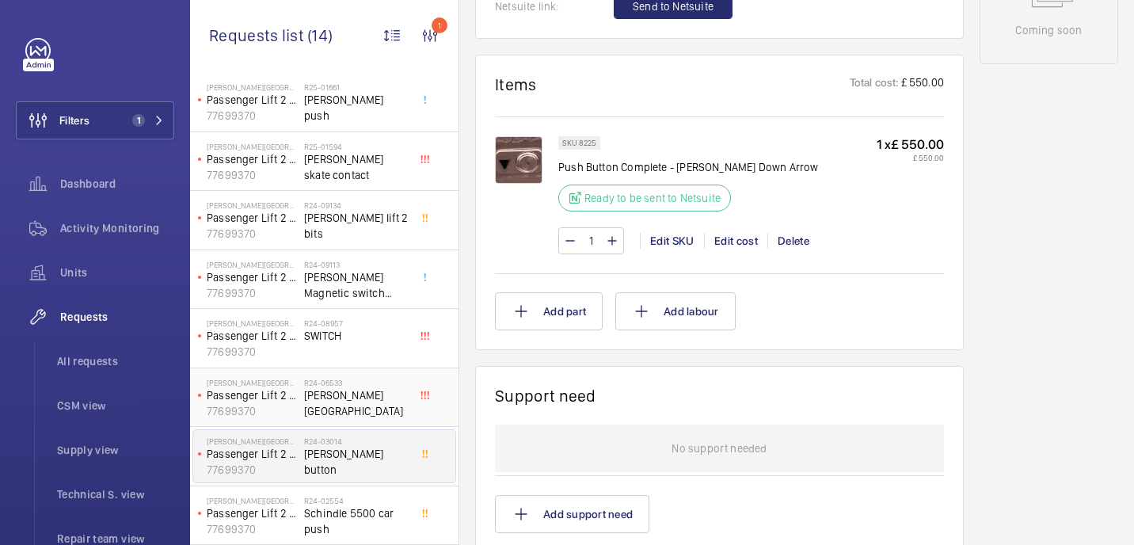
click at [370, 410] on span "Pestana Chelsea bridge hotel" at bounding box center [356, 403] width 104 height 32
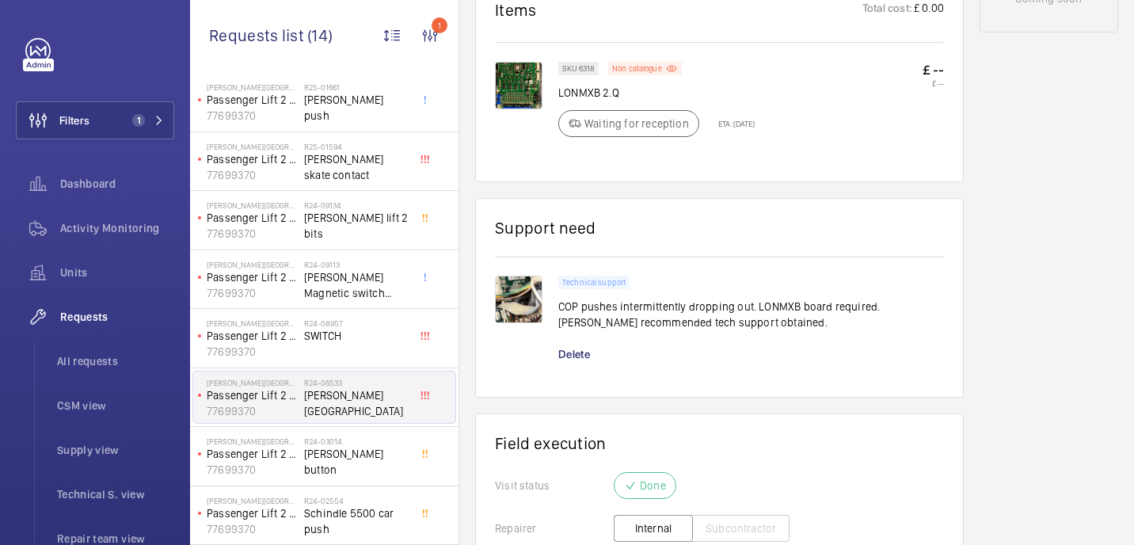
scroll to position [938, 0]
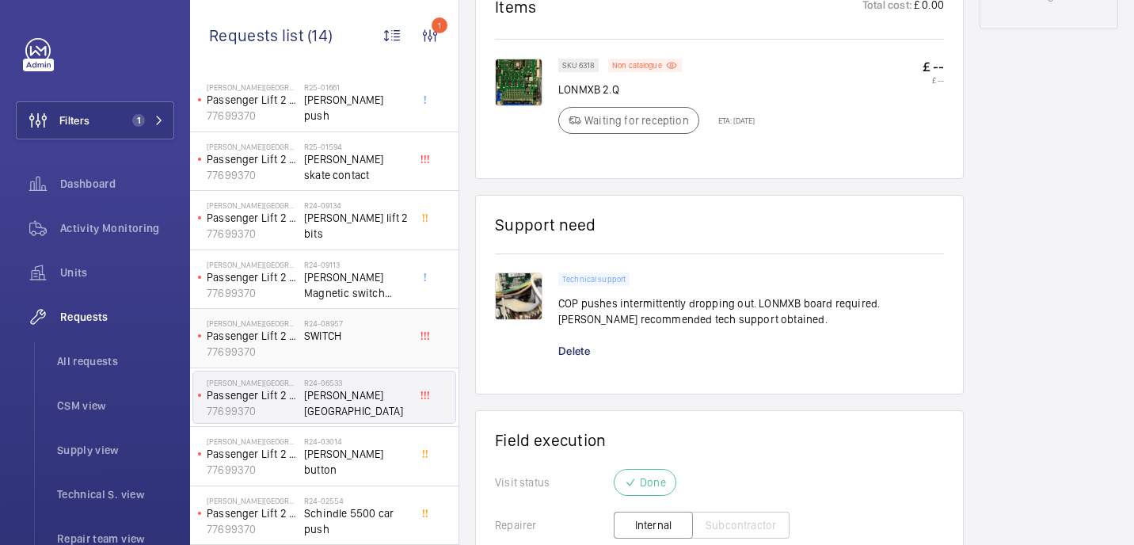
click at [355, 329] on span "SWITCH" at bounding box center [356, 336] width 104 height 16
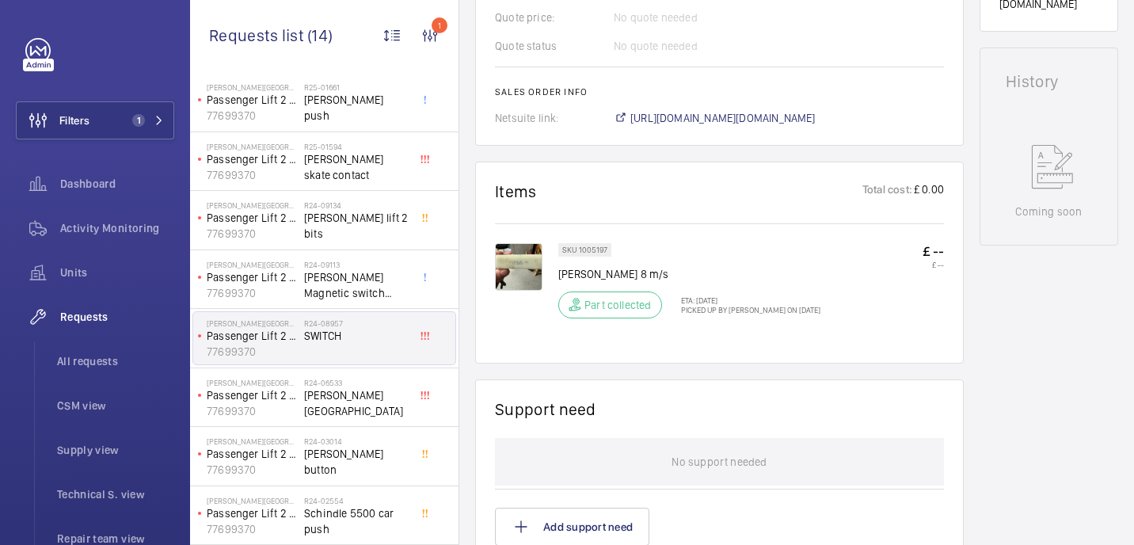
scroll to position [738, 0]
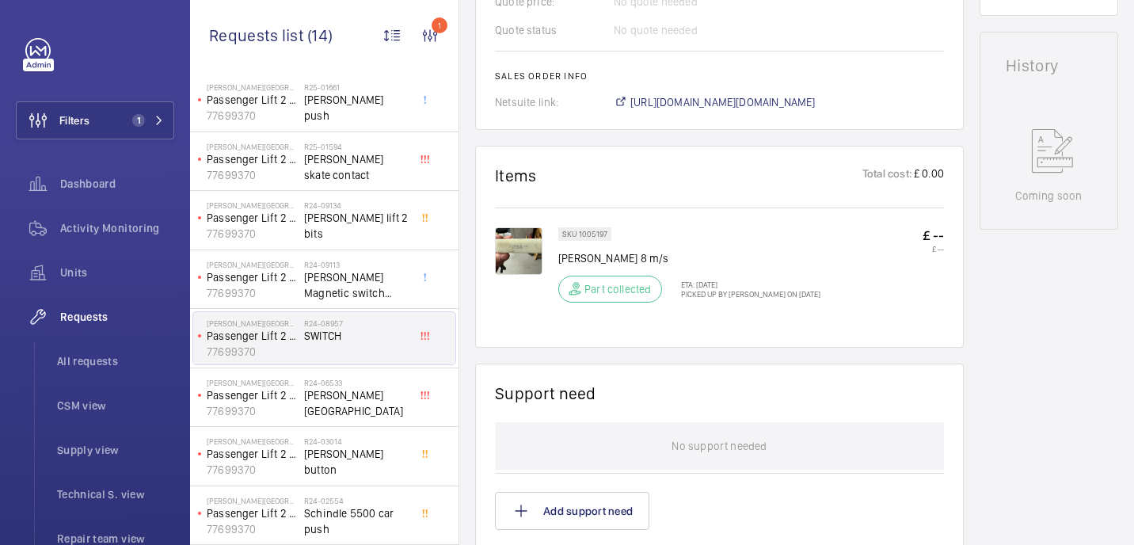
click at [517, 269] on img at bounding box center [518, 250] width 47 height 47
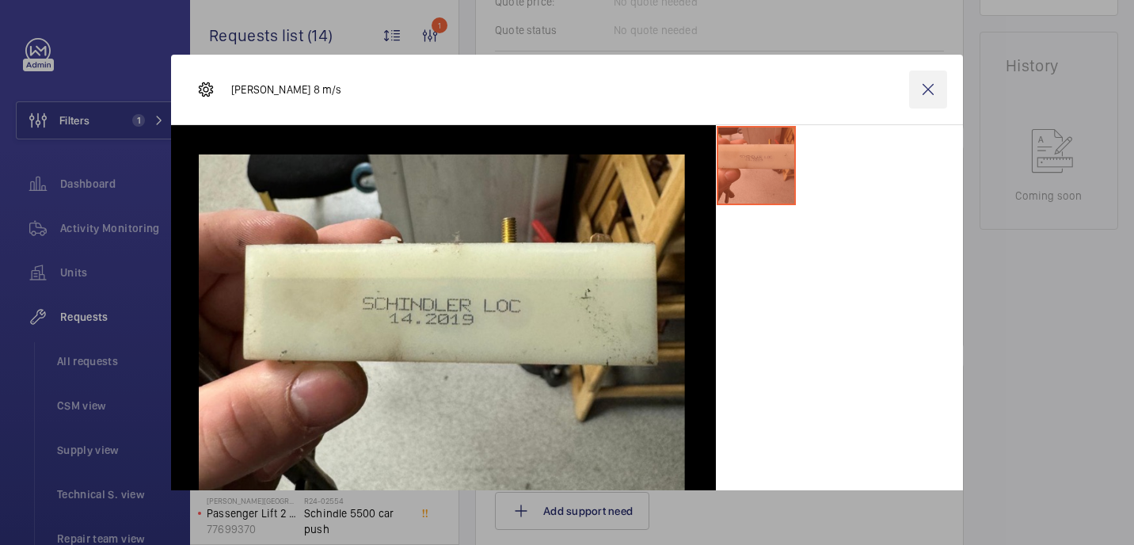
click at [930, 83] on wm-front-icon-button at bounding box center [928, 89] width 38 height 38
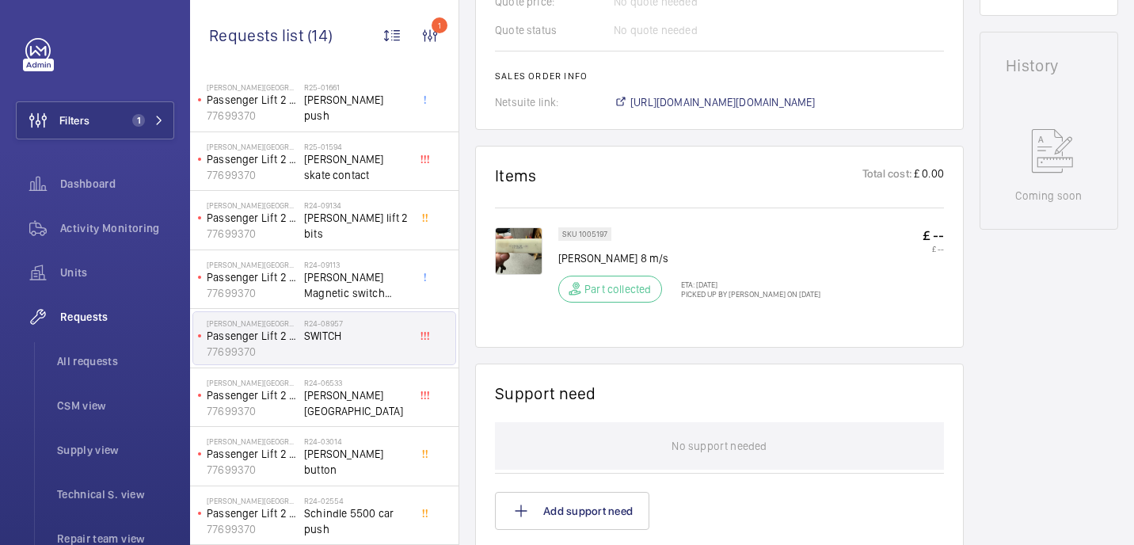
click at [379, 309] on div "Pestana Chelsea Bridge Hotel Passenger Lift 2 - Guest Lift Middle 77699370 R24-…" at bounding box center [324, 338] width 268 height 59
click at [395, 275] on span "Schindler Magnetic switch MSR (3110710) @£48.60" at bounding box center [356, 285] width 104 height 32
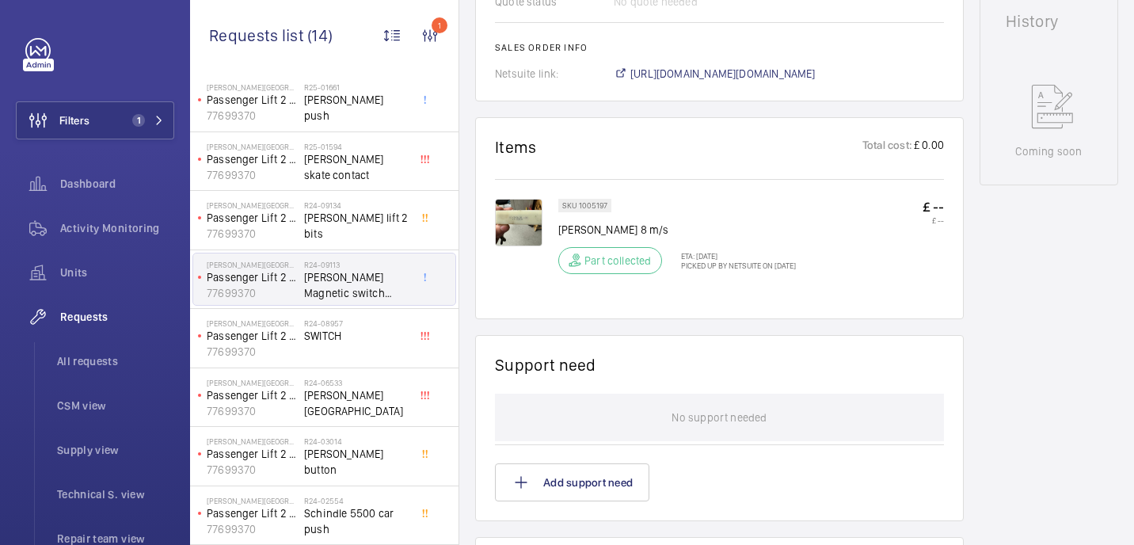
scroll to position [834, 0]
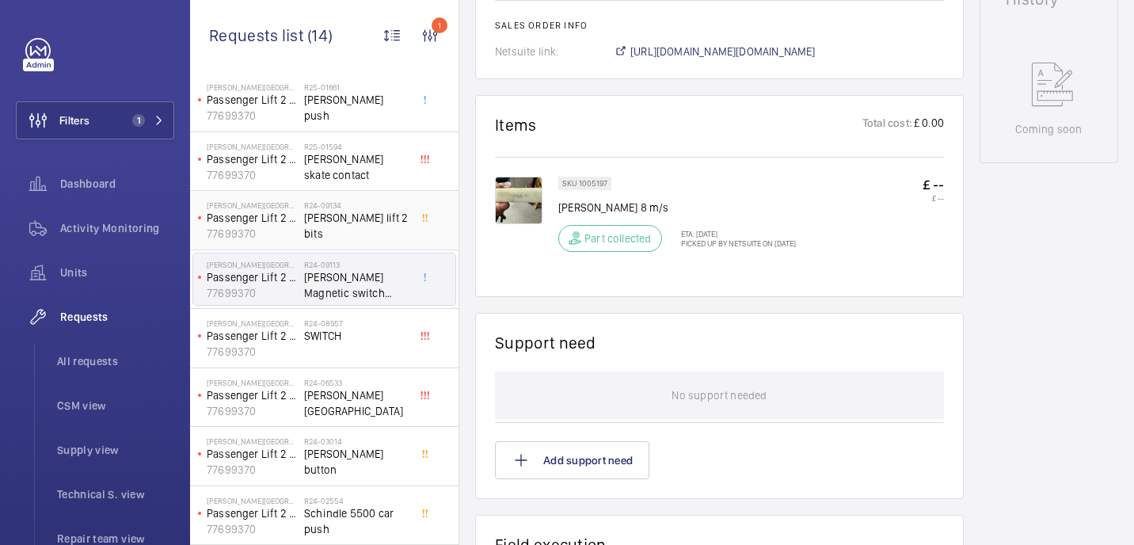
click at [314, 224] on span "Pestana lift 2 bits" at bounding box center [356, 226] width 104 height 32
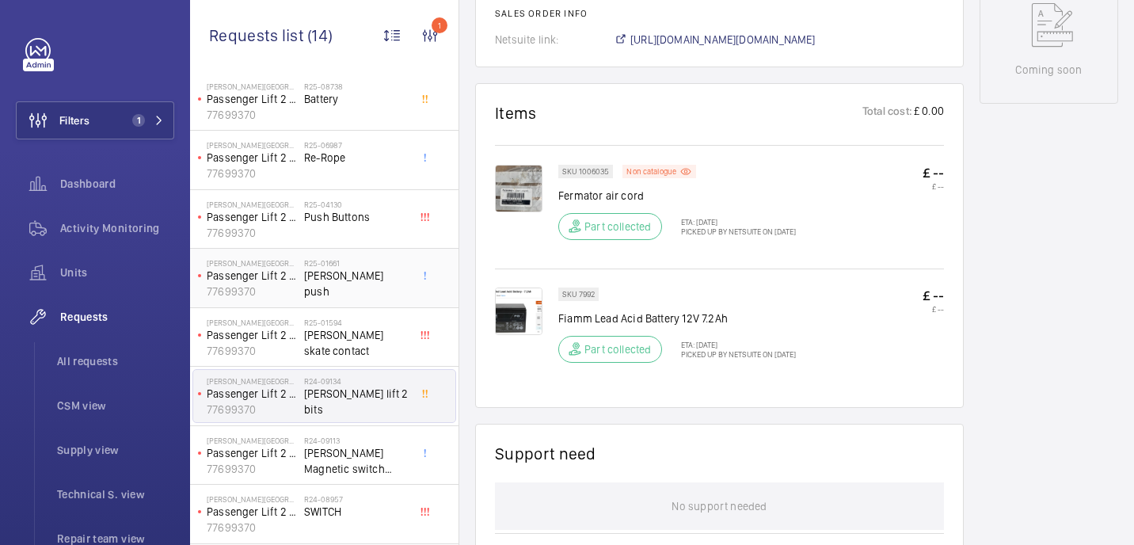
scroll to position [155, 0]
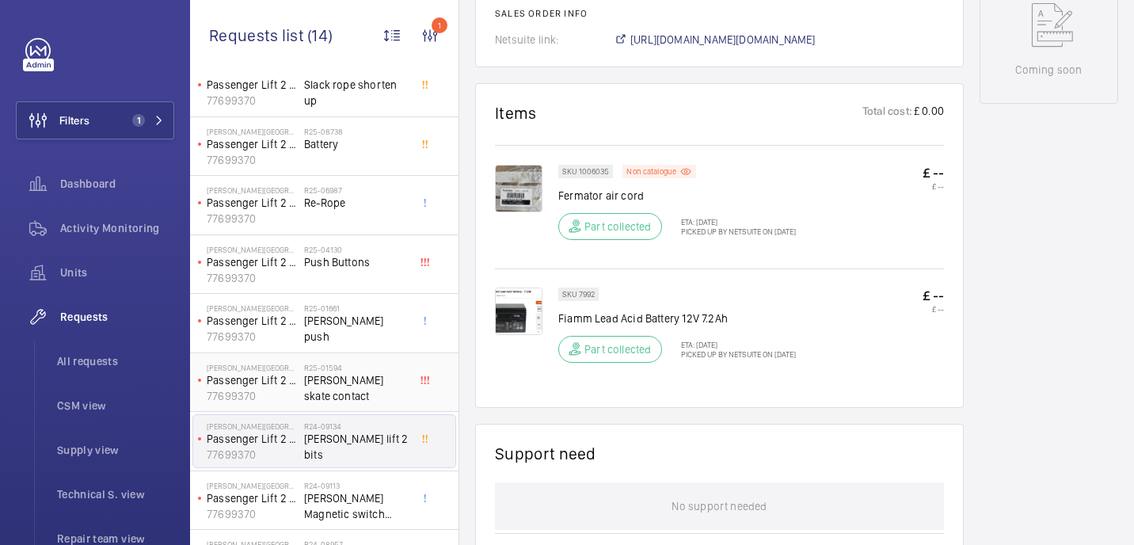
click at [368, 382] on span "Schindler skate contact" at bounding box center [356, 388] width 104 height 32
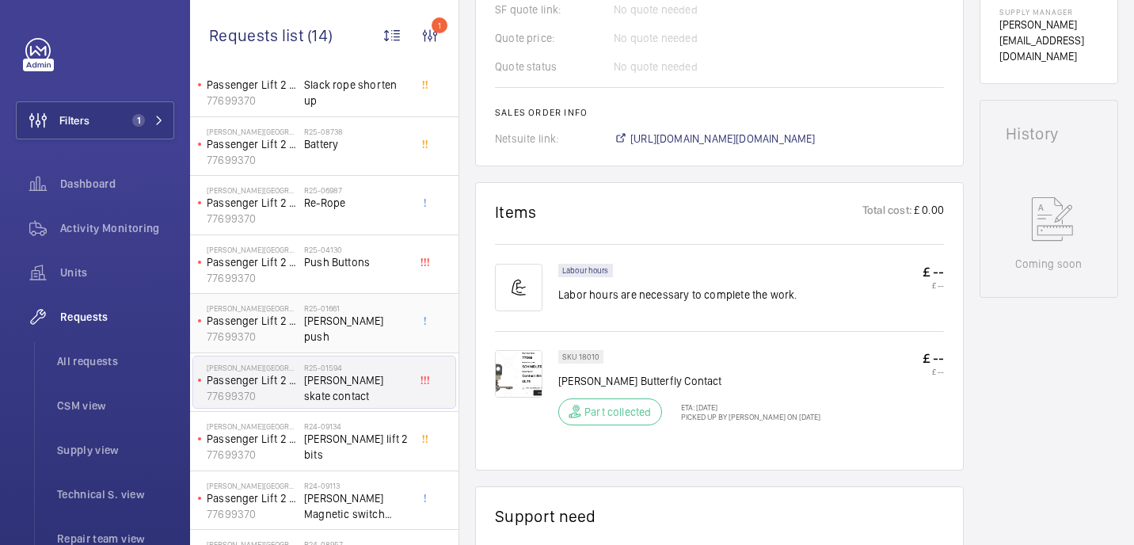
scroll to position [685, 0]
click at [359, 309] on h2 "R25-01661" at bounding box center [356, 307] width 104 height 9
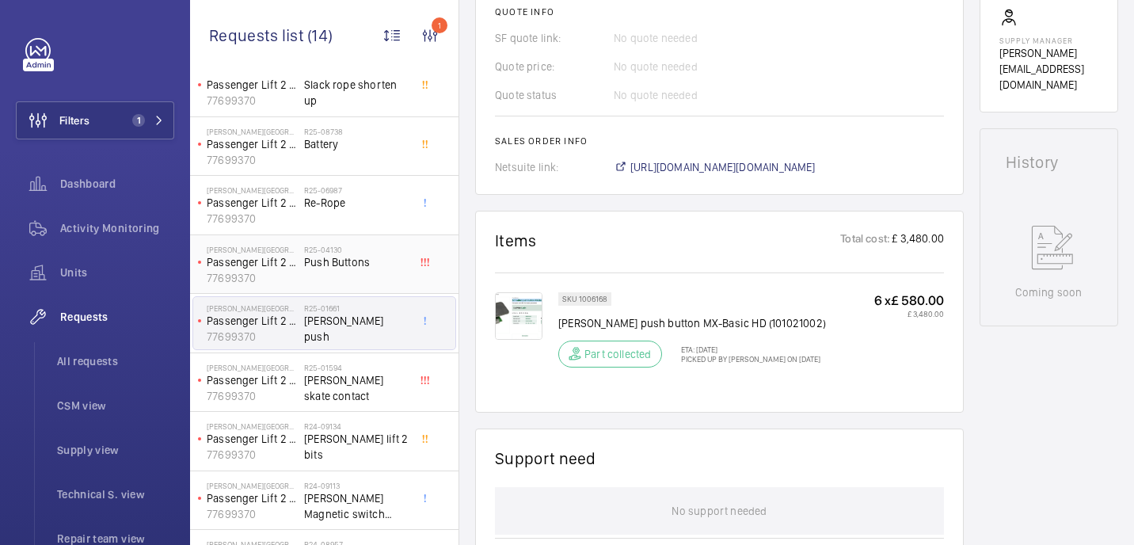
scroll to position [657, 0]
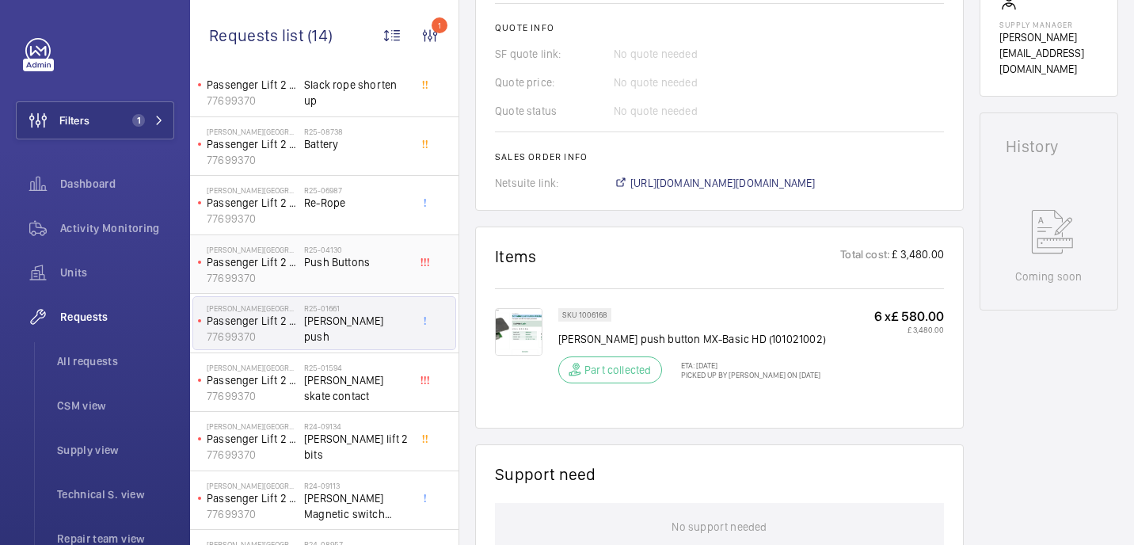
click at [333, 264] on span "Push Buttons" at bounding box center [356, 262] width 104 height 16
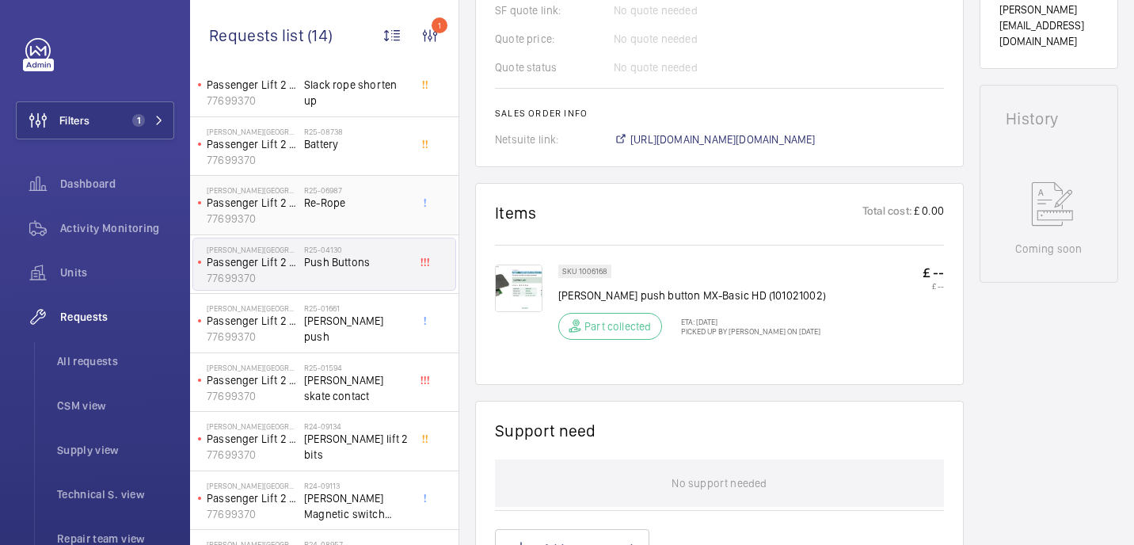
scroll to position [701, 0]
click at [311, 213] on div "R25-06987 Re-Rope" at bounding box center [356, 208] width 104 height 46
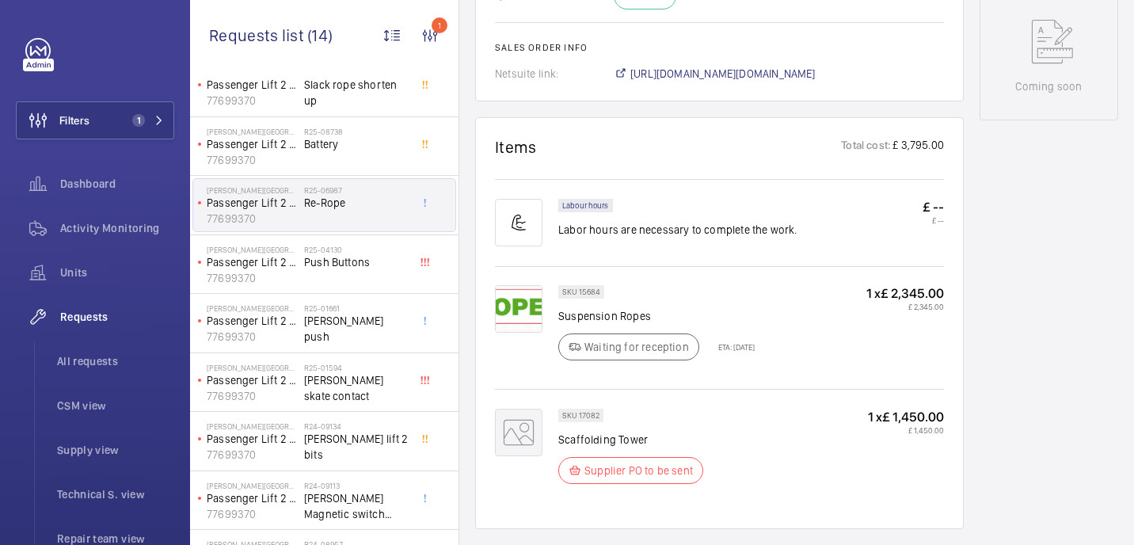
scroll to position [870, 0]
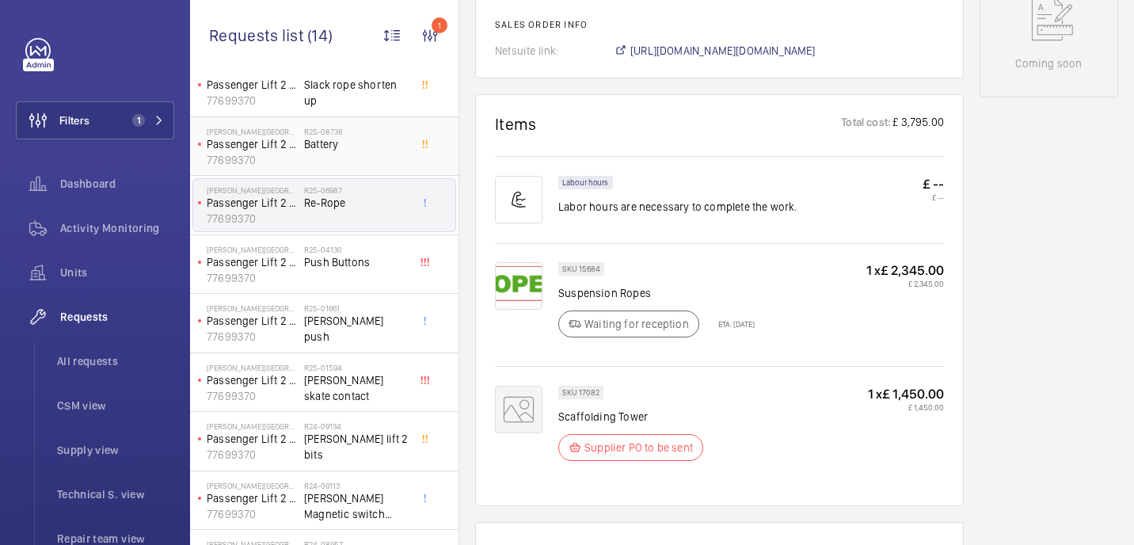
click at [382, 167] on div "R25-08738 Battery" at bounding box center [356, 150] width 104 height 46
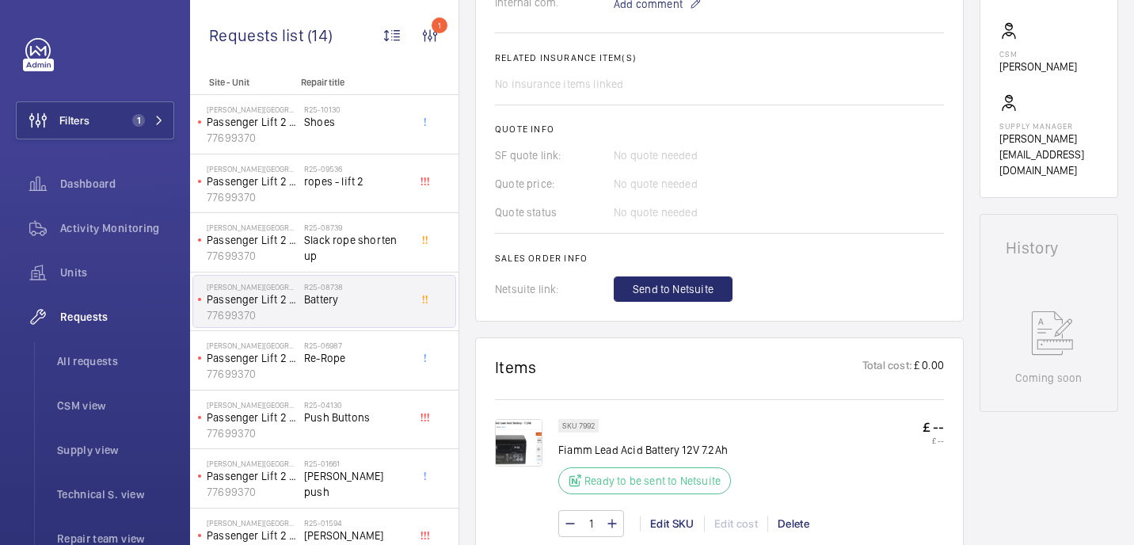
click at [321, 273] on div "Pestana Chelsea Bridge Hotel Passenger Lift 2 - Guest Lift Middle 77699370 R25-…" at bounding box center [324, 301] width 268 height 59
click at [325, 253] on span "Slack rope shorten up" at bounding box center [356, 248] width 104 height 32
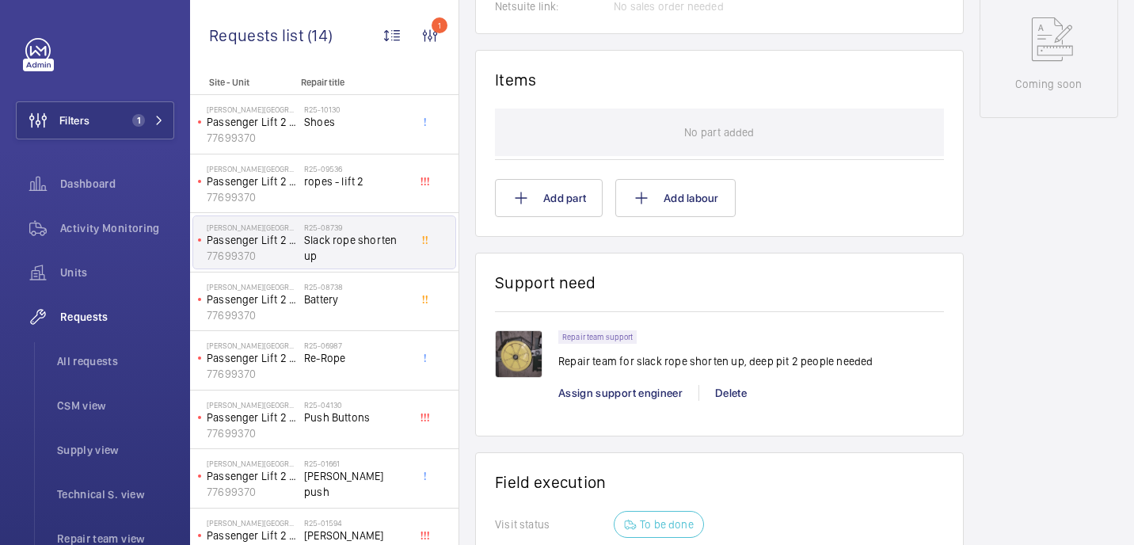
scroll to position [929, 0]
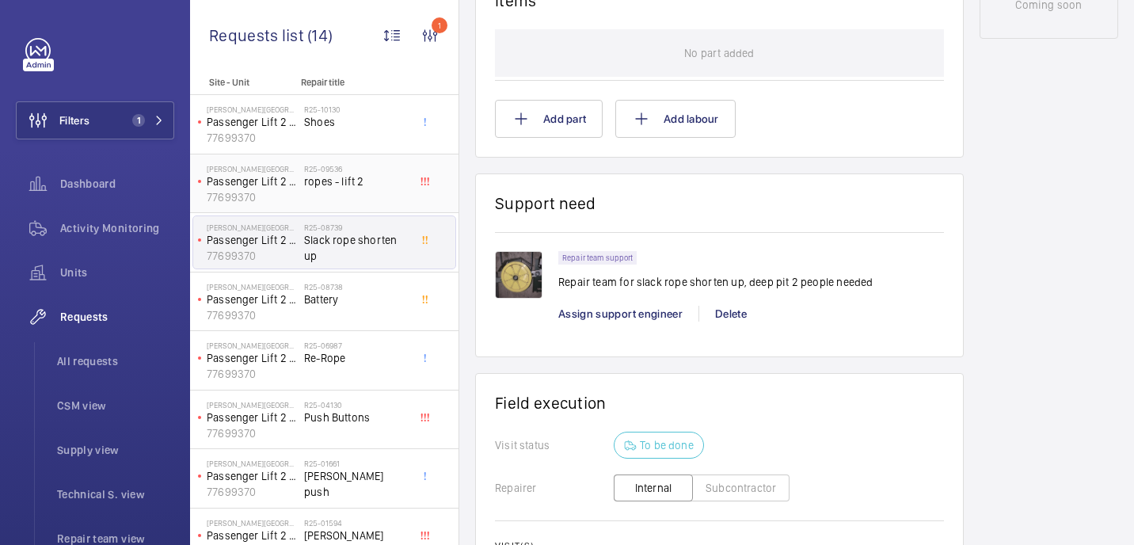
click at [338, 183] on span "ropes - lift 2" at bounding box center [356, 181] width 104 height 16
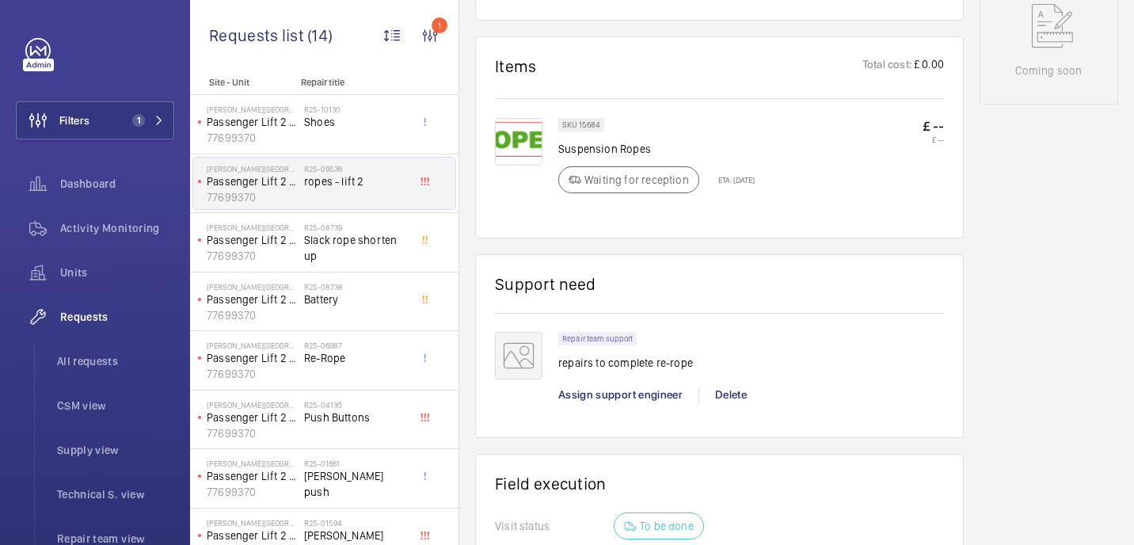
scroll to position [932, 0]
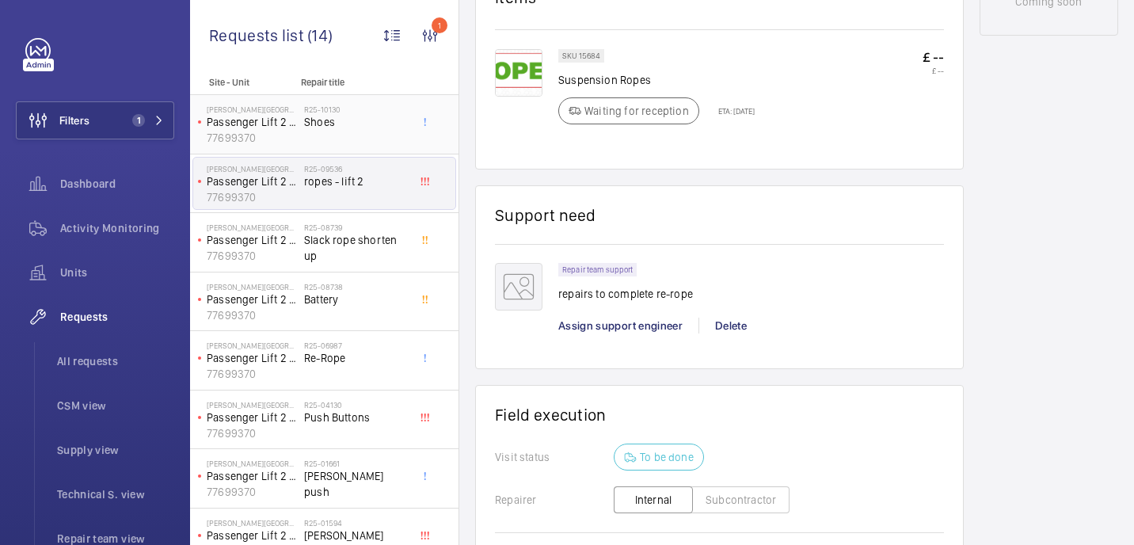
click at [325, 139] on div "R25-10130 Shoes" at bounding box center [356, 127] width 104 height 46
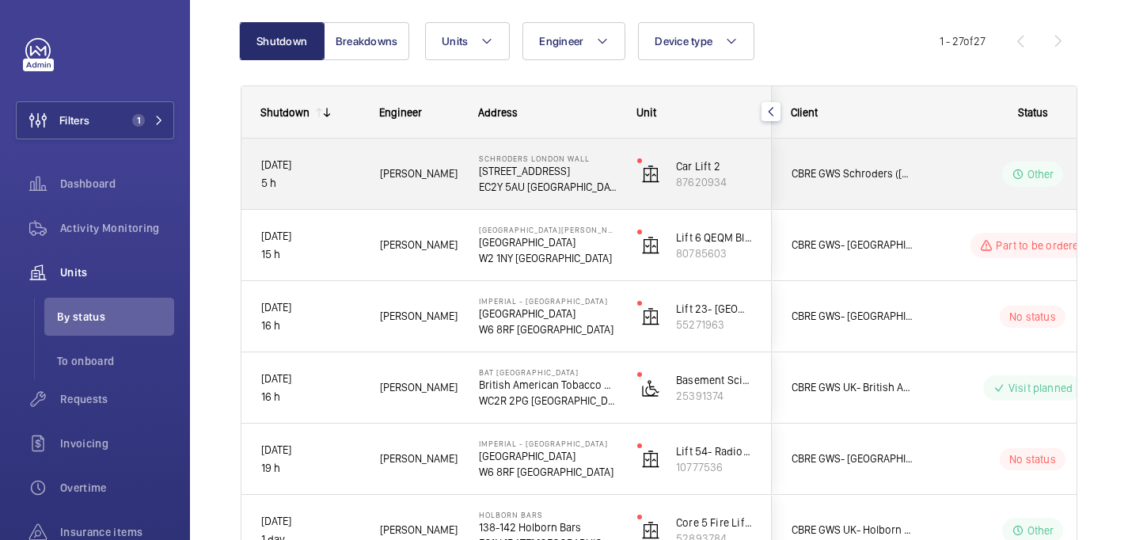
scroll to position [145, 0]
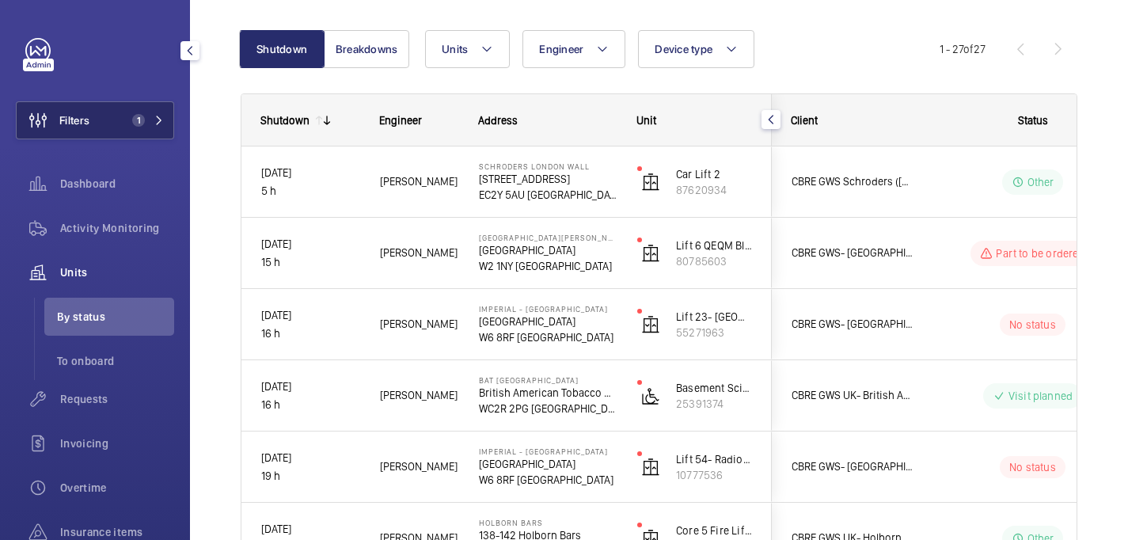
click at [112, 129] on button "Filters 1" at bounding box center [95, 120] width 158 height 38
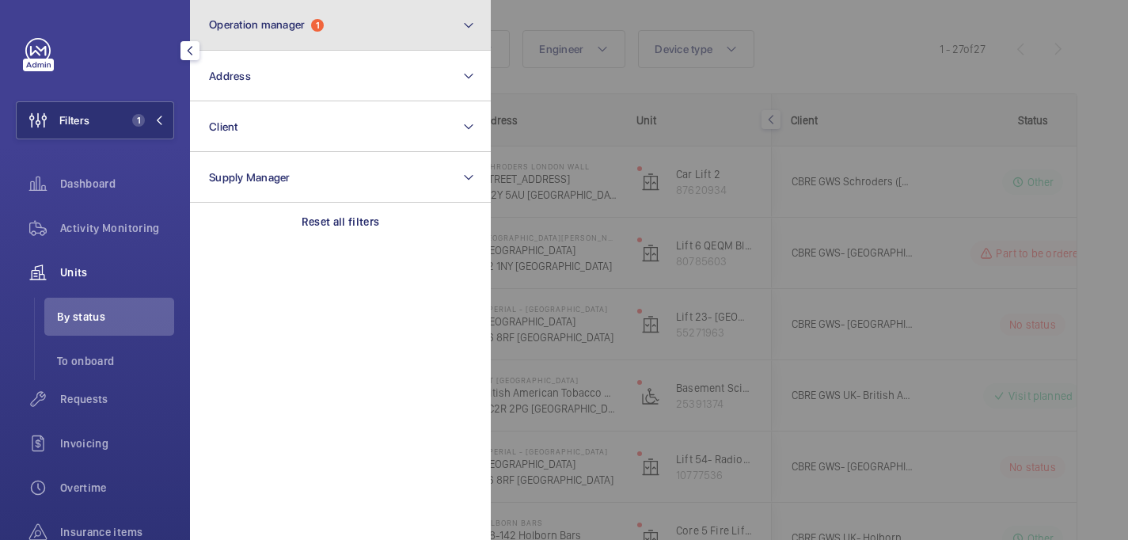
click at [391, 16] on button "Operation manager 1" at bounding box center [340, 25] width 301 height 51
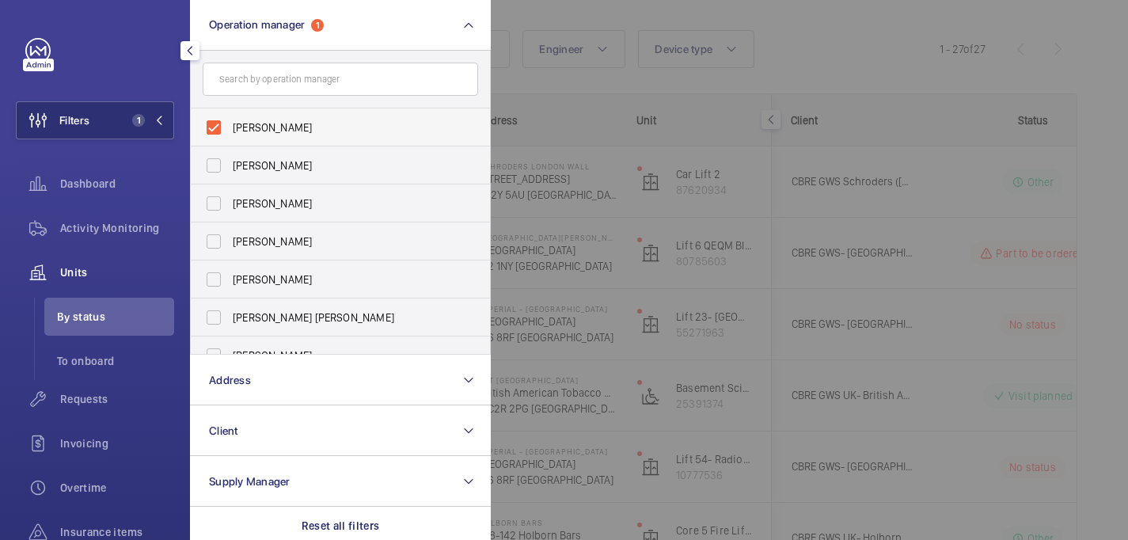
click at [378, 117] on label "John Smith" at bounding box center [328, 127] width 275 height 38
click at [230, 117] on input "John Smith" at bounding box center [214, 128] width 32 height 32
checkbox input "false"
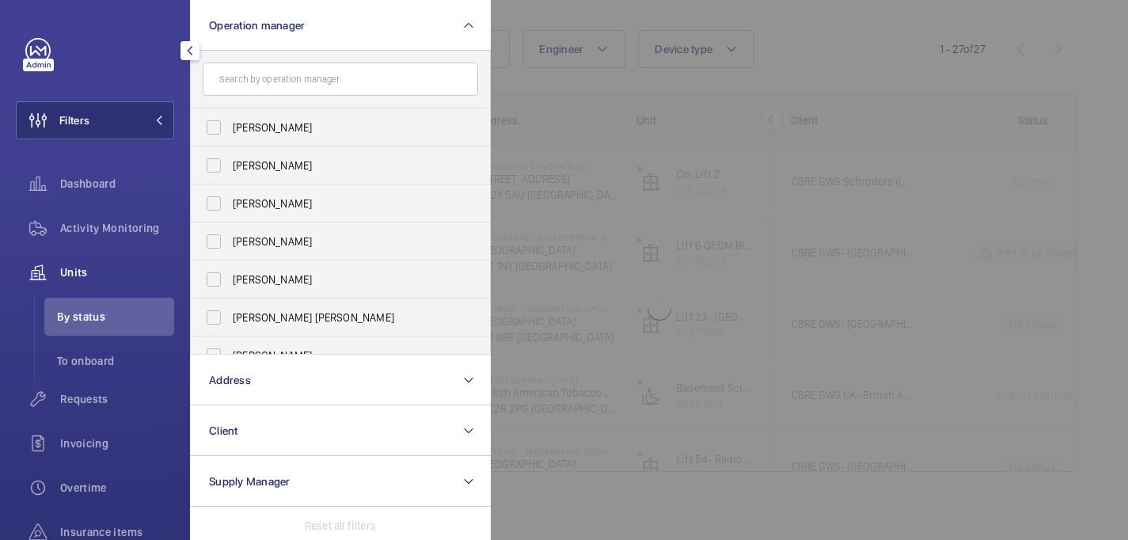
click at [844, 63] on div at bounding box center [1055, 270] width 1128 height 540
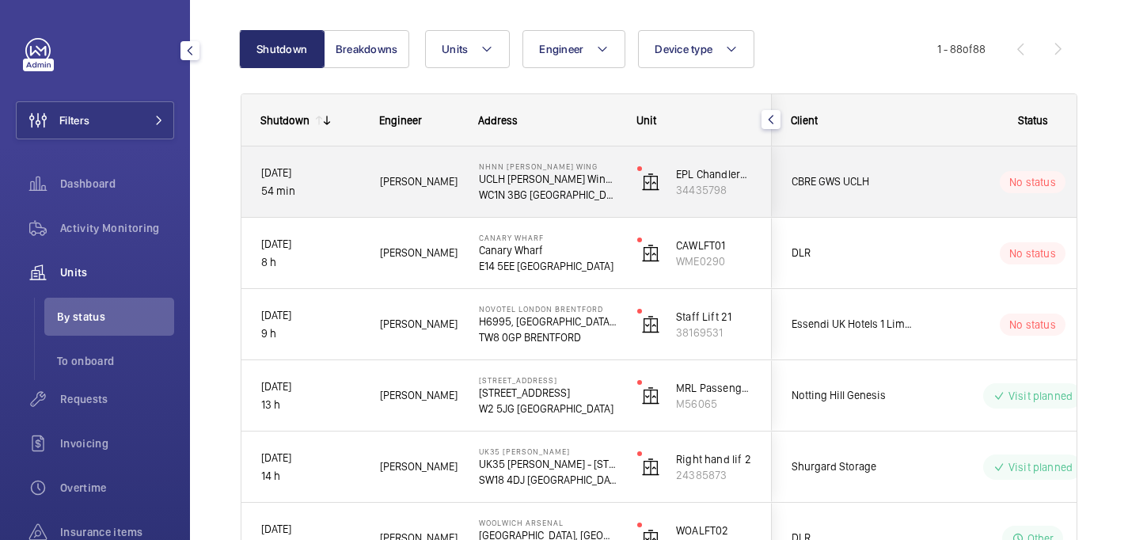
click at [349, 190] on p "54 min" at bounding box center [310, 191] width 98 height 18
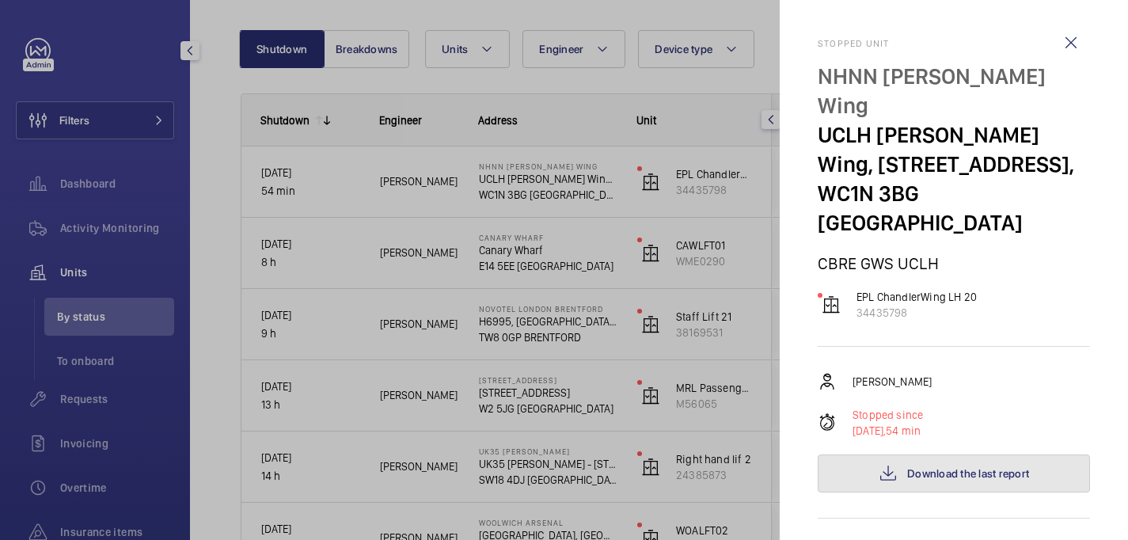
click at [957, 467] on span "Download the last report" at bounding box center [968, 473] width 122 height 13
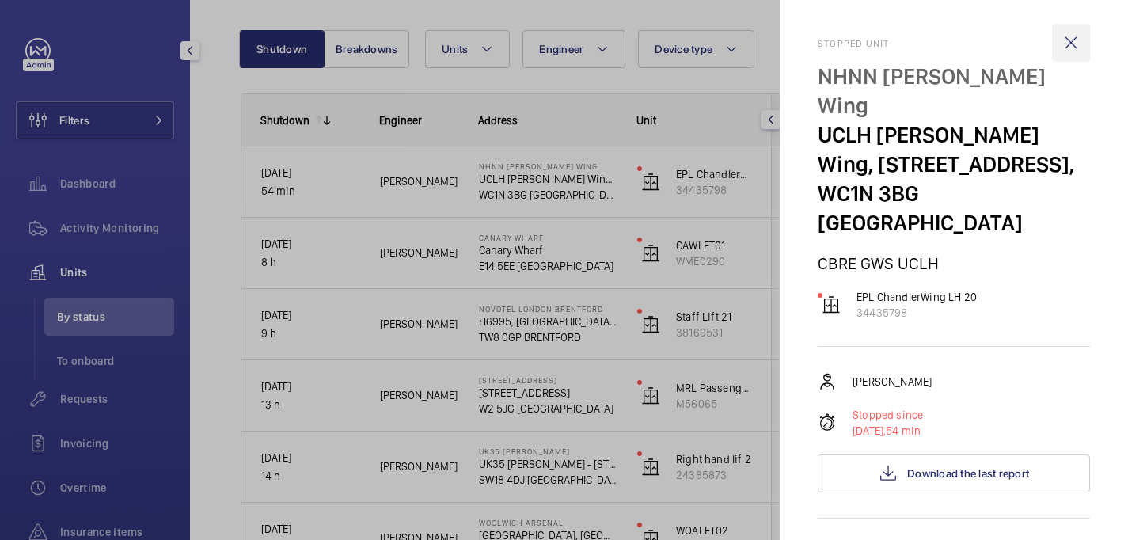
click at [1069, 36] on wm-front-icon-button at bounding box center [1071, 43] width 38 height 38
